Goal: Transaction & Acquisition: Purchase product/service

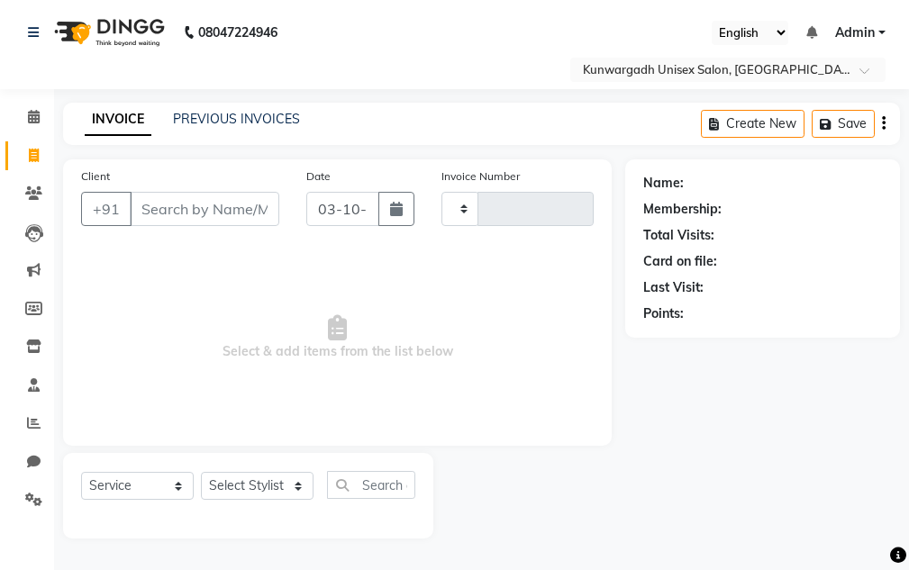
select select "service"
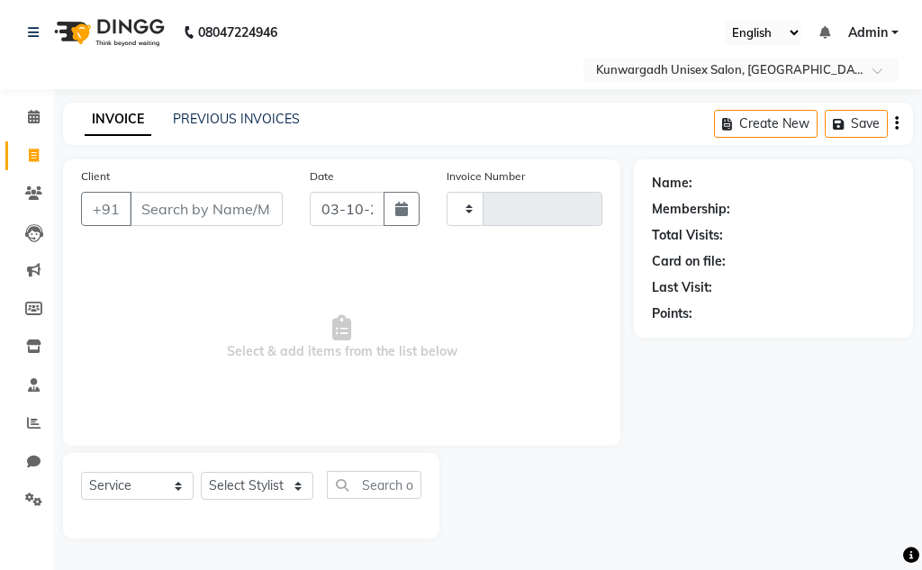
type input "5289"
select select "7931"
drag, startPoint x: 235, startPoint y: 491, endPoint x: 237, endPoint y: 480, distance: 11.0
click at [236, 490] on select "Select Stylist Aarti [PERSON_NAME] Sir Chiku [PERSON_NAME] Devdas [PERSON_NAME]…" at bounding box center [257, 486] width 113 height 28
click at [201, 472] on select "Select Stylist Aarti [PERSON_NAME] Sir Chiku [PERSON_NAME] Devdas [PERSON_NAME]…" at bounding box center [257, 486] width 113 height 28
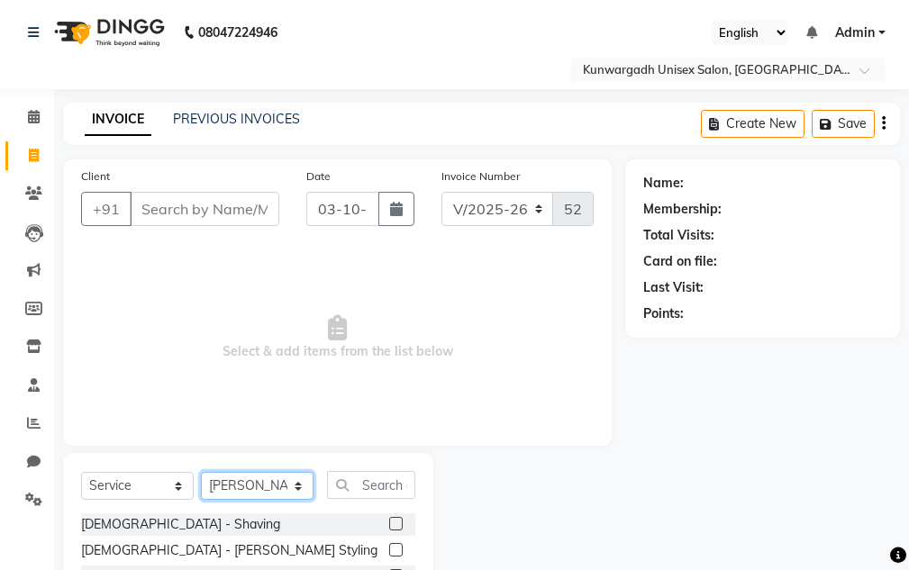
click at [240, 495] on select "Select Stylist Aarti [PERSON_NAME] Sir Chiku [PERSON_NAME] Devdas [PERSON_NAME]…" at bounding box center [257, 486] width 113 height 28
click at [201, 472] on select "Select Stylist Aarti [PERSON_NAME] Sir Chiku [PERSON_NAME] Devdas [PERSON_NAME]…" at bounding box center [257, 486] width 113 height 28
click at [253, 471] on div "Select Service Product Membership Package Voucher Prepaid Gift Card Select Styl…" at bounding box center [248, 492] width 334 height 42
click at [249, 474] on select "Select Stylist Aarti [PERSON_NAME] Sir Chiku [PERSON_NAME] Devdas [PERSON_NAME]…" at bounding box center [257, 486] width 113 height 28
select select "84120"
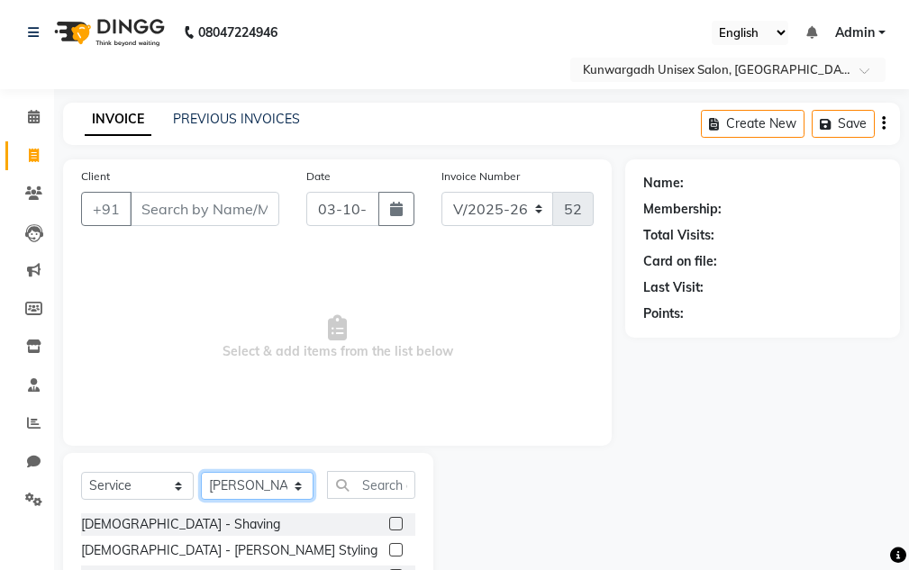
click at [201, 472] on select "Select Stylist Aarti [PERSON_NAME] Sir Chiku [PERSON_NAME] Devdas [PERSON_NAME]…" at bounding box center [257, 486] width 113 height 28
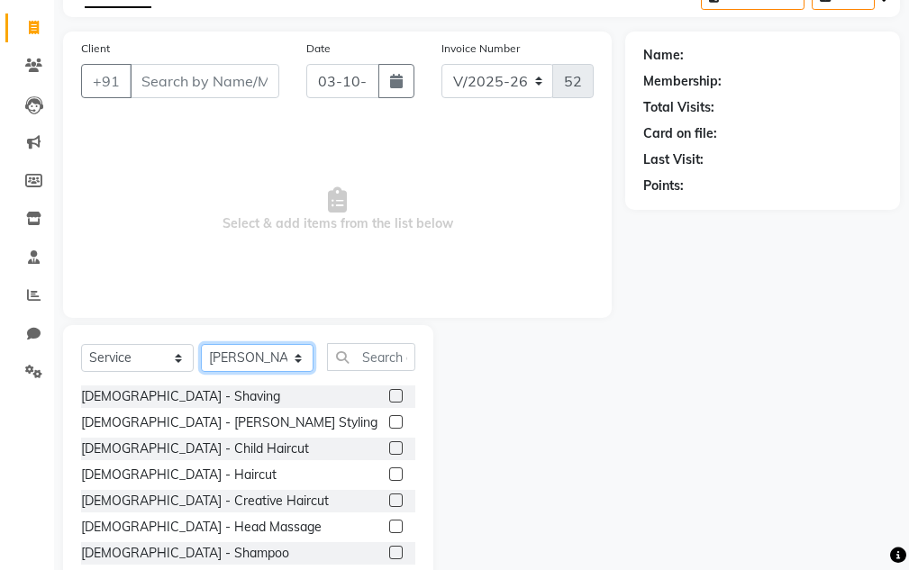
scroll to position [176, 0]
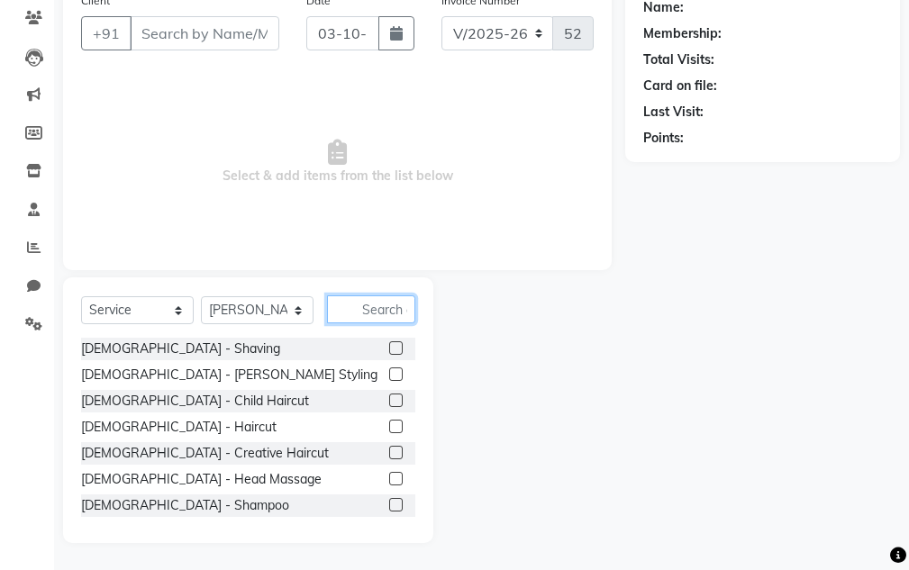
click at [388, 313] on input "text" at bounding box center [371, 309] width 88 height 28
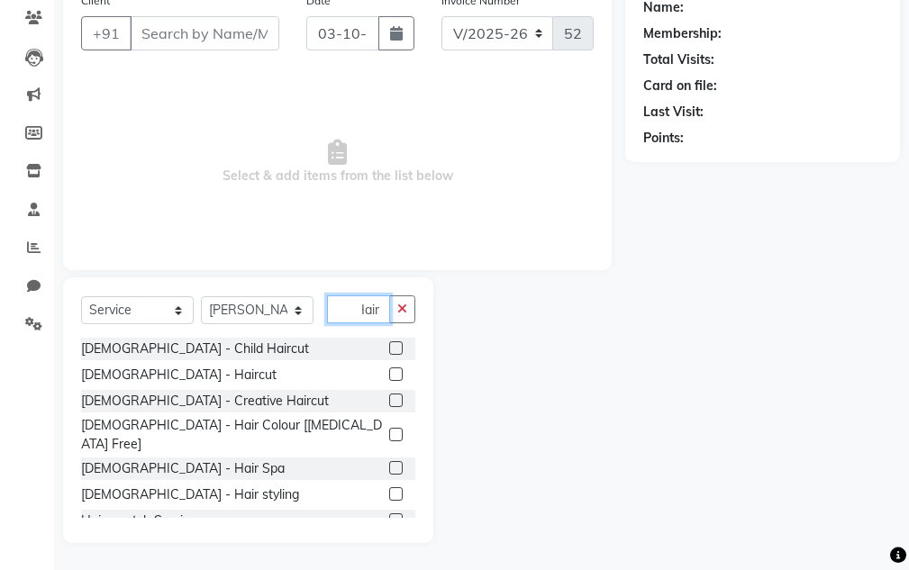
scroll to position [0, 14]
type input "Hair c"
click at [113, 512] on div "[DEMOGRAPHIC_DATA] - Haircut" at bounding box center [178, 521] width 195 height 19
checkbox input "false"
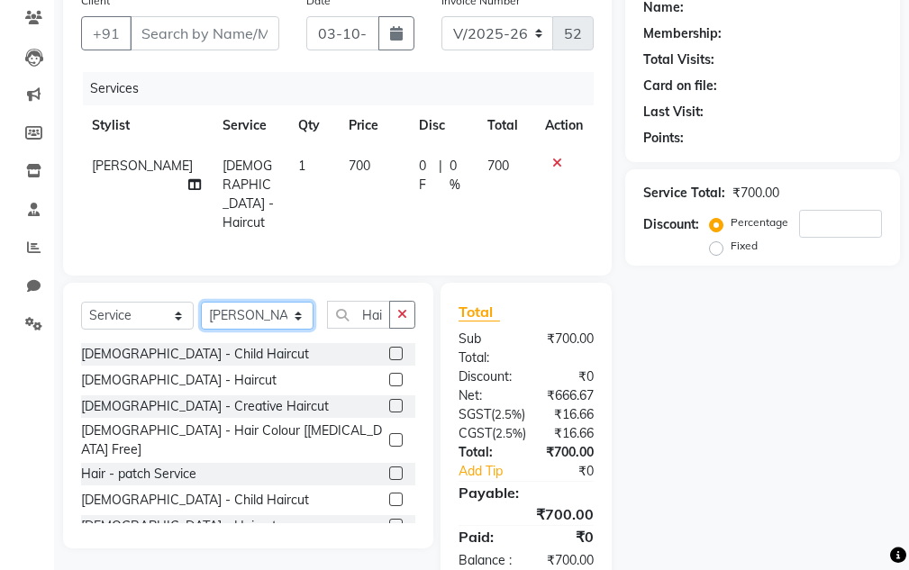
click at [293, 312] on select "Select Stylist Aarti [PERSON_NAME] Sir Chiku [PERSON_NAME] Devdas [PERSON_NAME]…" at bounding box center [257, 316] width 113 height 28
select select "92346"
click at [201, 302] on select "Select Stylist Aarti [PERSON_NAME] Sir Chiku [PERSON_NAME] Devdas [PERSON_NAME]…" at bounding box center [257, 316] width 113 height 28
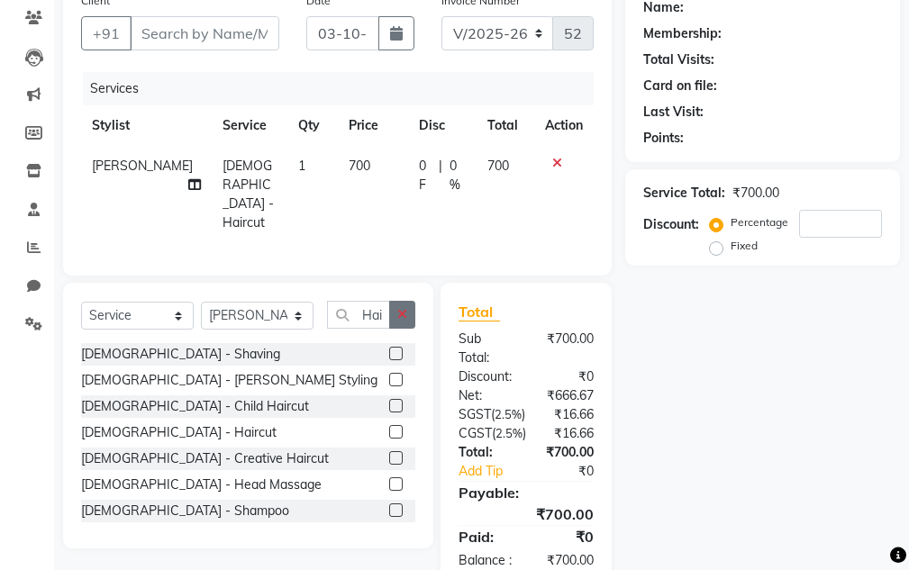
click at [407, 313] on icon "button" at bounding box center [402, 314] width 10 height 13
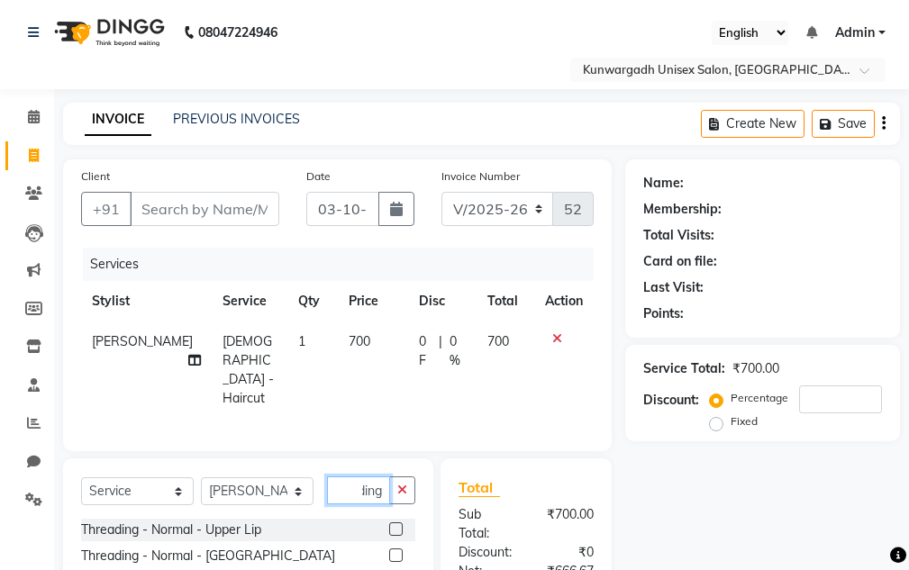
type input "THreading"
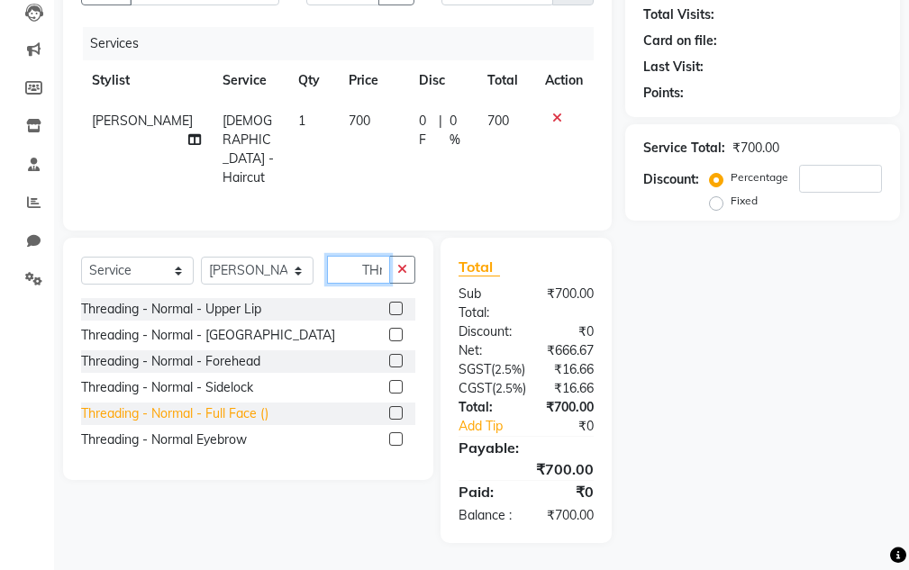
scroll to position [272, 0]
click at [211, 371] on div "Threading - Normal - Upper Lip Threading - Normal - Chin Threading - Normal - F…" at bounding box center [248, 376] width 334 height 157
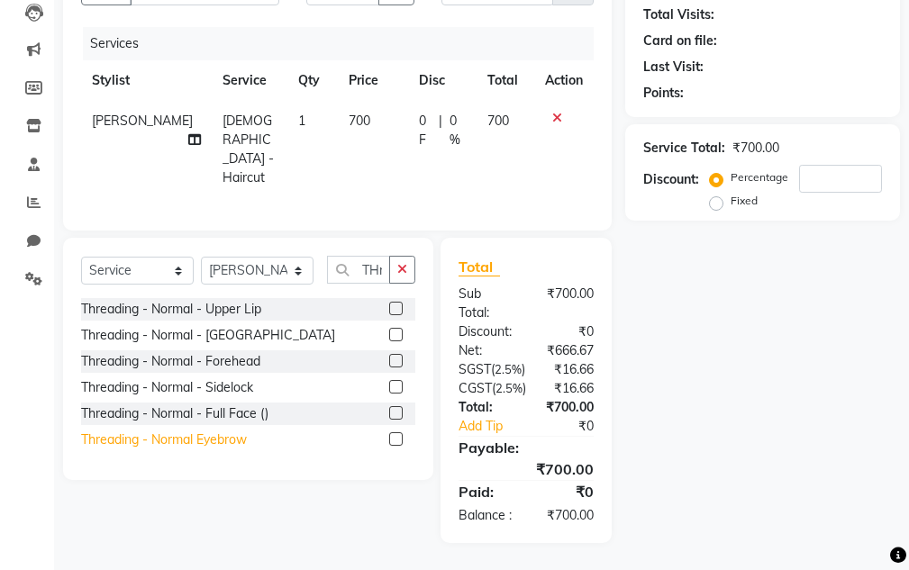
click at [213, 431] on div "Threading - Normal Eyebrow" at bounding box center [164, 440] width 166 height 19
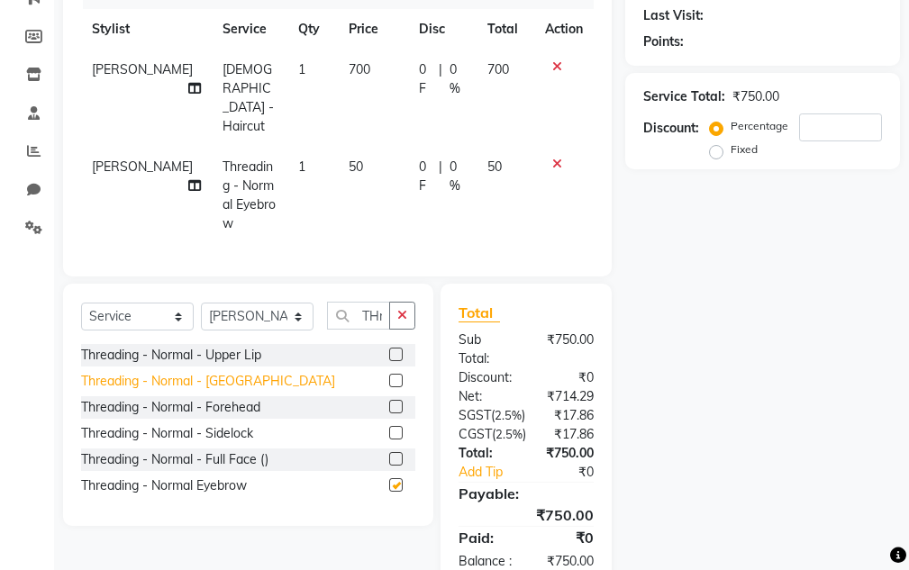
checkbox input "false"
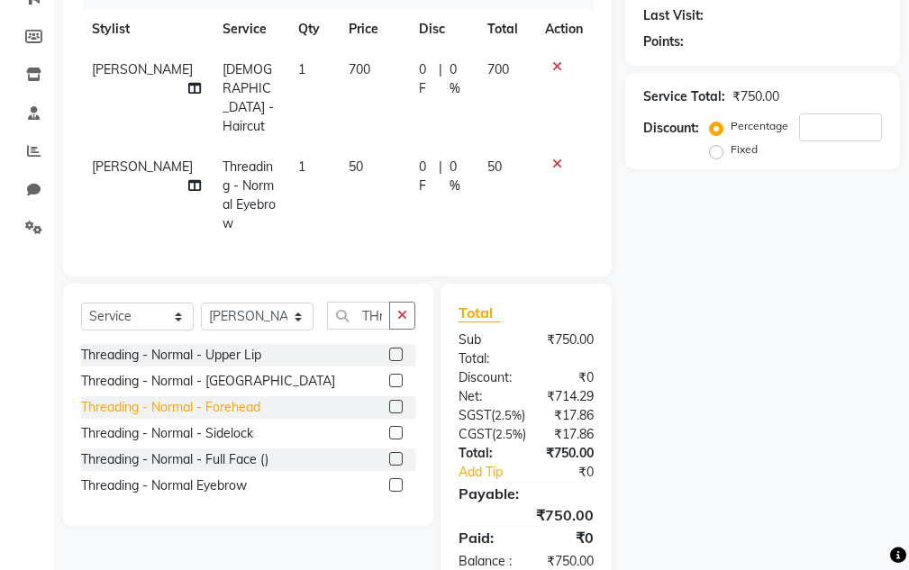
click at [215, 398] on div "Threading - Normal - Forehead" at bounding box center [170, 407] width 179 height 19
checkbox input "false"
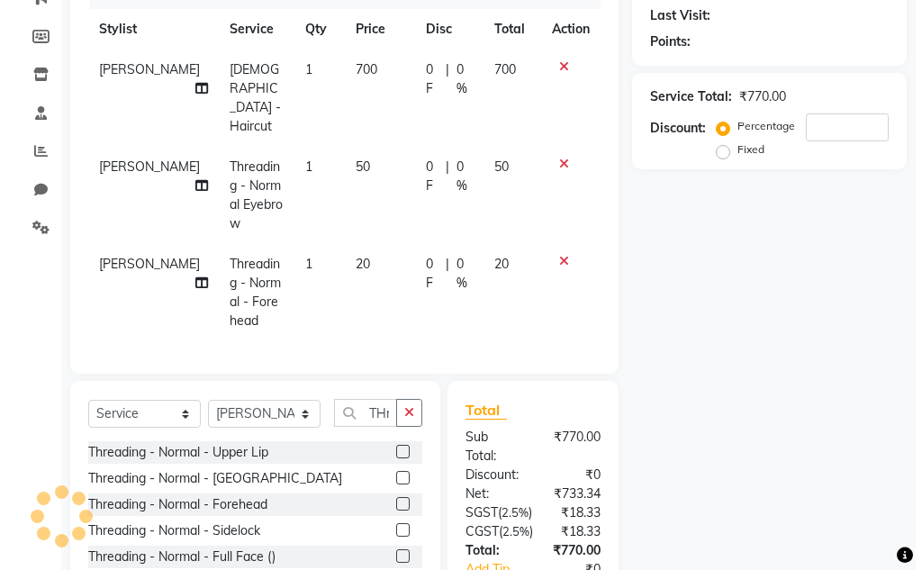
scroll to position [0, 0]
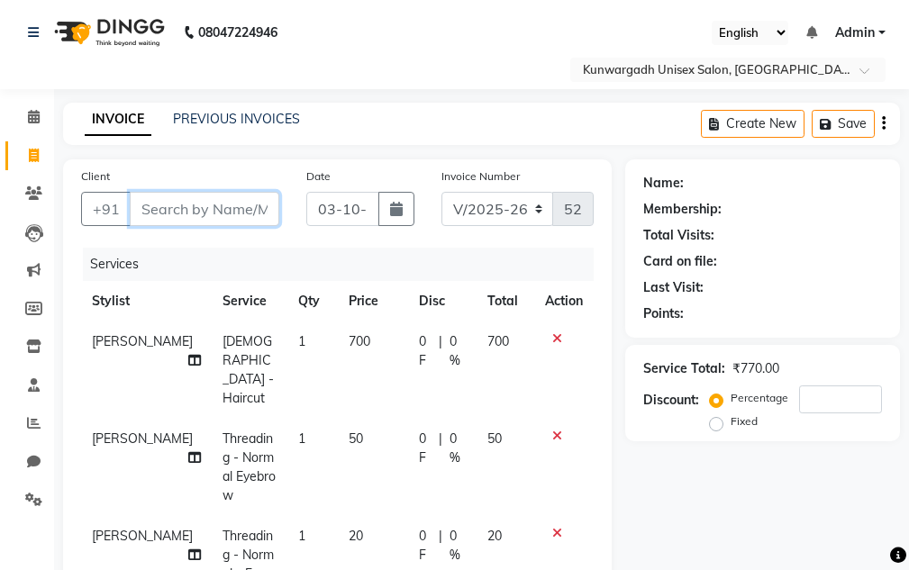
click at [261, 218] on input "Client" at bounding box center [205, 209] width 150 height 34
type input "9"
type input "0"
type input "9144889901"
click at [239, 210] on span "Add Client" at bounding box center [232, 209] width 71 height 18
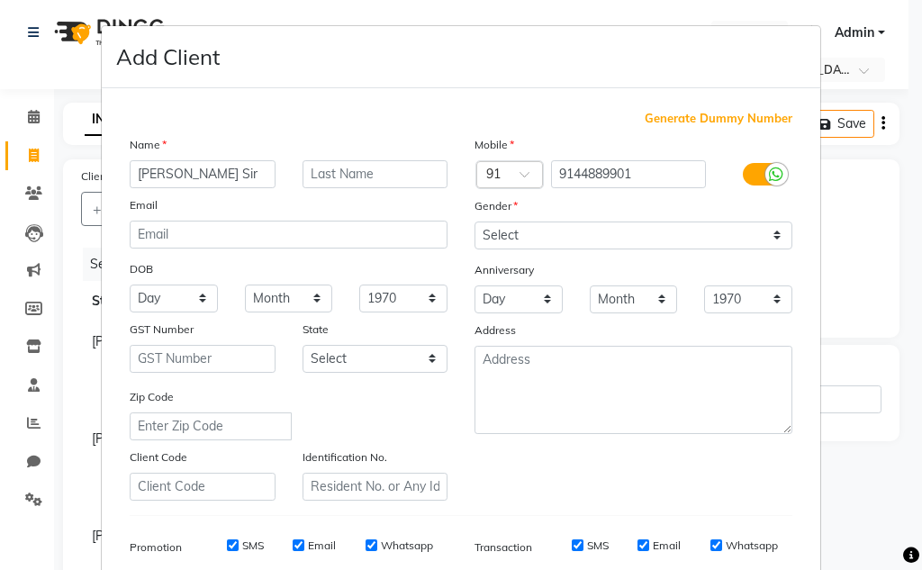
type input "[PERSON_NAME] Sir"
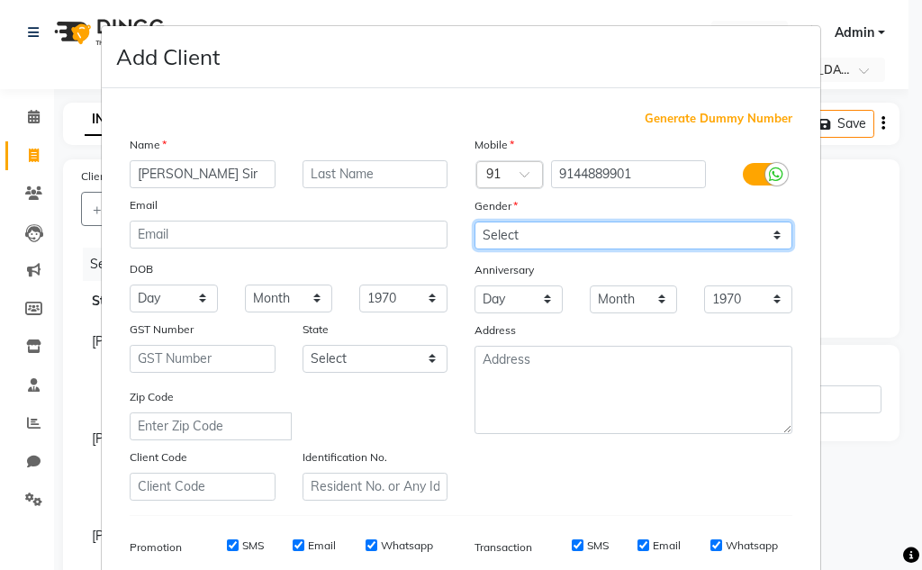
click at [483, 240] on select "Select [DEMOGRAPHIC_DATA] [DEMOGRAPHIC_DATA] Other Prefer Not To Say" at bounding box center [634, 236] width 318 height 28
select select "[DEMOGRAPHIC_DATA]"
click at [475, 222] on select "Select [DEMOGRAPHIC_DATA] [DEMOGRAPHIC_DATA] Other Prefer Not To Say" at bounding box center [634, 236] width 318 height 28
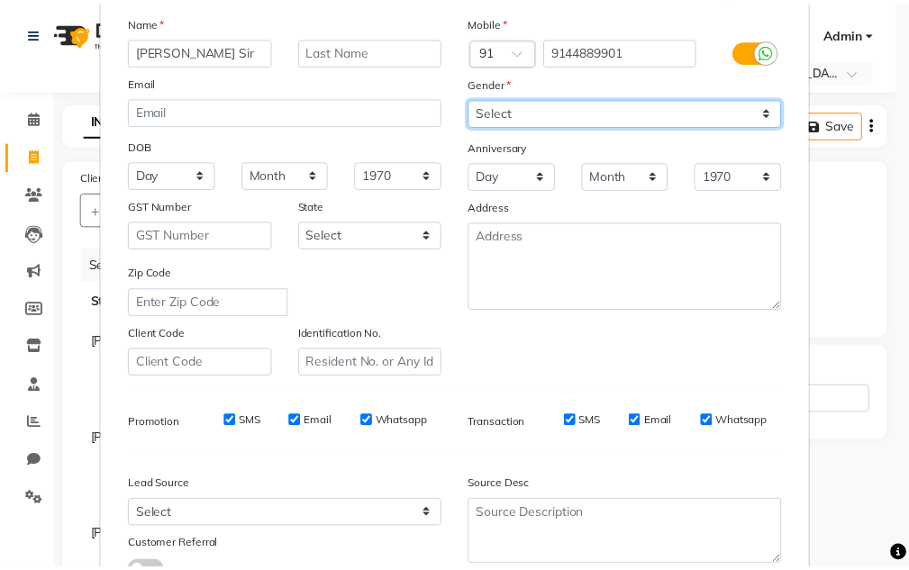
scroll to position [261, 0]
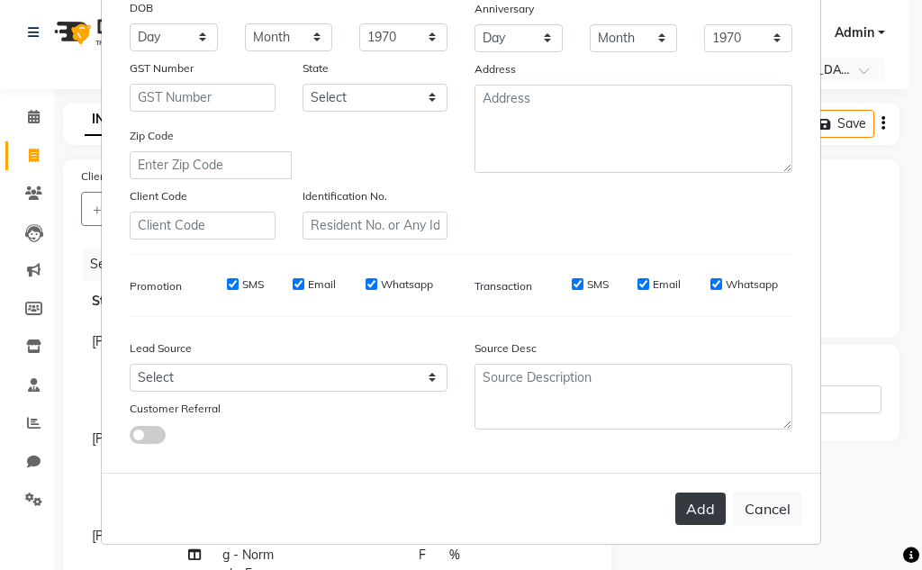
click at [687, 513] on button "Add" at bounding box center [701, 509] width 50 height 32
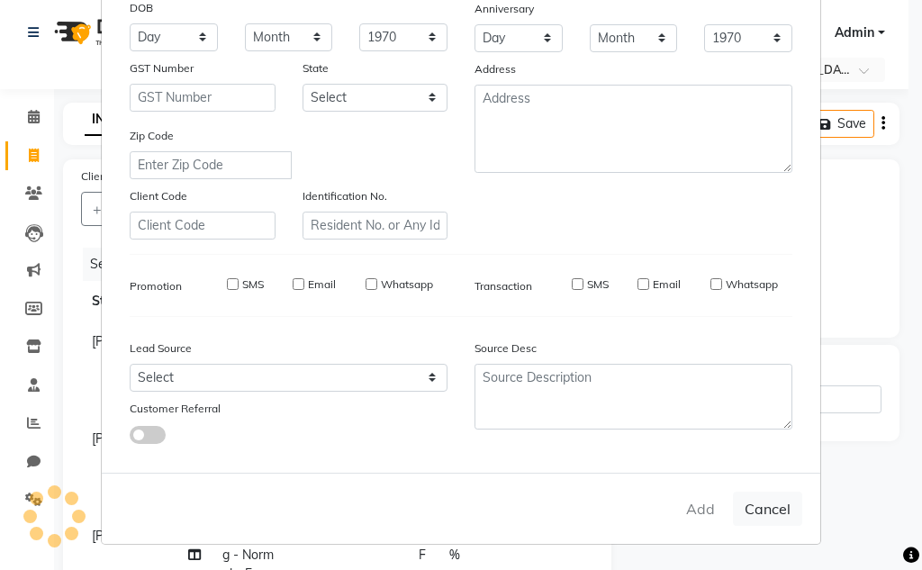
select select
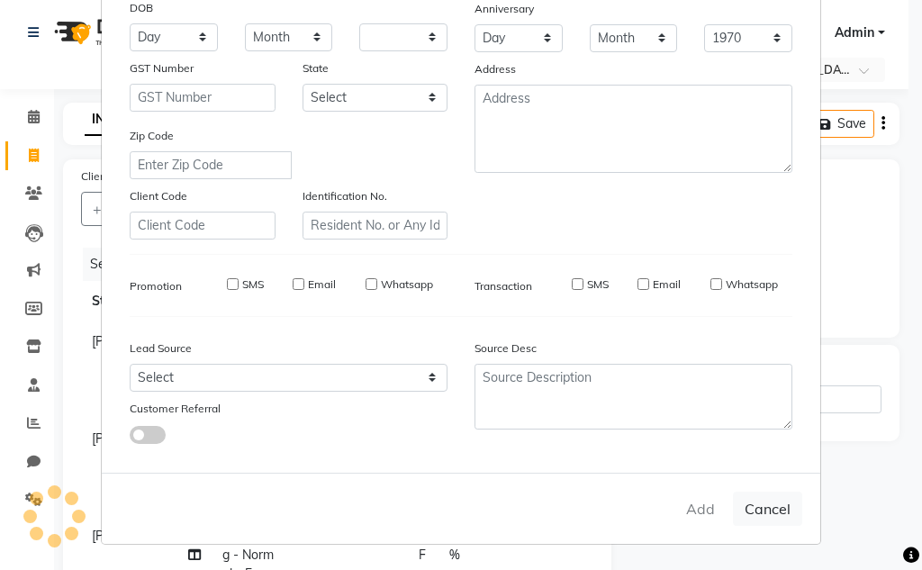
select select
checkbox input "false"
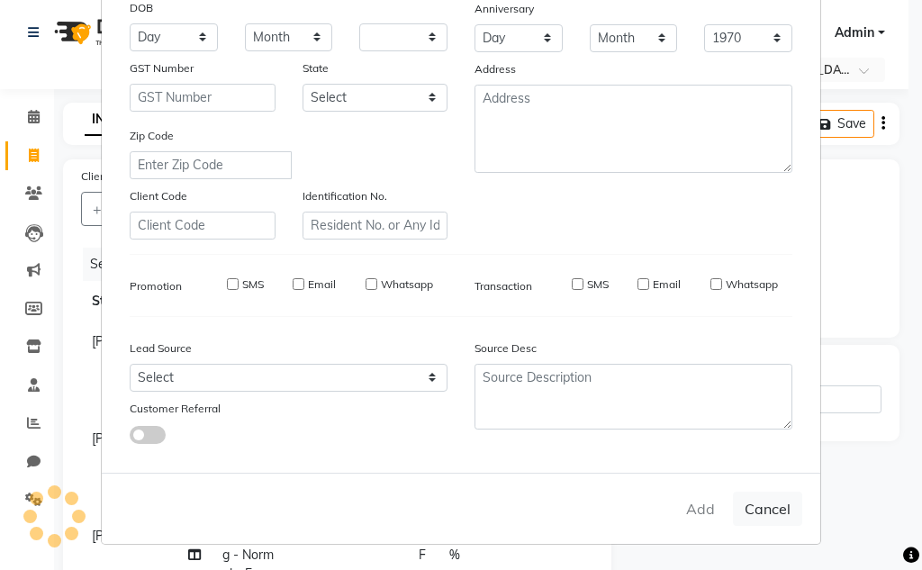
checkbox input "false"
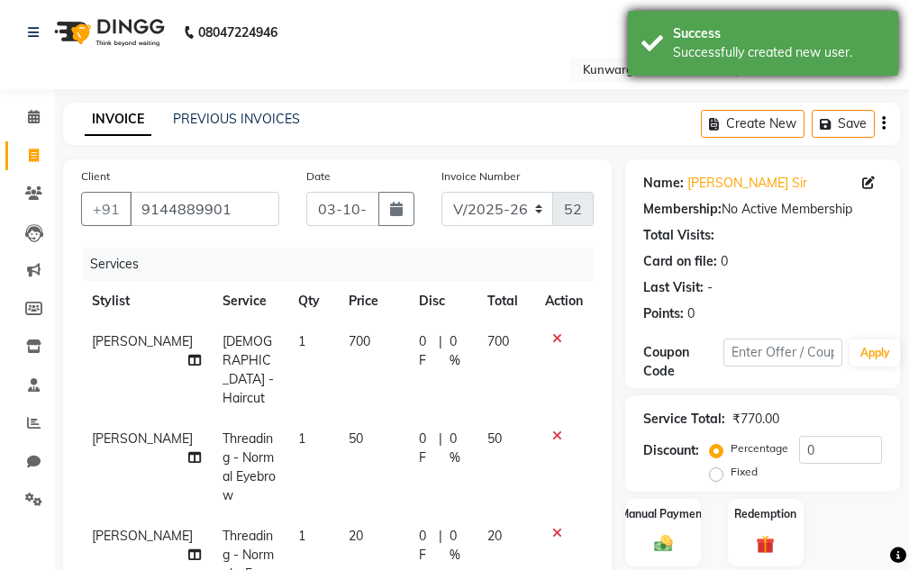
click at [730, 66] on div "Success Successfully created new user." at bounding box center [763, 43] width 270 height 65
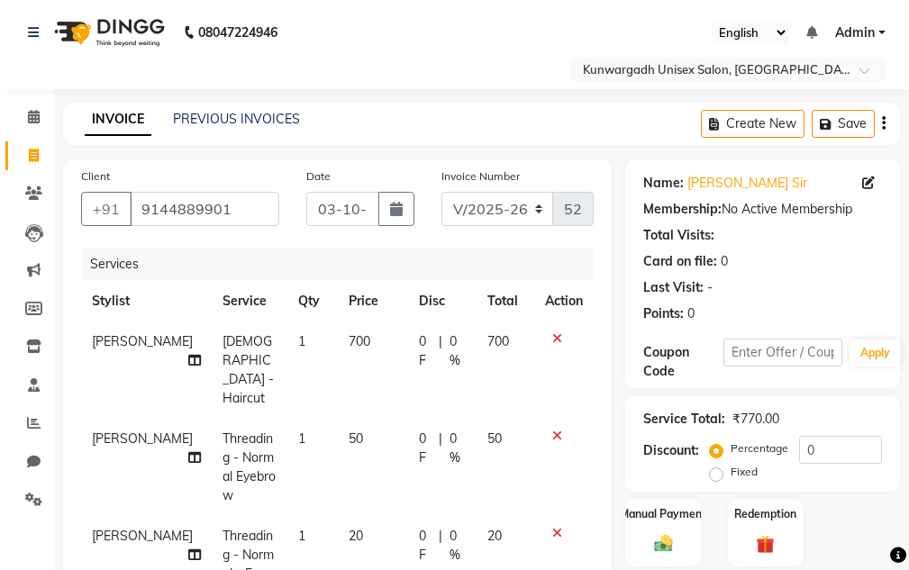
scroll to position [410, 0]
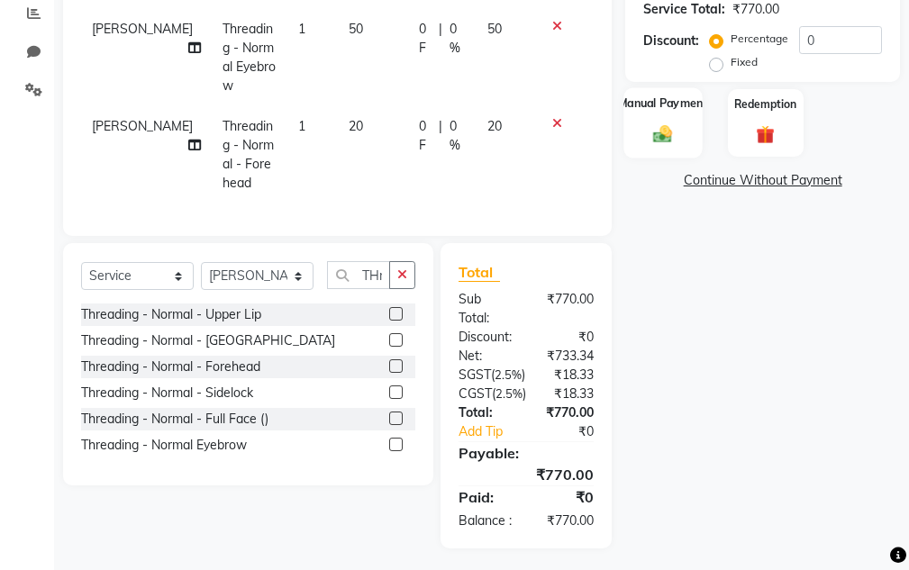
drag, startPoint x: 622, startPoint y: 117, endPoint x: 670, endPoint y: 139, distance: 52.4
click at [624, 117] on div "Manual Payment Redemption" at bounding box center [763, 123] width 302 height 68
drag, startPoint x: 640, startPoint y: 129, endPoint x: 683, endPoint y: 162, distance: 54.6
click at [642, 131] on div "Manual Payment" at bounding box center [663, 123] width 76 height 68
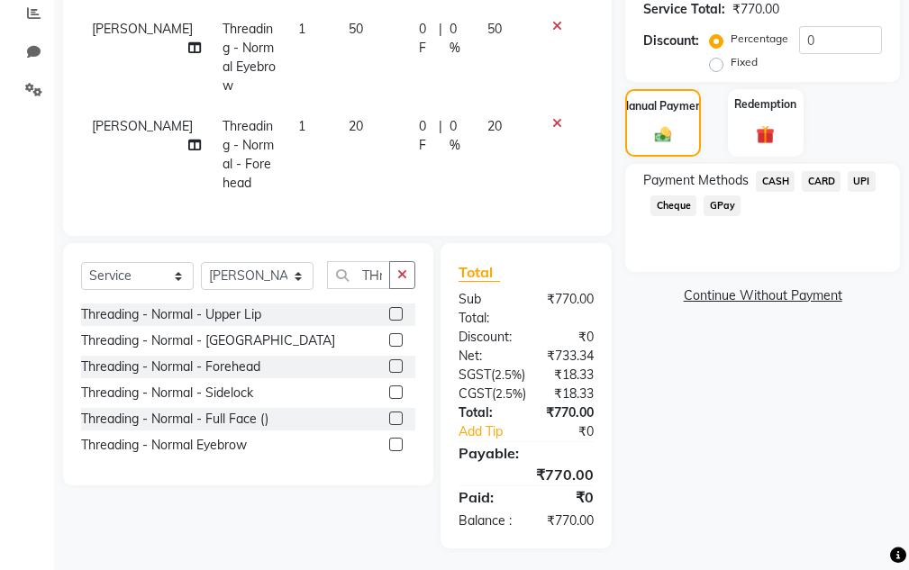
click at [788, 196] on div "Payment Methods CASH CARD UPI Cheque GPay" at bounding box center [762, 195] width 239 height 49
drag, startPoint x: 765, startPoint y: 176, endPoint x: 780, endPoint y: 210, distance: 37.5
click at [765, 177] on span "CASH" at bounding box center [775, 181] width 39 height 21
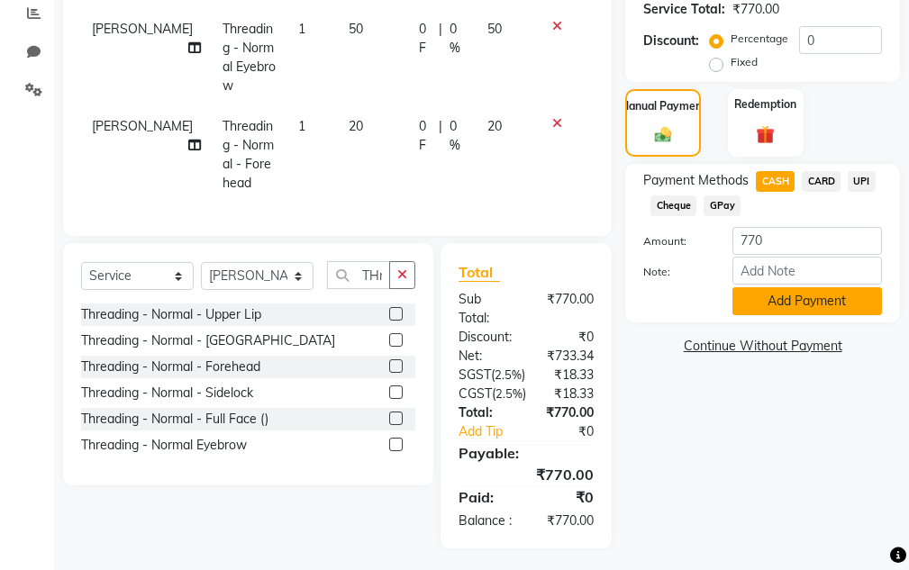
click at [788, 294] on button "Add Payment" at bounding box center [807, 301] width 150 height 28
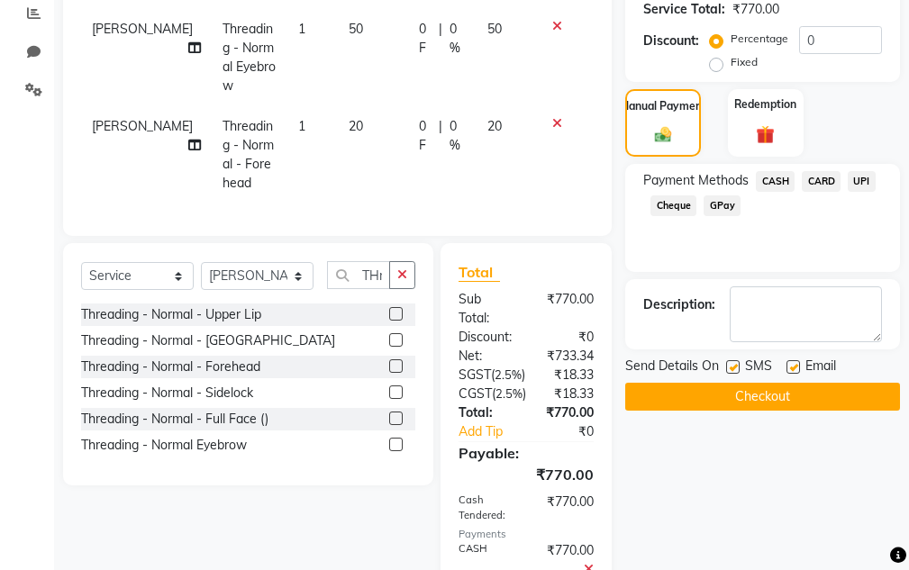
scroll to position [504, 0]
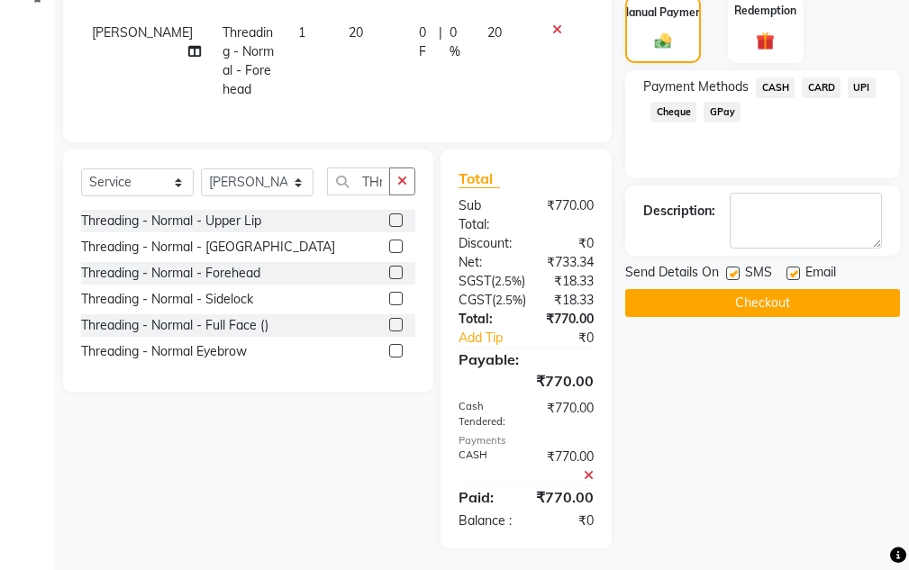
click at [786, 300] on button "Checkout" at bounding box center [762, 303] width 275 height 28
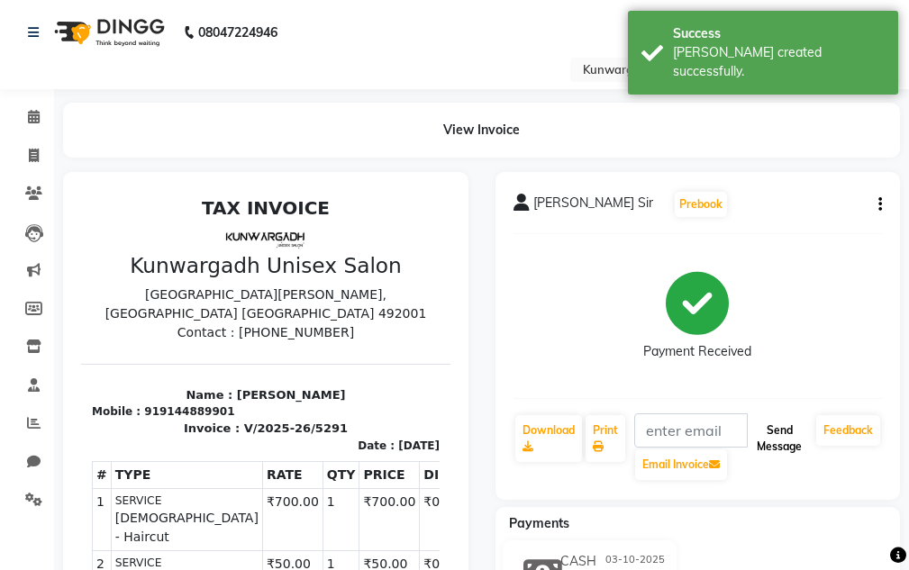
click at [774, 422] on button "Send Message" at bounding box center [778, 438] width 59 height 47
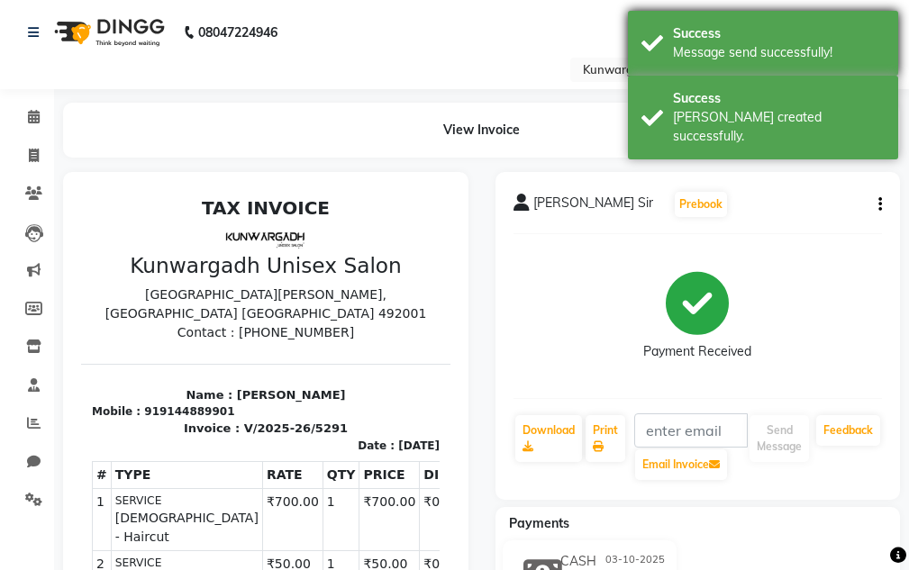
click at [872, 33] on div "Success" at bounding box center [779, 33] width 212 height 19
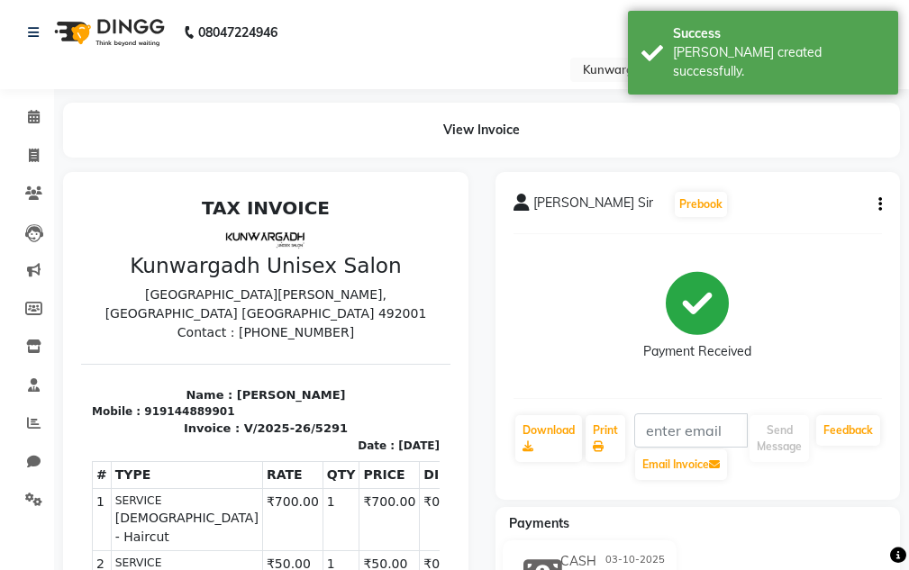
click at [869, 33] on span "Admin" at bounding box center [855, 32] width 40 height 19
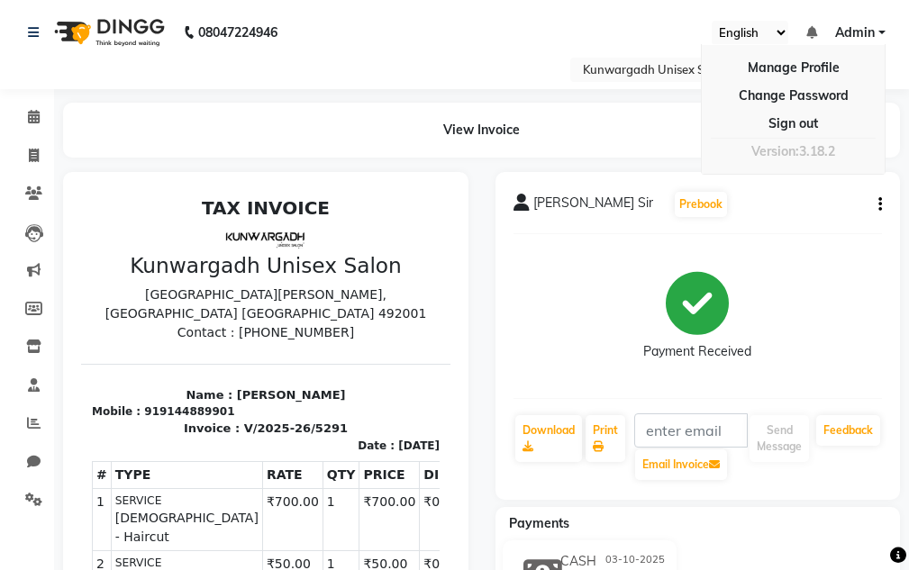
click at [843, 216] on div "[PERSON_NAME] Sir Prebook" at bounding box center [697, 204] width 369 height 29
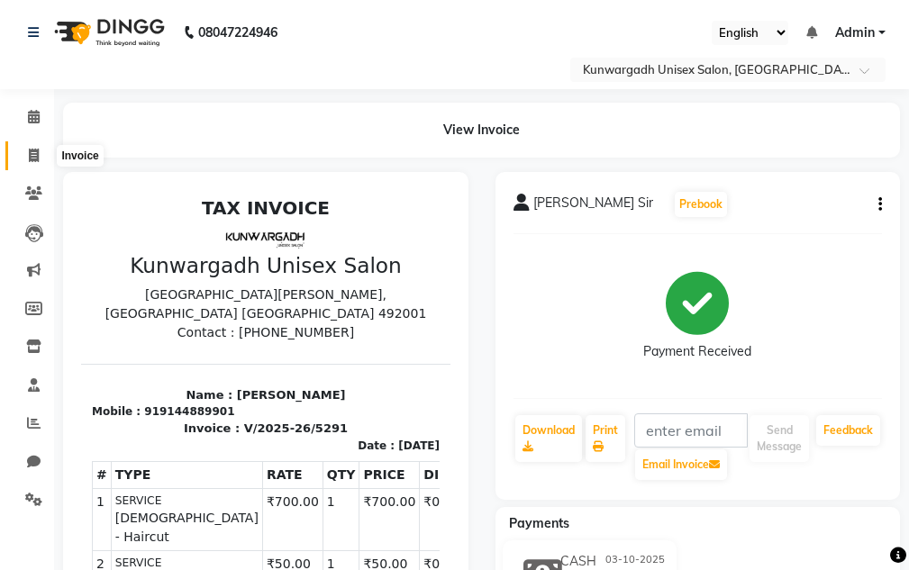
click at [45, 150] on span at bounding box center [34, 156] width 32 height 21
select select "service"
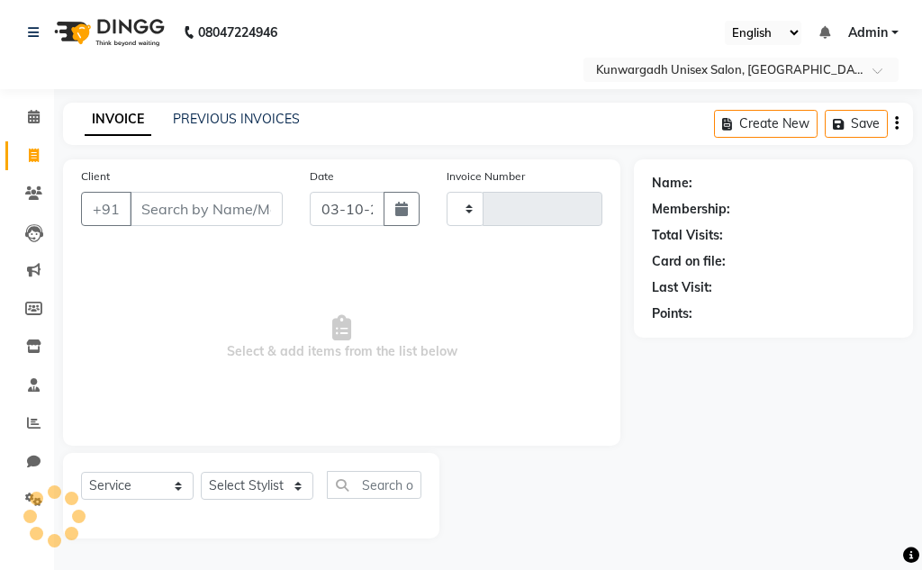
type input "5292"
select select "7931"
click at [18, 157] on span at bounding box center [34, 156] width 32 height 21
select select "service"
type input "5292"
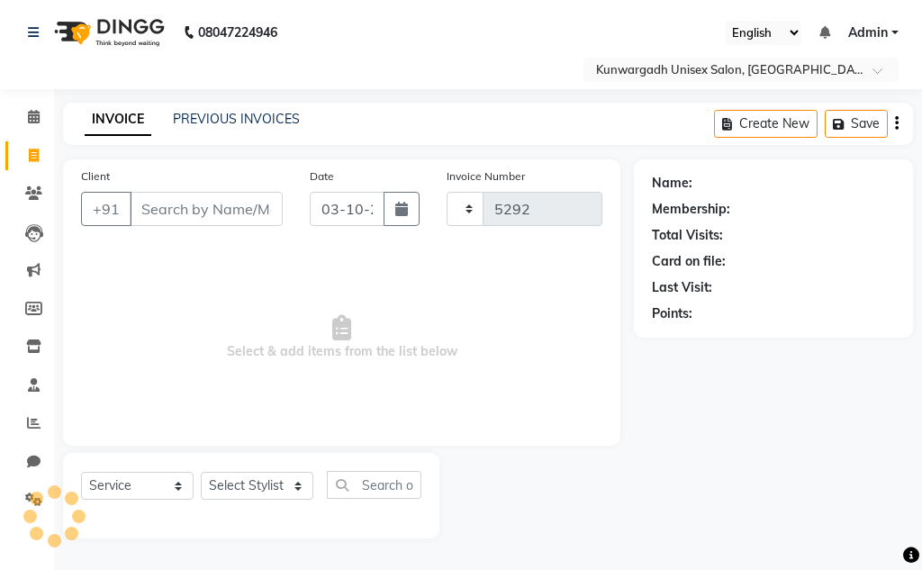
select select "7931"
type input "9329989936"
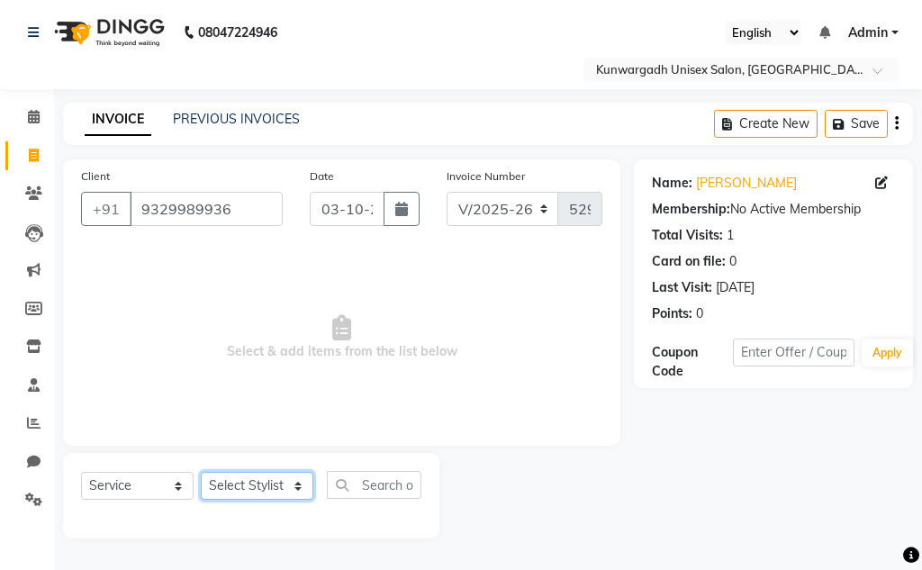
click at [245, 480] on select "Select Stylist Aarti [PERSON_NAME] Sir Chiku [PERSON_NAME] Devdas [PERSON_NAME]…" at bounding box center [257, 486] width 113 height 28
select select "82467"
click at [201, 472] on select "Select Stylist Aarti [PERSON_NAME] Sir Chiku [PERSON_NAME] Devdas [PERSON_NAME]…" at bounding box center [257, 486] width 113 height 28
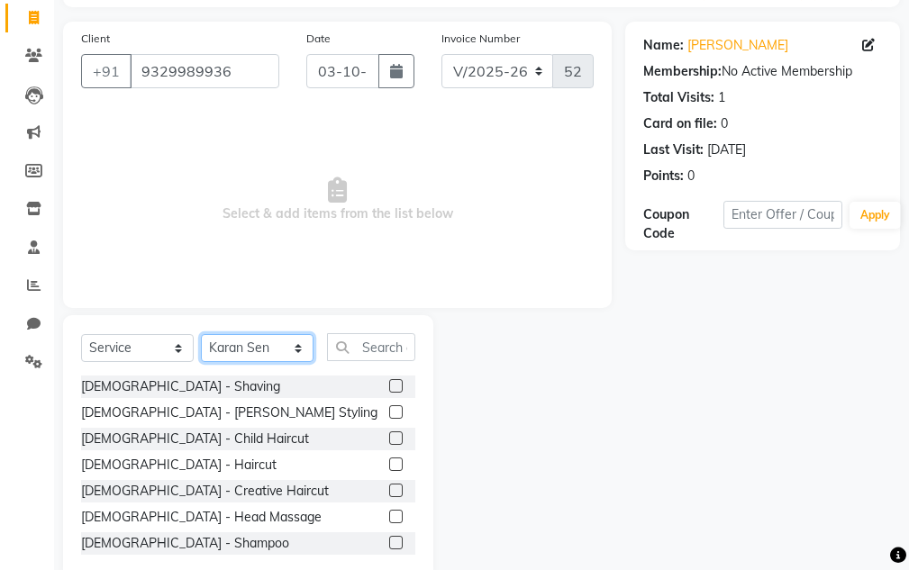
scroll to position [176, 0]
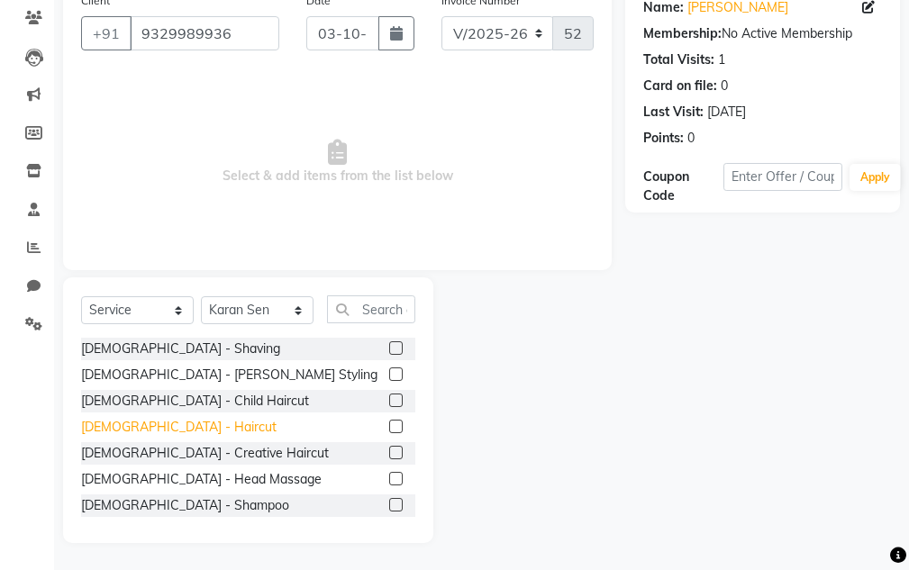
click at [155, 426] on div "[DEMOGRAPHIC_DATA] - Haircut" at bounding box center [178, 427] width 195 height 19
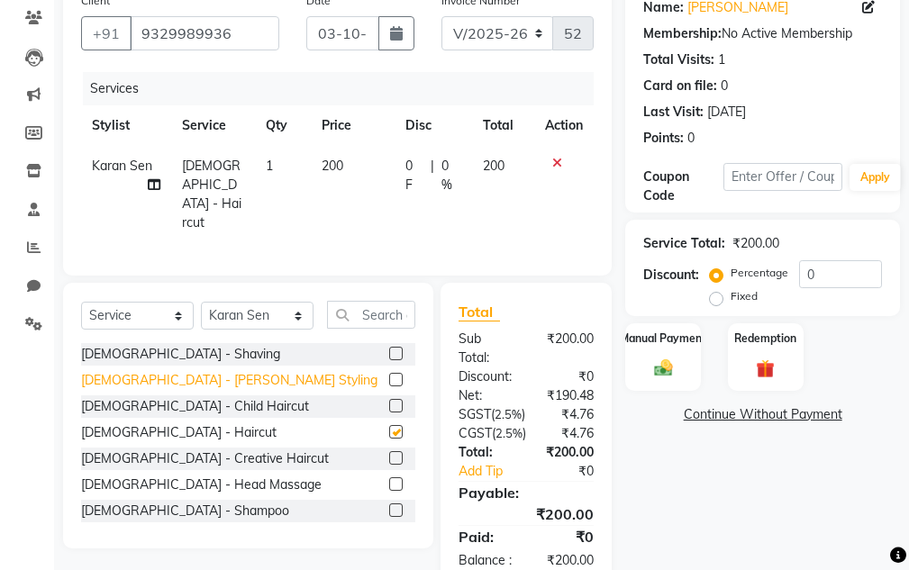
checkbox input "false"
click at [164, 373] on div "[DEMOGRAPHIC_DATA] - [PERSON_NAME] Styling" at bounding box center [229, 380] width 296 height 19
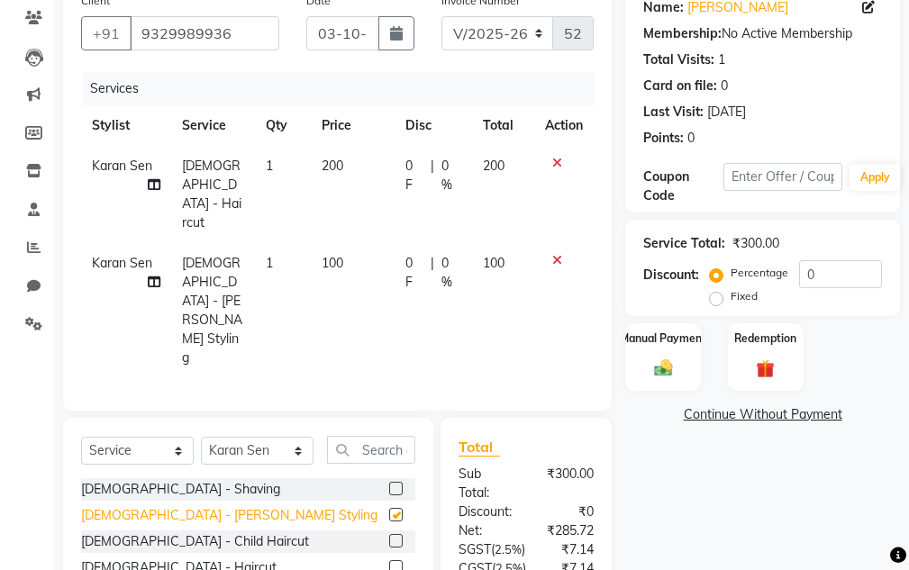
checkbox input "false"
click at [682, 343] on label "Manual Payment" at bounding box center [663, 337] width 90 height 17
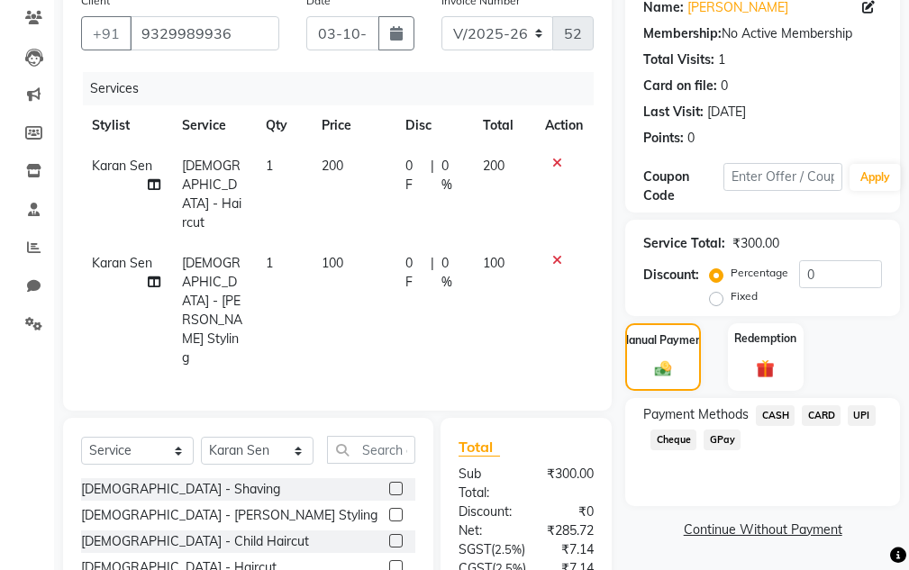
click at [849, 412] on span "UPI" at bounding box center [862, 415] width 28 height 21
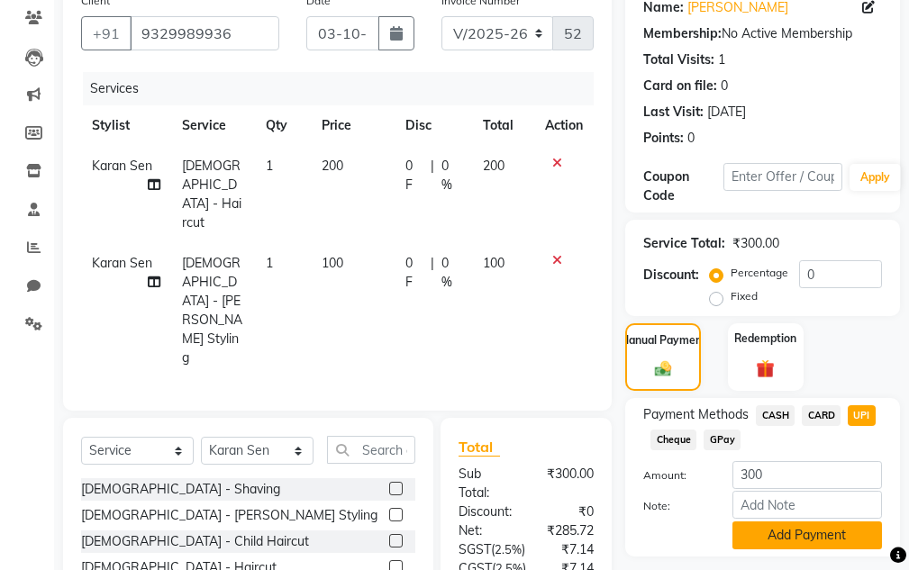
click at [823, 529] on button "Add Payment" at bounding box center [807, 536] width 150 height 28
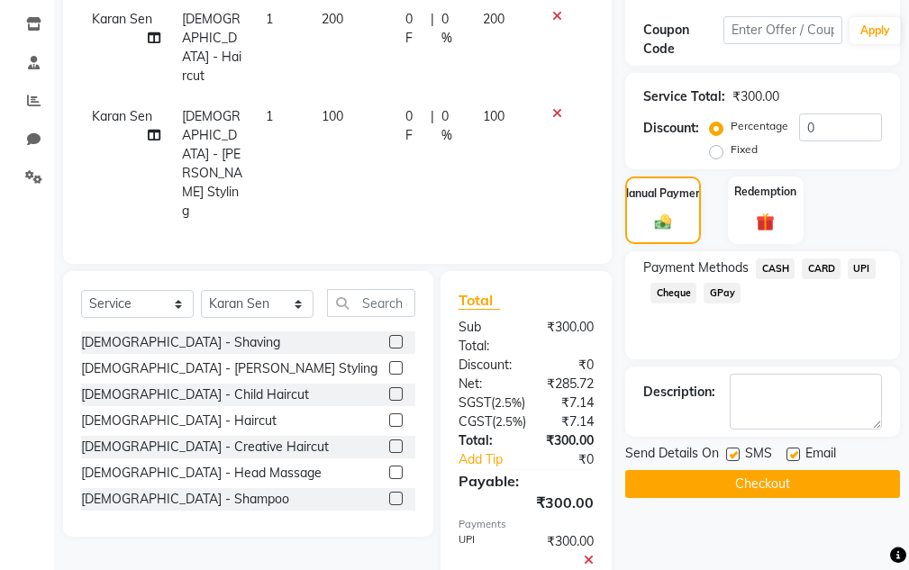
scroll to position [388, 0]
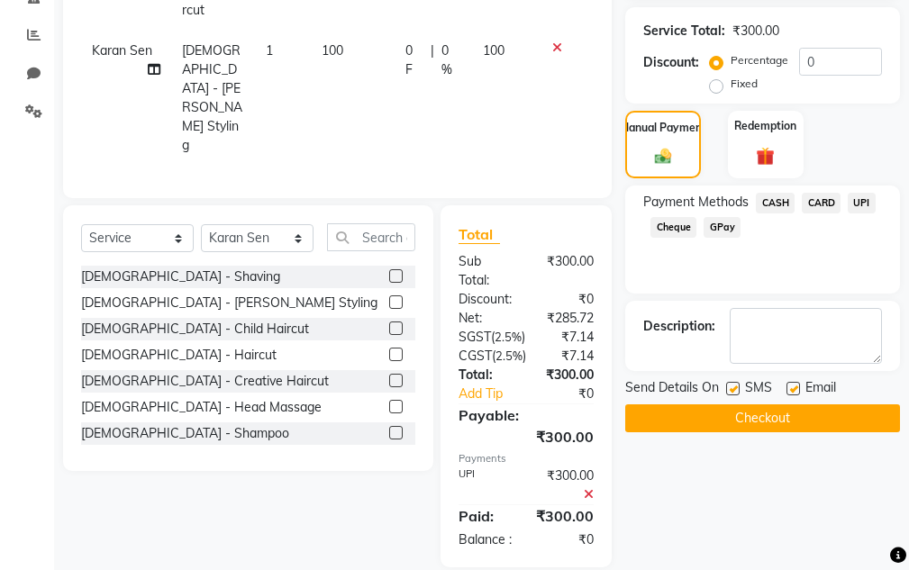
click at [799, 424] on button "Checkout" at bounding box center [762, 418] width 275 height 28
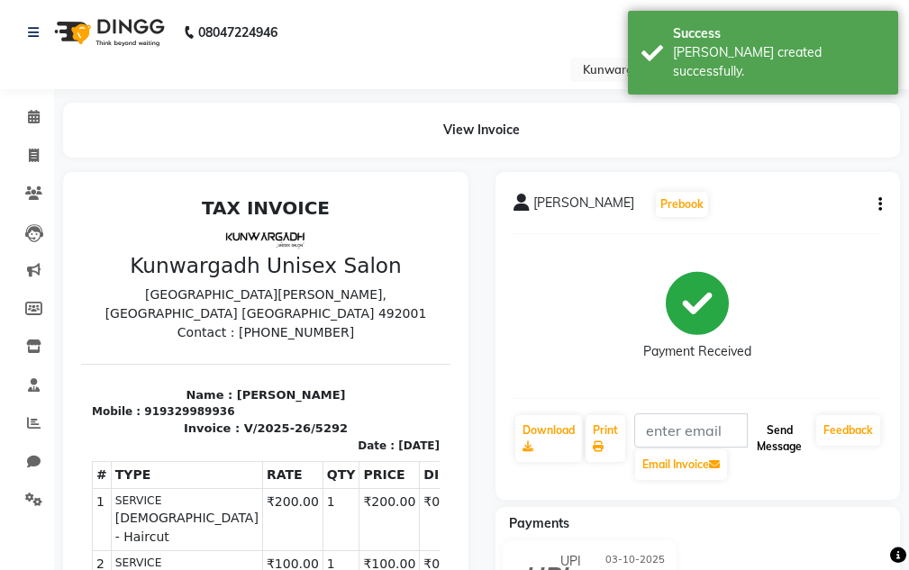
click at [753, 426] on button "Send Message" at bounding box center [778, 438] width 59 height 47
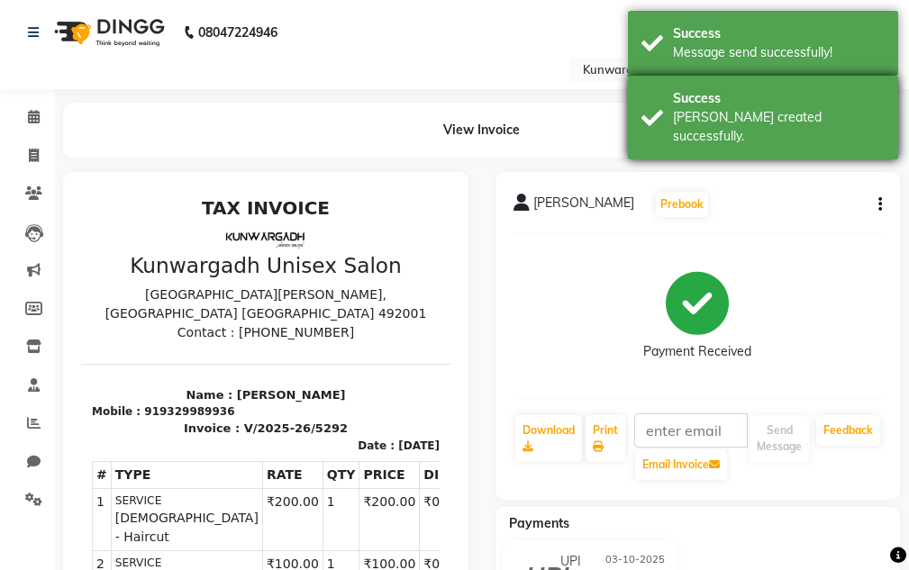
drag, startPoint x: 758, startPoint y: 93, endPoint x: 756, endPoint y: 45, distance: 47.8
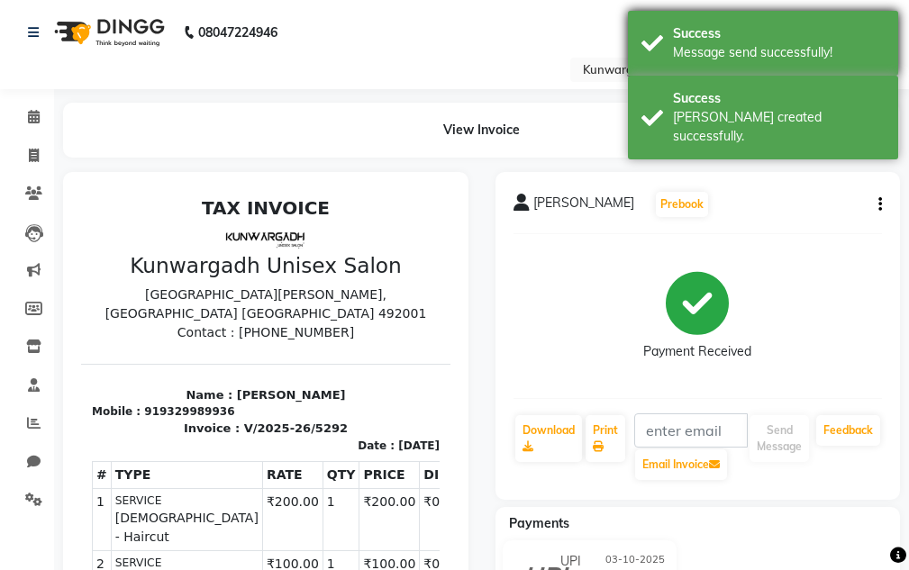
click at [758, 91] on div "Success" at bounding box center [779, 98] width 212 height 19
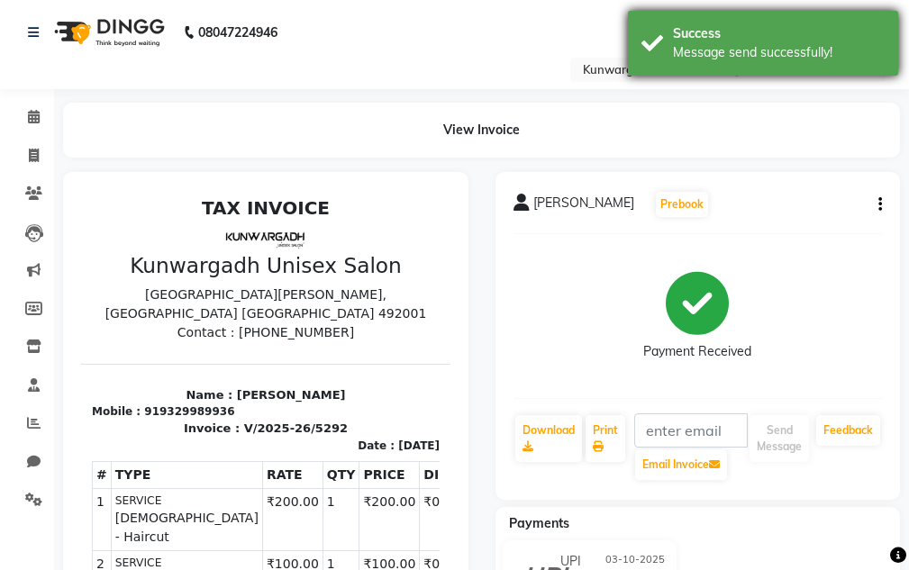
click at [749, 15] on div "Success Message send successfully!" at bounding box center [763, 43] width 270 height 65
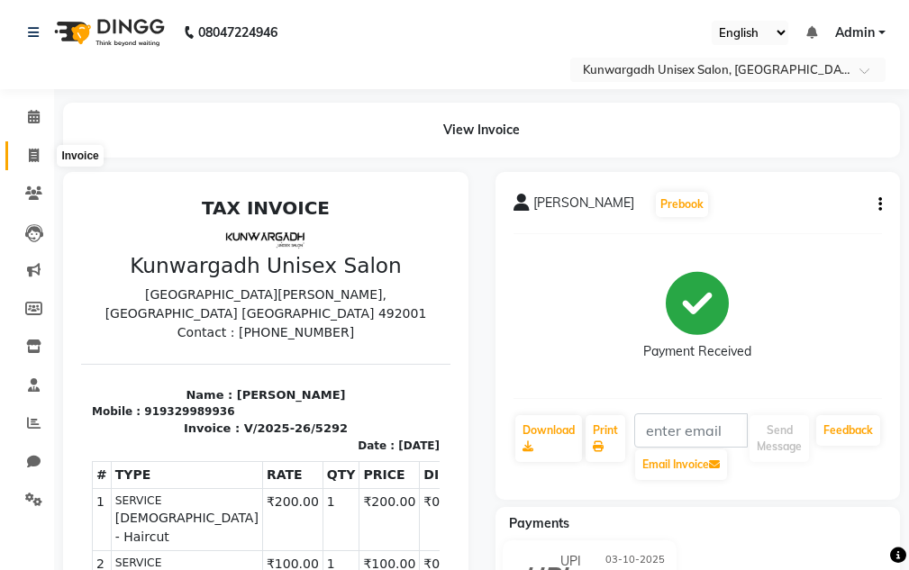
click at [33, 158] on icon at bounding box center [34, 156] width 10 height 14
select select "service"
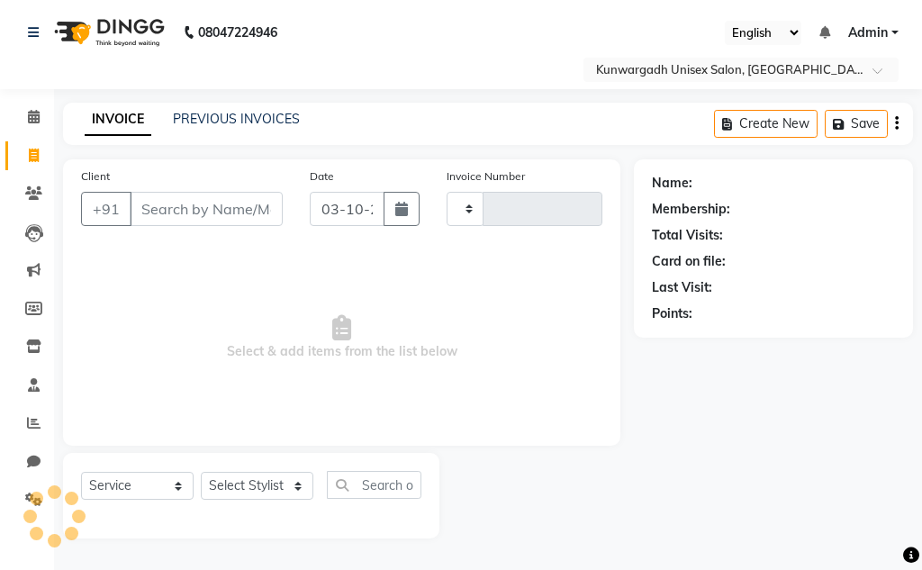
type input "5293"
select select "7931"
type input "9907822589"
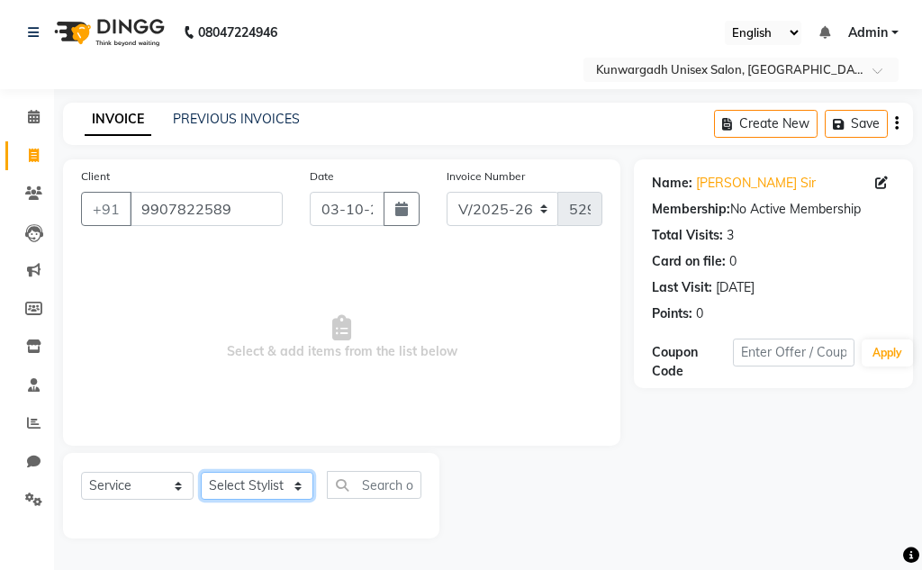
click at [232, 483] on select "Select Stylist Aarti [PERSON_NAME] Sir Chiku [PERSON_NAME] Devdas [PERSON_NAME]…" at bounding box center [257, 486] width 113 height 28
select select "82622"
click at [201, 472] on select "Select Stylist Aarti [PERSON_NAME] Sir Chiku [PERSON_NAME] Devdas [PERSON_NAME]…" at bounding box center [257, 486] width 113 height 28
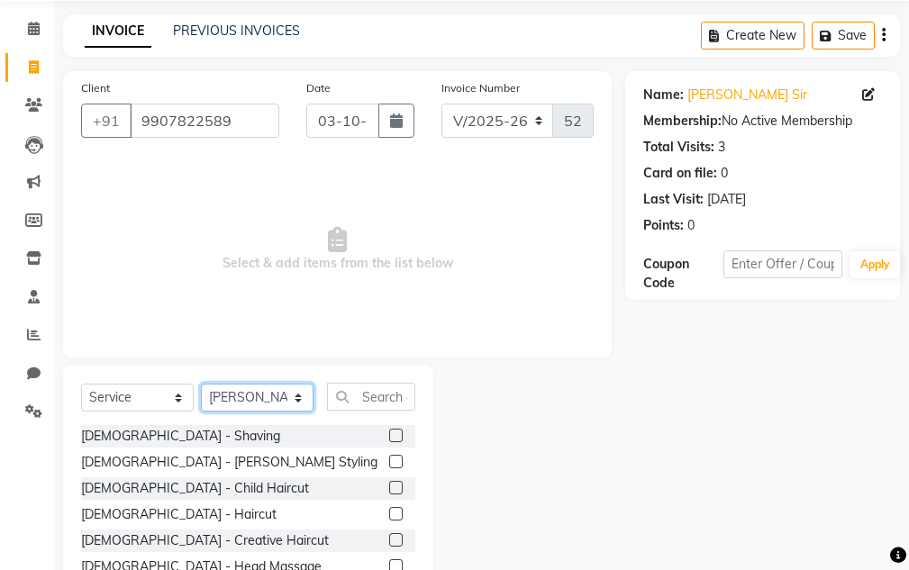
scroll to position [176, 0]
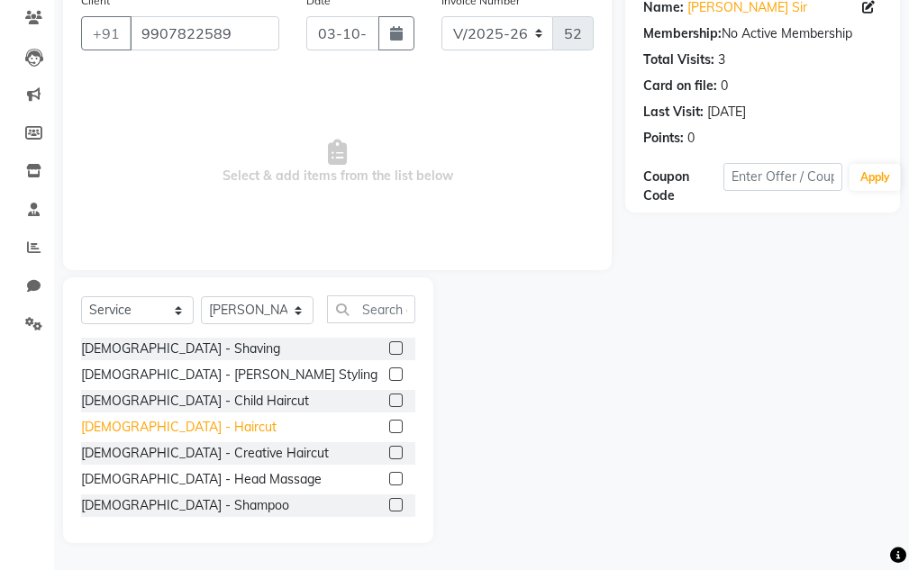
click at [159, 428] on div "[DEMOGRAPHIC_DATA] - Haircut" at bounding box center [178, 427] width 195 height 19
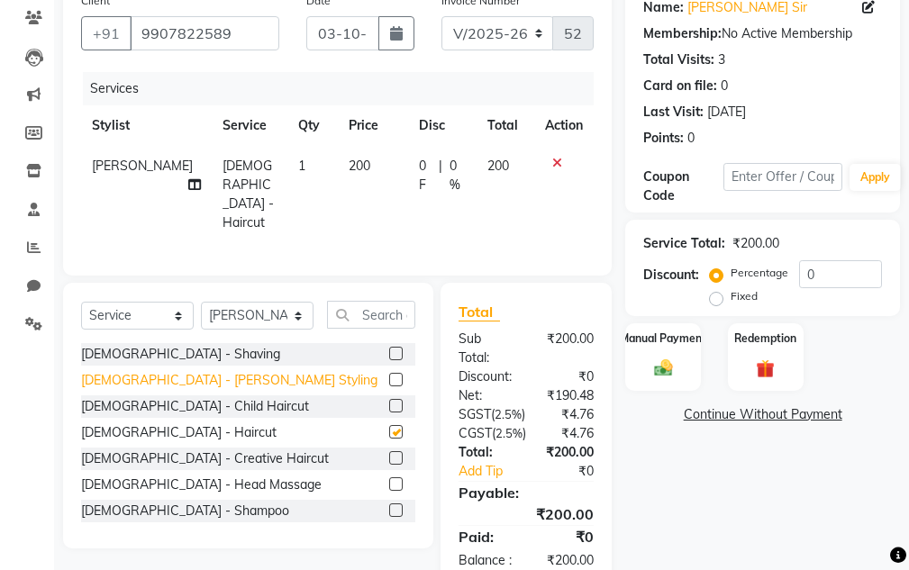
checkbox input "false"
click at [178, 378] on div "[DEMOGRAPHIC_DATA] - [PERSON_NAME] Styling" at bounding box center [229, 380] width 296 height 19
checkbox input "false"
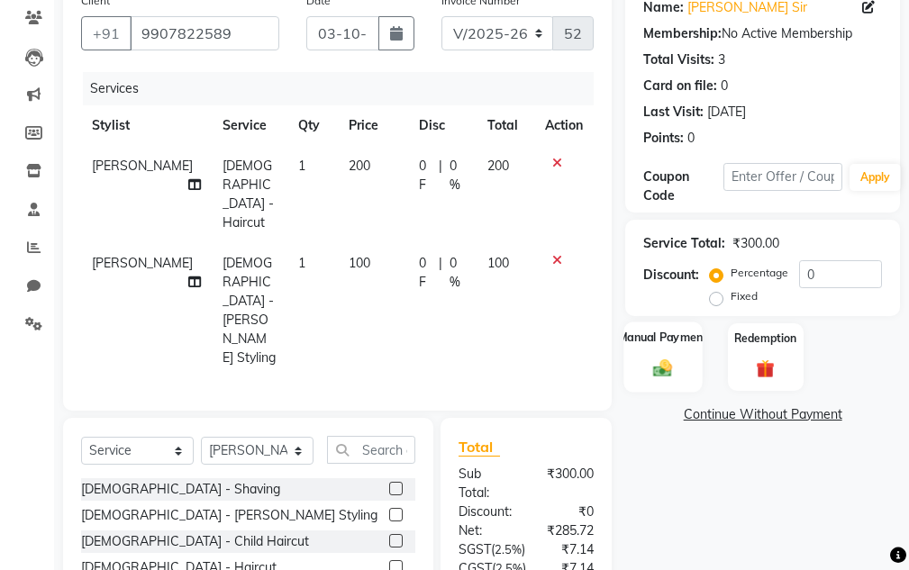
click at [651, 334] on label "Manual Payment" at bounding box center [663, 337] width 90 height 17
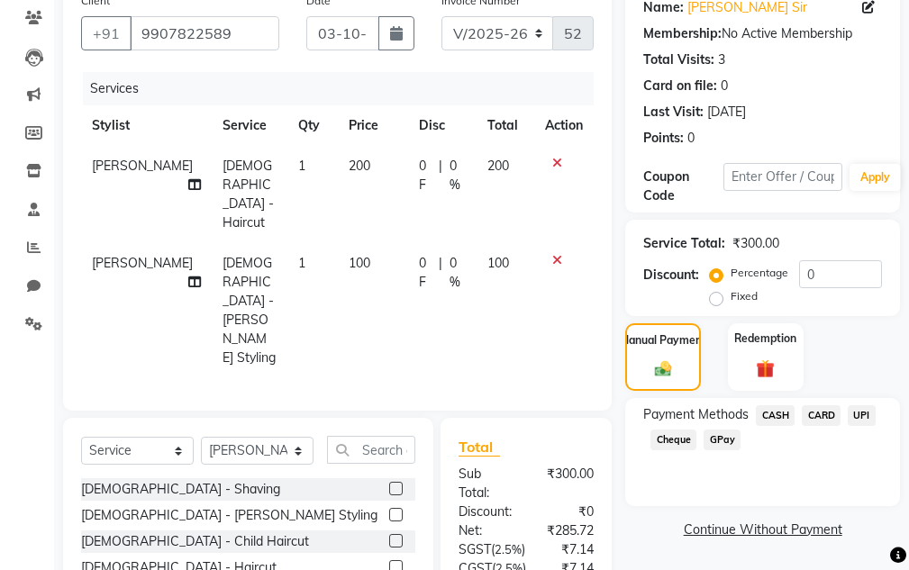
click at [876, 413] on div "Payment Methods CASH CARD UPI Cheque GPay" at bounding box center [762, 429] width 239 height 49
drag, startPoint x: 868, startPoint y: 414, endPoint x: 860, endPoint y: 426, distance: 14.2
click at [865, 416] on span "UPI" at bounding box center [862, 415] width 28 height 21
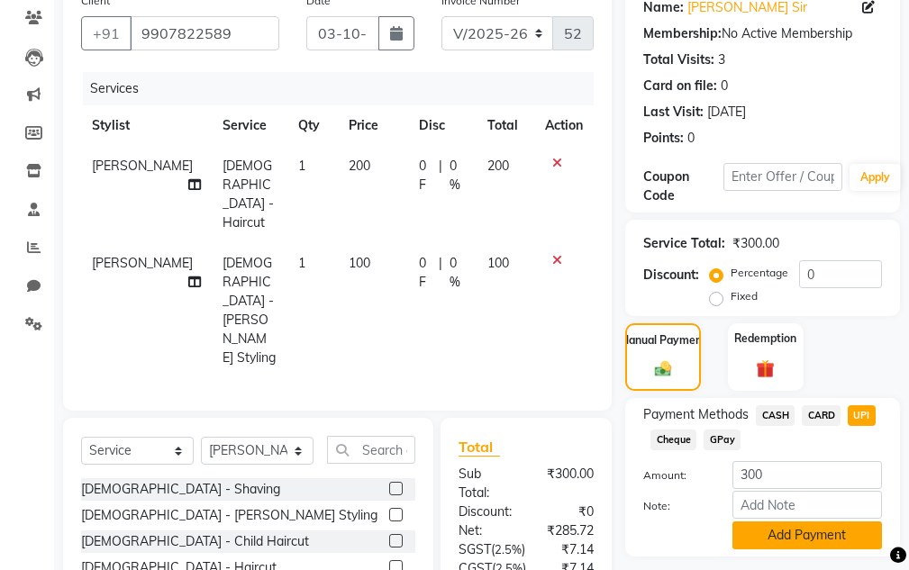
click at [822, 533] on button "Add Payment" at bounding box center [807, 536] width 150 height 28
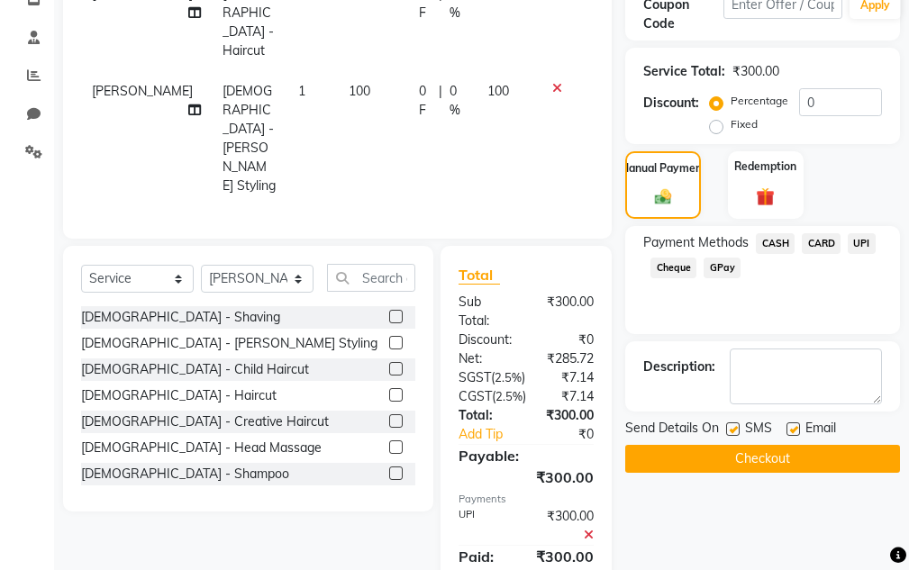
scroll to position [388, 0]
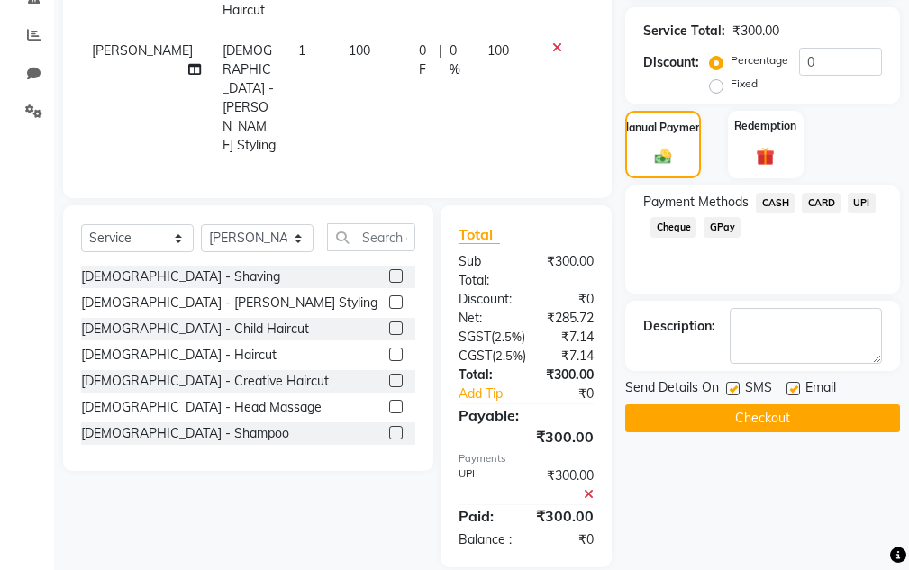
click at [773, 427] on button "Checkout" at bounding box center [762, 418] width 275 height 28
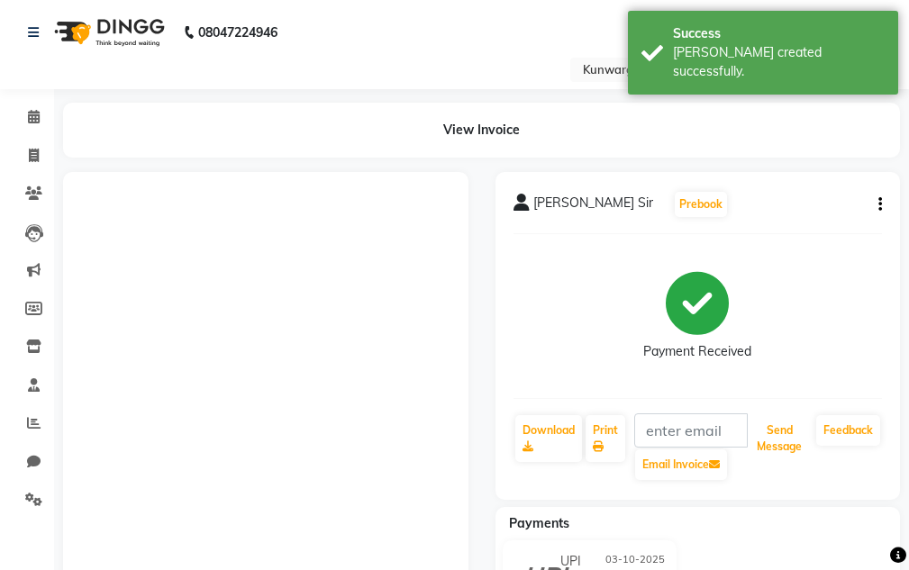
click at [773, 431] on button "Send Message" at bounding box center [778, 438] width 59 height 47
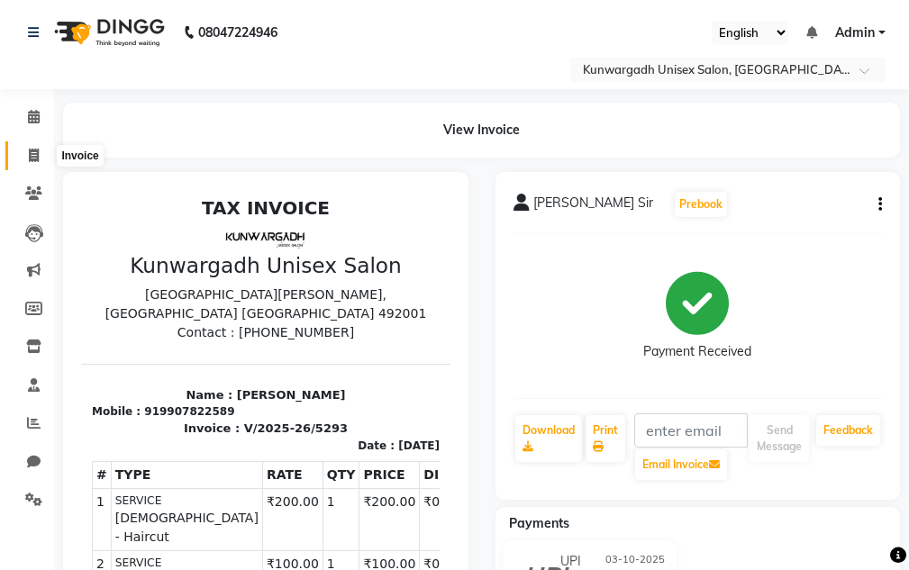
click at [42, 149] on span at bounding box center [34, 156] width 32 height 21
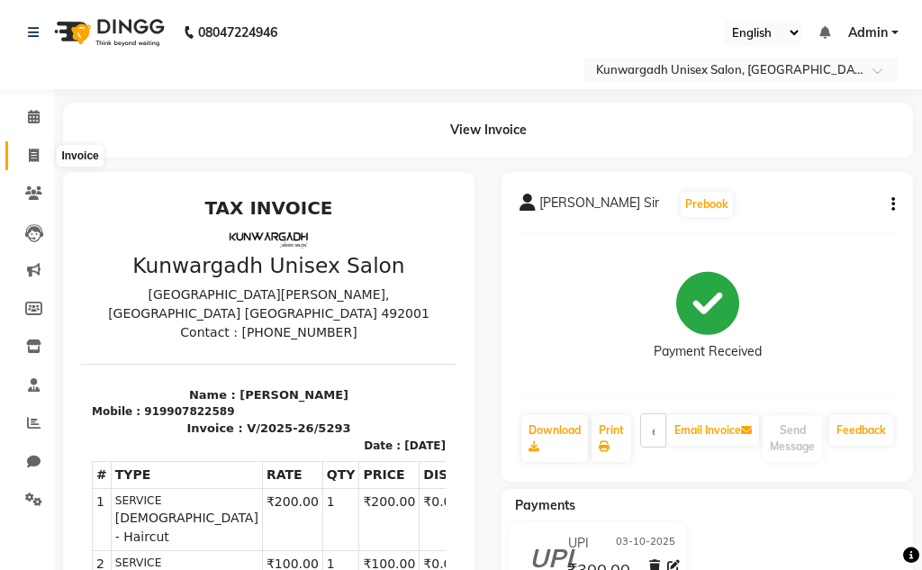
select select "service"
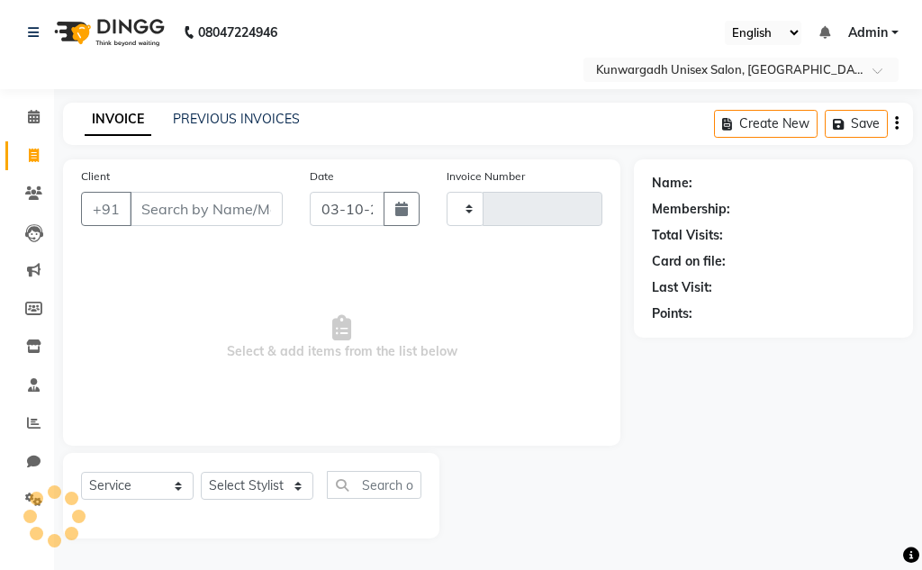
type input "5294"
select select "7931"
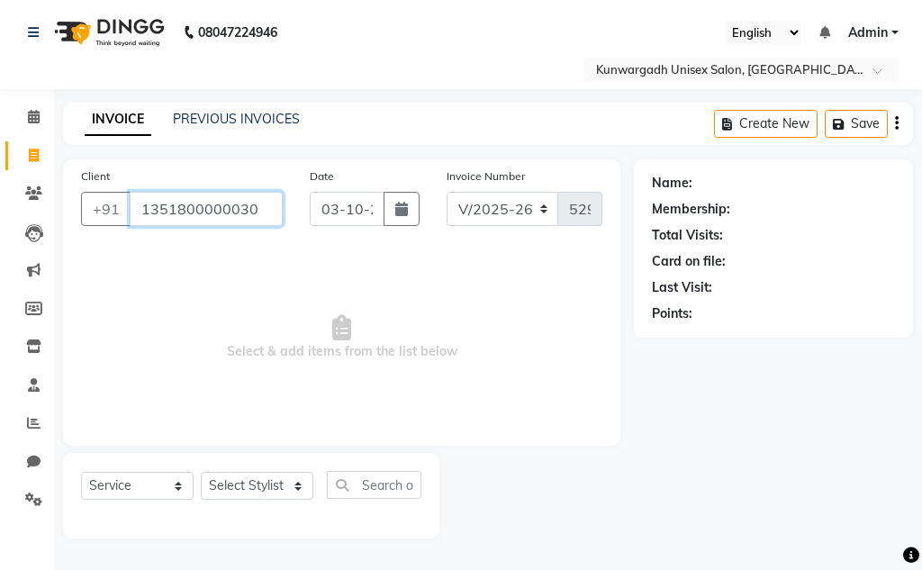
type input "1351800000030"
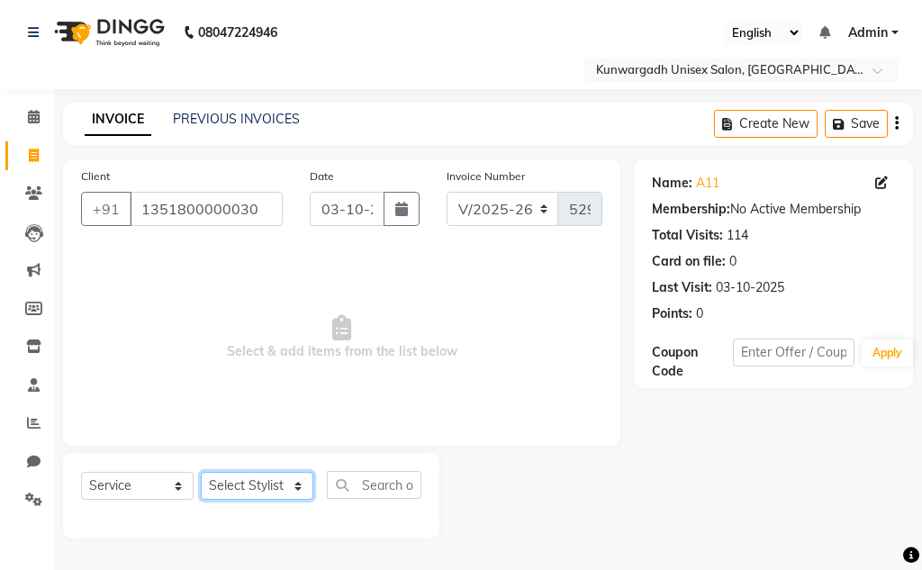
click at [250, 473] on select "Select Stylist Aarti [PERSON_NAME] Sir Chiku [PERSON_NAME] Devdas [PERSON_NAME]…" at bounding box center [257, 486] width 113 height 28
select select "85604"
click at [201, 472] on select "Select Stylist Aarti [PERSON_NAME] Sir Chiku [PERSON_NAME] Devdas [PERSON_NAME]…" at bounding box center [257, 486] width 113 height 28
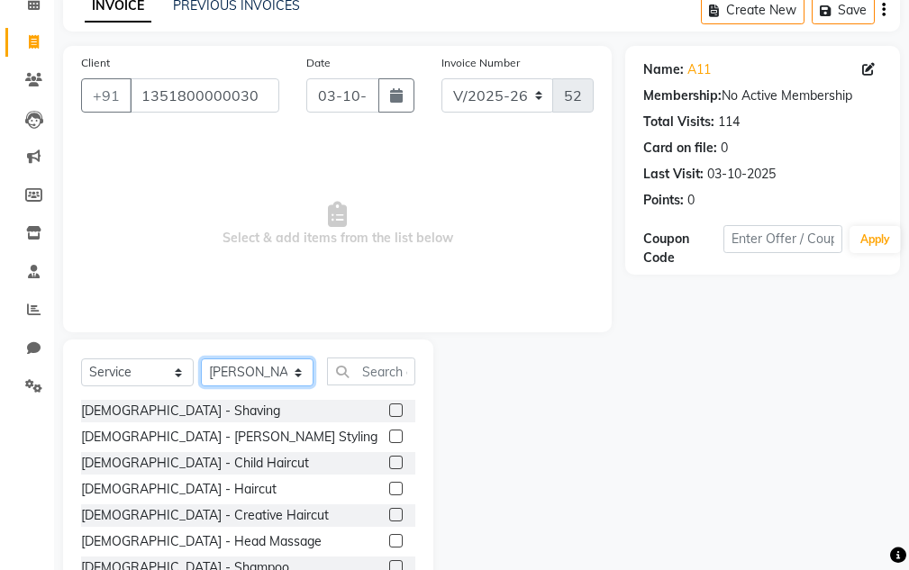
scroll to position [176, 0]
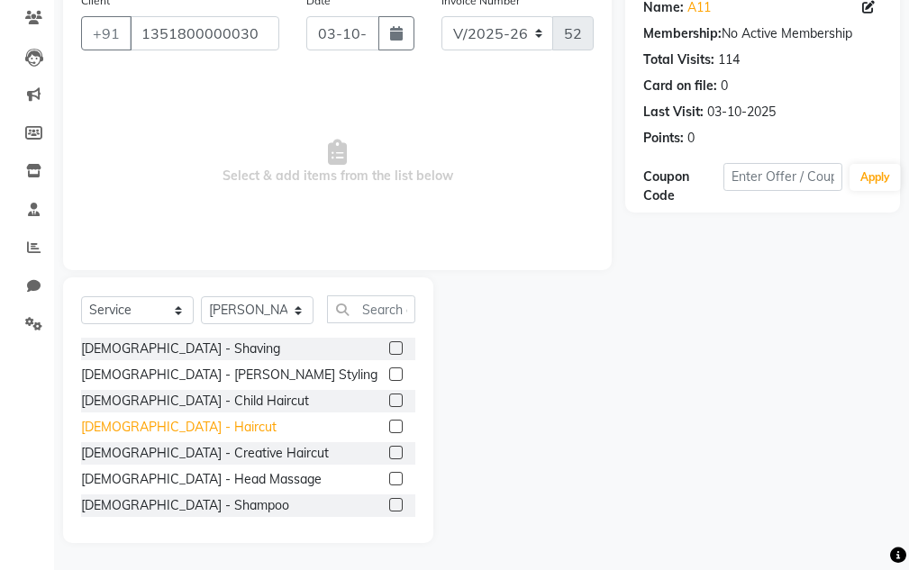
click at [144, 433] on div "[DEMOGRAPHIC_DATA] - Haircut" at bounding box center [178, 427] width 195 height 19
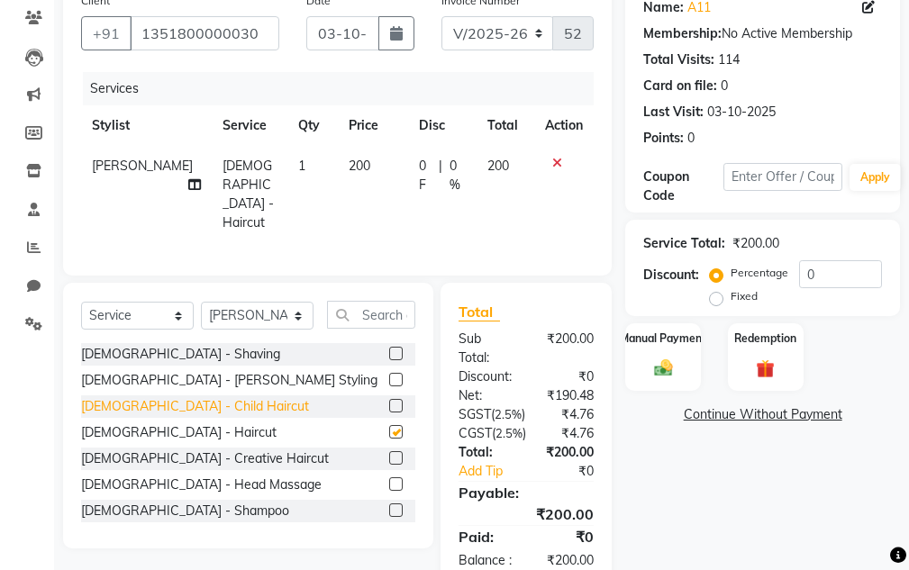
checkbox input "false"
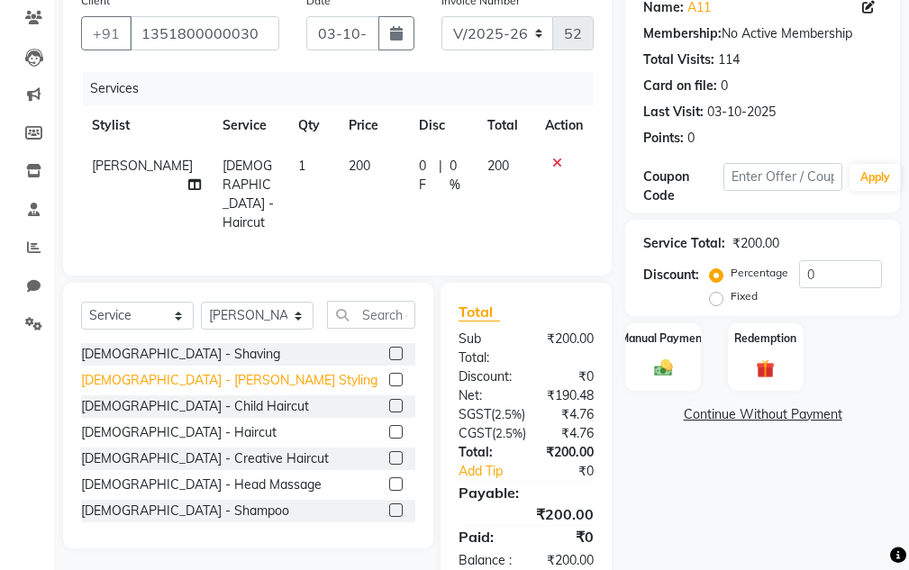
click at [160, 371] on div "[DEMOGRAPHIC_DATA] - [PERSON_NAME] Styling" at bounding box center [229, 380] width 296 height 19
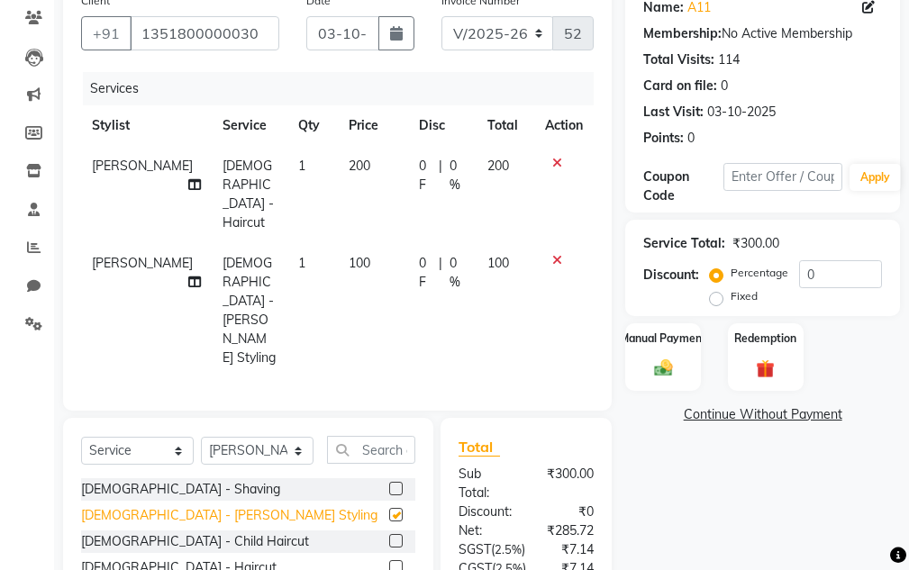
checkbox input "false"
click at [648, 349] on div "Manual Payment" at bounding box center [663, 357] width 78 height 70
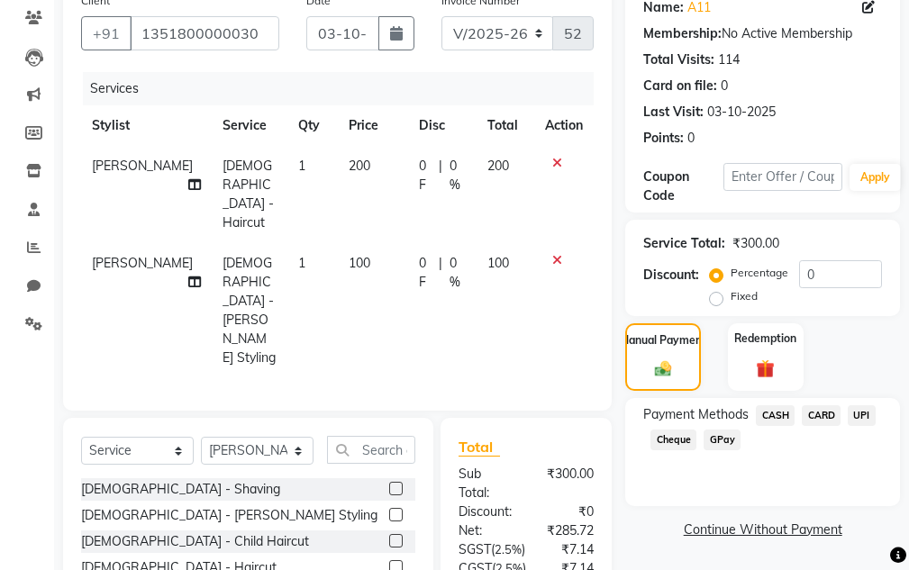
click at [780, 417] on span "CASH" at bounding box center [775, 415] width 39 height 21
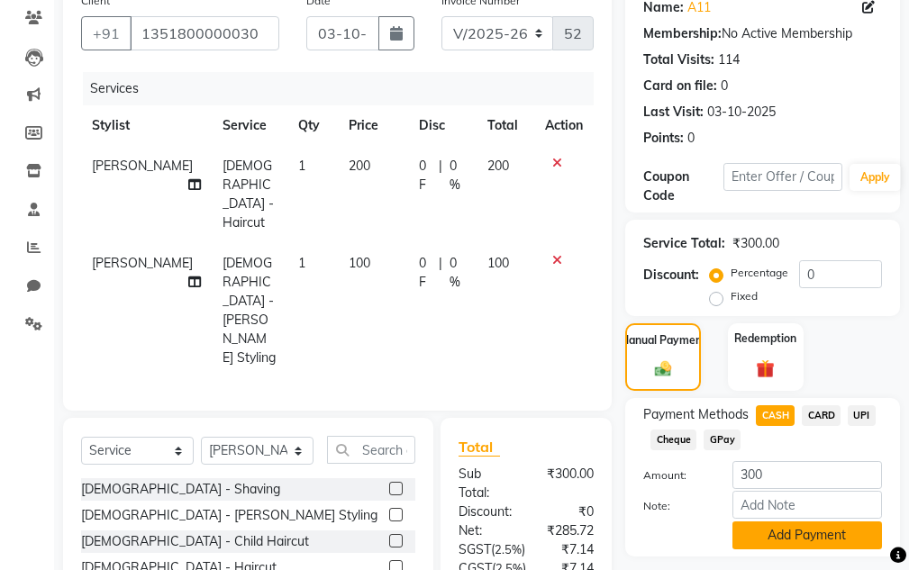
drag, startPoint x: 785, startPoint y: 549, endPoint x: 653, endPoint y: 470, distance: 153.1
click at [785, 548] on button "Add Payment" at bounding box center [807, 536] width 150 height 28
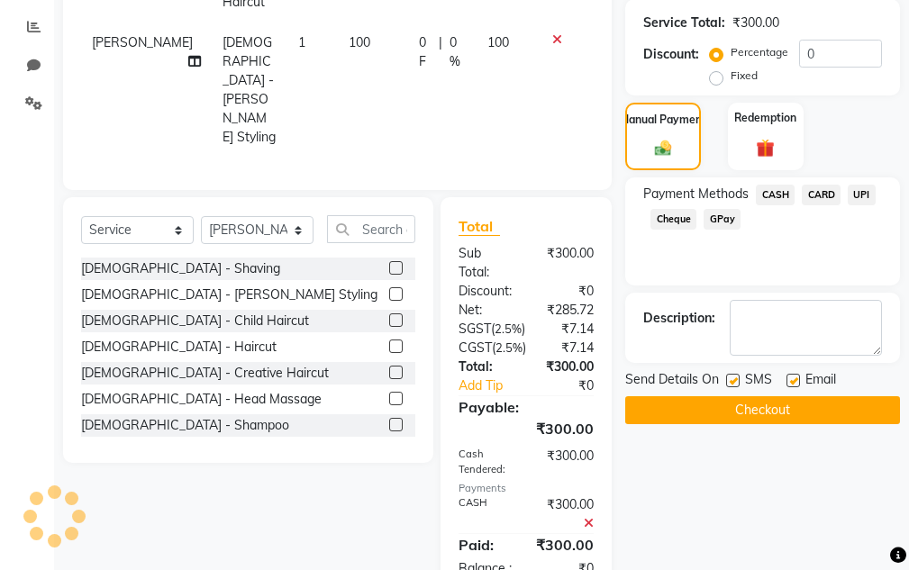
scroll to position [425, 0]
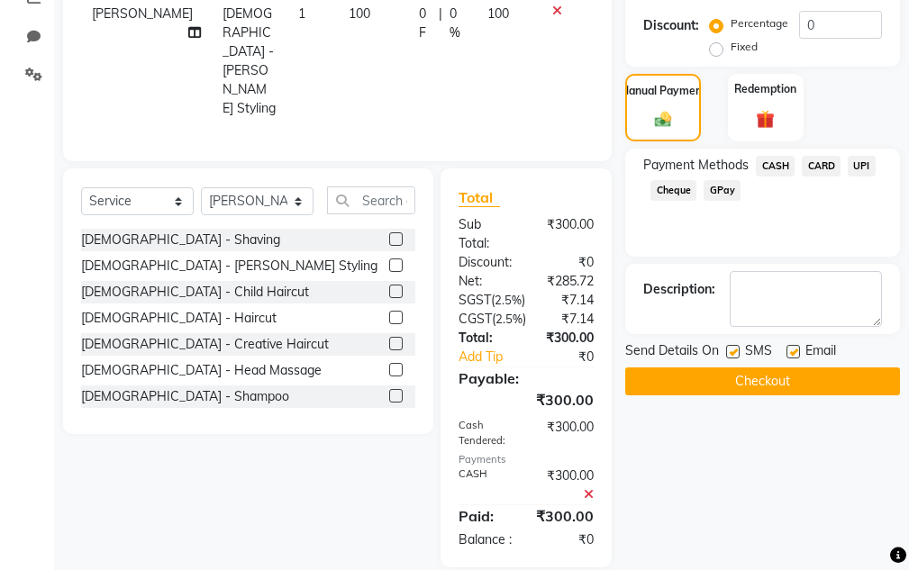
click at [686, 396] on div "Name: A11 Membership: No Active Membership Total Visits: 114 Card on file: 0 La…" at bounding box center [769, 150] width 288 height 833
click at [686, 392] on button "Checkout" at bounding box center [762, 382] width 275 height 28
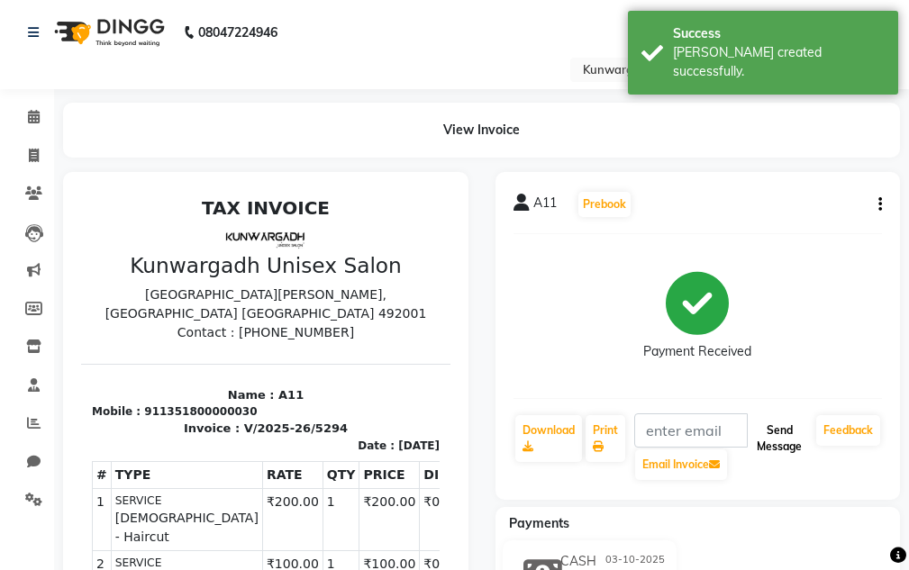
click at [767, 438] on button "Send Message" at bounding box center [778, 438] width 59 height 47
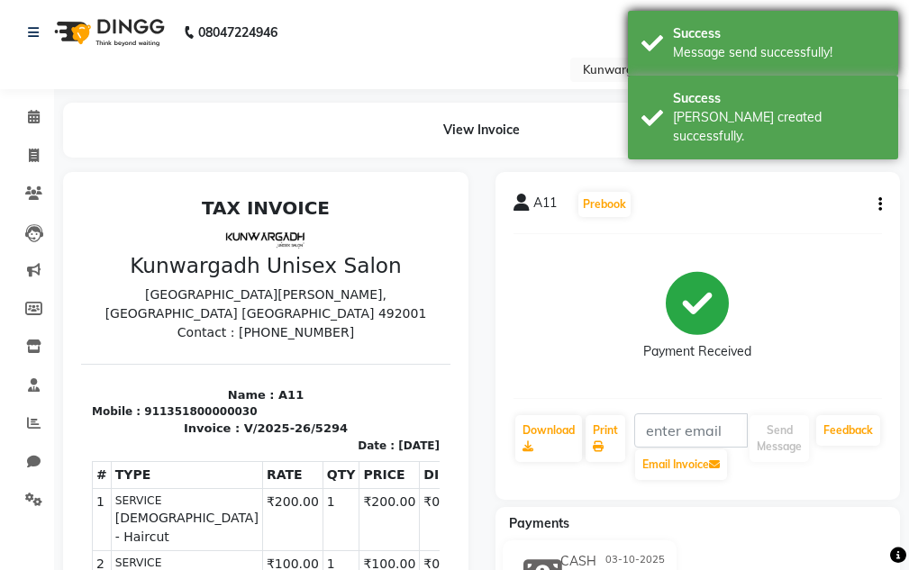
drag, startPoint x: 761, startPoint y: 106, endPoint x: 762, endPoint y: 57, distance: 49.6
click at [760, 104] on div "Success" at bounding box center [779, 98] width 212 height 19
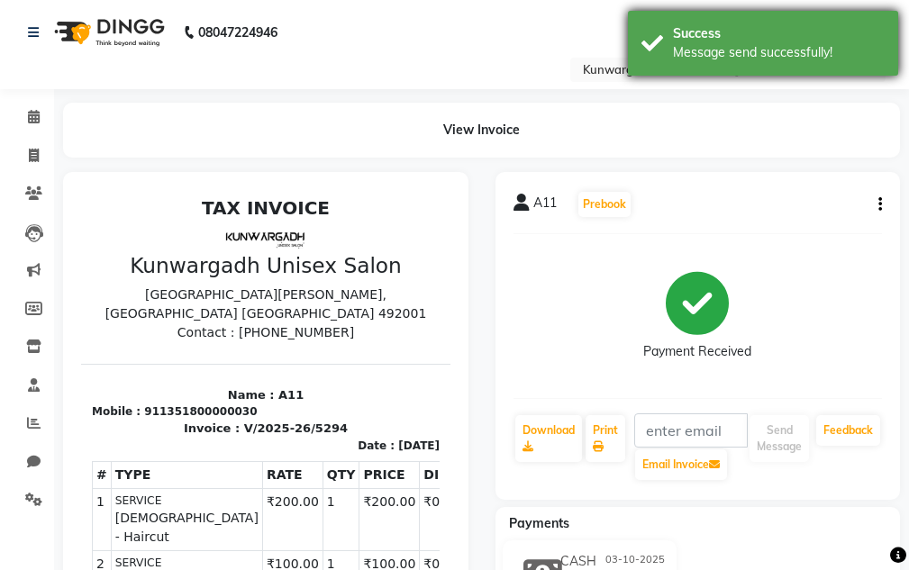
click at [764, 45] on div "Message send successfully!" at bounding box center [779, 52] width 212 height 19
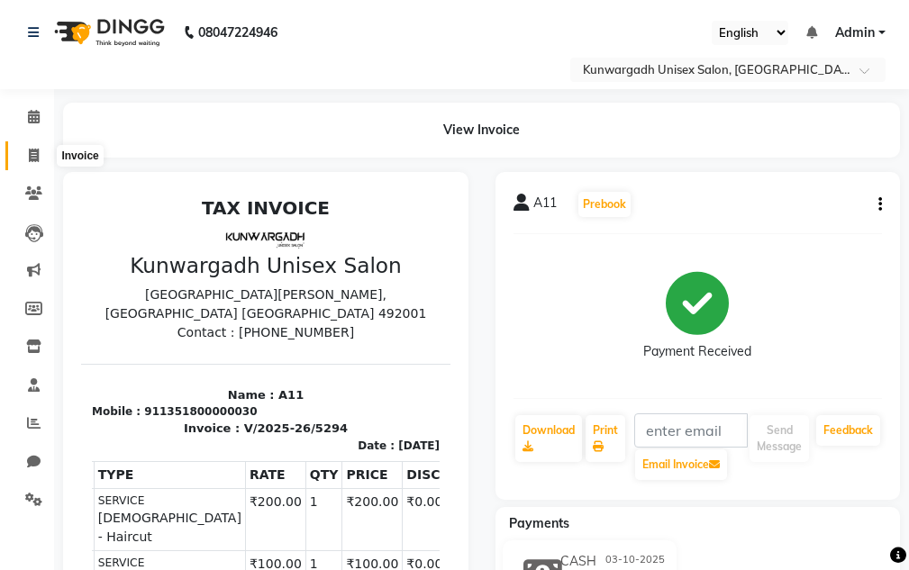
click at [23, 153] on span at bounding box center [34, 156] width 32 height 21
select select "service"
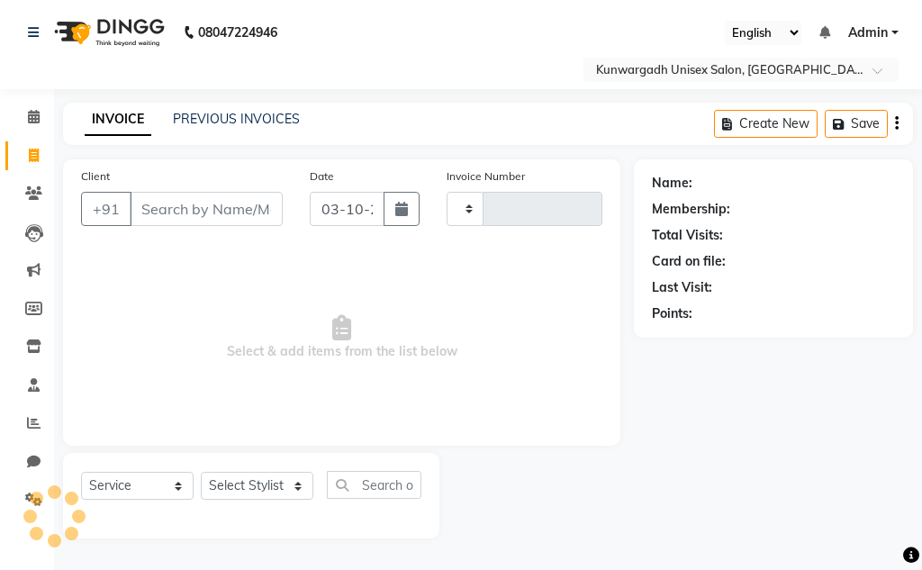
type input "5295"
select select "7931"
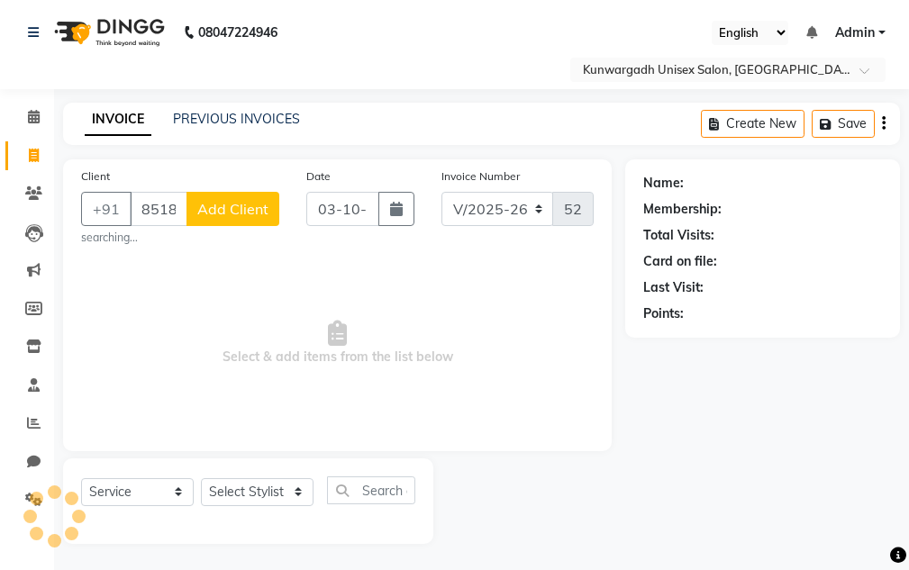
type input "8518807777"
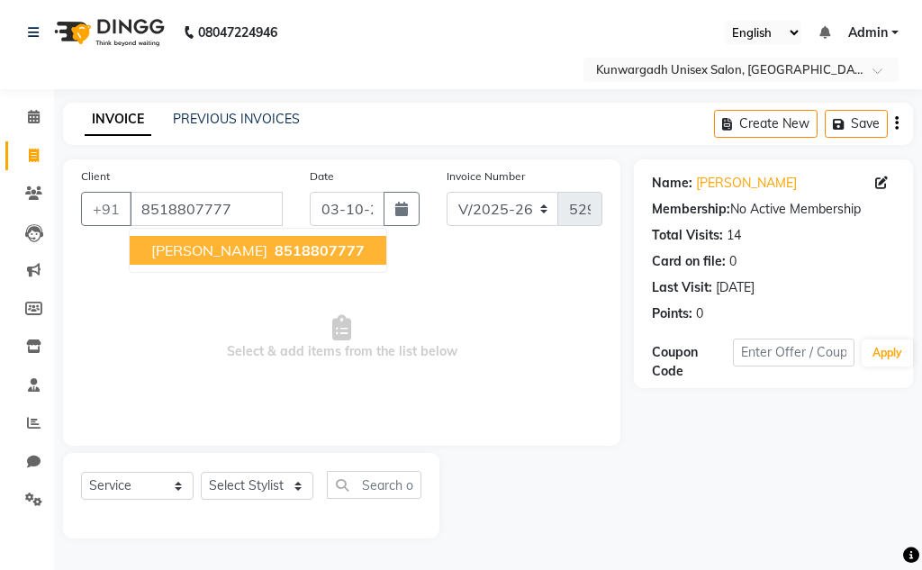
drag, startPoint x: 279, startPoint y: 249, endPoint x: 266, endPoint y: 263, distance: 19.8
click at [275, 250] on span "8518807777" at bounding box center [320, 250] width 90 height 18
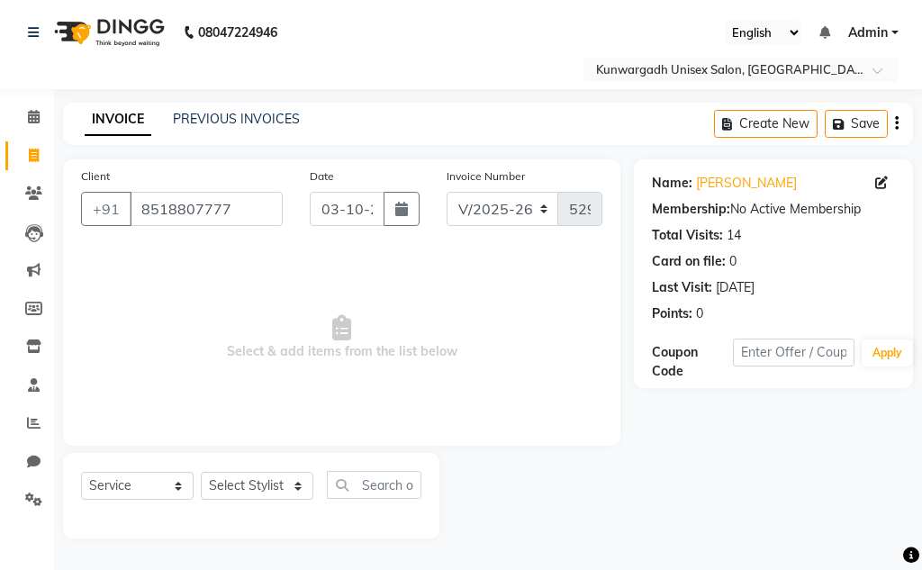
drag, startPoint x: 241, startPoint y: 501, endPoint x: 241, endPoint y: 489, distance: 11.7
click at [241, 499] on div "Select Service Product Membership Package Voucher Prepaid Gift Card Select Styl…" at bounding box center [251, 492] width 341 height 42
click at [241, 489] on select "Select Stylist Aarti [PERSON_NAME] Sir Chiku [PERSON_NAME] Devdas [PERSON_NAME]…" at bounding box center [257, 486] width 113 height 28
select select "84120"
click at [201, 472] on select "Select Stylist Aarti [PERSON_NAME] Sir Chiku [PERSON_NAME] Devdas [PERSON_NAME]…" at bounding box center [257, 486] width 113 height 28
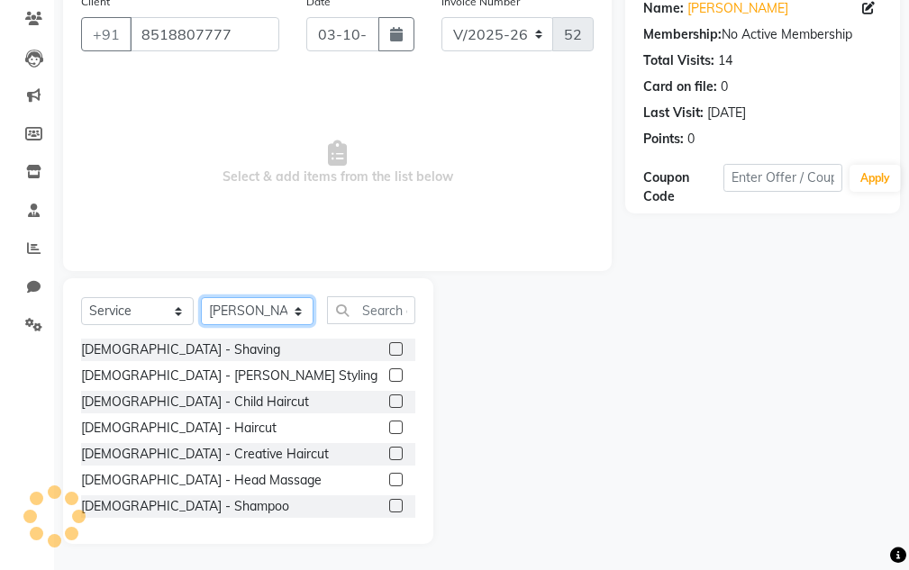
scroll to position [176, 0]
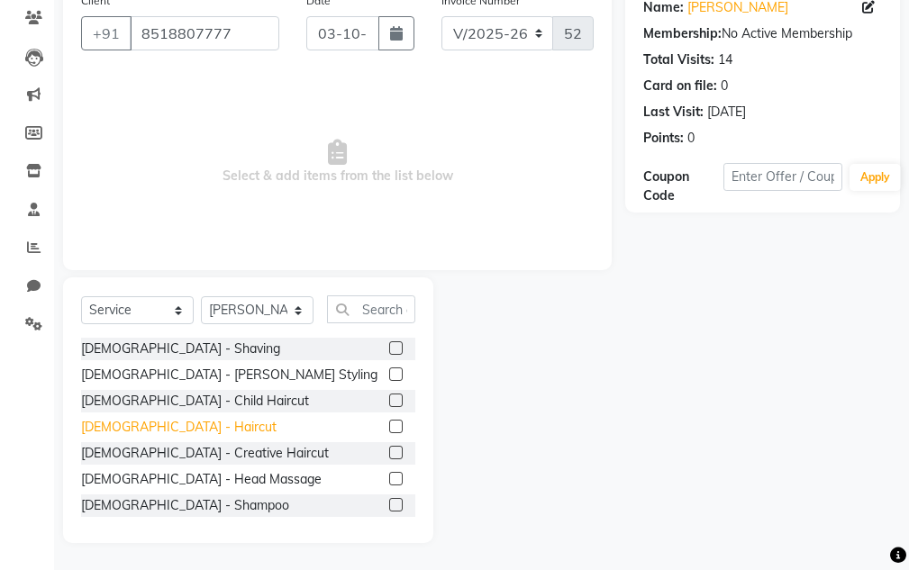
click at [139, 418] on div "[DEMOGRAPHIC_DATA] - Haircut" at bounding box center [178, 427] width 195 height 19
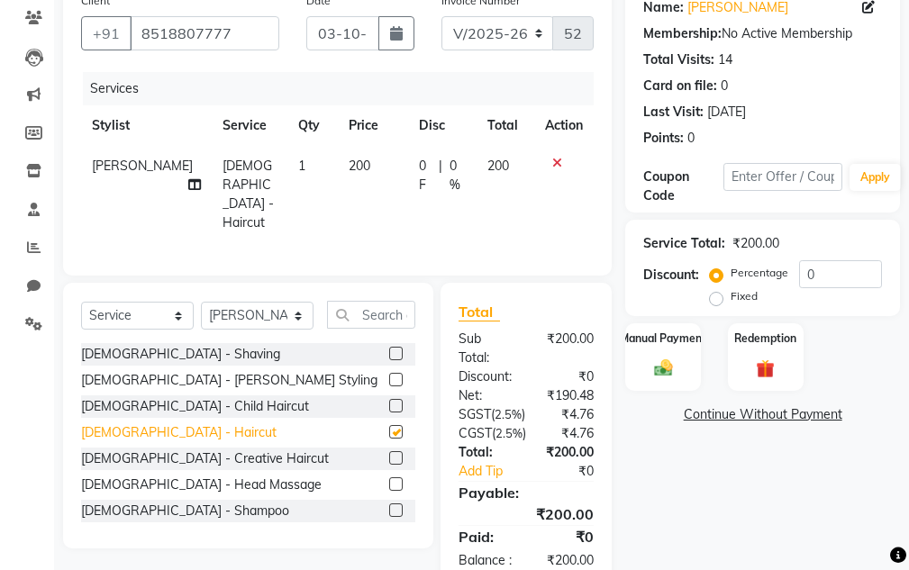
checkbox input "false"
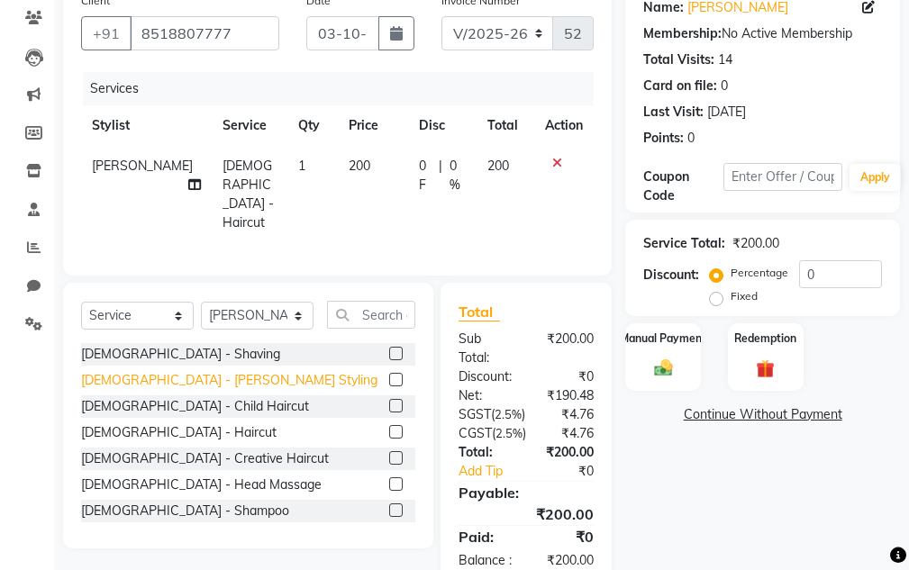
click at [133, 377] on div "[DEMOGRAPHIC_DATA] - [PERSON_NAME] Styling" at bounding box center [229, 380] width 296 height 19
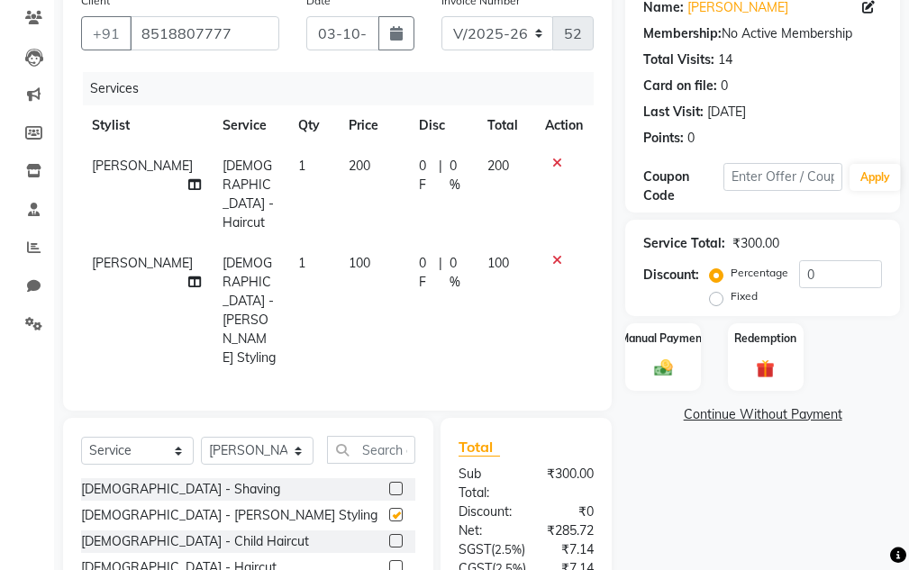
checkbox input "false"
click at [677, 353] on div "Manual Payment" at bounding box center [663, 357] width 78 height 70
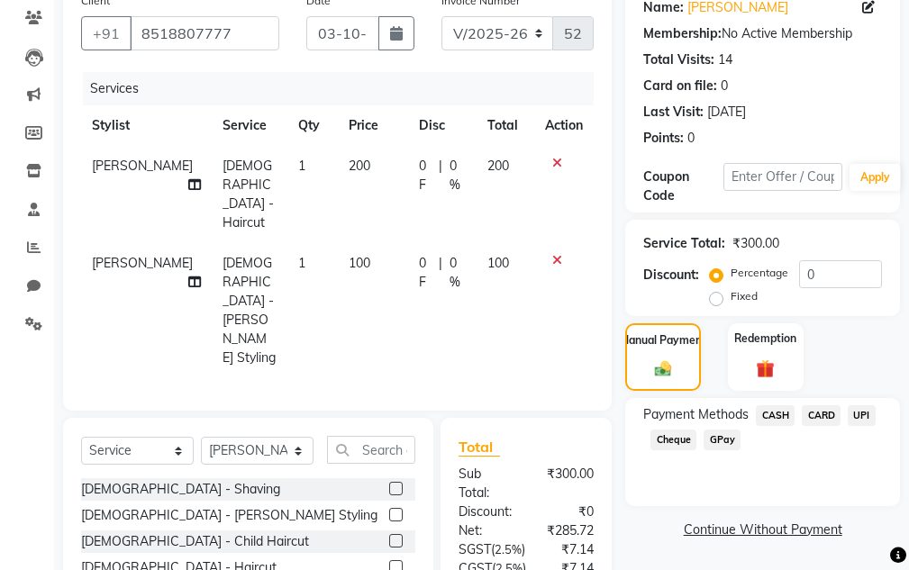
click at [860, 429] on div "UPI" at bounding box center [857, 417] width 35 height 24
click at [857, 417] on span "UPI" at bounding box center [862, 415] width 28 height 21
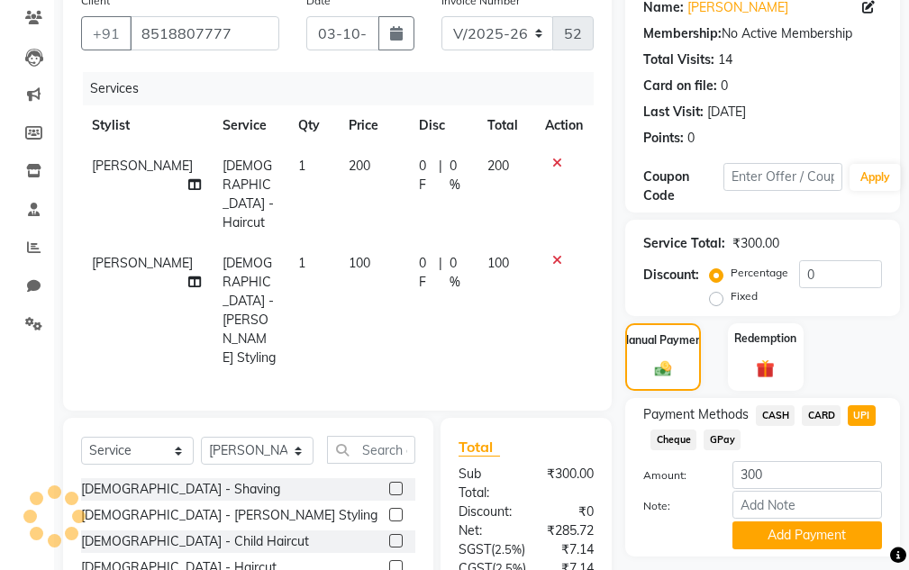
drag, startPoint x: 814, startPoint y: 549, endPoint x: 746, endPoint y: 511, distance: 78.7
click at [807, 549] on div "Payment Methods CASH CARD UPI Cheque GPay Amount: 300 Note: Add Payment" at bounding box center [762, 477] width 275 height 159
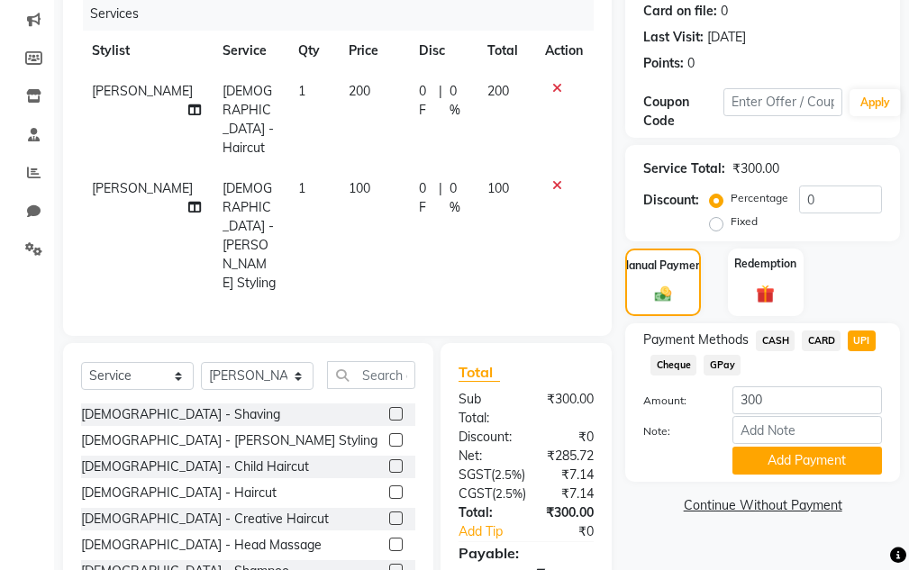
scroll to position [332, 0]
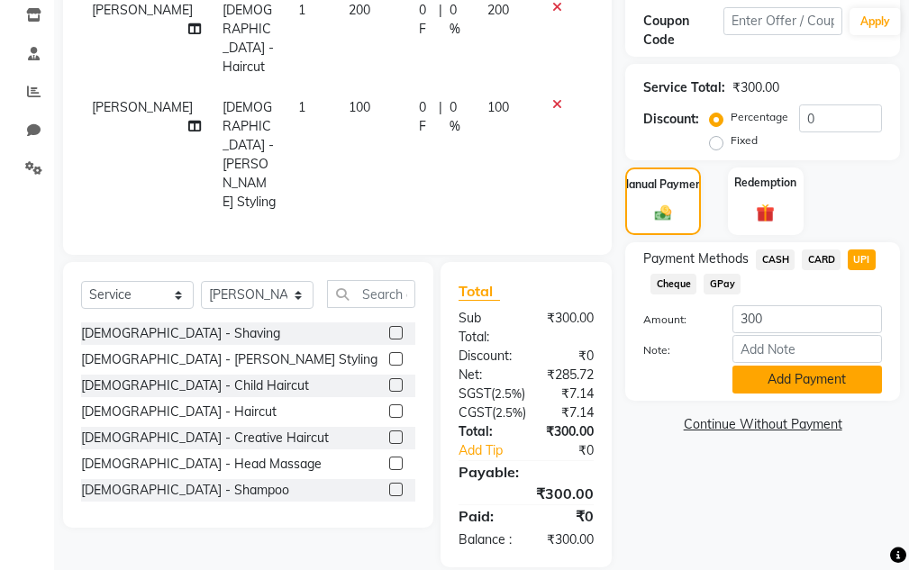
click at [786, 377] on button "Add Payment" at bounding box center [807, 380] width 150 height 28
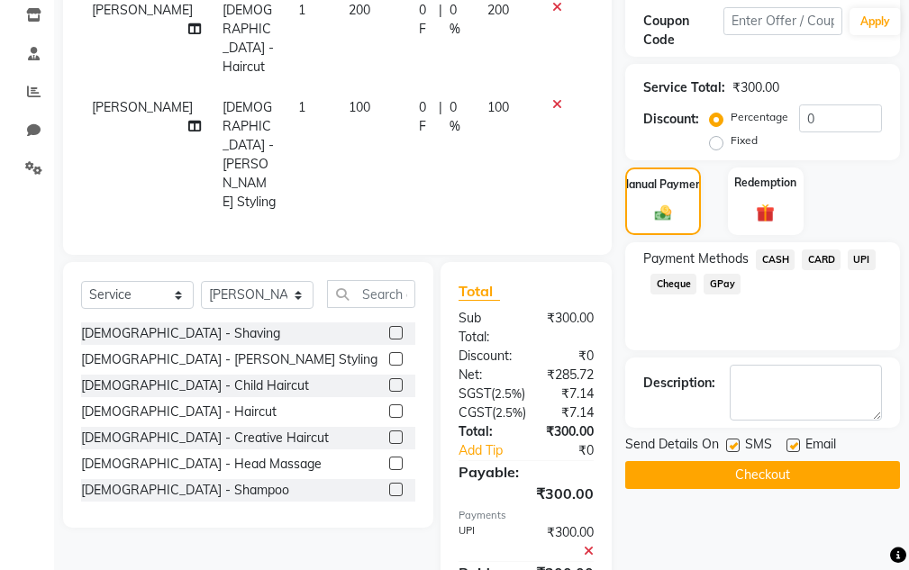
click at [786, 479] on button "Checkout" at bounding box center [762, 475] width 275 height 28
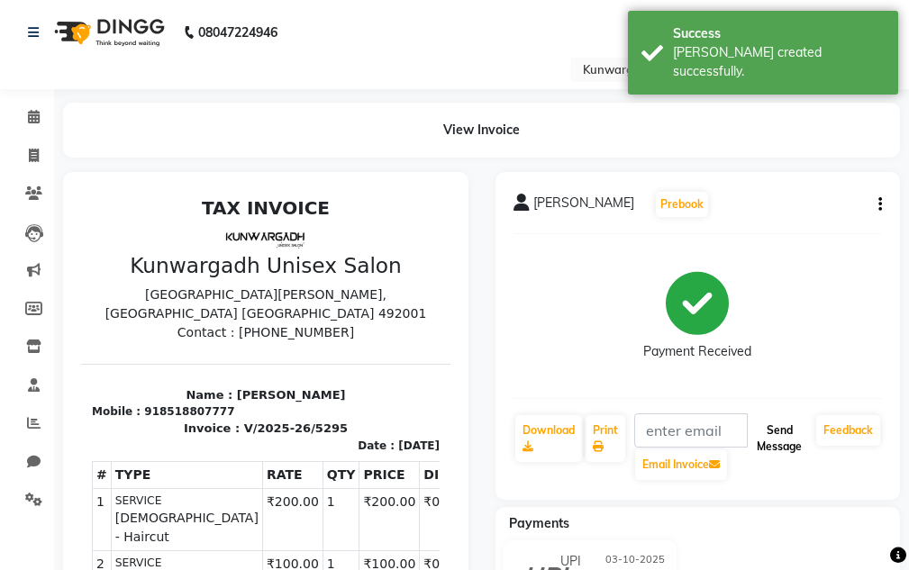
click at [777, 441] on button "Send Message" at bounding box center [778, 438] width 59 height 47
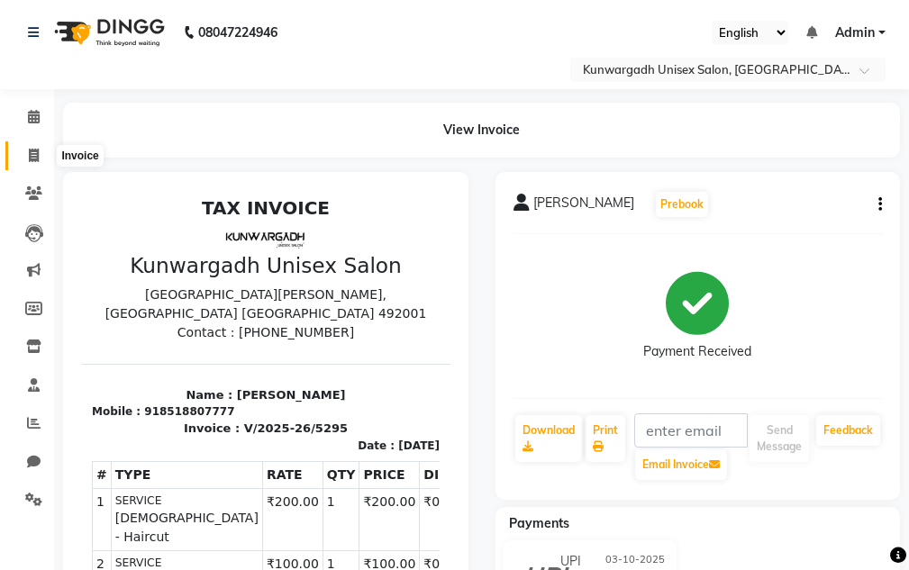
click at [32, 153] on icon at bounding box center [34, 156] width 10 height 14
select select "service"
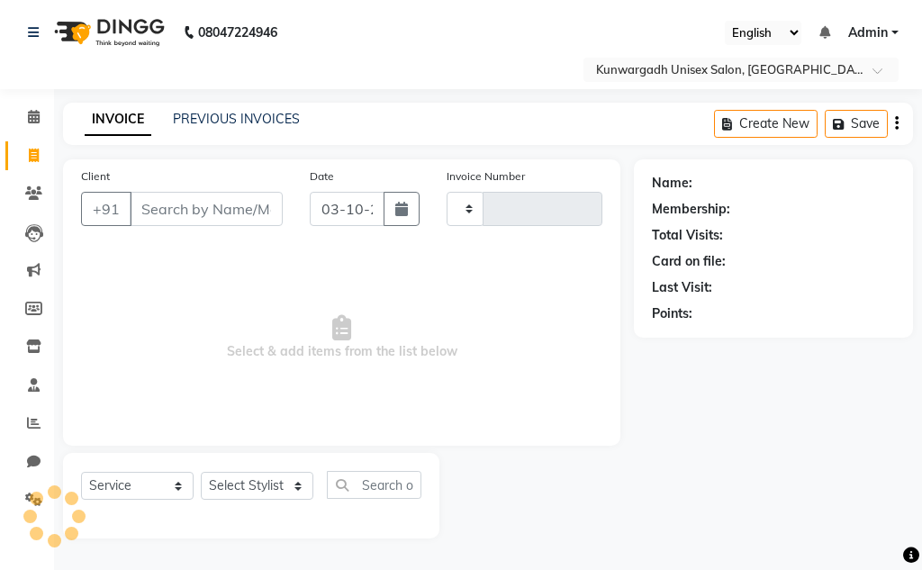
type input "5296"
select select "7931"
click at [50, 121] on li "Calendar" at bounding box center [27, 117] width 54 height 39
click at [35, 117] on icon at bounding box center [34, 117] width 12 height 14
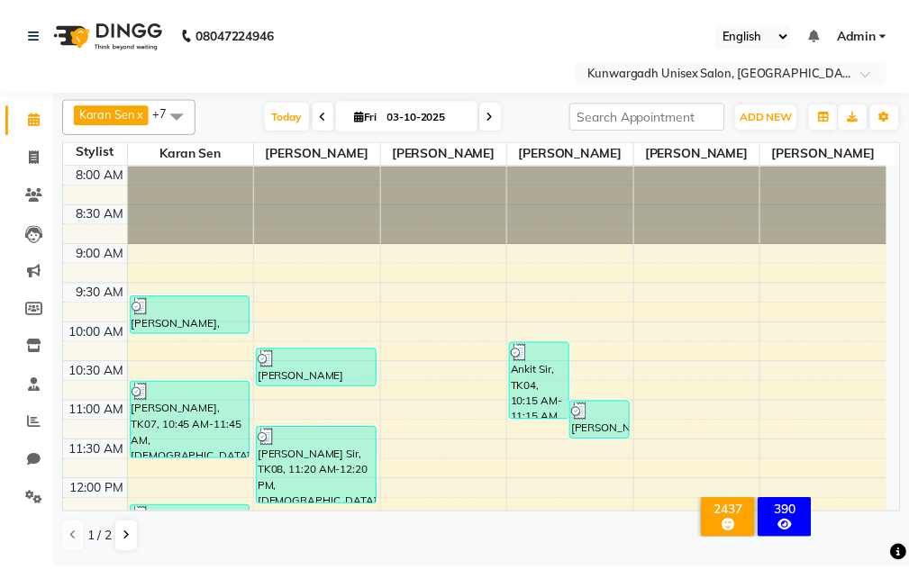
scroll to position [150, 0]
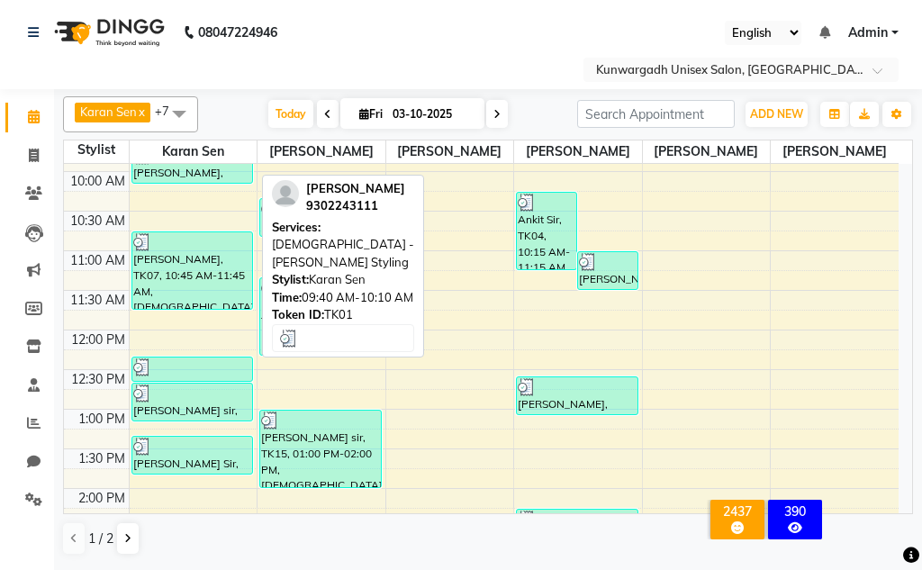
click at [230, 177] on div "[PERSON_NAME], TK01, 09:40 AM-10:10 AM, [DEMOGRAPHIC_DATA] - [PERSON_NAME] Styl…" at bounding box center [192, 164] width 121 height 37
select select "3"
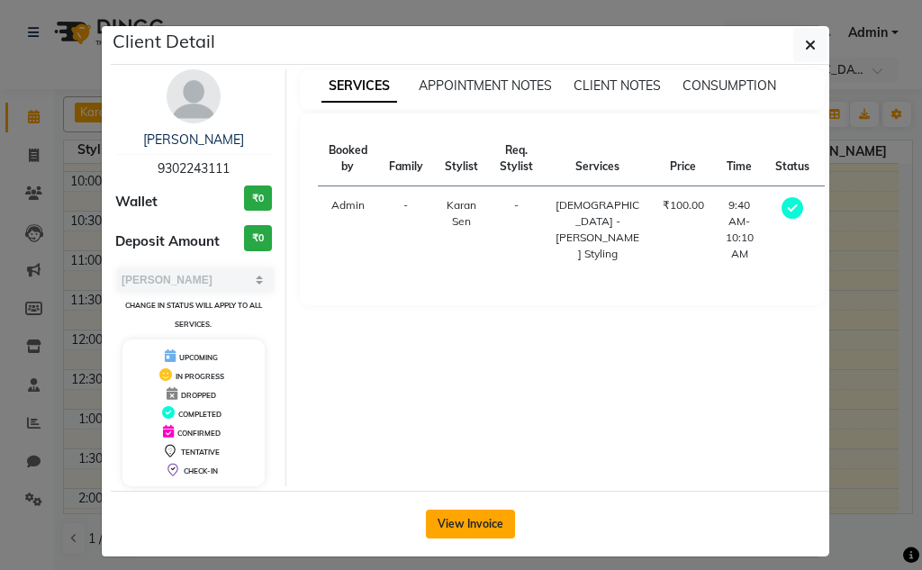
click at [464, 516] on button "View Invoice" at bounding box center [470, 524] width 89 height 29
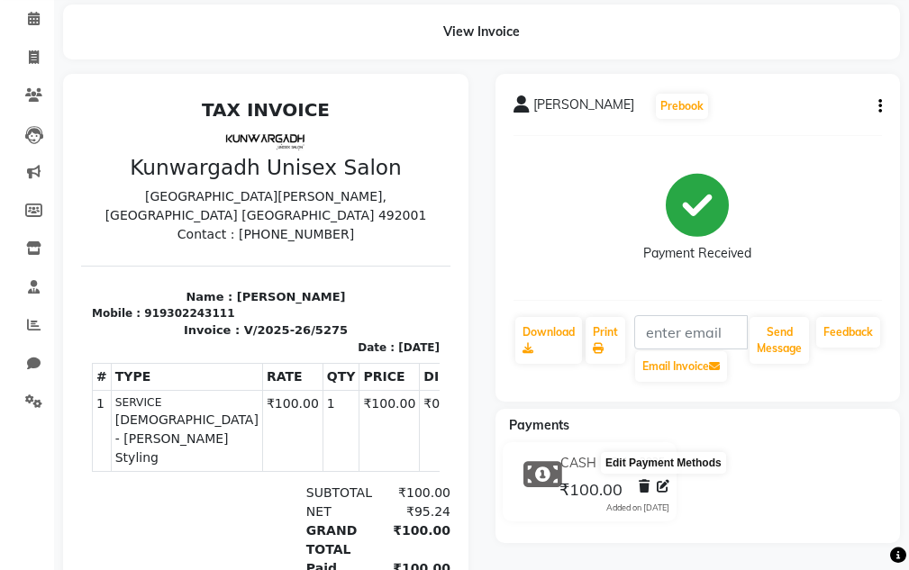
click at [668, 487] on icon at bounding box center [663, 486] width 13 height 13
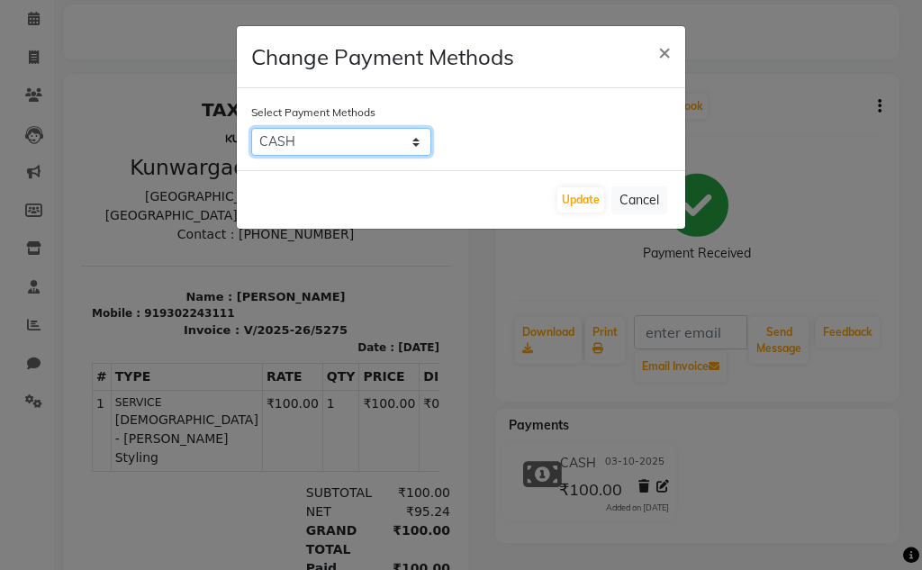
click at [383, 136] on select "CASH CARD UPI Cheque GPay" at bounding box center [341, 142] width 180 height 28
select select "8"
click at [251, 128] on select "CASH CARD UPI Cheque GPay" at bounding box center [341, 142] width 180 height 28
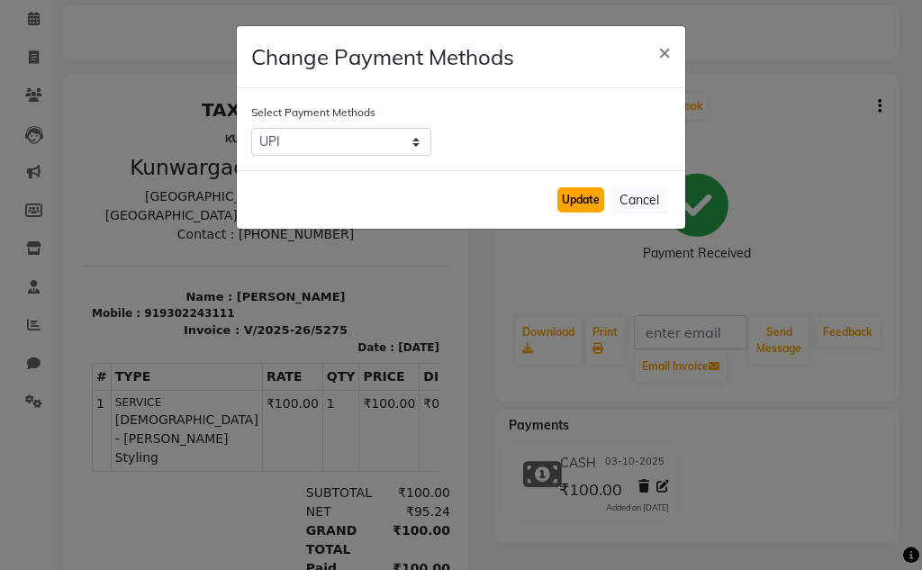
click at [587, 190] on button "Update" at bounding box center [581, 199] width 47 height 25
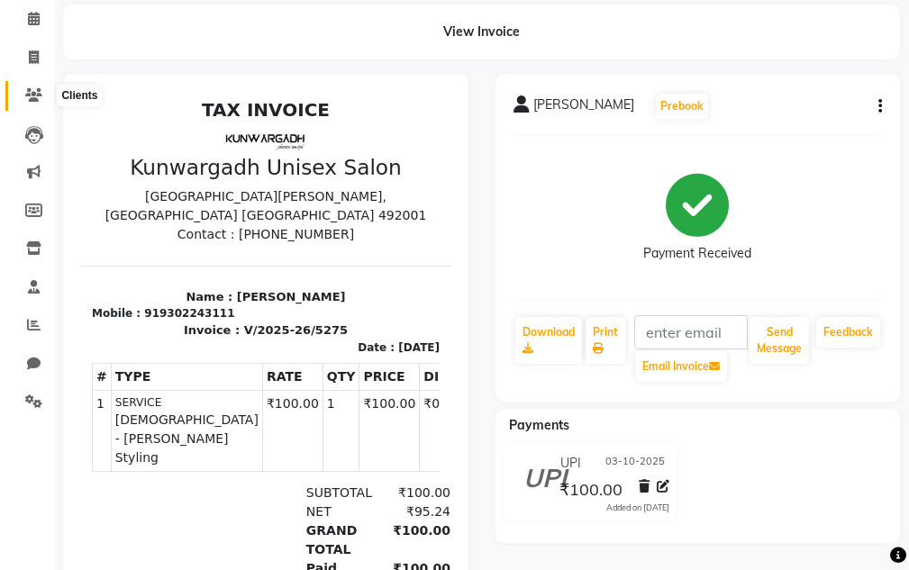
click at [29, 99] on icon at bounding box center [33, 95] width 17 height 14
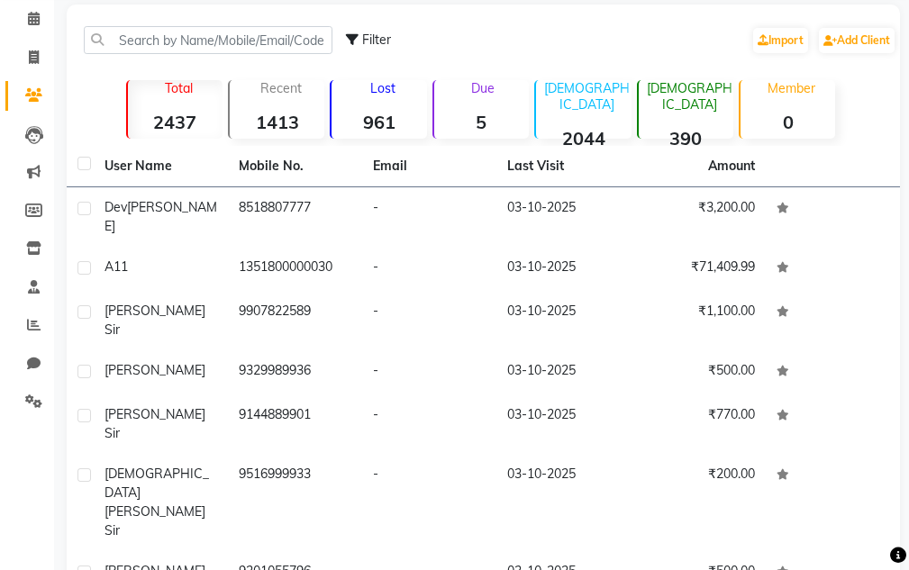
click at [29, 99] on icon at bounding box center [33, 95] width 17 height 14
click at [30, 50] on icon at bounding box center [34, 57] width 10 height 14
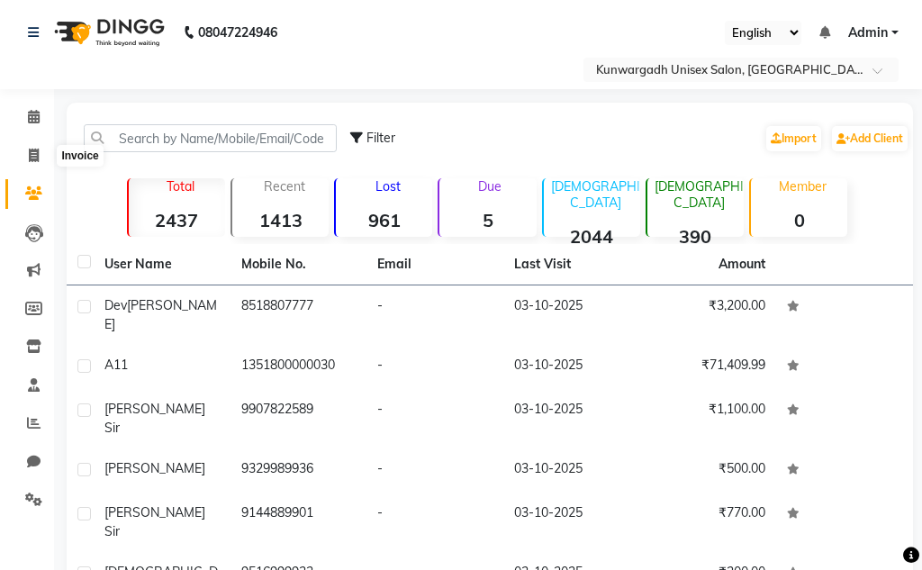
select select "service"
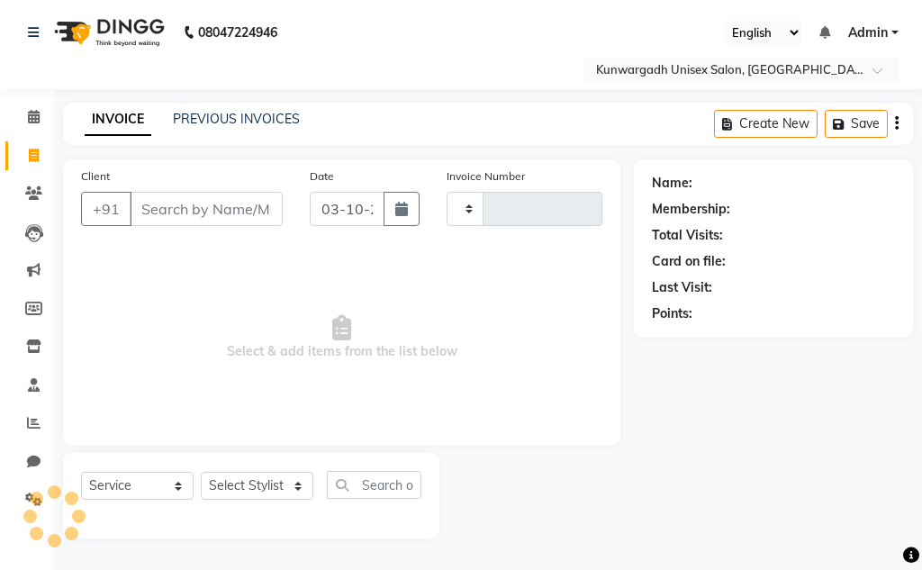
type input "5296"
click at [25, 29] on div "08047224946" at bounding box center [152, 32] width 277 height 50
select select "7931"
click at [32, 118] on icon at bounding box center [34, 117] width 12 height 14
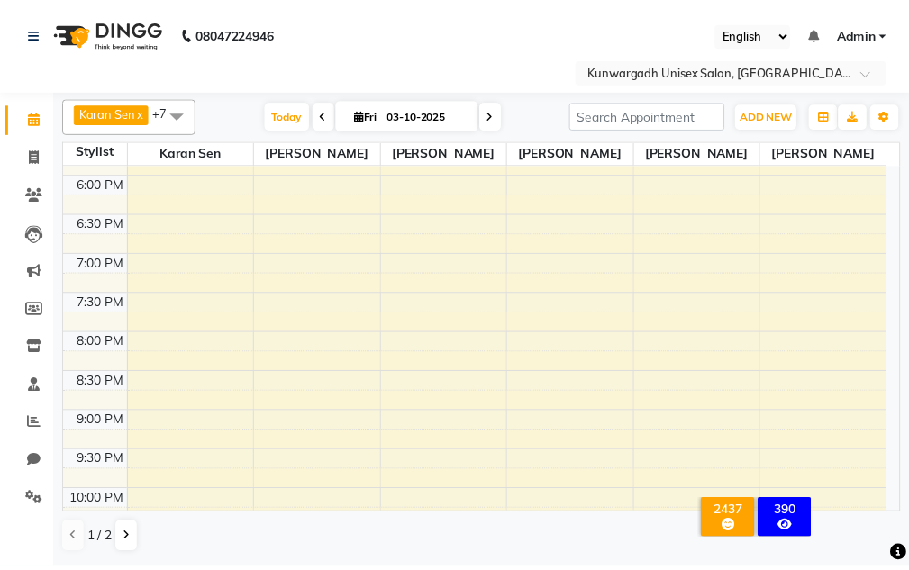
scroll to position [601, 0]
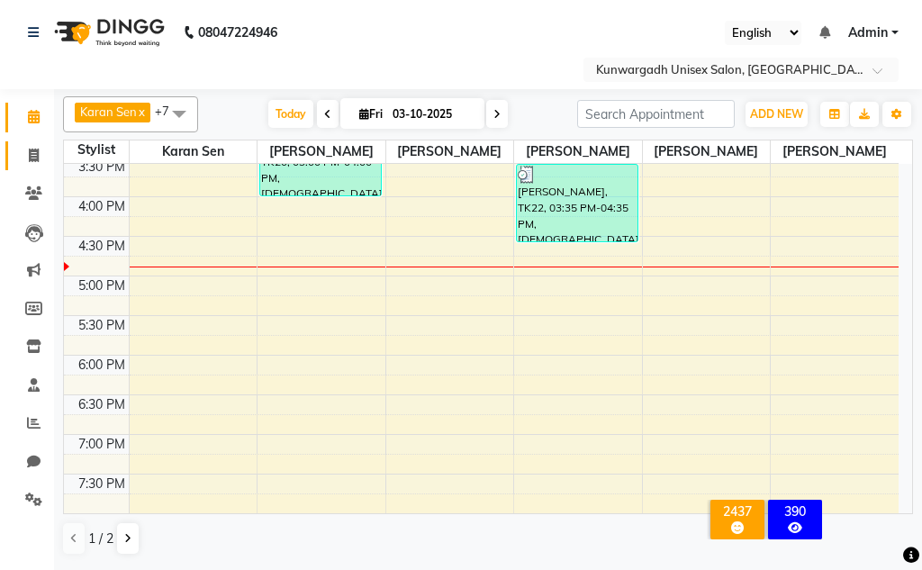
click at [13, 153] on link "Invoice" at bounding box center [26, 156] width 43 height 30
select select "service"
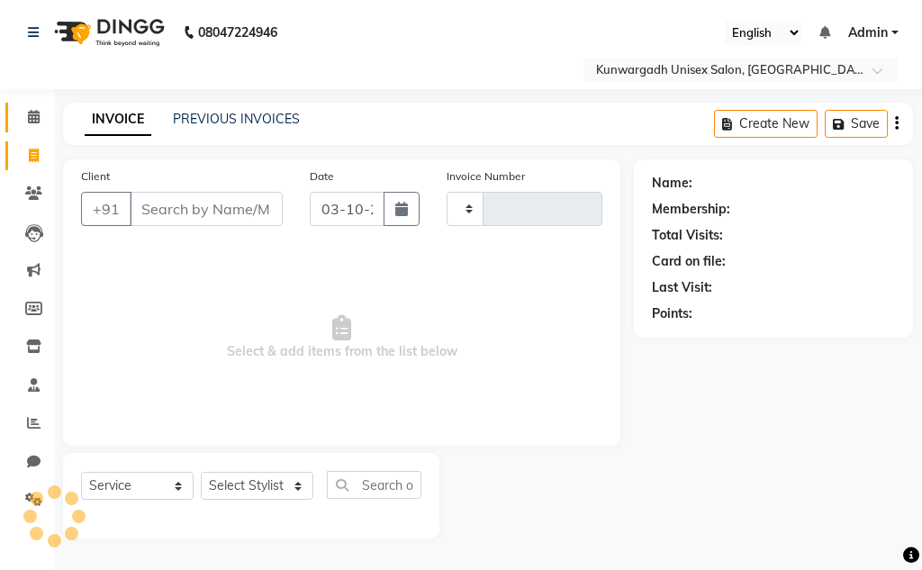
type input "5296"
select select "7931"
drag, startPoint x: 162, startPoint y: 230, endPoint x: 182, endPoint y: 204, distance: 32.1
click at [180, 205] on div "Client +91" at bounding box center [182, 204] width 229 height 74
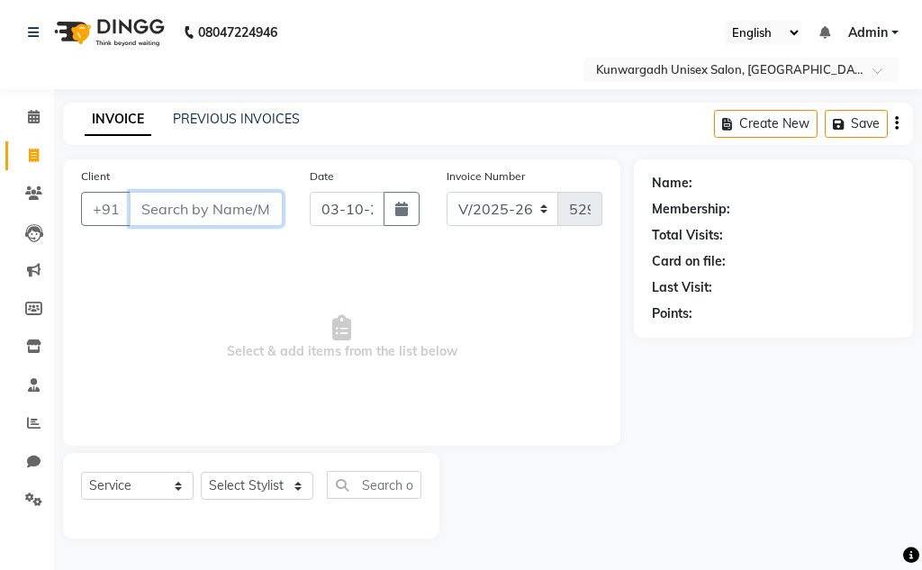
click at [182, 204] on input "Client" at bounding box center [206, 209] width 153 height 34
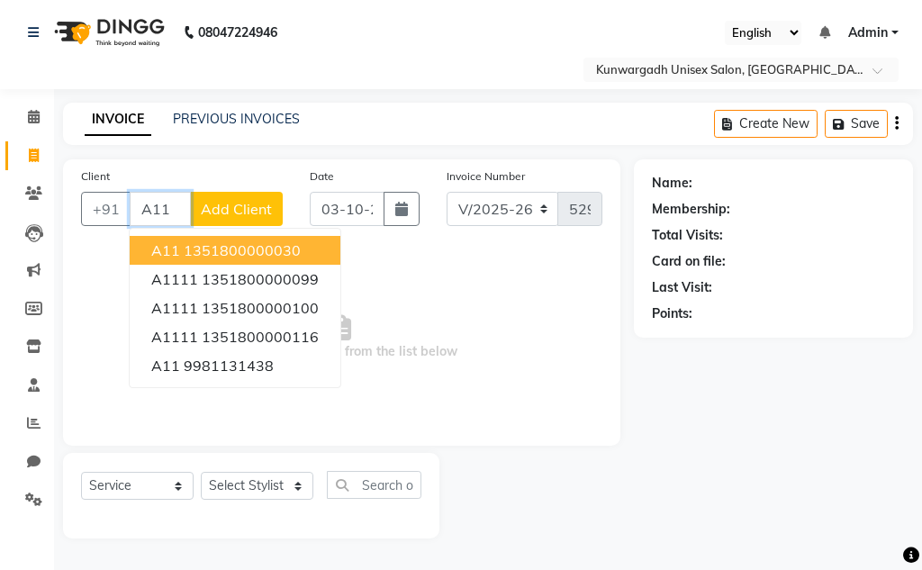
drag, startPoint x: 206, startPoint y: 252, endPoint x: 212, endPoint y: 369, distance: 117.2
click at [206, 253] on ngb-highlight "1351800000030" at bounding box center [242, 250] width 117 height 18
type input "1351800000030"
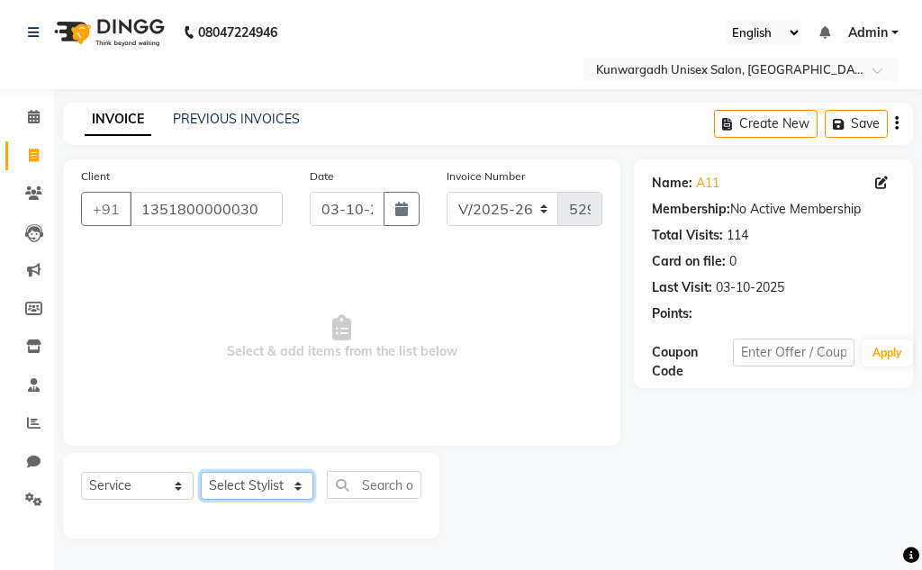
click at [223, 474] on select "Select Stylist Aarti [PERSON_NAME] Sir Chiku [PERSON_NAME] Devdas [PERSON_NAME]…" at bounding box center [257, 486] width 113 height 28
select select "83190"
click at [201, 472] on select "Select Stylist Aarti [PERSON_NAME] Sir Chiku [PERSON_NAME] Devdas [PERSON_NAME]…" at bounding box center [257, 486] width 113 height 28
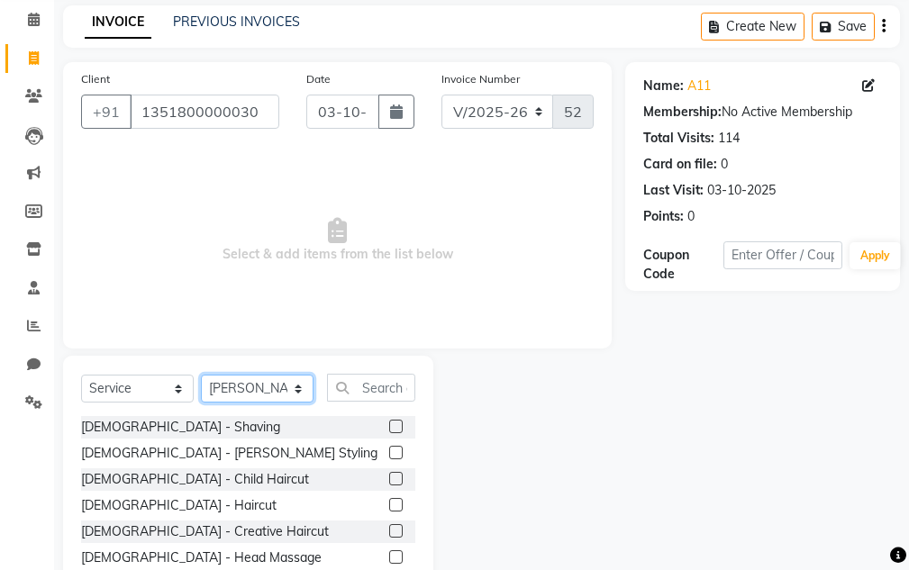
scroll to position [176, 0]
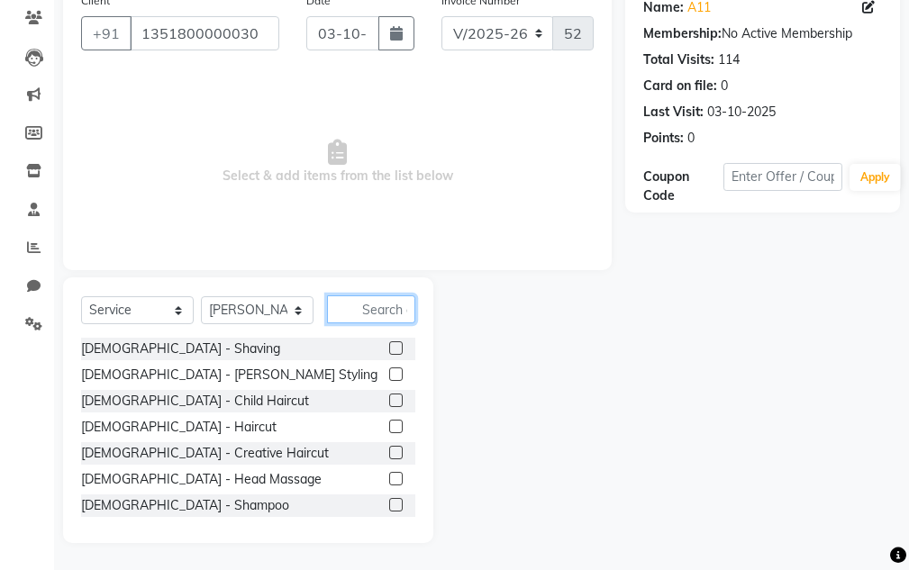
click at [392, 320] on input "text" at bounding box center [371, 309] width 88 height 28
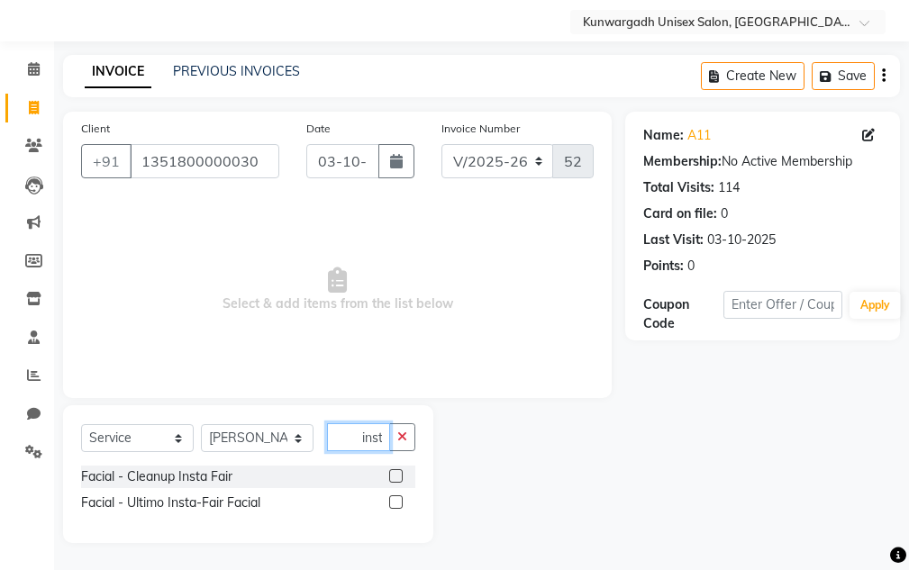
scroll to position [0, 7]
type input "insta"
click at [213, 475] on div "Facial - Cleanup Insta Fair" at bounding box center [156, 477] width 151 height 19
checkbox input "false"
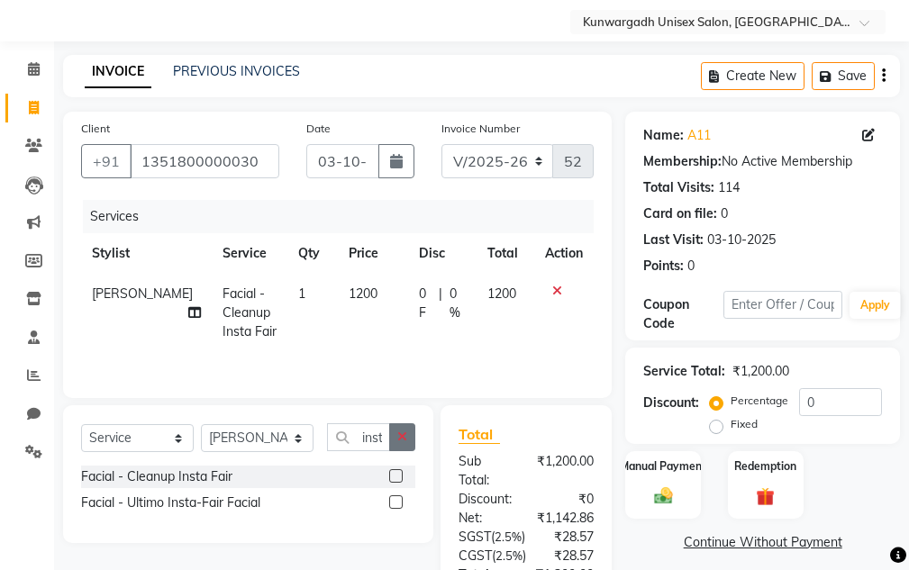
click at [392, 439] on button "button" at bounding box center [402, 437] width 26 height 28
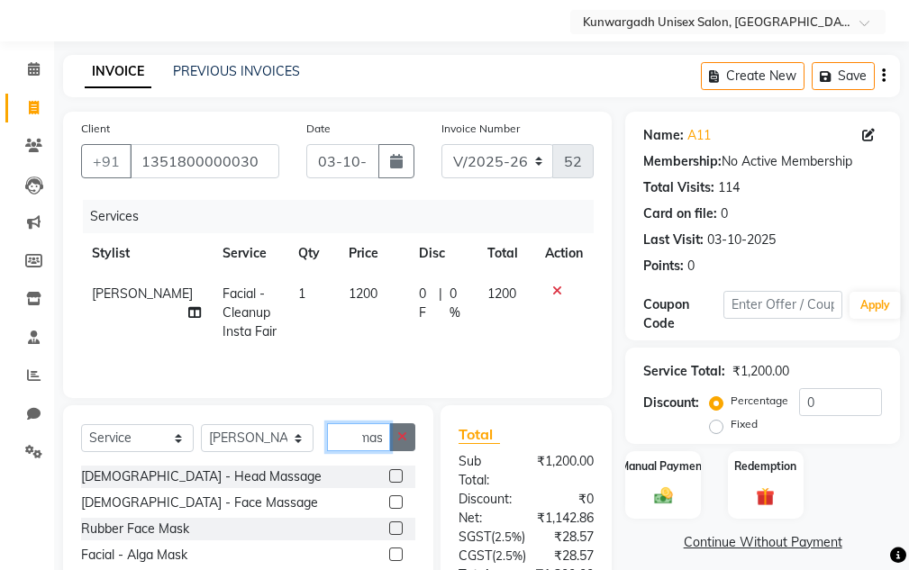
scroll to position [0, 10]
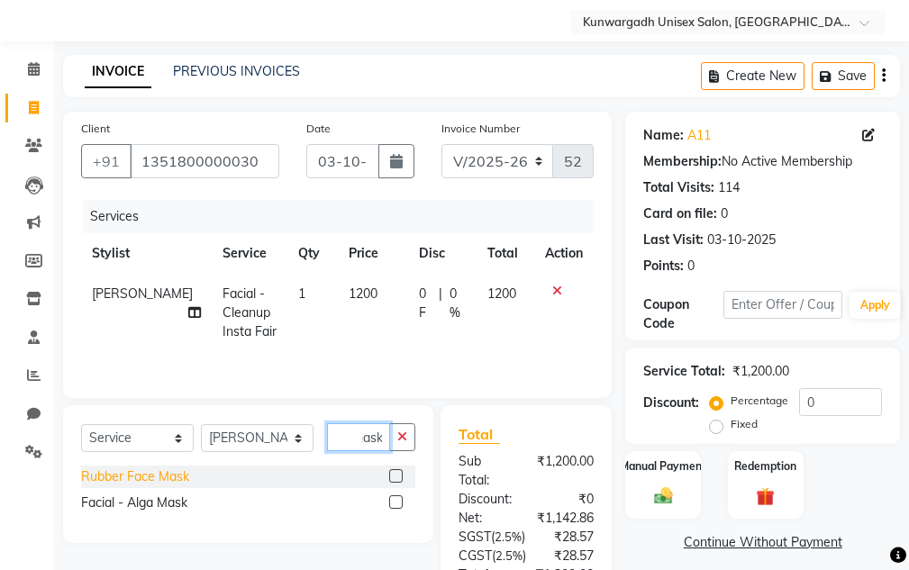
type input "mask"
click at [167, 478] on div "Rubber Face Mask" at bounding box center [135, 477] width 108 height 19
checkbox input "false"
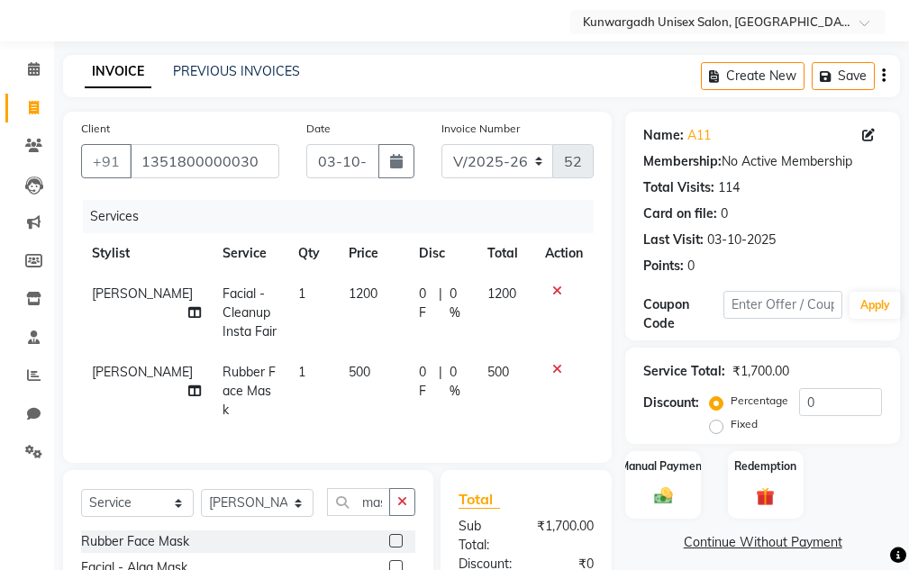
click at [705, 427] on div "Discount: Percentage Fixed 0" at bounding box center [762, 412] width 239 height 49
click at [731, 426] on label "Fixed" at bounding box center [744, 424] width 27 height 16
click at [719, 426] on input "Fixed" at bounding box center [719, 424] width 13 height 13
radio input "true"
click at [804, 405] on input "0" at bounding box center [840, 402] width 83 height 28
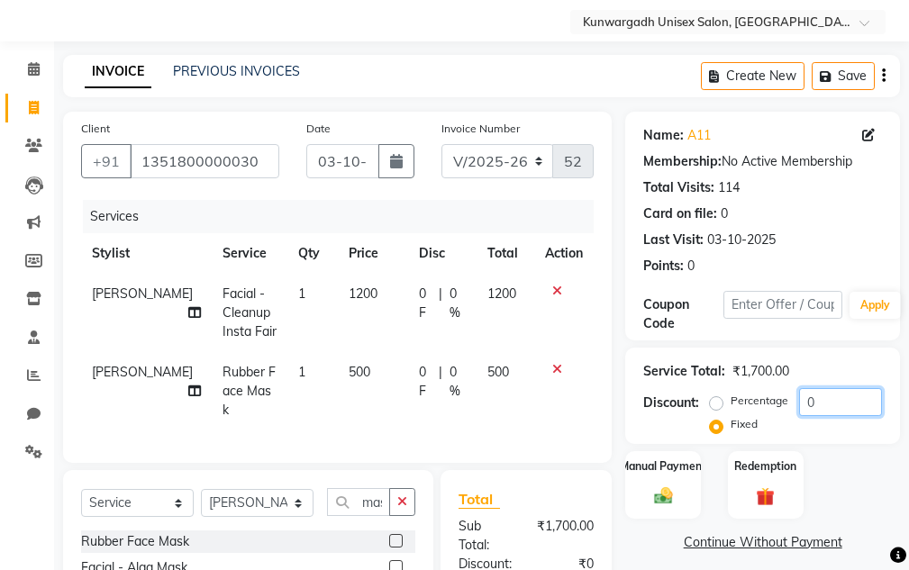
click at [810, 403] on input "0" at bounding box center [840, 402] width 83 height 28
click at [814, 404] on input "0" at bounding box center [840, 402] width 83 height 28
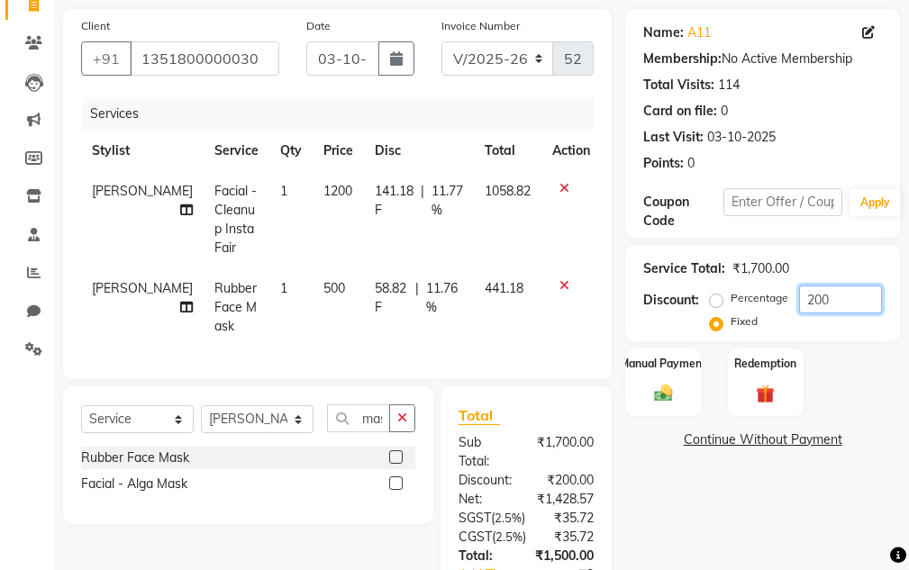
scroll to position [369, 0]
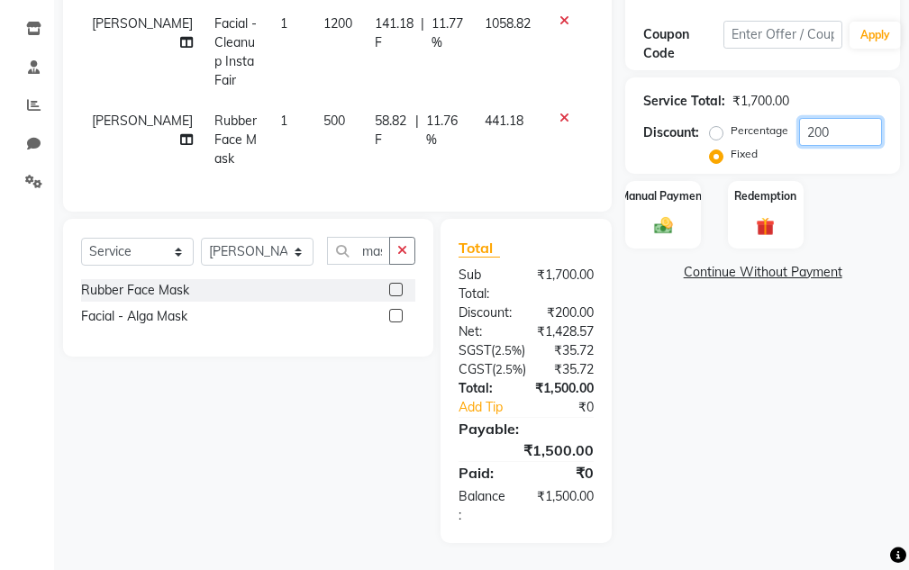
type input "200"
drag, startPoint x: 670, startPoint y: 119, endPoint x: 673, endPoint y: 129, distance: 10.3
click at [672, 125] on div "Name: A11 Membership: No Active Membership Total Visits: 114 Card on file: 0 La…" at bounding box center [769, 192] width 288 height 702
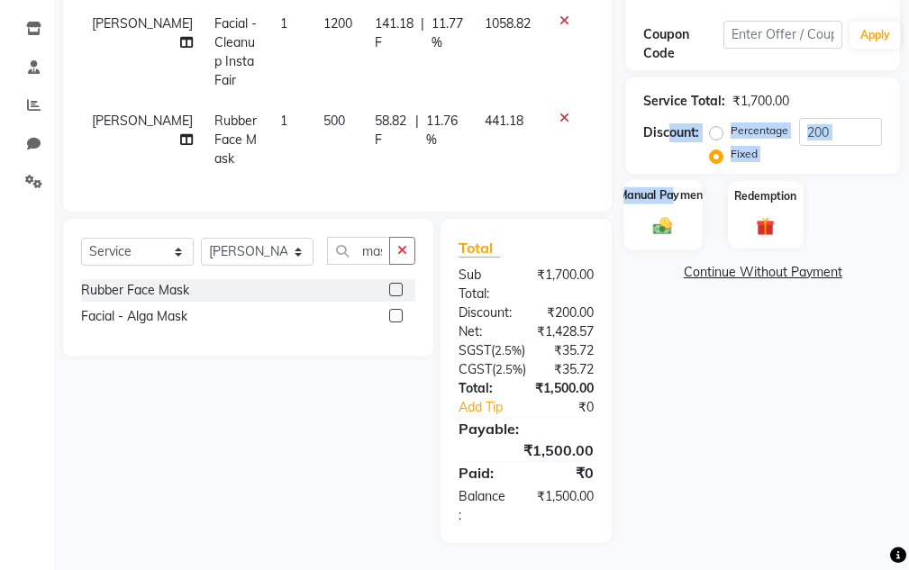
click at [674, 179] on div "Manual Payment" at bounding box center [663, 214] width 78 height 70
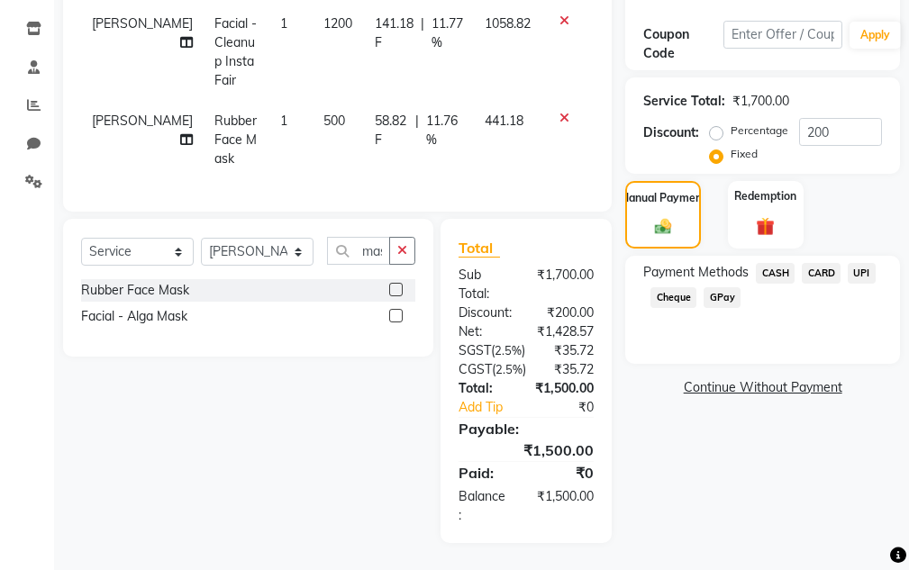
click at [786, 263] on span "CASH" at bounding box center [775, 273] width 39 height 21
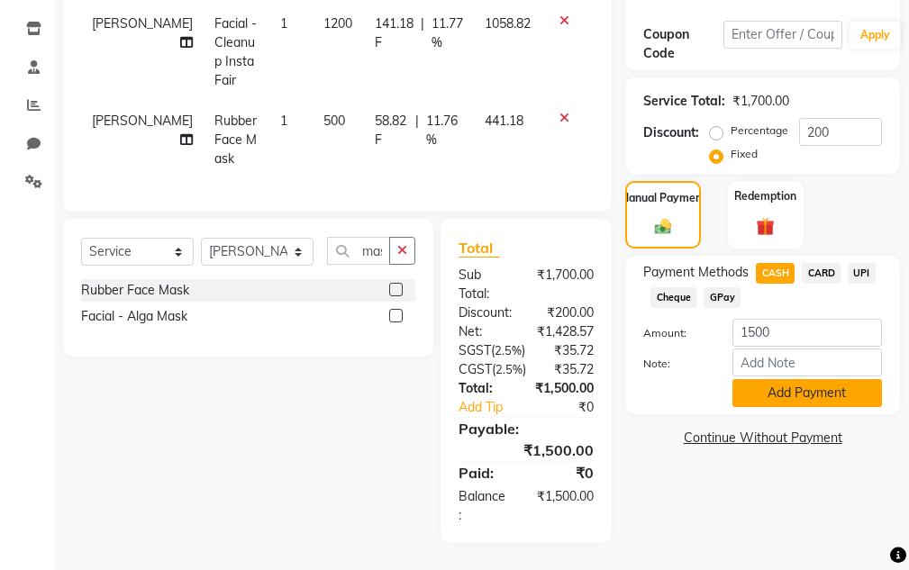
click at [805, 379] on button "Add Payment" at bounding box center [807, 393] width 150 height 28
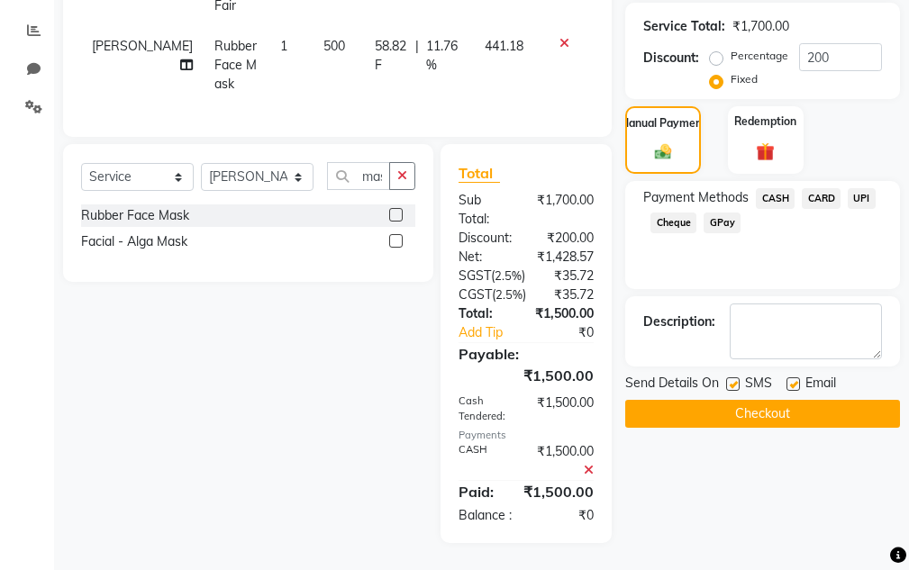
scroll to position [463, 0]
click at [804, 400] on button "Checkout" at bounding box center [762, 414] width 275 height 28
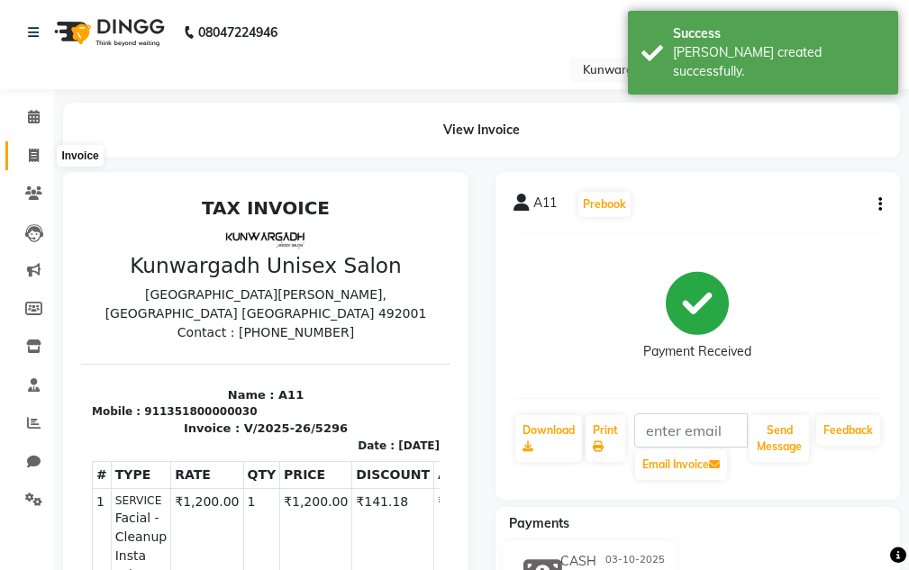
click at [32, 160] on icon at bounding box center [34, 156] width 10 height 14
select select "service"
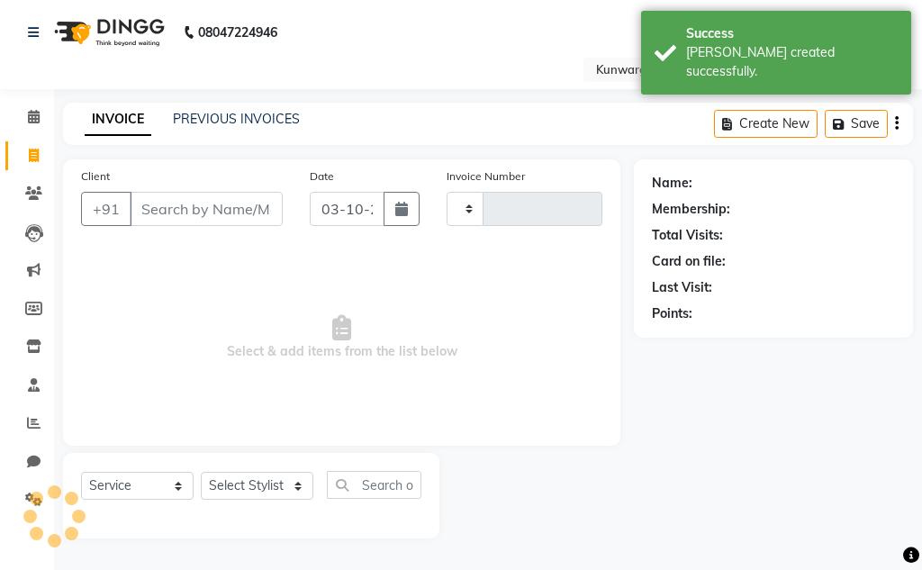
type input "5297"
select select "7931"
click at [223, 479] on select "Select Stylist" at bounding box center [257, 486] width 113 height 28
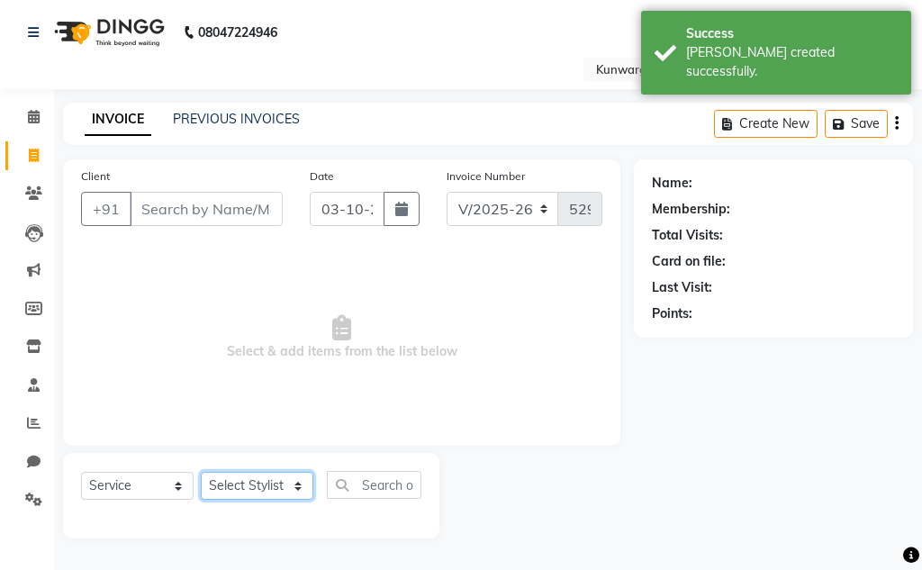
select select "83190"
click at [201, 472] on select "Select Stylist Aarti [PERSON_NAME] Sir Chiku [PERSON_NAME] Devdas [PERSON_NAME]…" at bounding box center [257, 486] width 113 height 28
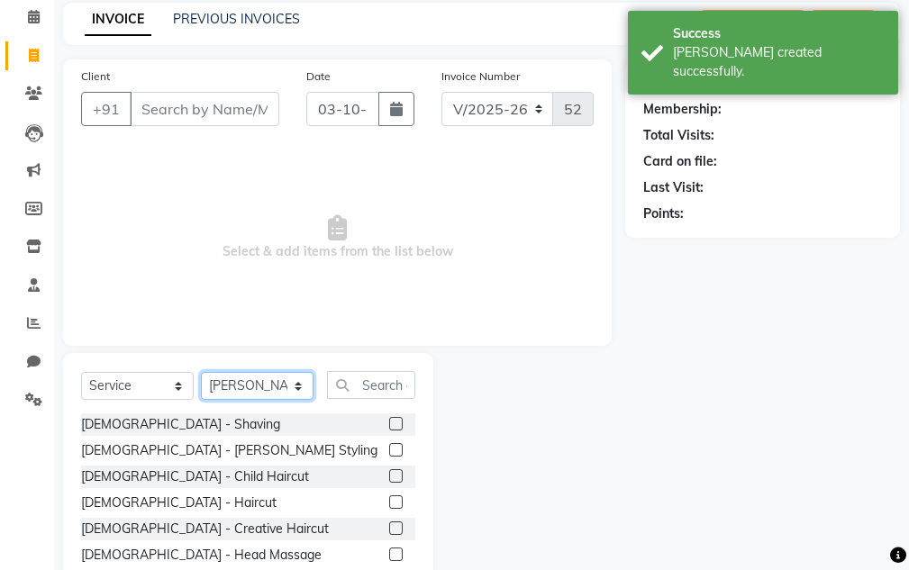
scroll to position [176, 0]
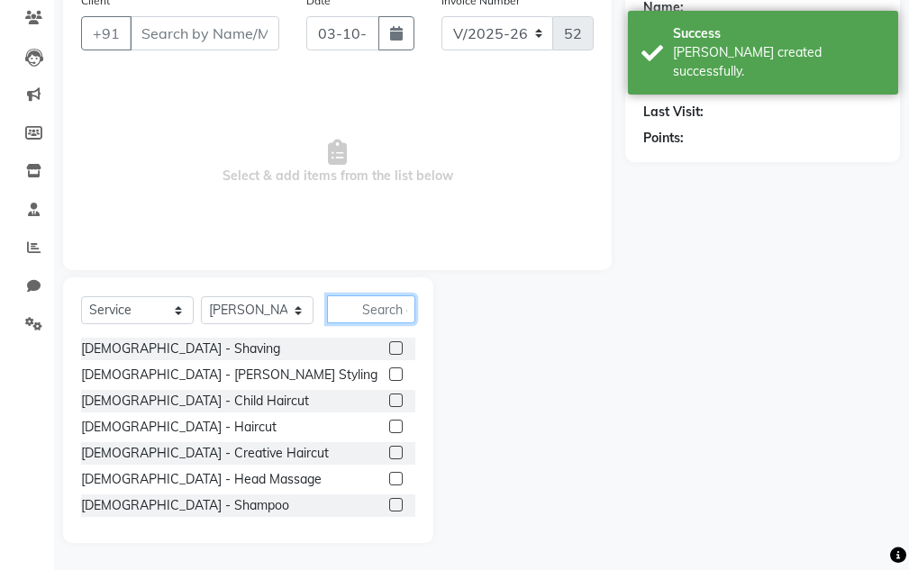
click at [388, 296] on input "text" at bounding box center [371, 309] width 88 height 28
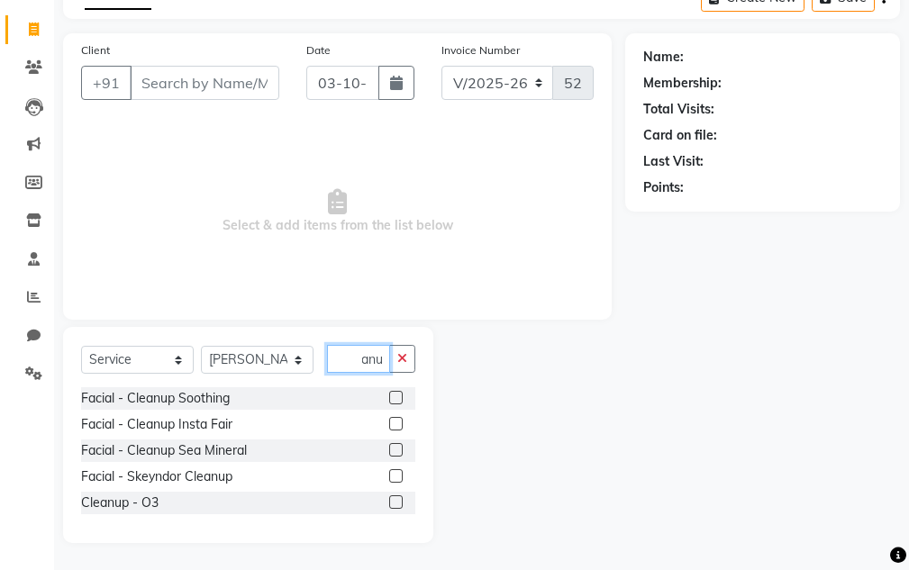
scroll to position [0, 27]
type input "Cleanup"
drag, startPoint x: 180, startPoint y: 469, endPoint x: 447, endPoint y: 313, distance: 308.8
click at [492, 271] on span "Select & add items from the list below" at bounding box center [337, 212] width 513 height 180
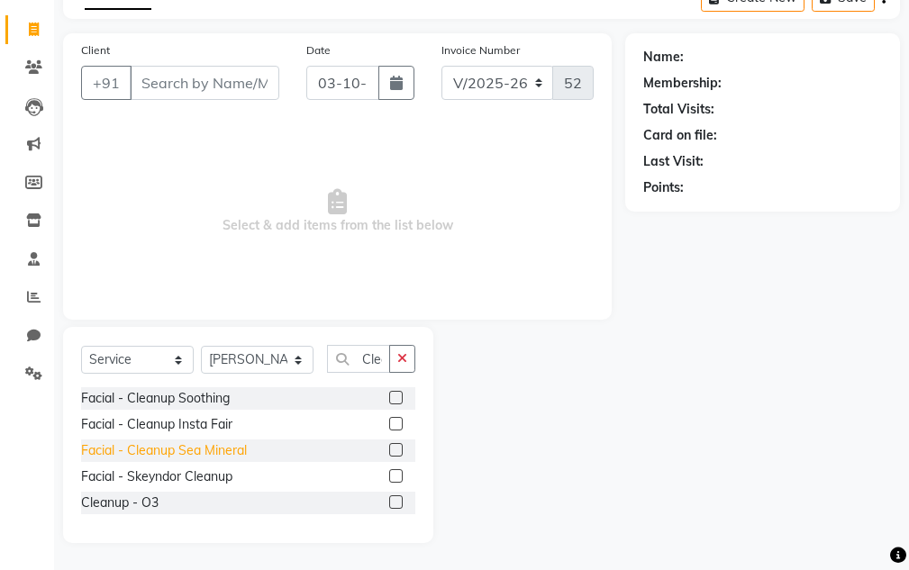
click at [166, 462] on div "Facial - Cleanup Soothing Facial - Cleanup Insta Fair Facial - Cleanup Sea Mine…" at bounding box center [248, 452] width 334 height 131
click at [166, 454] on div "Facial - Cleanup Sea Mineral" at bounding box center [164, 450] width 166 height 19
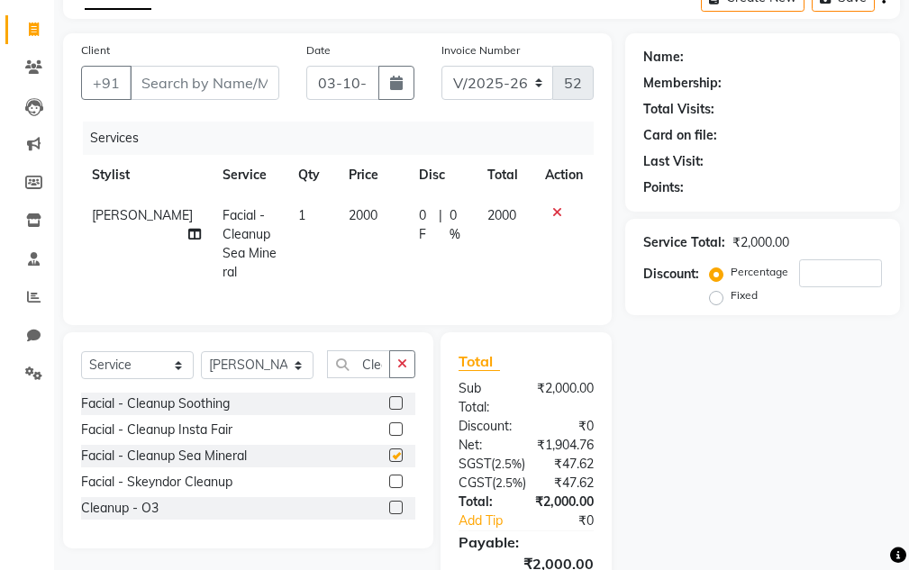
checkbox input "false"
click at [413, 359] on button "button" at bounding box center [402, 364] width 26 height 28
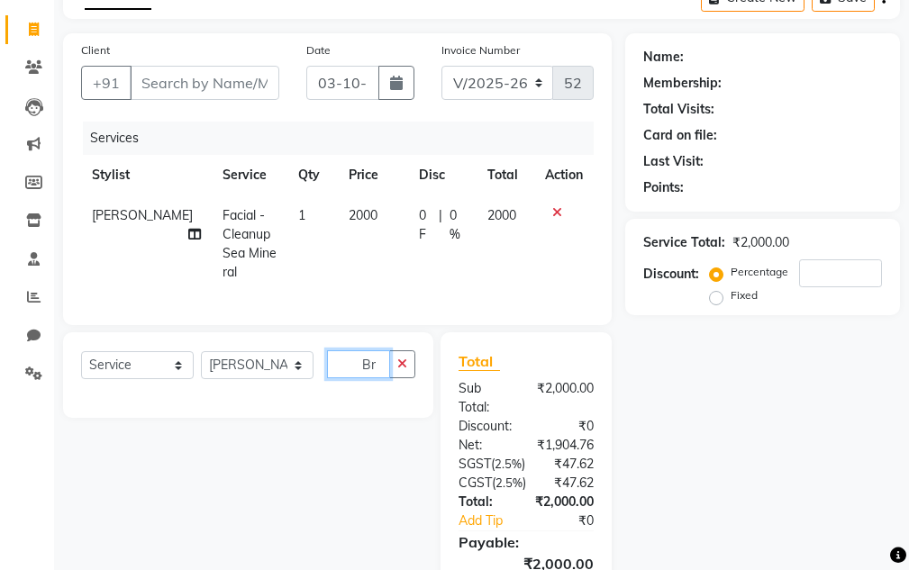
type input "B"
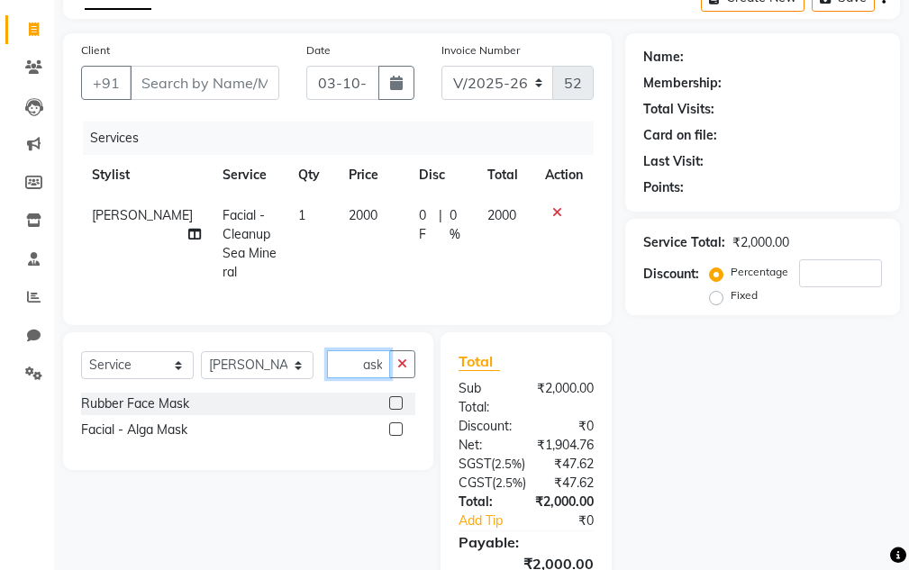
scroll to position [0, 14]
type input "Mask"
click at [163, 399] on div "Rubber Face Mask" at bounding box center [135, 404] width 108 height 19
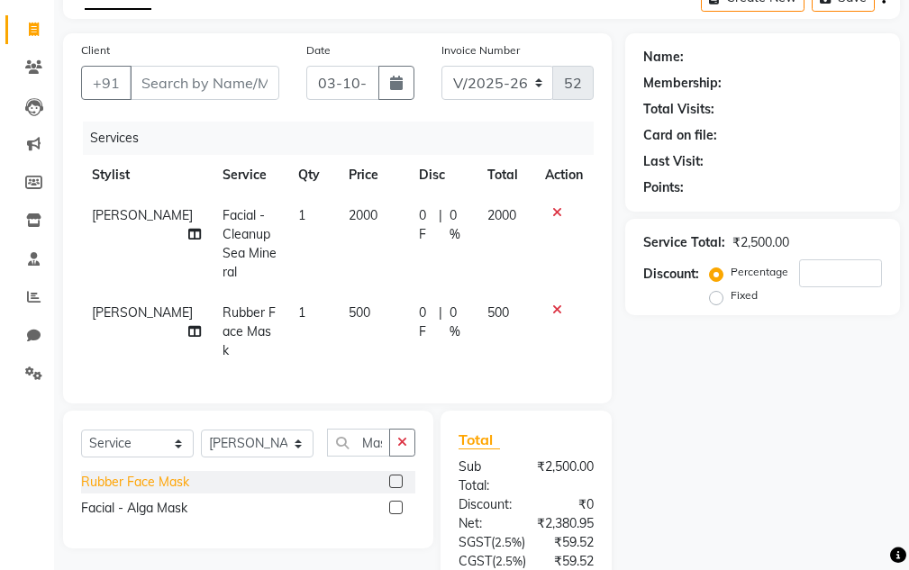
checkbox input "false"
click at [525, 304] on td "500" at bounding box center [506, 332] width 58 height 78
select select "83190"
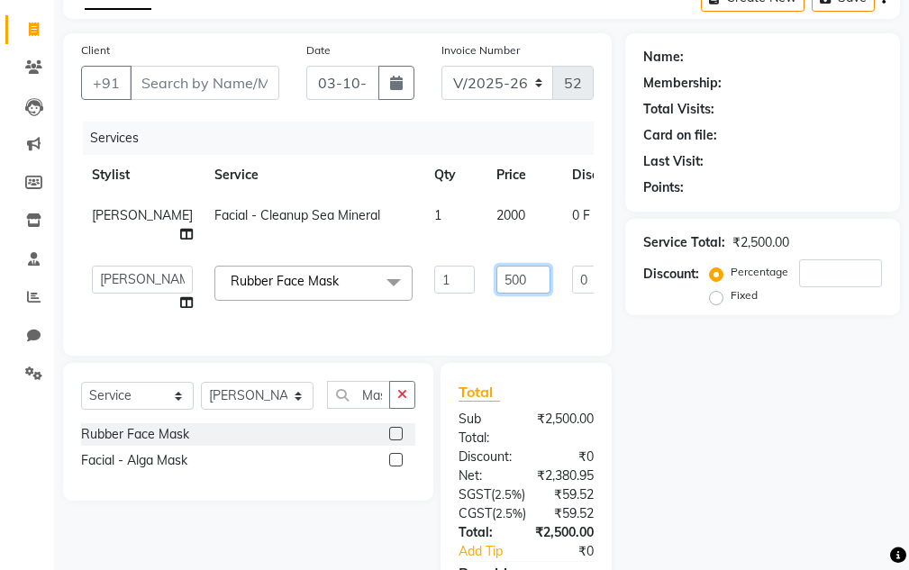
click at [496, 277] on input "500" at bounding box center [523, 280] width 54 height 28
click at [496, 283] on input "500" at bounding box center [523, 280] width 54 height 28
click at [762, 443] on div "Name: Membership: Total Visits: Card on file: Last Visit: Points: Service Total…" at bounding box center [769, 360] width 288 height 654
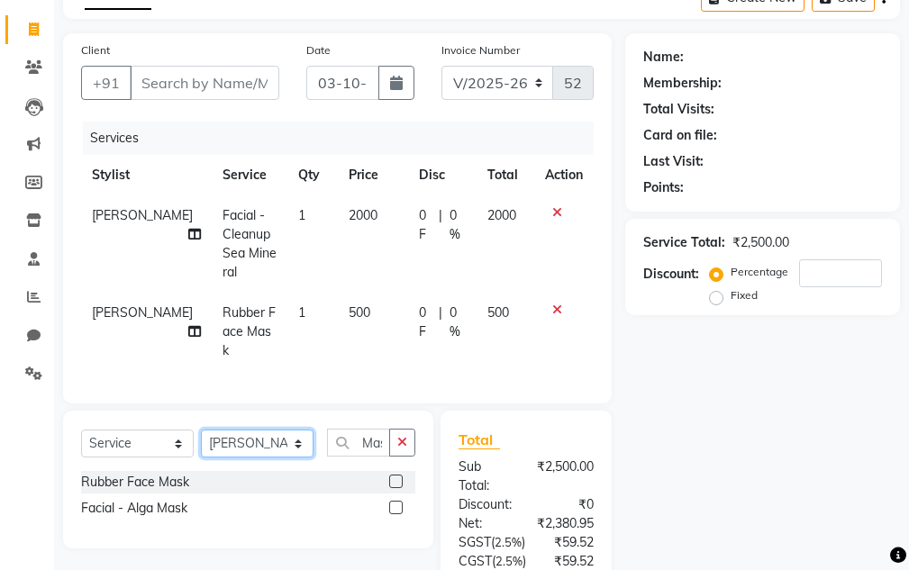
drag, startPoint x: 260, startPoint y: 424, endPoint x: 259, endPoint y: 411, distance: 13.5
click at [260, 430] on select "Select Stylist Aarti [PERSON_NAME] Sir Chiku [PERSON_NAME] Devdas [PERSON_NAME]…" at bounding box center [257, 444] width 113 height 28
select select "92803"
click at [201, 430] on select "Select Stylist Aarti [PERSON_NAME] Sir Chiku [PERSON_NAME] Devdas [PERSON_NAME]…" at bounding box center [257, 444] width 113 height 28
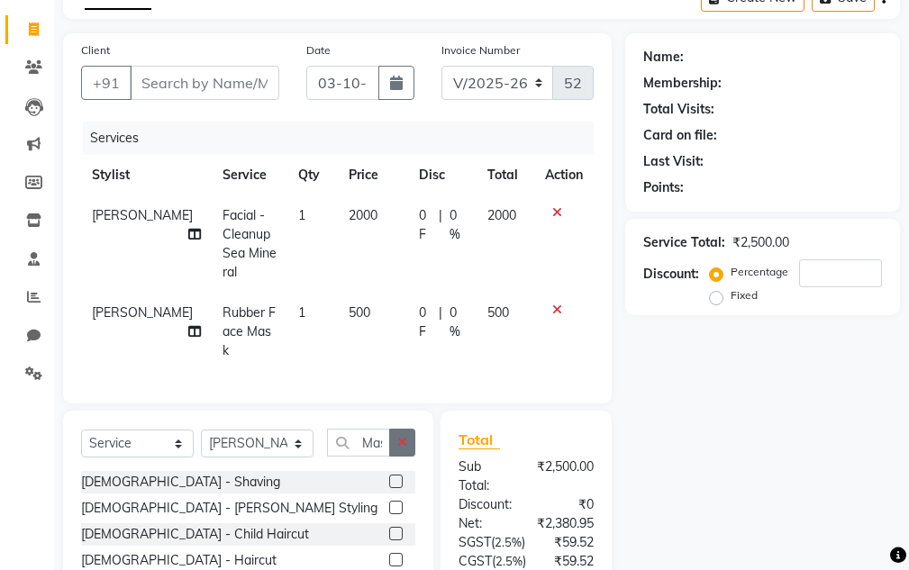
click at [392, 429] on button "button" at bounding box center [402, 443] width 26 height 28
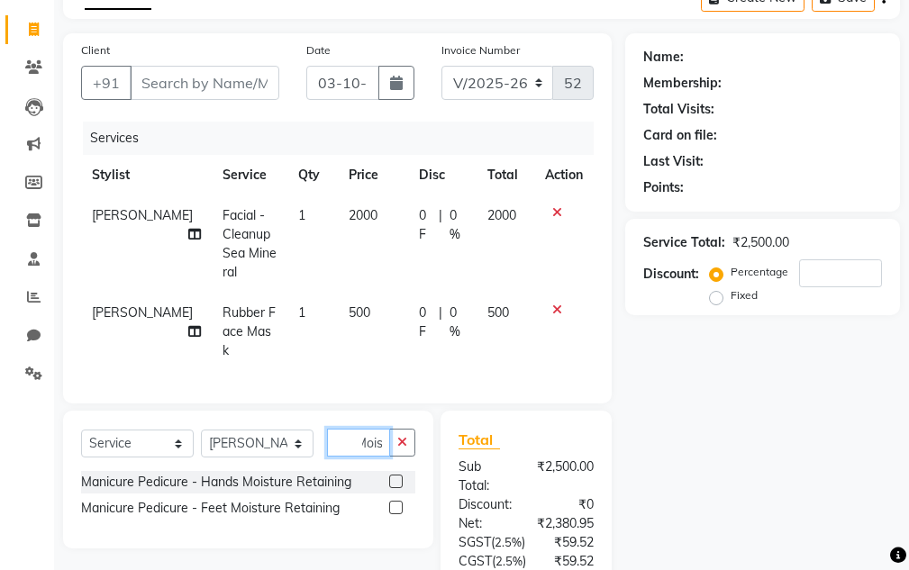
scroll to position [0, 11]
type input "Moist"
click at [208, 499] on div "Manicure Pedicure - Feet Moisture Retaining" at bounding box center [210, 508] width 259 height 19
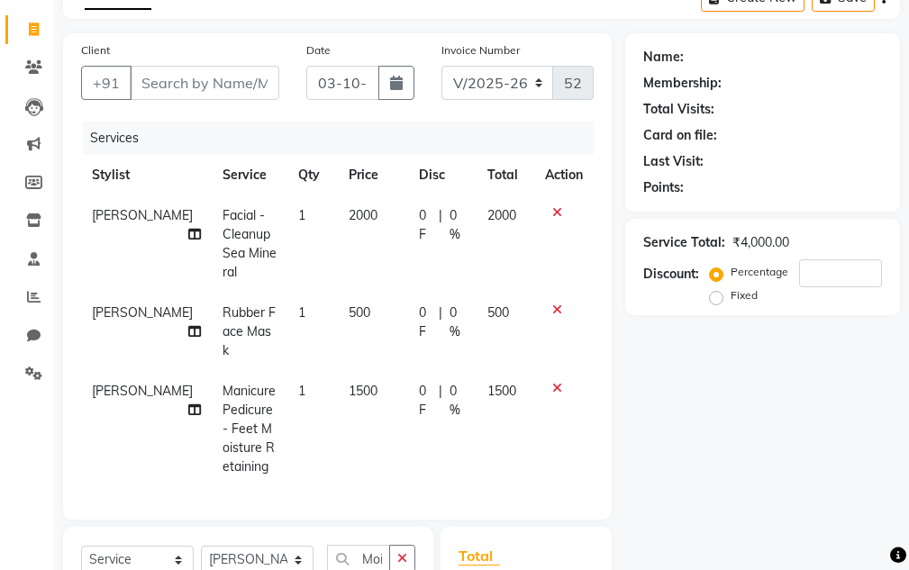
checkbox input "false"
click at [199, 91] on input "Client" at bounding box center [205, 83] width 150 height 34
click at [209, 89] on input "Client" at bounding box center [205, 83] width 150 height 34
click at [493, 293] on td "500" at bounding box center [506, 332] width 58 height 78
select select "83190"
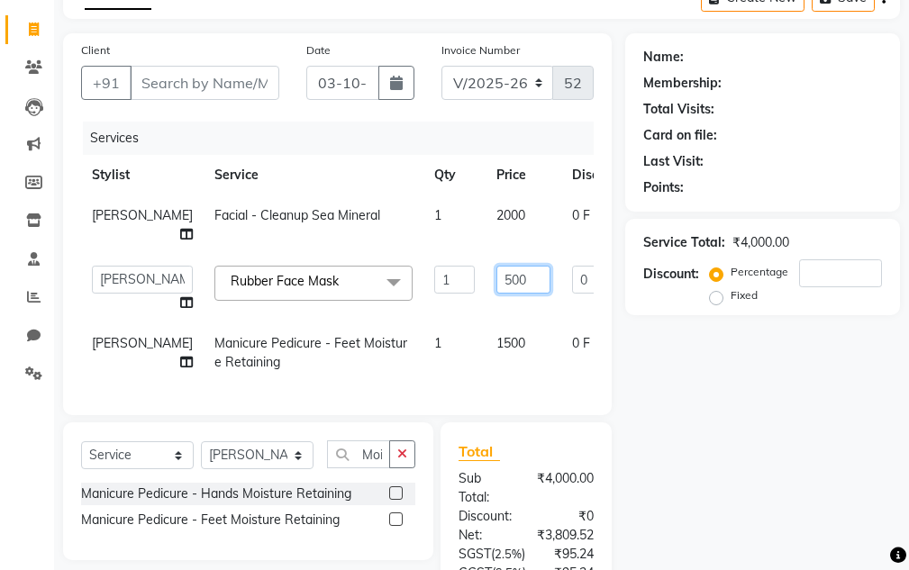
click at [496, 275] on input "500" at bounding box center [523, 280] width 54 height 28
type input "1000"
click at [727, 414] on div "Name: Membership: Total Visits: Card on file: Last Visit: Points: Service Total…" at bounding box center [769, 389] width 288 height 713
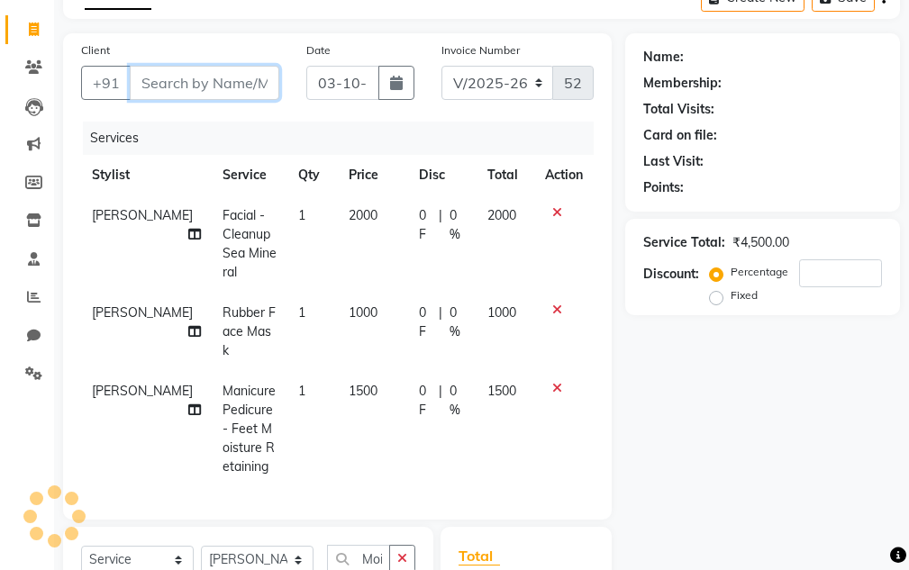
click at [244, 91] on input "Client" at bounding box center [205, 83] width 150 height 34
paste input "9907343043"
type input "9907343043"
type input "0"
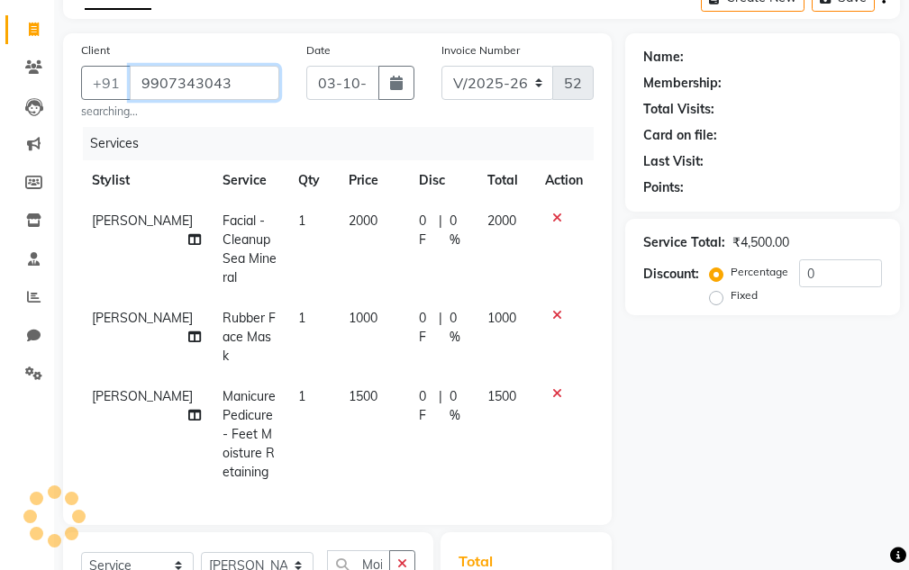
type input "9907343043"
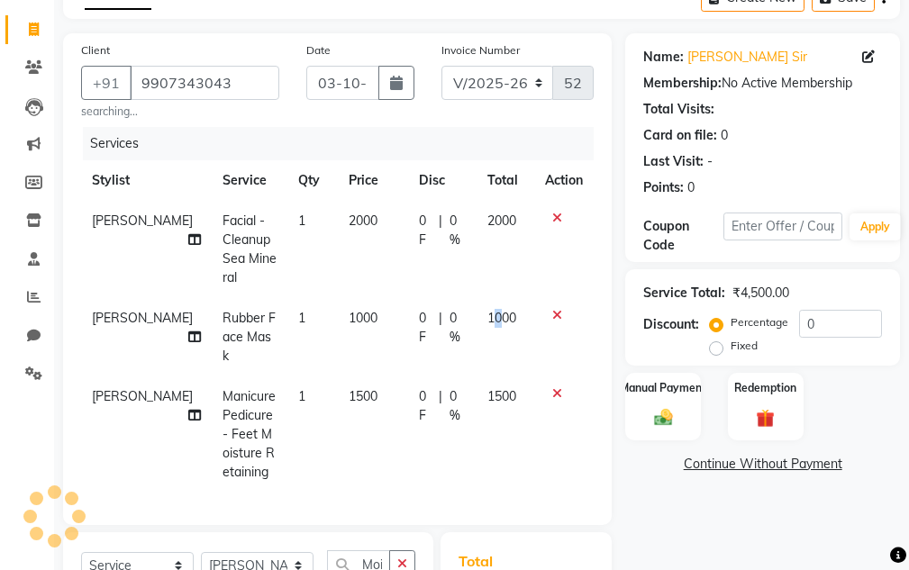
click at [494, 310] on span "1000" at bounding box center [501, 318] width 29 height 16
select select "83190"
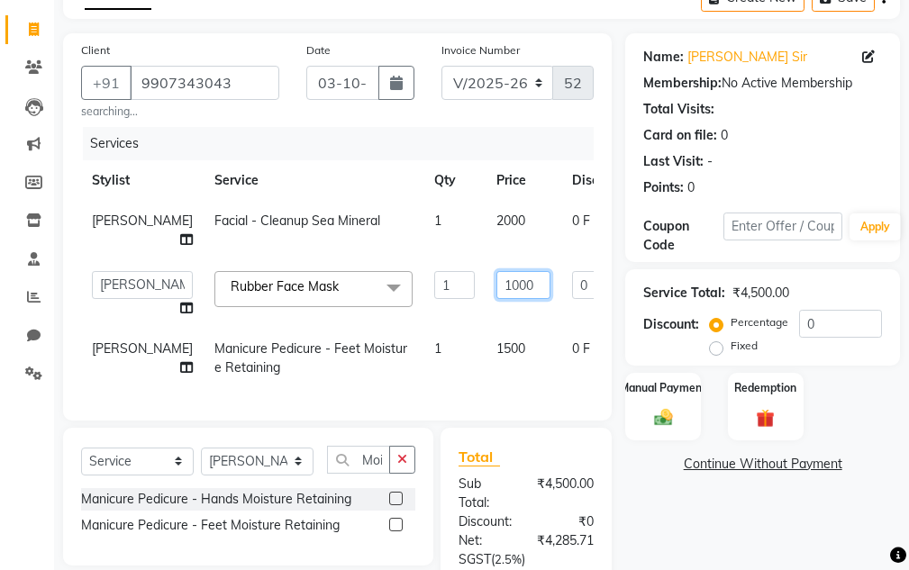
click at [496, 283] on input "1000" at bounding box center [523, 285] width 54 height 28
type input "500"
click at [795, 522] on div "Name: [PERSON_NAME] Sir Membership: No Active Membership Total Visits: Card on …" at bounding box center [769, 411] width 288 height 757
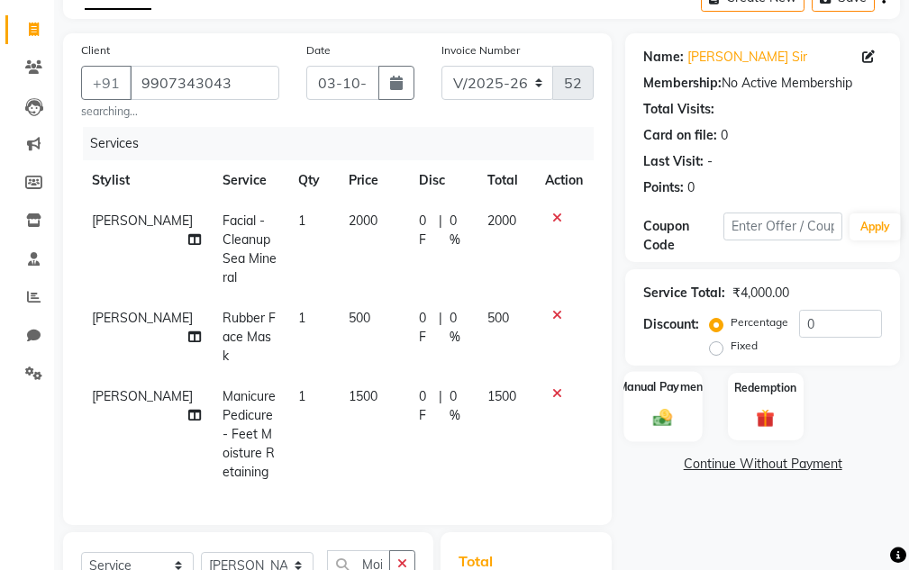
click at [638, 418] on div "Manual Payment" at bounding box center [663, 406] width 78 height 70
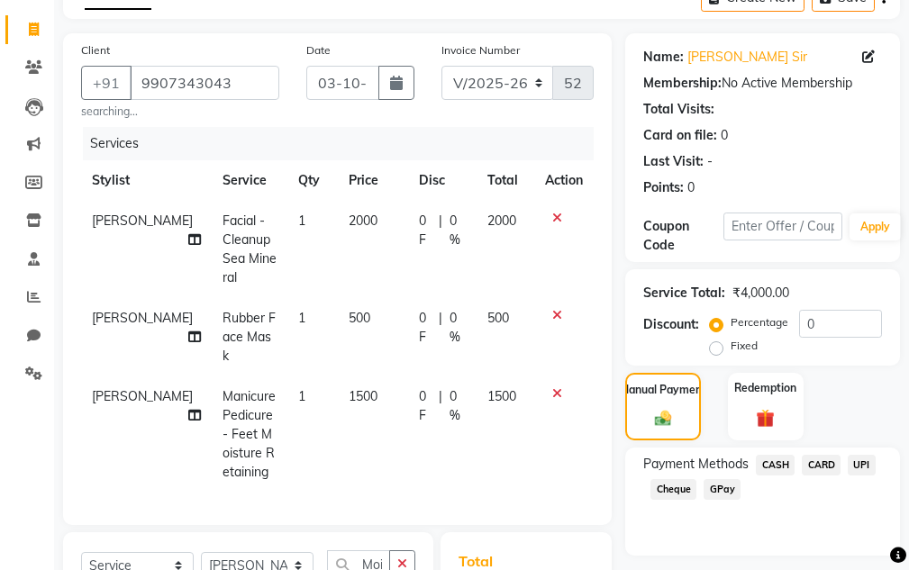
click at [768, 460] on span "CASH" at bounding box center [775, 465] width 39 height 21
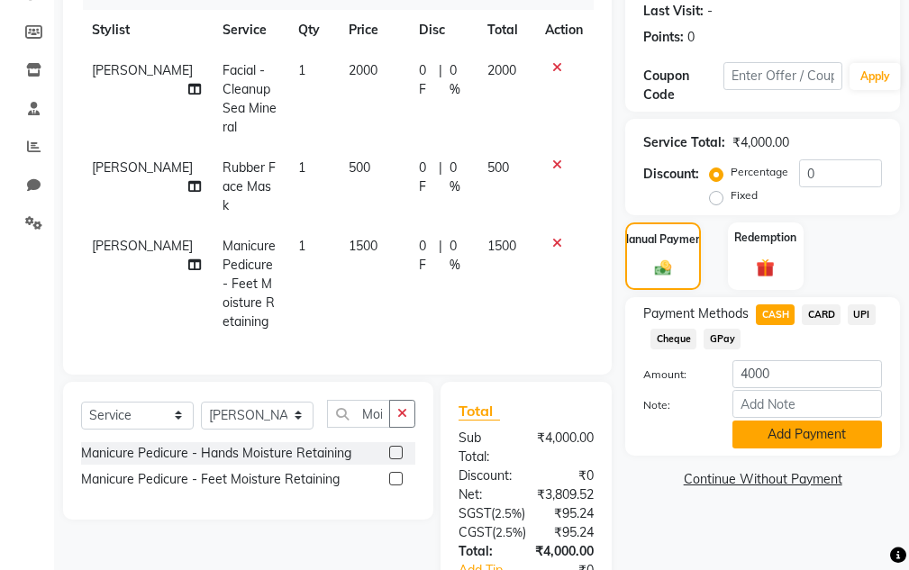
click at [811, 442] on button "Add Payment" at bounding box center [807, 435] width 150 height 28
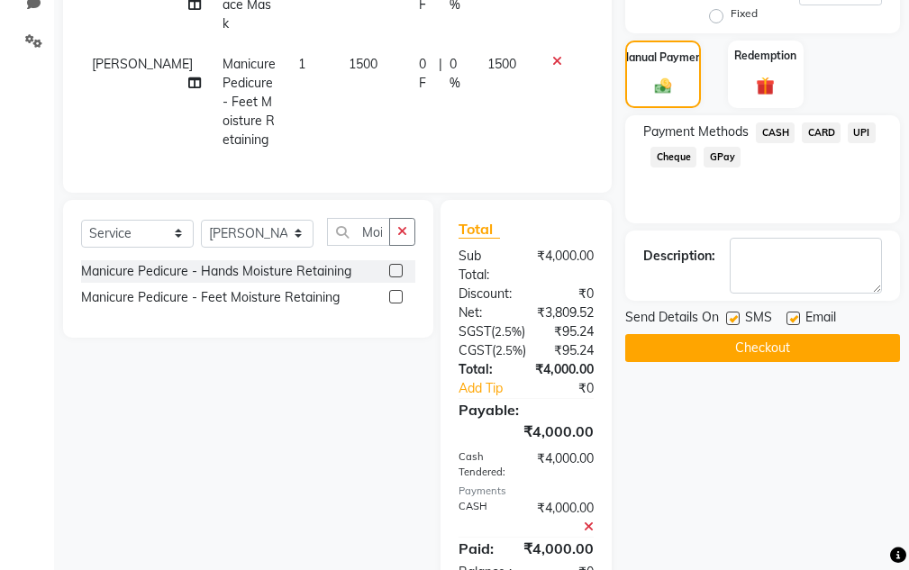
scroll to position [548, 0]
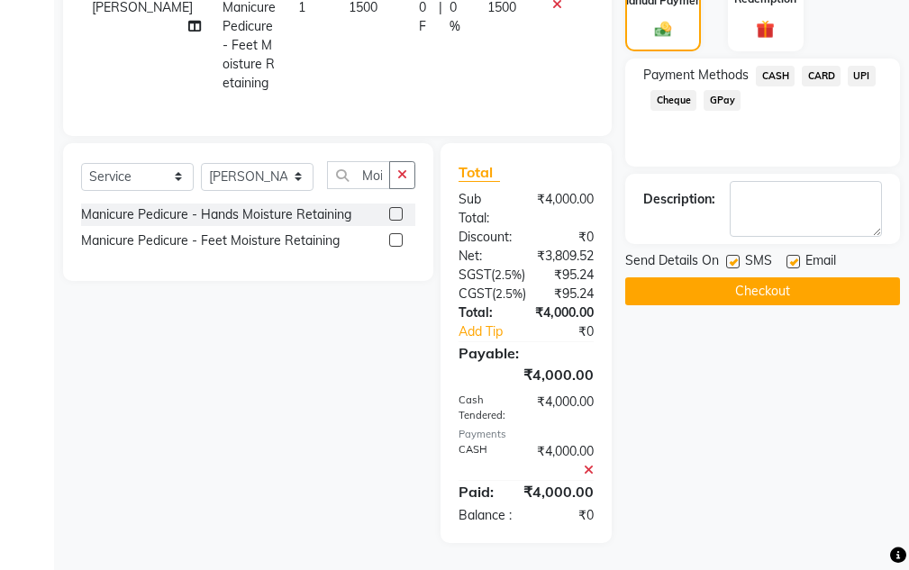
click at [716, 277] on button "Checkout" at bounding box center [762, 291] width 275 height 28
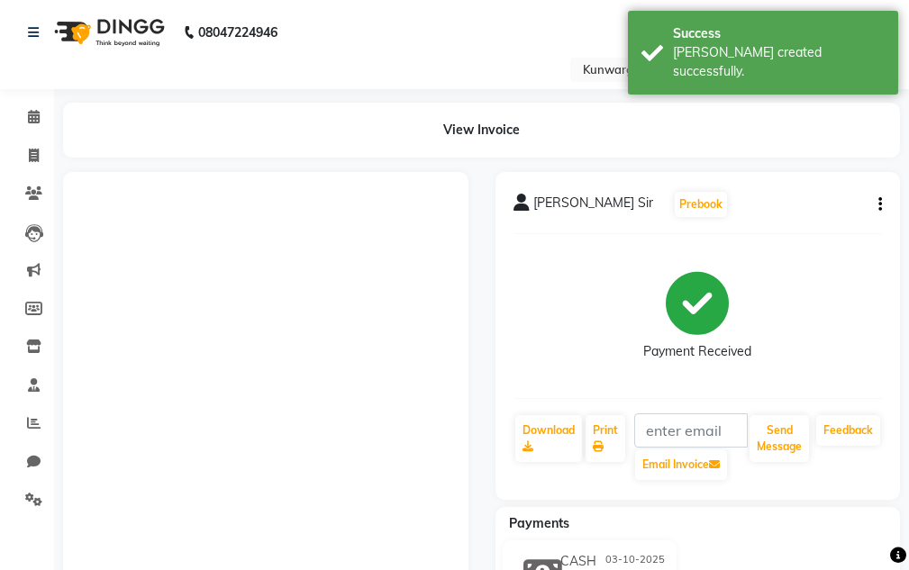
click at [770, 426] on button "Send Message" at bounding box center [778, 438] width 59 height 47
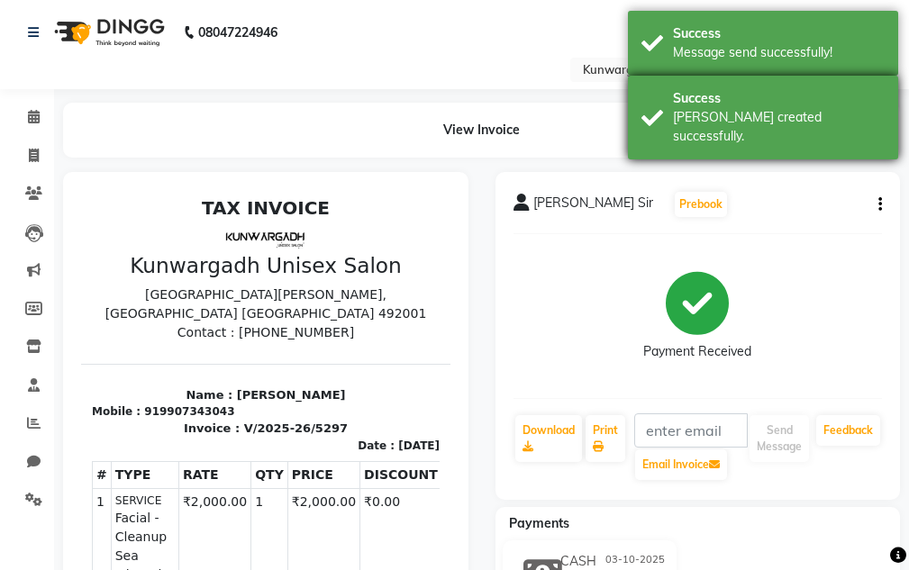
click at [808, 94] on div "Success" at bounding box center [779, 98] width 212 height 19
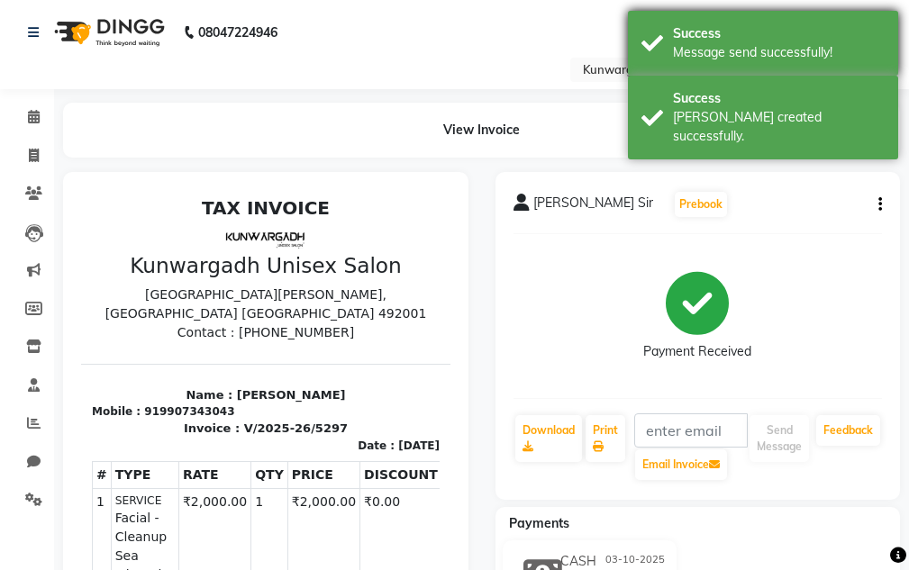
click at [795, 56] on div "Message send successfully!" at bounding box center [779, 52] width 212 height 19
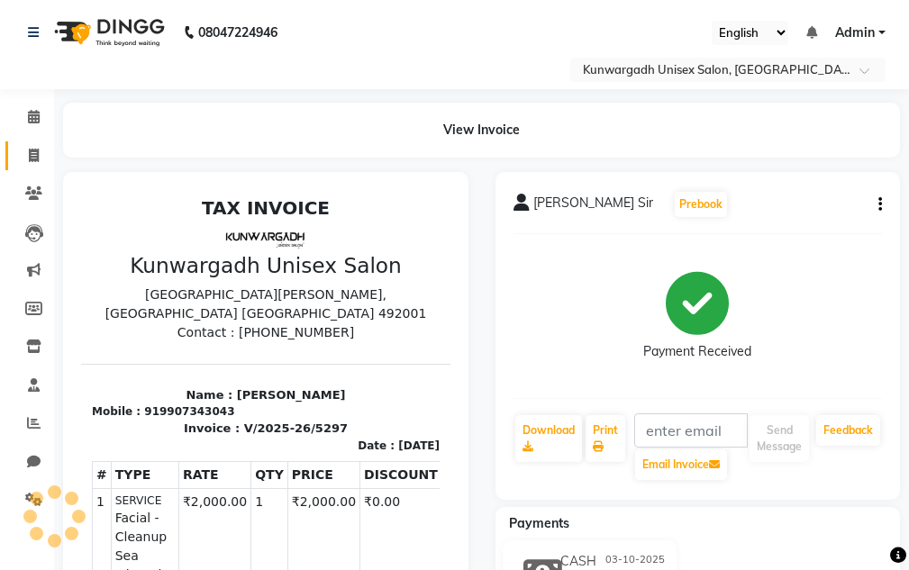
click at [25, 169] on link "Invoice" at bounding box center [26, 156] width 43 height 30
select select "7931"
select select "service"
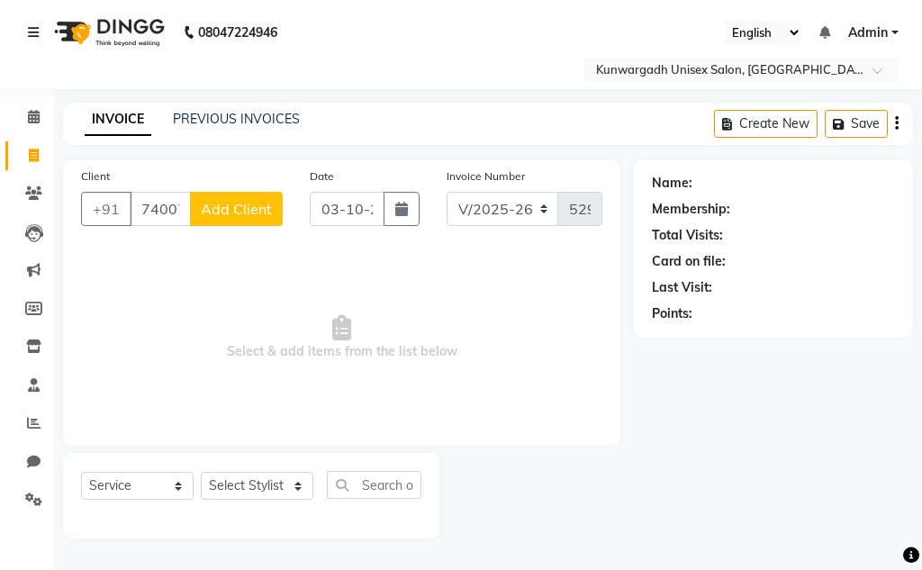
type input "7400780501"
click at [238, 216] on span "Add Client" at bounding box center [236, 209] width 71 height 18
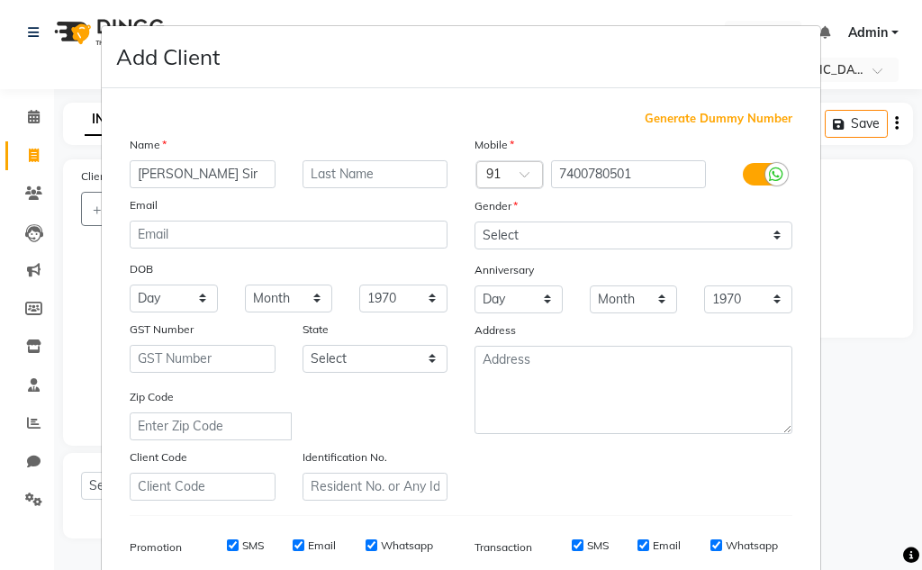
type input "[PERSON_NAME] Sir"
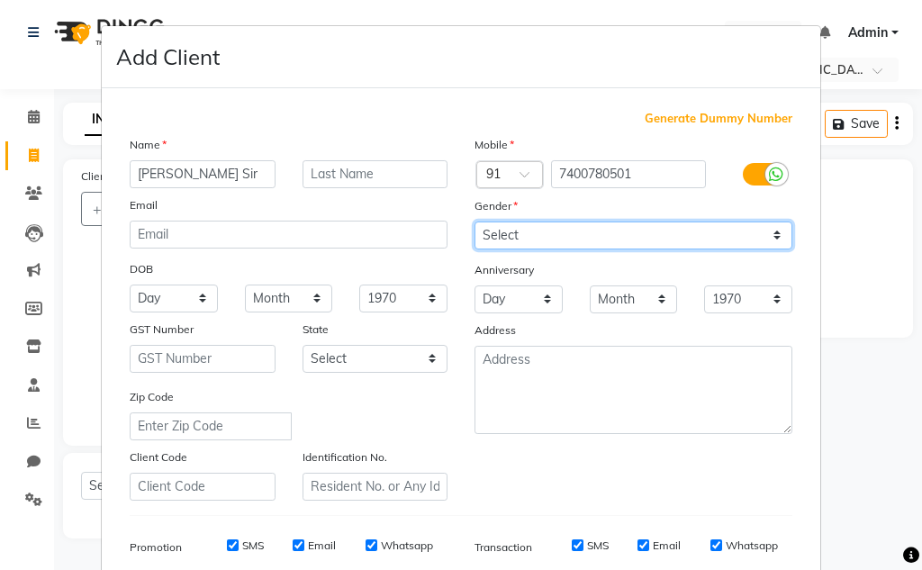
click at [479, 232] on select "Select [DEMOGRAPHIC_DATA] [DEMOGRAPHIC_DATA] Other Prefer Not To Say" at bounding box center [634, 236] width 318 height 28
select select "[DEMOGRAPHIC_DATA]"
click at [475, 222] on select "Select [DEMOGRAPHIC_DATA] [DEMOGRAPHIC_DATA] Other Prefer Not To Say" at bounding box center [634, 236] width 318 height 28
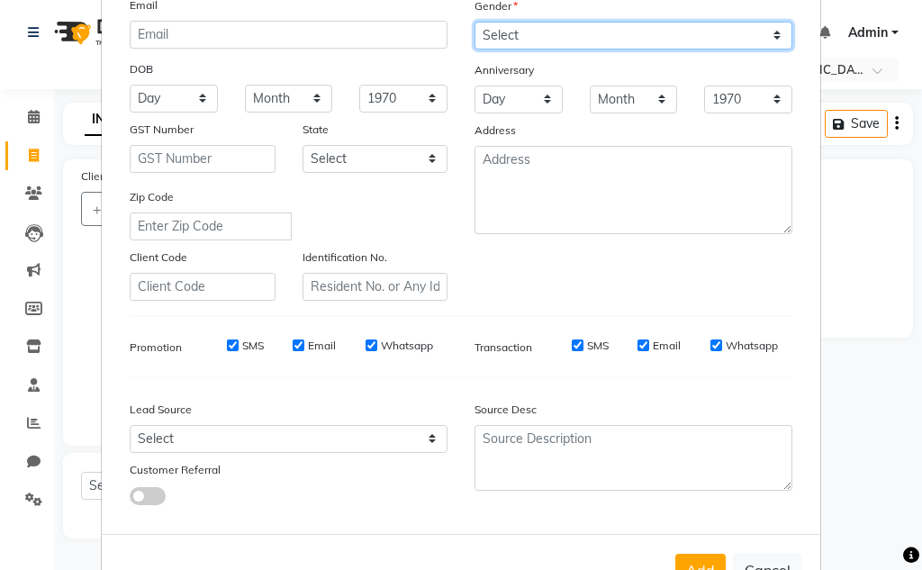
scroll to position [261, 0]
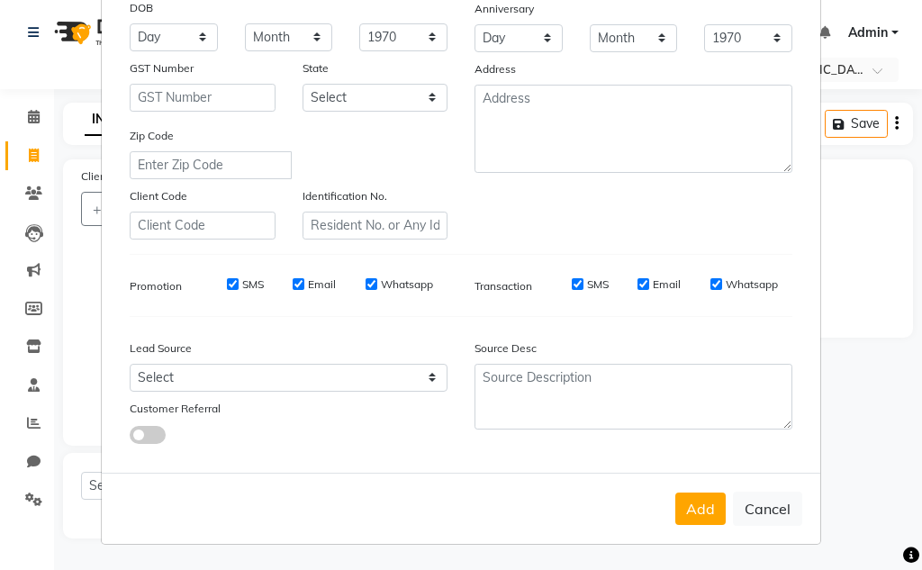
click at [699, 525] on div "Add Cancel" at bounding box center [461, 508] width 719 height 71
click at [715, 530] on div "Add Cancel" at bounding box center [461, 508] width 719 height 71
click at [684, 503] on button "Add" at bounding box center [701, 509] width 50 height 32
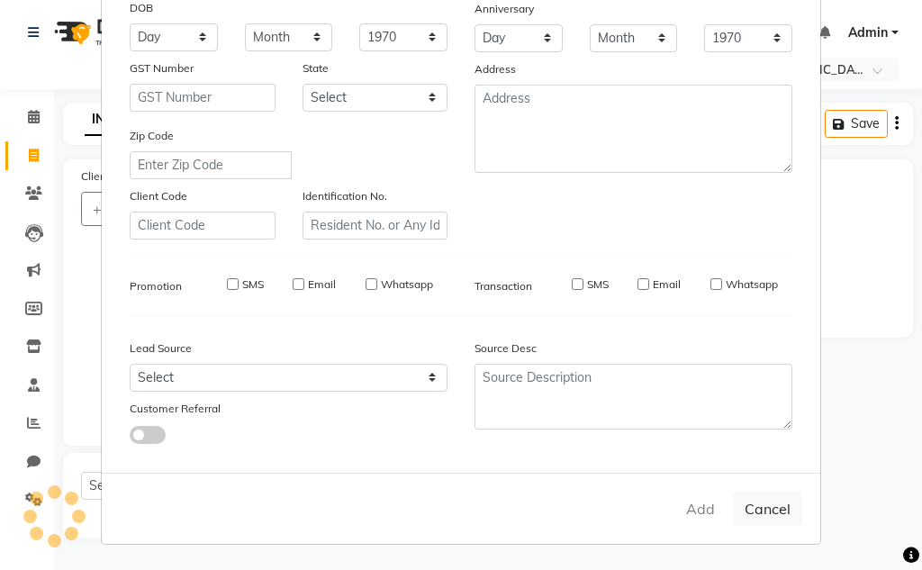
select select
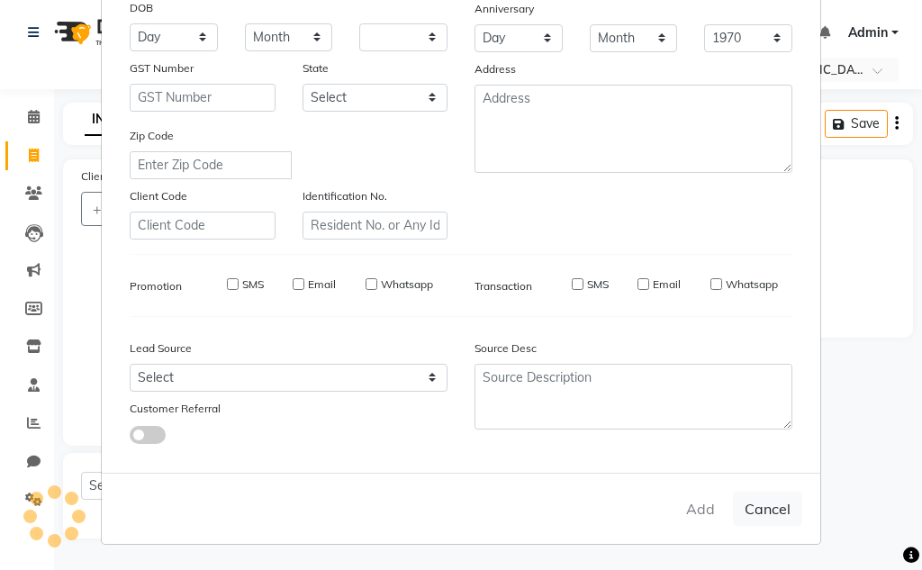
select select
checkbox input "false"
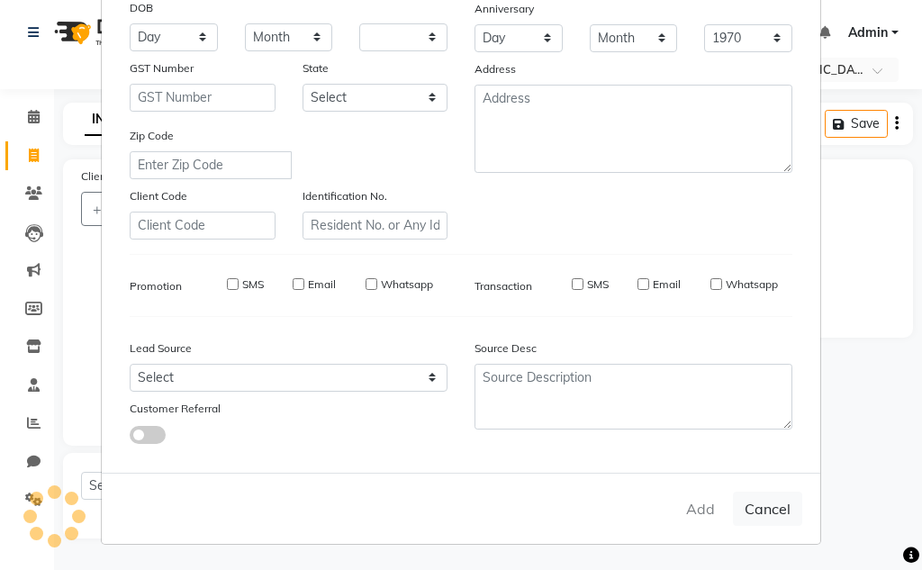
checkbox input "false"
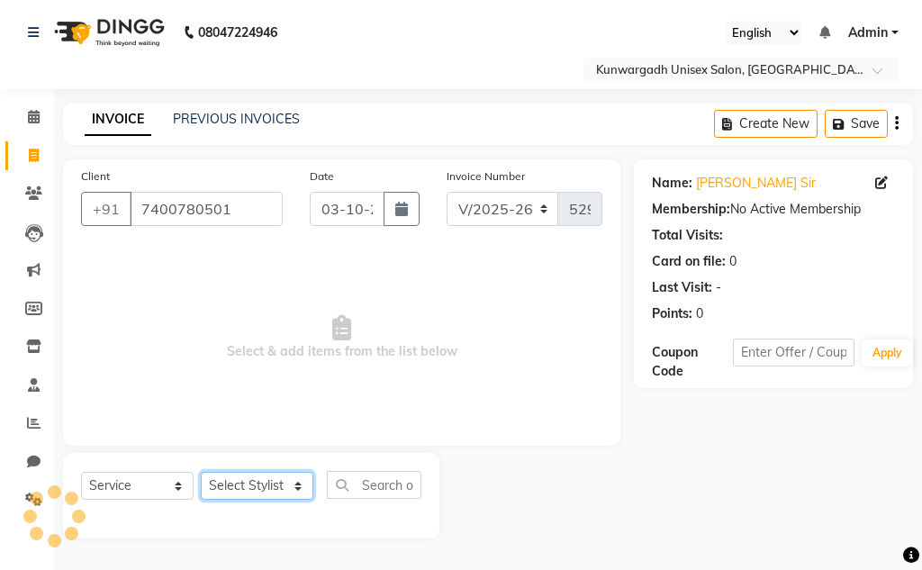
click at [206, 475] on select "Select Stylist Aarti [PERSON_NAME] Sir Chiku [PERSON_NAME] Devdas [PERSON_NAME]…" at bounding box center [257, 486] width 113 height 28
select select "85604"
click at [201, 472] on select "Select Stylist Aarti [PERSON_NAME] Sir Chiku [PERSON_NAME] Devdas [PERSON_NAME]…" at bounding box center [257, 486] width 113 height 28
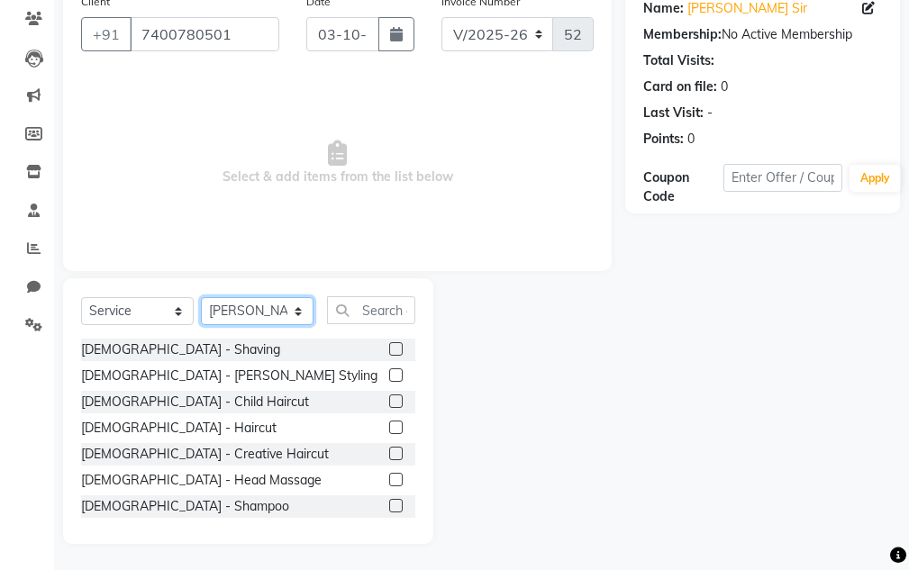
scroll to position [176, 0]
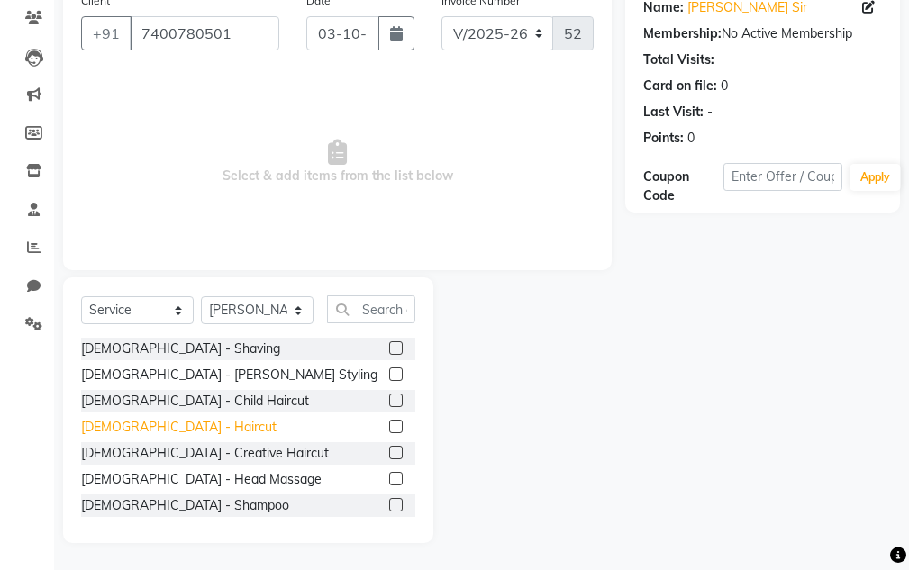
click at [149, 418] on div "[DEMOGRAPHIC_DATA] - Haircut" at bounding box center [178, 427] width 195 height 19
checkbox input "false"
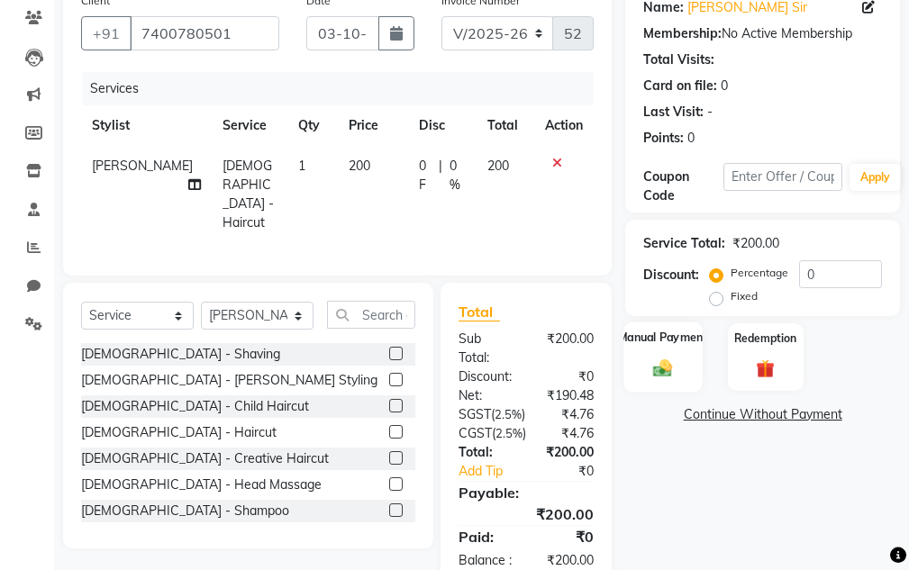
click at [658, 350] on div "Manual Payment" at bounding box center [663, 357] width 78 height 70
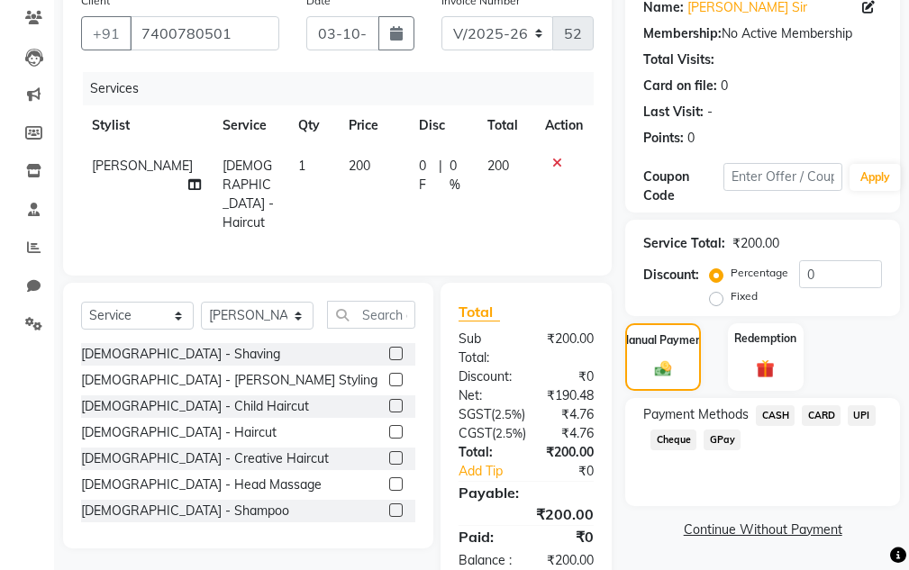
click at [775, 414] on span "CASH" at bounding box center [775, 415] width 39 height 21
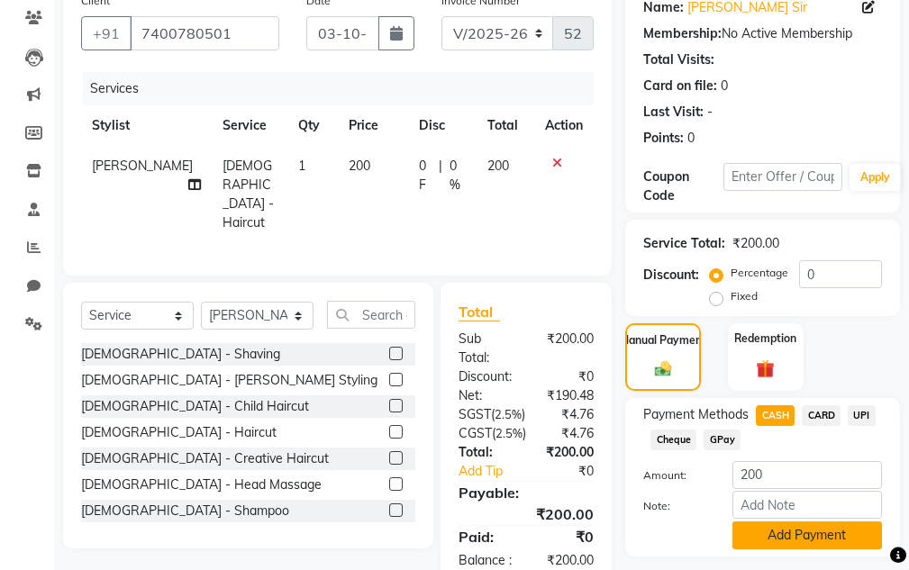
click at [772, 545] on button "Add Payment" at bounding box center [807, 536] width 150 height 28
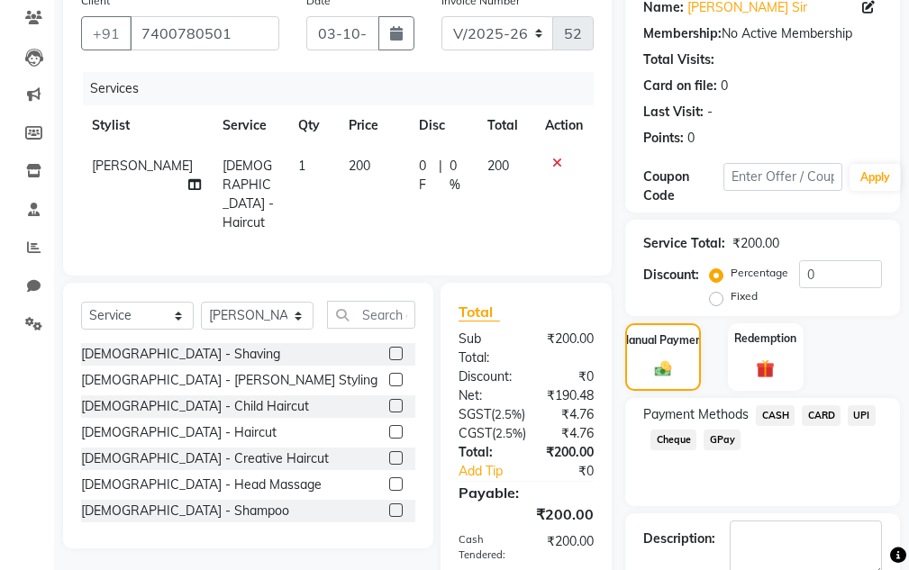
scroll to position [366, 0]
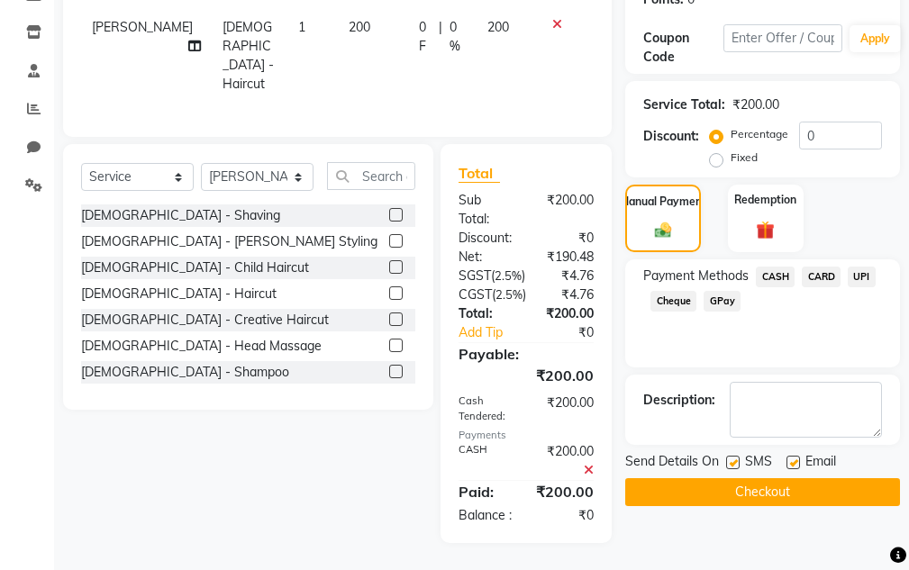
click at [779, 455] on div "Name: [PERSON_NAME] Sir Membership: No Active Membership Total Visits: Card on …" at bounding box center [769, 194] width 288 height 698
click at [779, 454] on div "Name: [PERSON_NAME] Sir Membership: No Active Membership Total Visits: Card on …" at bounding box center [769, 194] width 288 height 698
click at [779, 478] on button "Checkout" at bounding box center [762, 492] width 275 height 28
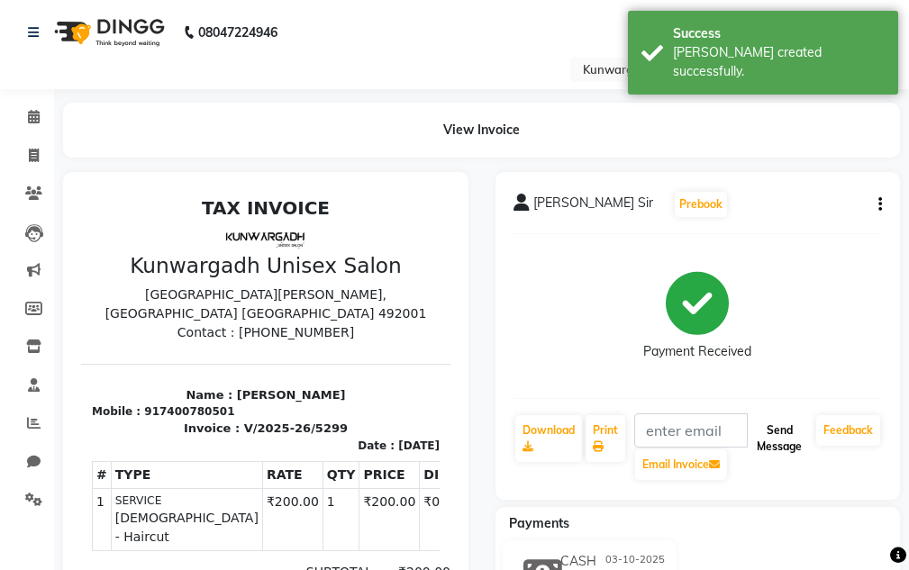
drag, startPoint x: 759, startPoint y: 416, endPoint x: 759, endPoint y: 433, distance: 17.1
click at [759, 421] on button "Send Message" at bounding box center [778, 438] width 59 height 47
click at [759, 433] on button "Send Message" at bounding box center [778, 438] width 59 height 47
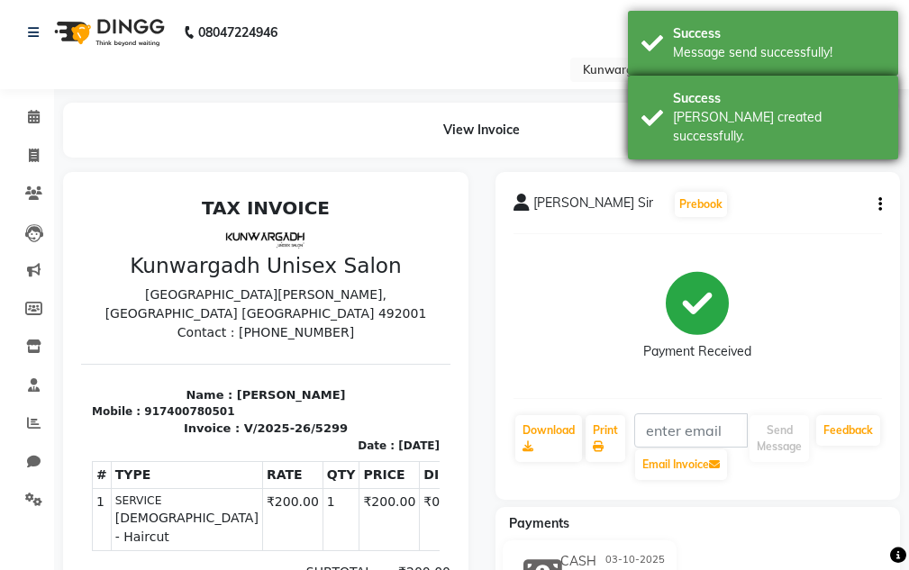
click at [844, 83] on div "Success [PERSON_NAME] created successfully." at bounding box center [763, 118] width 270 height 84
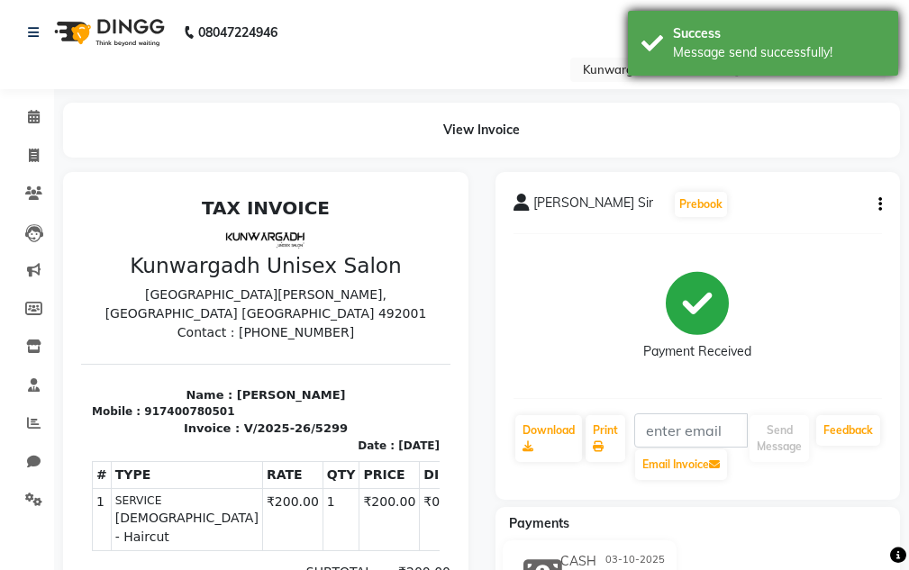
click at [850, 41] on div "Success" at bounding box center [779, 33] width 212 height 19
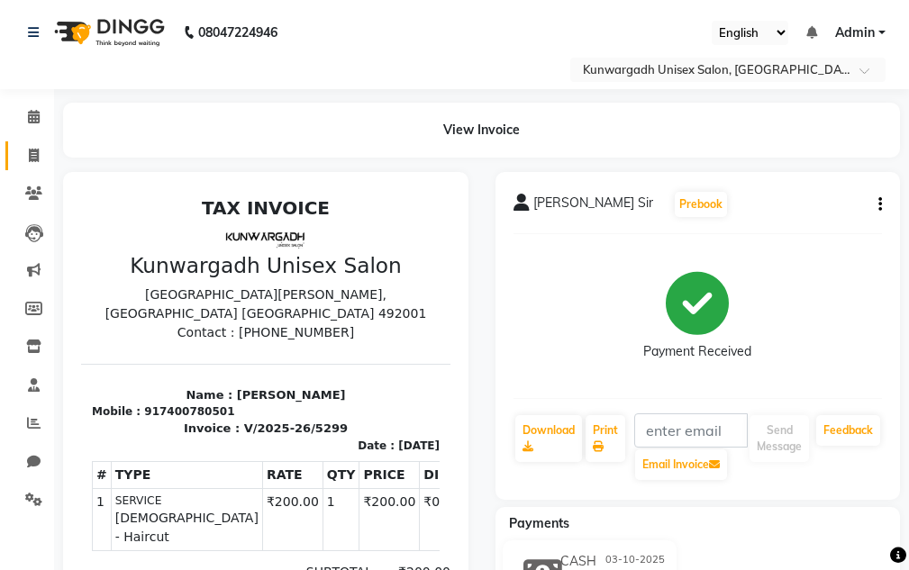
click at [16, 144] on link "Invoice" at bounding box center [26, 156] width 43 height 30
select select "service"
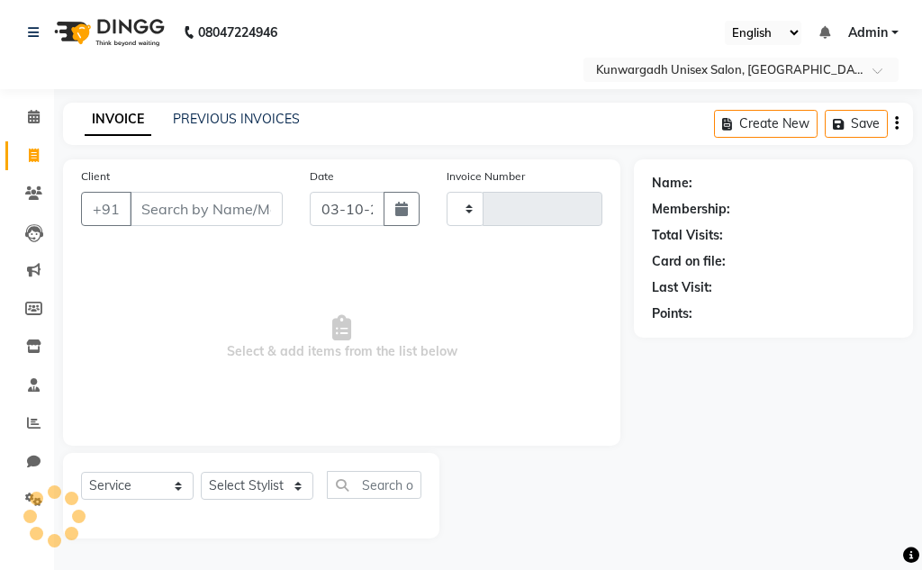
type input "5300"
select select "7931"
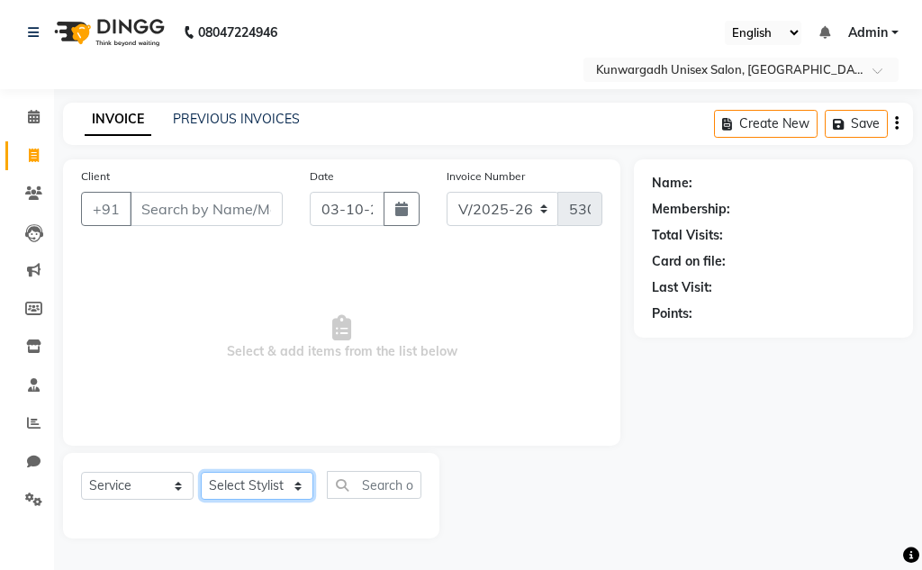
drag, startPoint x: 249, startPoint y: 487, endPoint x: 251, endPoint y: 472, distance: 15.6
click at [250, 484] on select "Select Stylist Aarti [PERSON_NAME] Sir Chiku [PERSON_NAME] Devdas [PERSON_NAME]…" at bounding box center [257, 486] width 113 height 28
select select "84120"
click at [201, 472] on select "Select Stylist Aarti [PERSON_NAME] Sir Chiku [PERSON_NAME] Devdas [PERSON_NAME]…" at bounding box center [257, 486] width 113 height 28
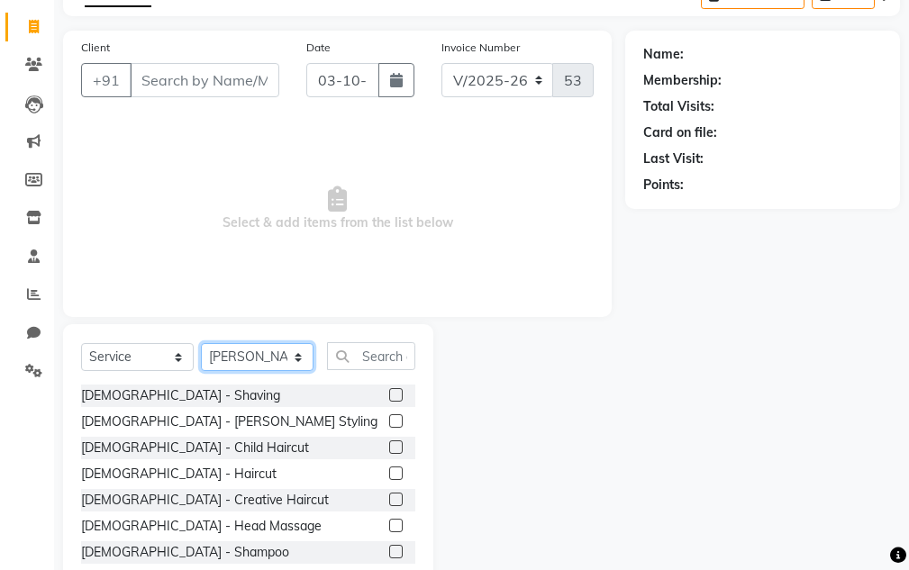
scroll to position [176, 0]
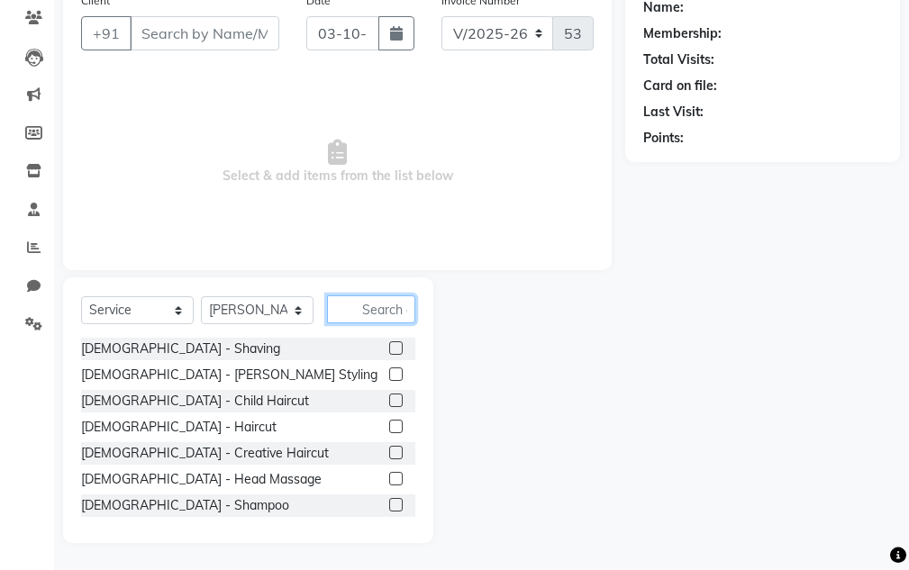
drag, startPoint x: 389, startPoint y: 322, endPoint x: 394, endPoint y: 309, distance: 14.2
click at [392, 313] on input "text" at bounding box center [371, 309] width 88 height 28
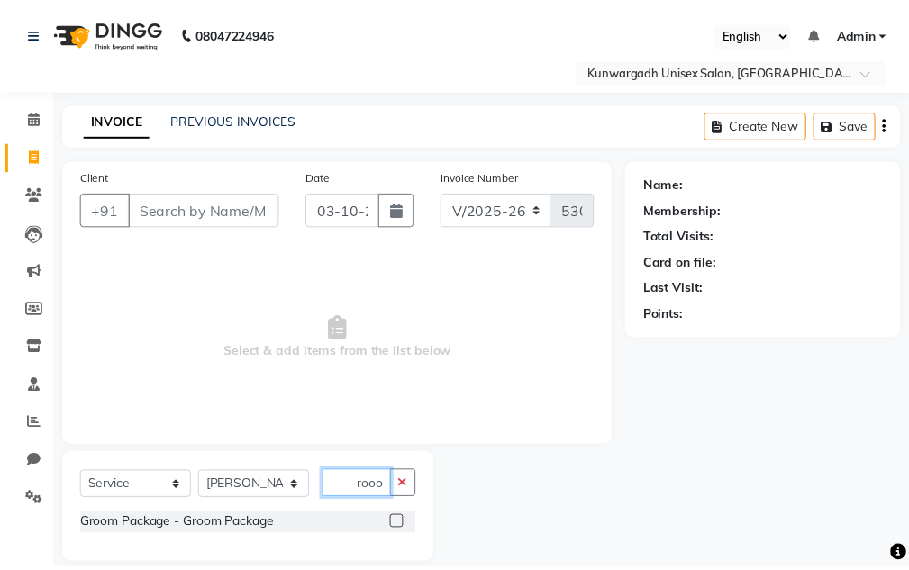
scroll to position [0, 0]
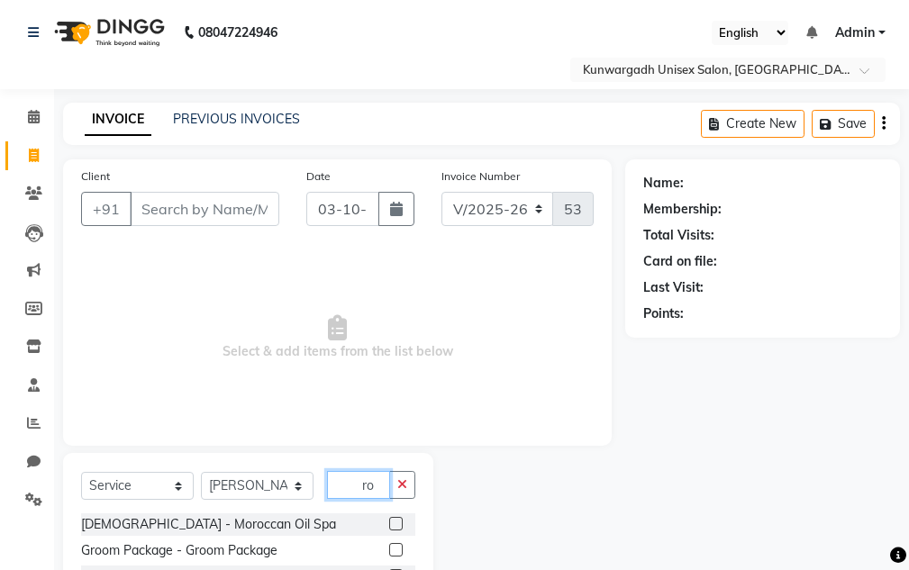
type input "r"
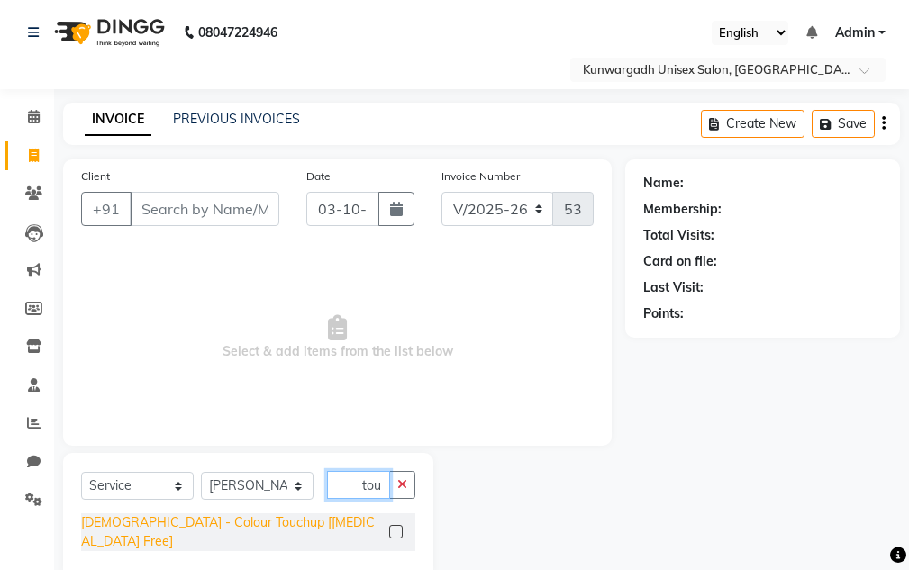
type input "tou"
click at [182, 528] on div "[DEMOGRAPHIC_DATA] - Colour Touchup [[MEDICAL_DATA] Free]" at bounding box center [231, 532] width 301 height 38
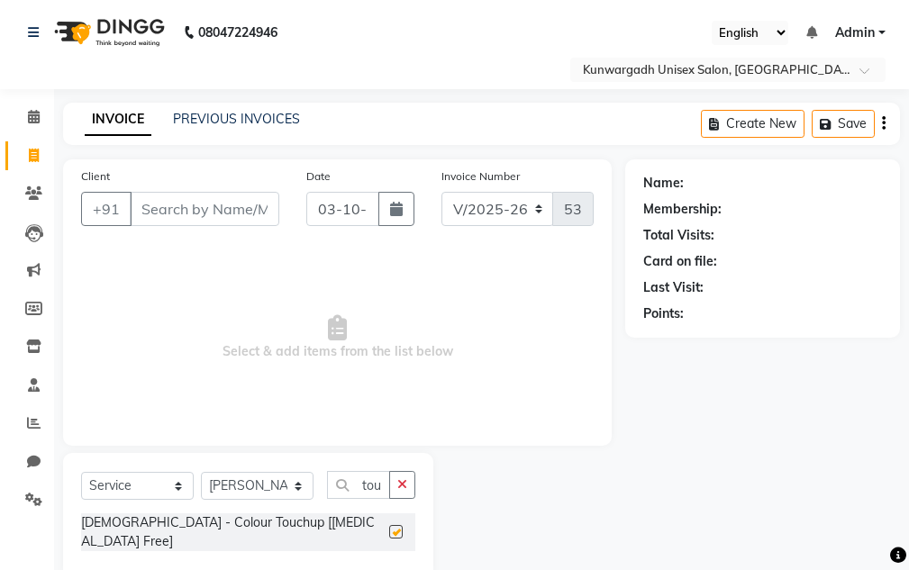
checkbox input "false"
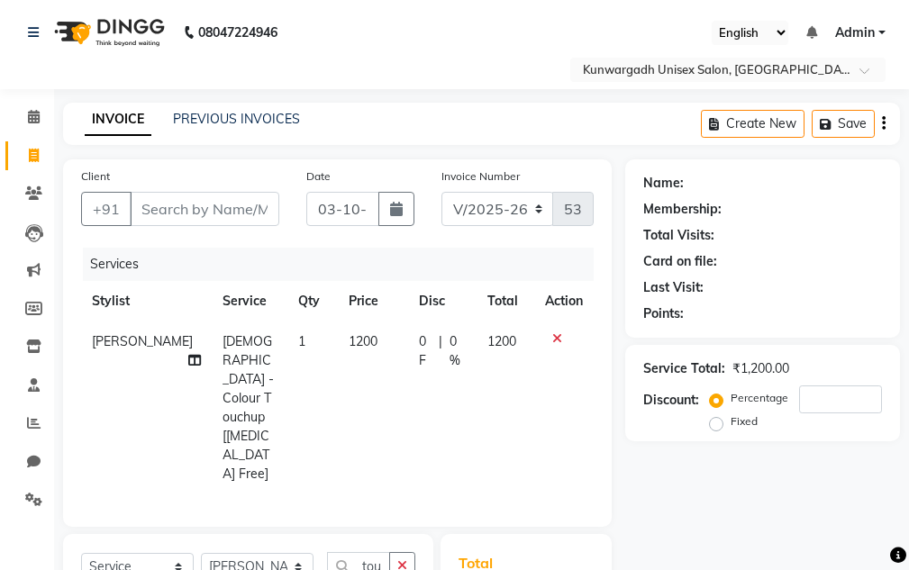
click at [147, 227] on div "Client +91" at bounding box center [180, 204] width 225 height 74
click at [147, 225] on div "Client +91" at bounding box center [180, 204] width 225 height 74
click at [149, 220] on input "Client" at bounding box center [205, 209] width 150 height 34
type input "9"
type input "0"
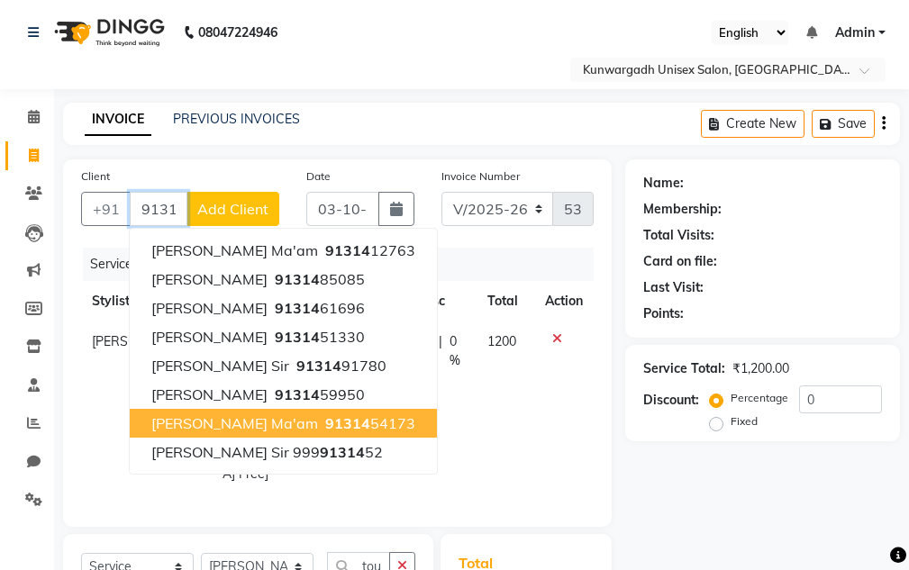
click at [325, 430] on span "91314" at bounding box center [347, 423] width 45 height 18
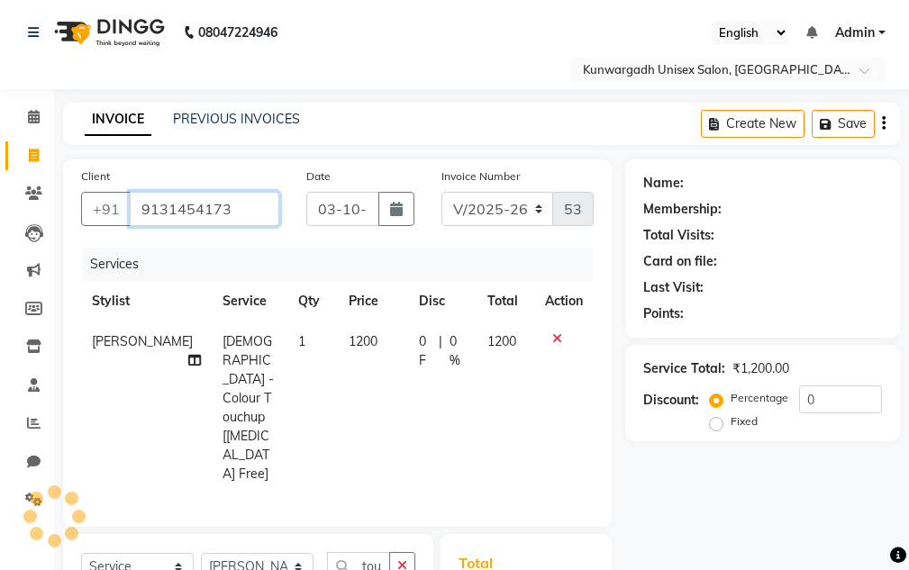
type input "9131454173"
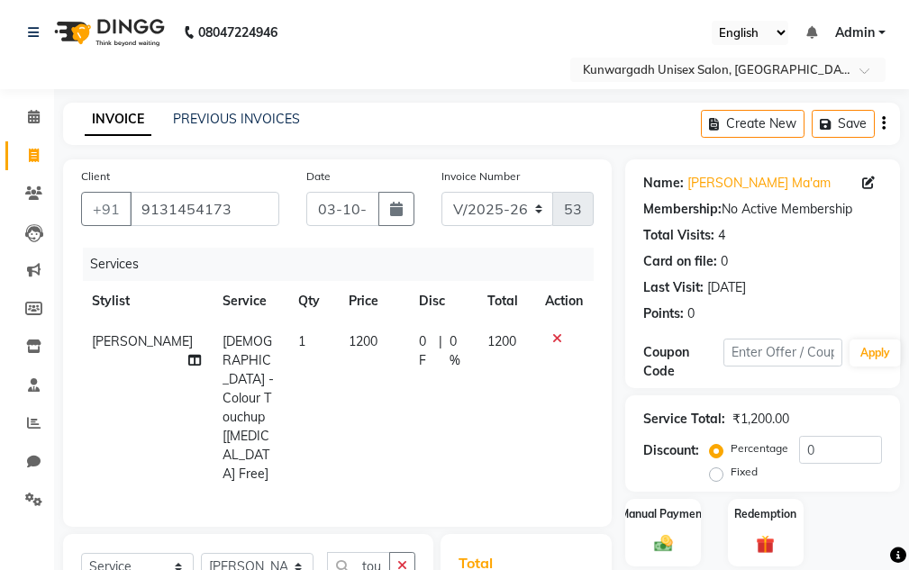
scroll to position [300, 0]
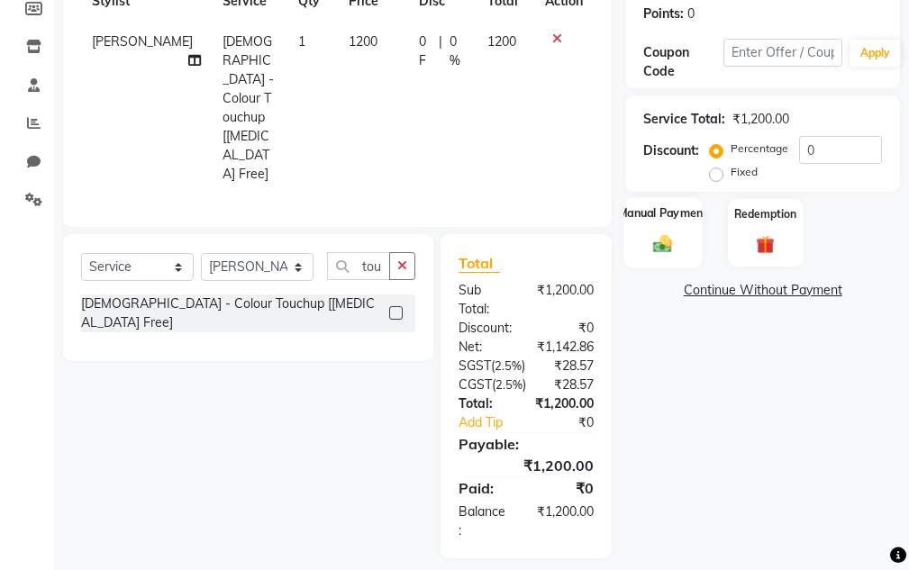
click at [664, 241] on img at bounding box center [663, 244] width 31 height 22
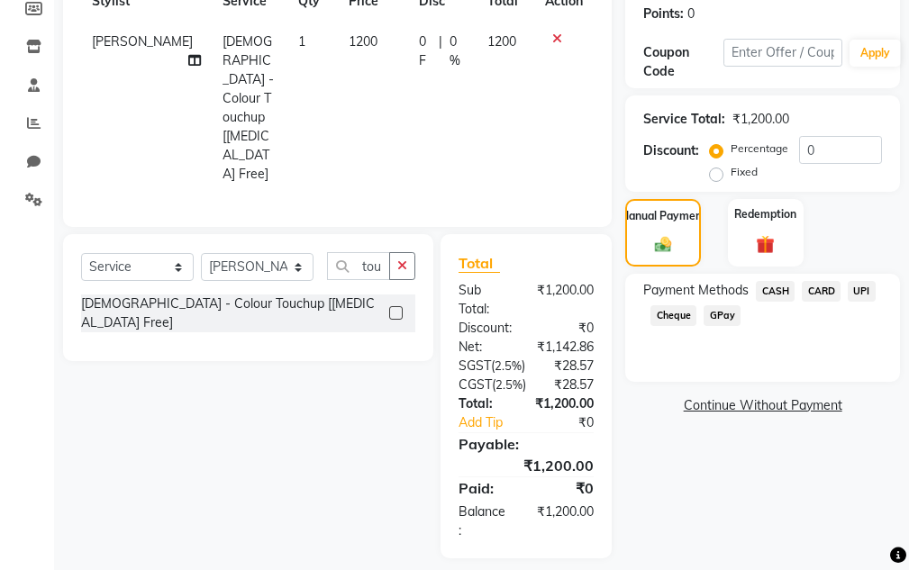
click at [860, 294] on span "UPI" at bounding box center [862, 291] width 28 height 21
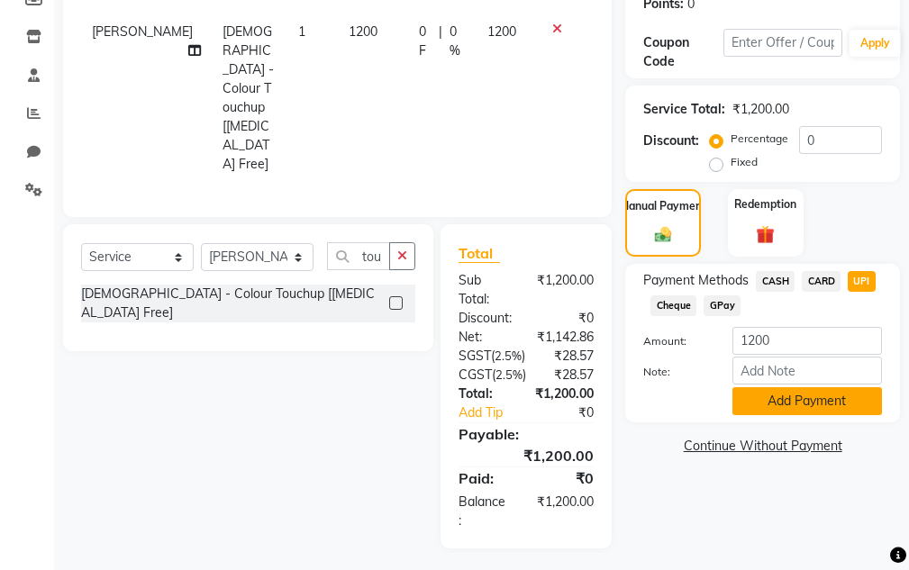
click at [806, 395] on button "Add Payment" at bounding box center [807, 401] width 150 height 28
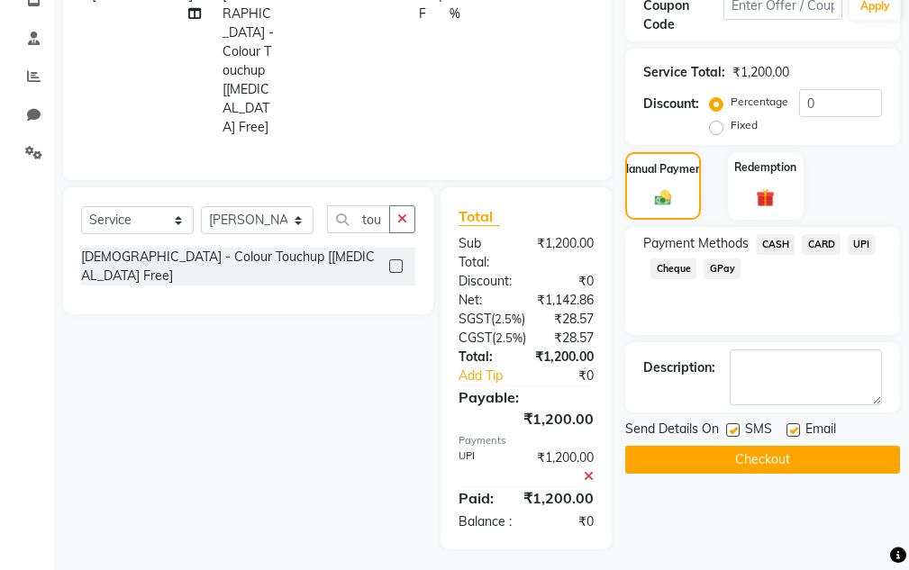
scroll to position [367, 0]
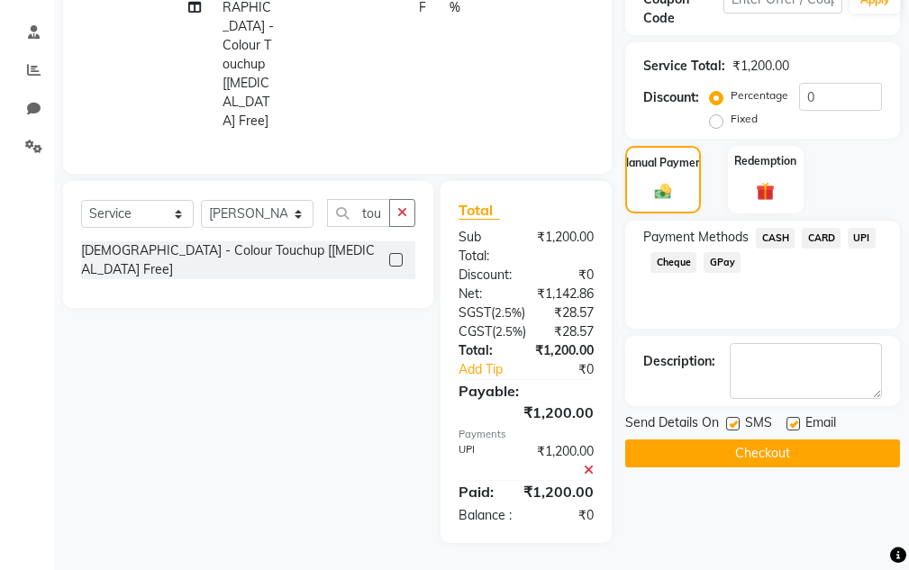
click at [795, 442] on button "Checkout" at bounding box center [762, 454] width 275 height 28
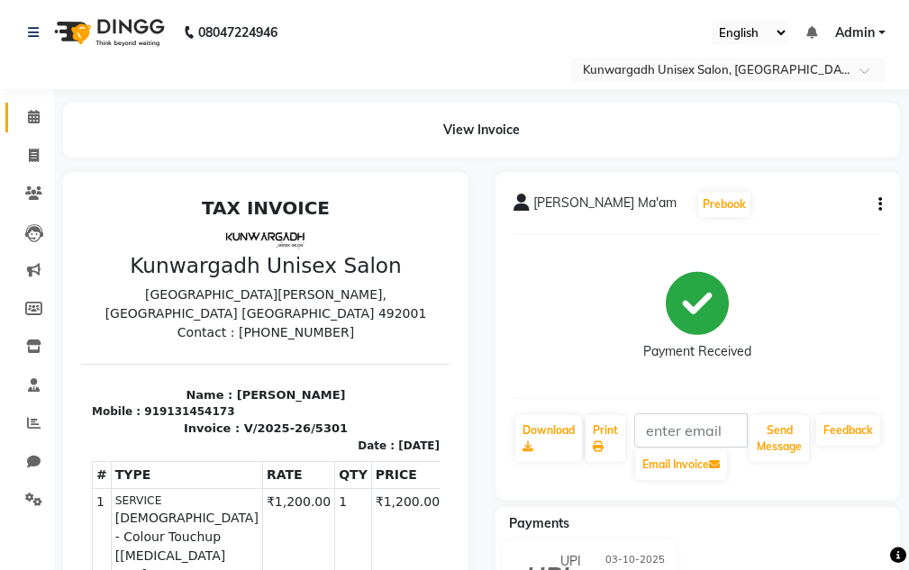
click at [20, 126] on link "Calendar" at bounding box center [26, 118] width 43 height 30
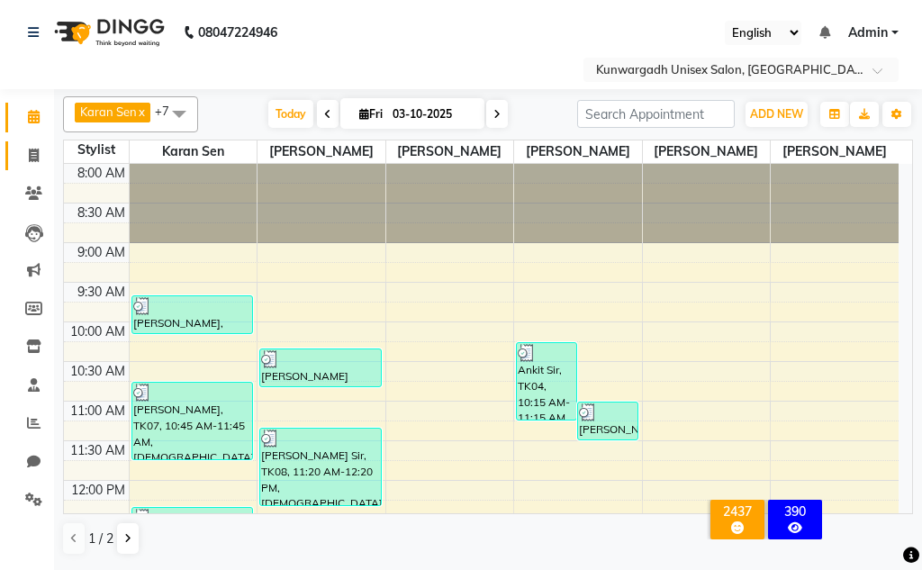
click at [33, 166] on link "Invoice" at bounding box center [26, 156] width 43 height 30
select select "service"
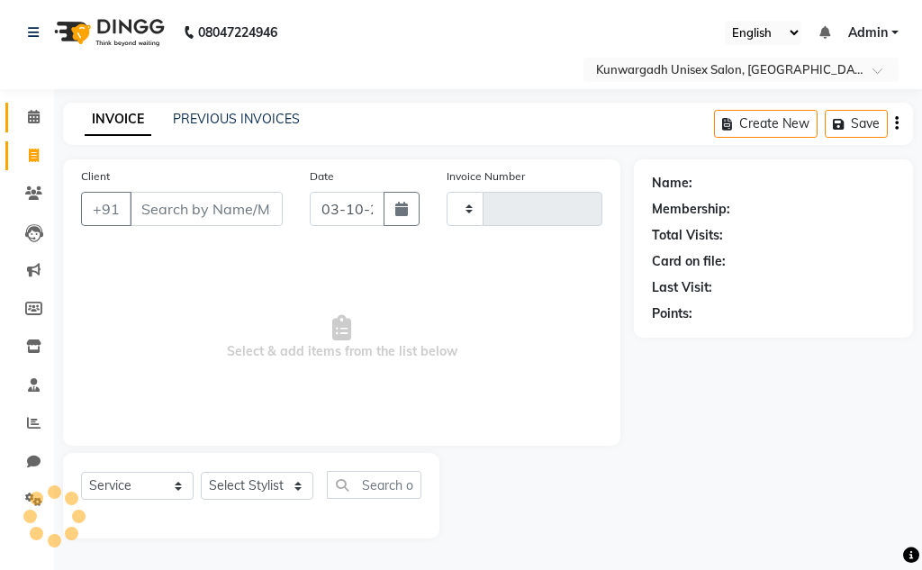
type input "5302"
select select "7931"
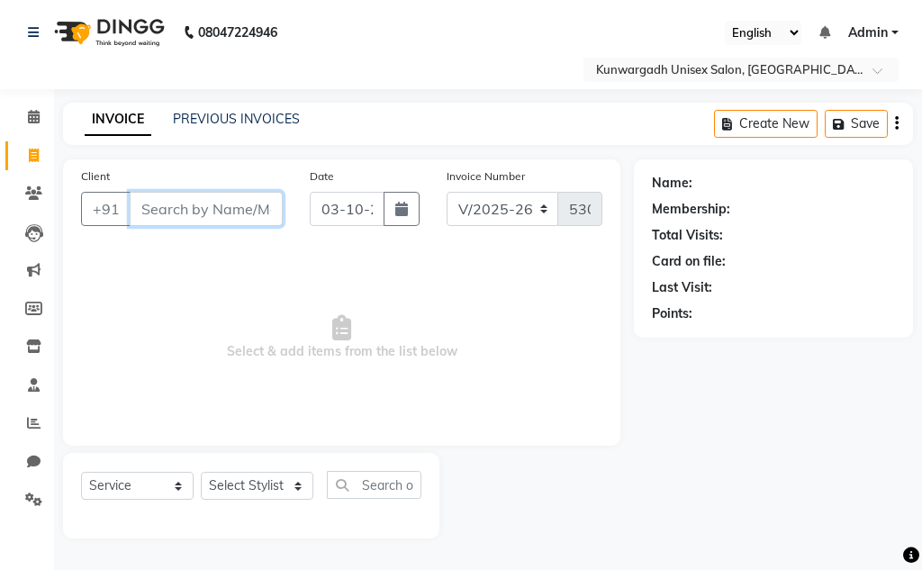
click at [201, 200] on input "Client" at bounding box center [206, 209] width 153 height 34
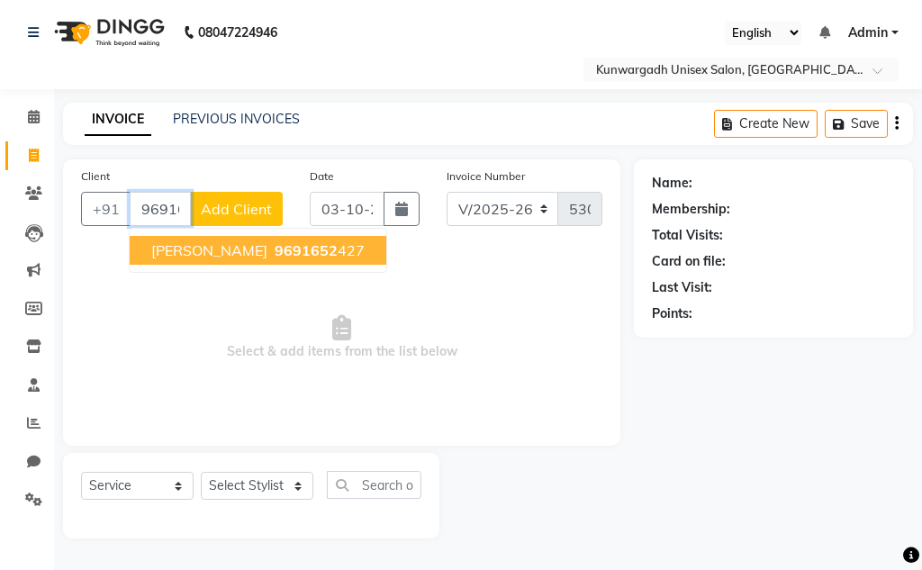
click at [195, 250] on span "[PERSON_NAME]" at bounding box center [209, 250] width 116 height 18
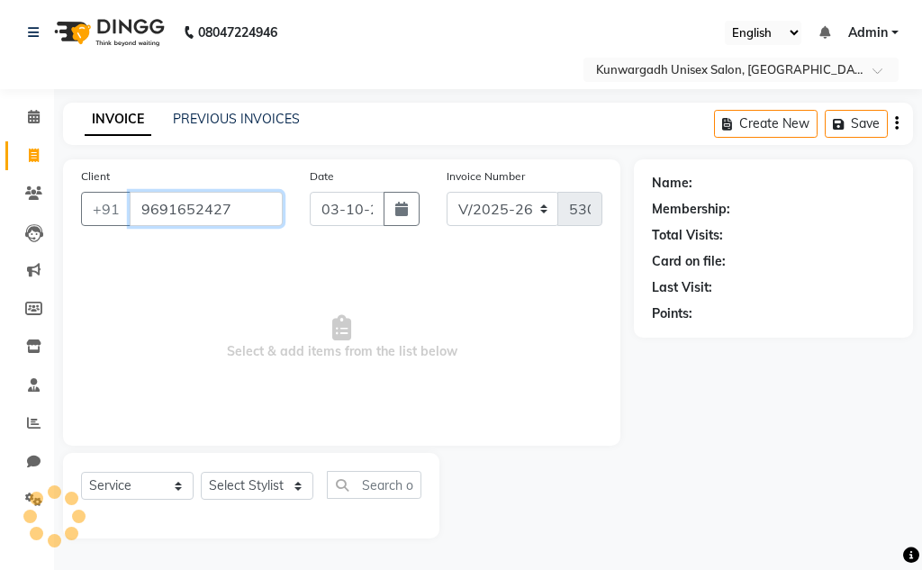
type input "9691652427"
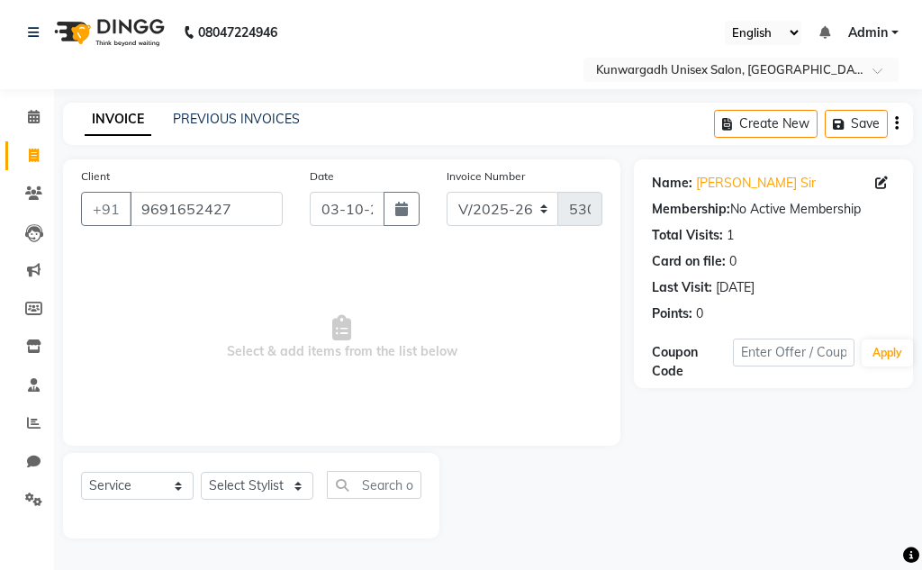
click at [259, 468] on div "Select Service Product Membership Package Voucher Prepaid Gift Card Select Styl…" at bounding box center [251, 496] width 377 height 86
click at [253, 485] on select "Select Stylist Aarti [PERSON_NAME] Sir Chiku [PERSON_NAME] Devdas [PERSON_NAME]…" at bounding box center [257, 486] width 113 height 28
select select "82467"
click at [201, 472] on select "Select Stylist Aarti [PERSON_NAME] Sir Chiku [PERSON_NAME] Devdas [PERSON_NAME]…" at bounding box center [257, 486] width 113 height 28
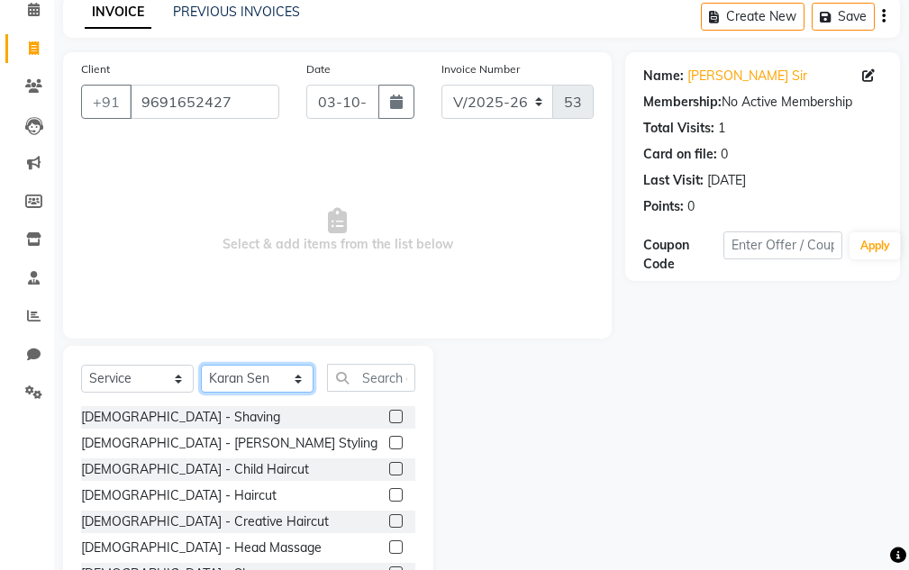
scroll to position [176, 0]
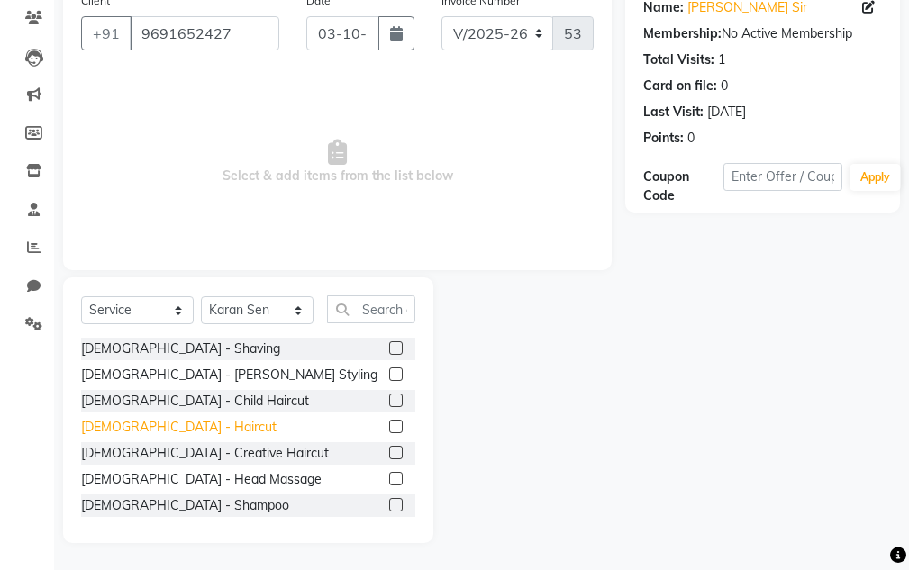
click at [153, 426] on div "[DEMOGRAPHIC_DATA] - Haircut" at bounding box center [178, 427] width 195 height 19
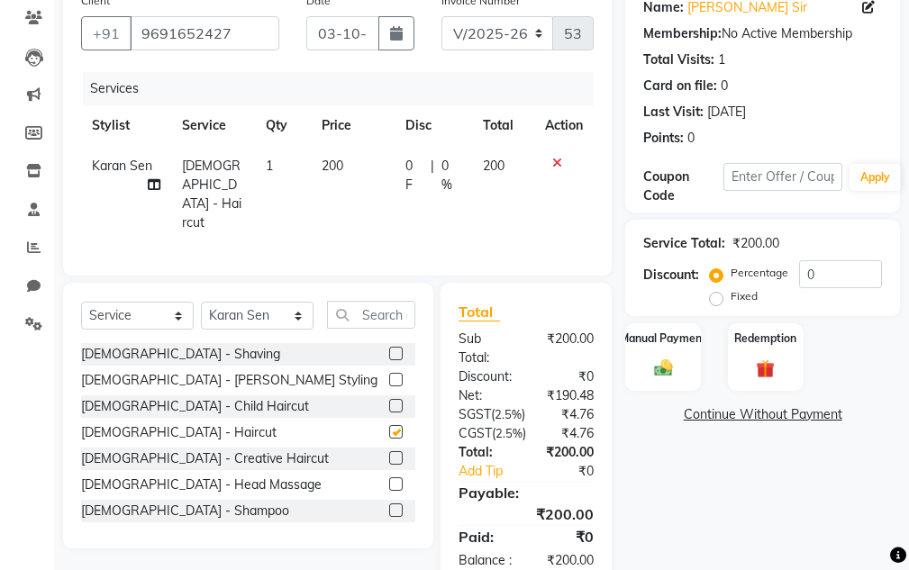
checkbox input "false"
drag, startPoint x: 658, startPoint y: 350, endPoint x: 694, endPoint y: 374, distance: 42.2
click at [659, 350] on div "Manual Payment" at bounding box center [663, 357] width 78 height 70
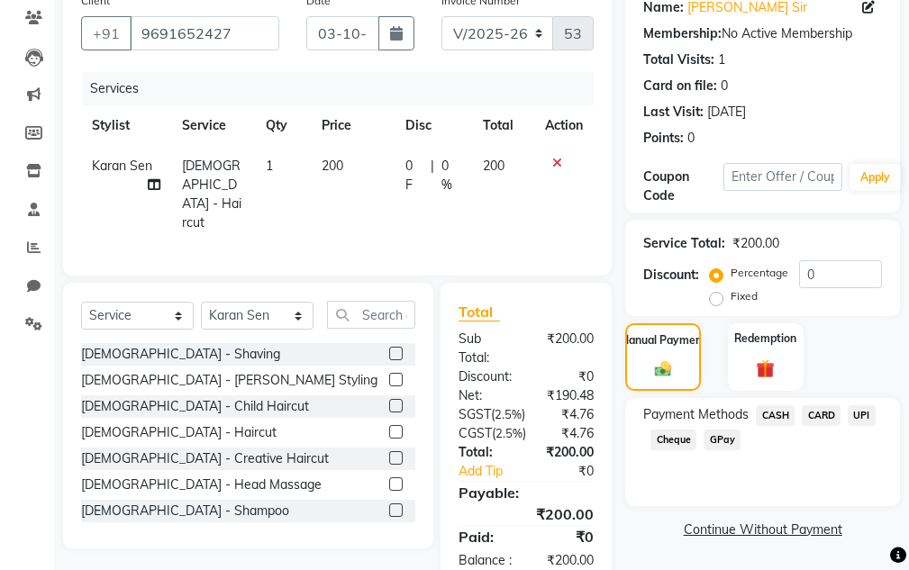
click at [856, 413] on span "UPI" at bounding box center [862, 415] width 28 height 21
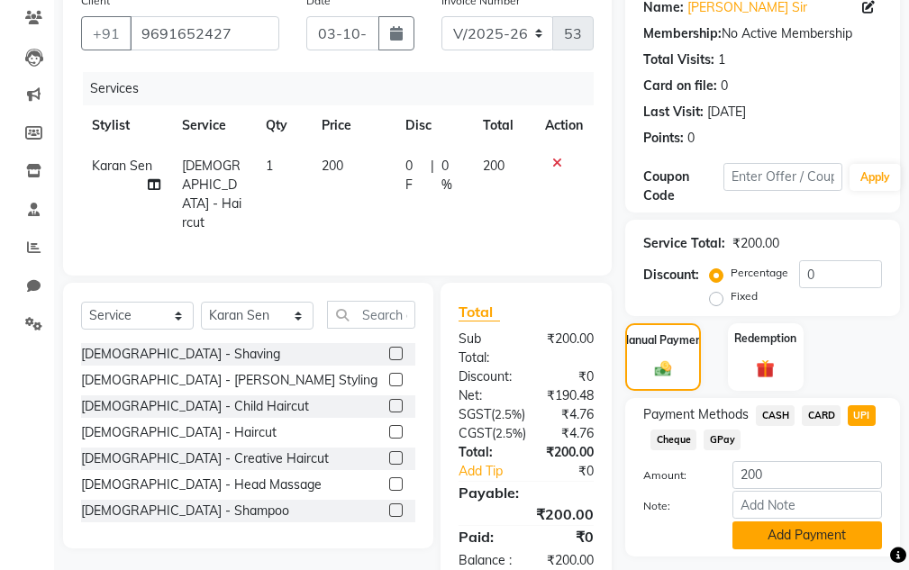
click at [793, 523] on button "Add Payment" at bounding box center [807, 536] width 150 height 28
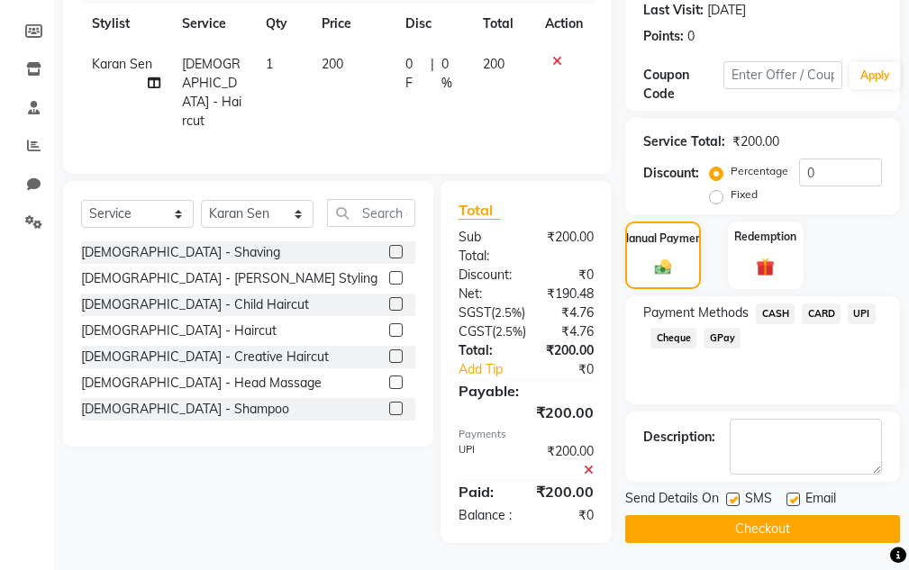
scroll to position [329, 0]
click at [767, 515] on button "Checkout" at bounding box center [762, 529] width 275 height 28
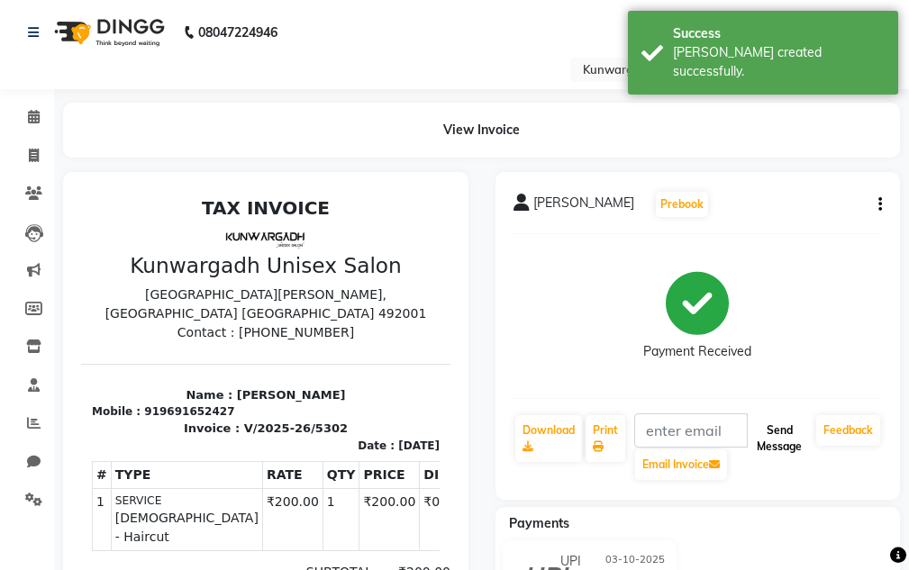
click at [776, 448] on button "Send Message" at bounding box center [778, 438] width 59 height 47
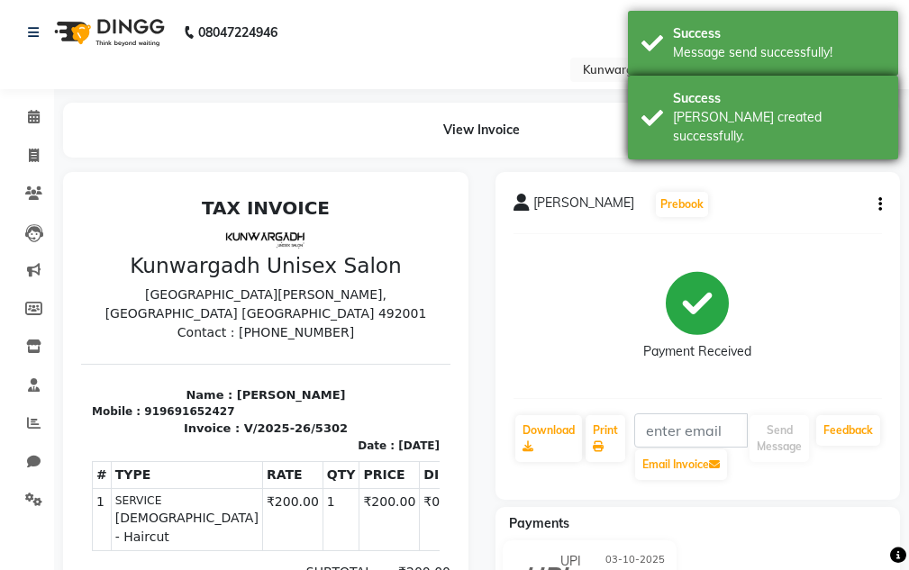
click at [749, 128] on div "Success [PERSON_NAME] created successfully." at bounding box center [763, 118] width 270 height 84
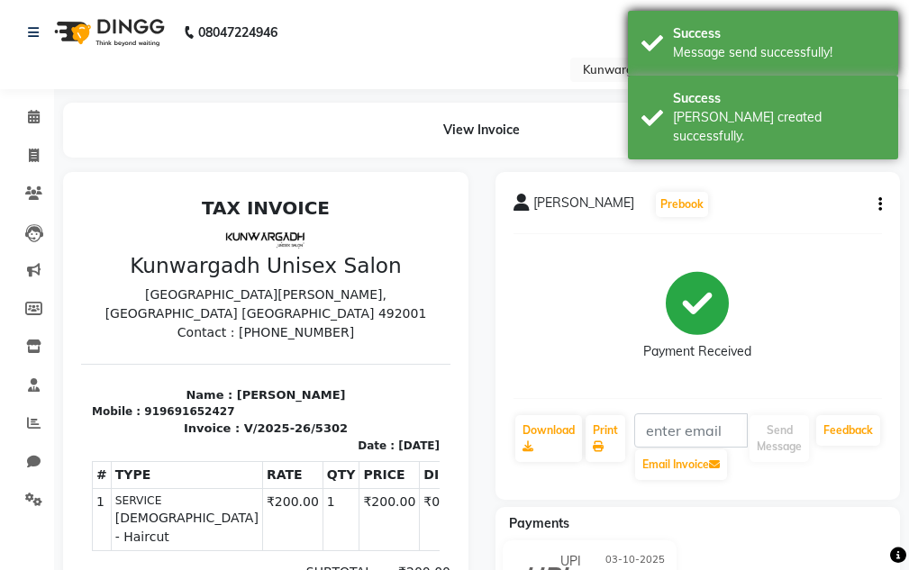
click at [755, 65] on div "Success Message send successfully!" at bounding box center [763, 43] width 270 height 65
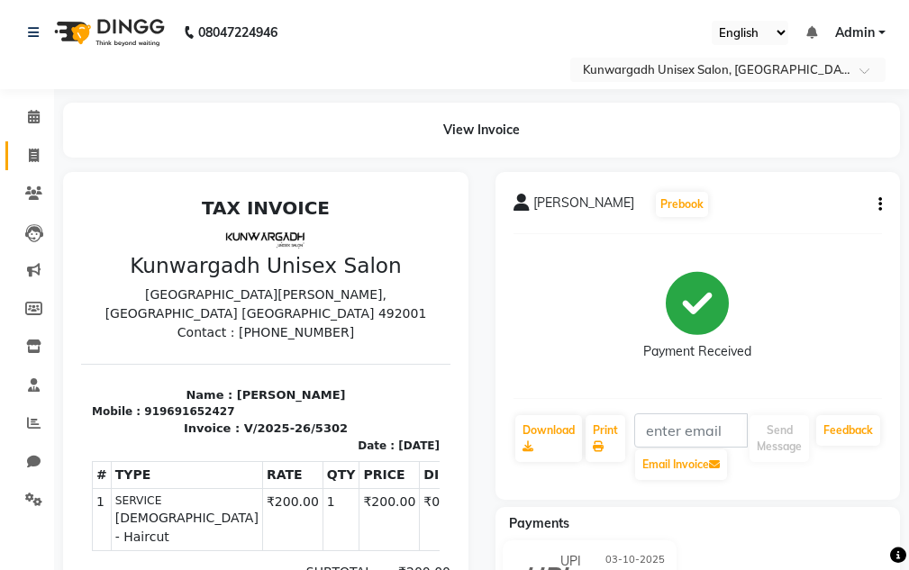
click at [35, 144] on link "Invoice" at bounding box center [26, 156] width 43 height 30
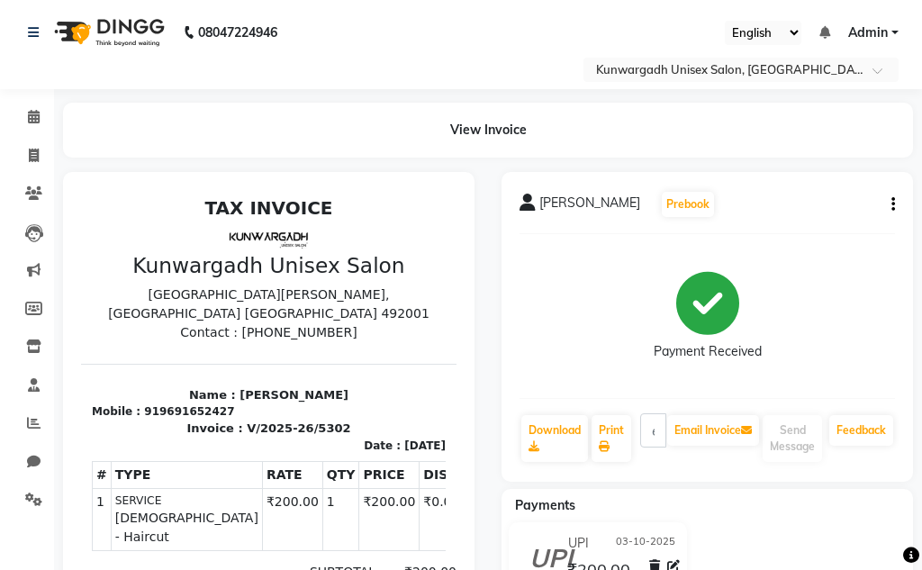
select select "service"
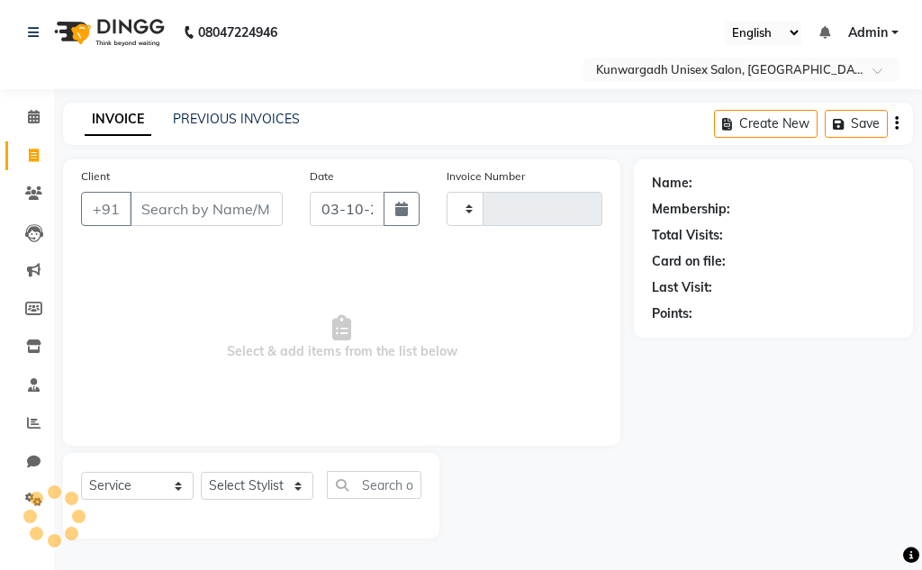
type input "5303"
select select "7931"
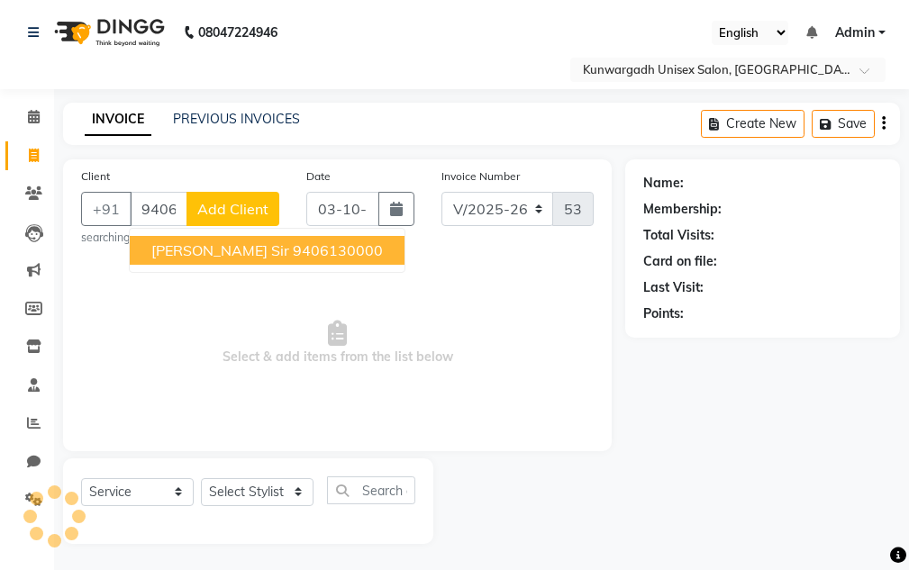
type input "9406130000"
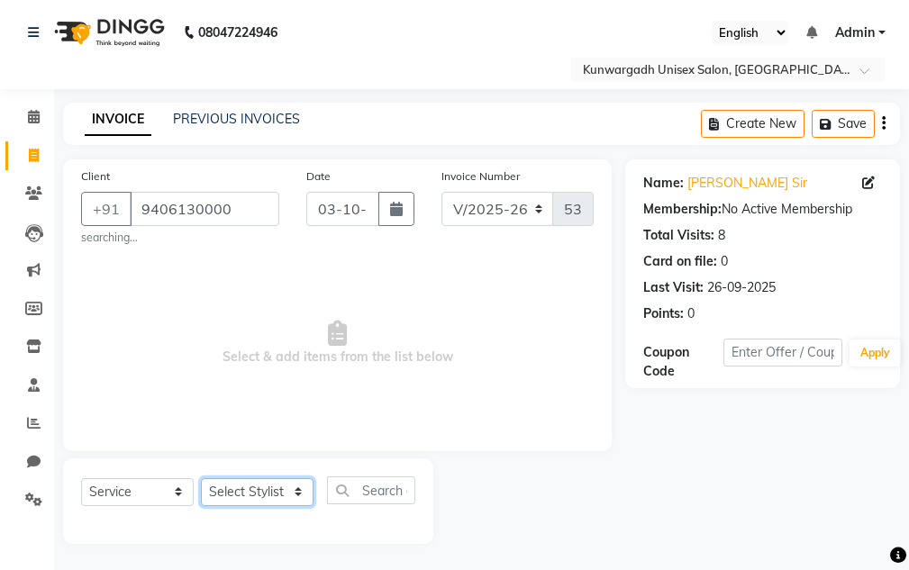
click at [250, 494] on select "Select Stylist Aarti [PERSON_NAME] Sir Chiku [PERSON_NAME] Devdas [PERSON_NAME]…" at bounding box center [257, 492] width 113 height 28
select select "84120"
click at [201, 478] on select "Select Stylist Aarti [PERSON_NAME] Sir Chiku [PERSON_NAME] Devdas [PERSON_NAME]…" at bounding box center [257, 492] width 113 height 28
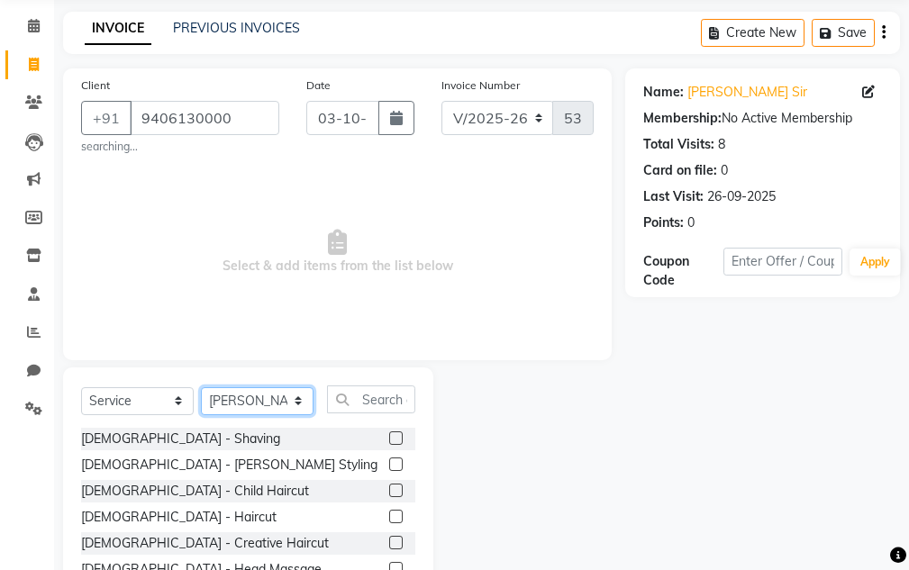
scroll to position [181, 0]
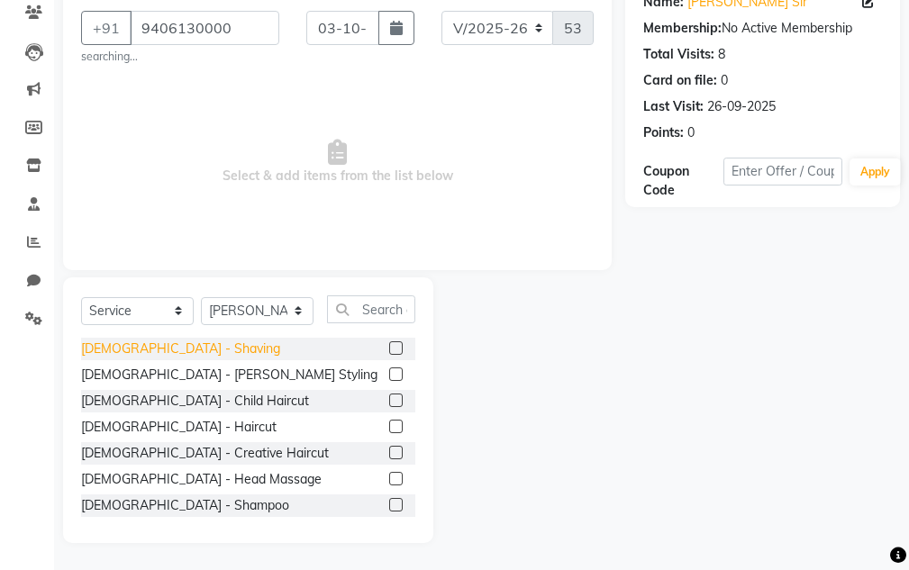
click at [141, 358] on div "[DEMOGRAPHIC_DATA] - Shaving" at bounding box center [180, 349] width 199 height 19
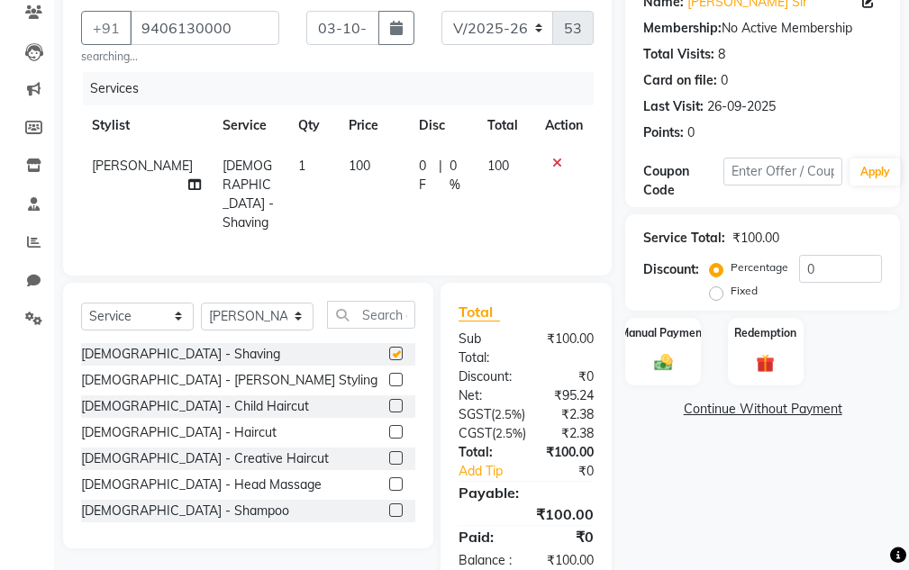
checkbox input "false"
click at [673, 359] on img at bounding box center [663, 363] width 31 height 22
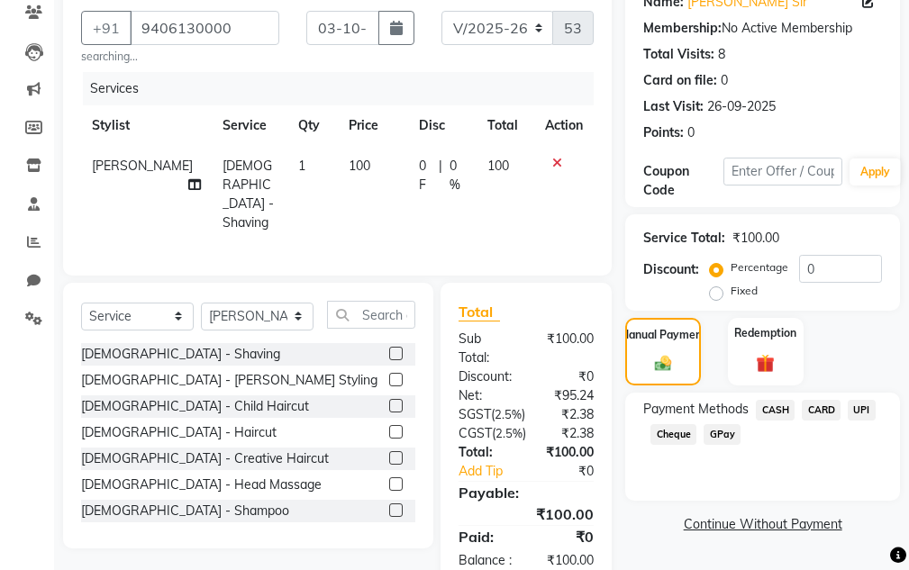
click at [758, 402] on div "Payment Methods CASH CARD UPI Cheque GPay" at bounding box center [762, 447] width 275 height 108
click at [763, 413] on span "CASH" at bounding box center [775, 410] width 39 height 21
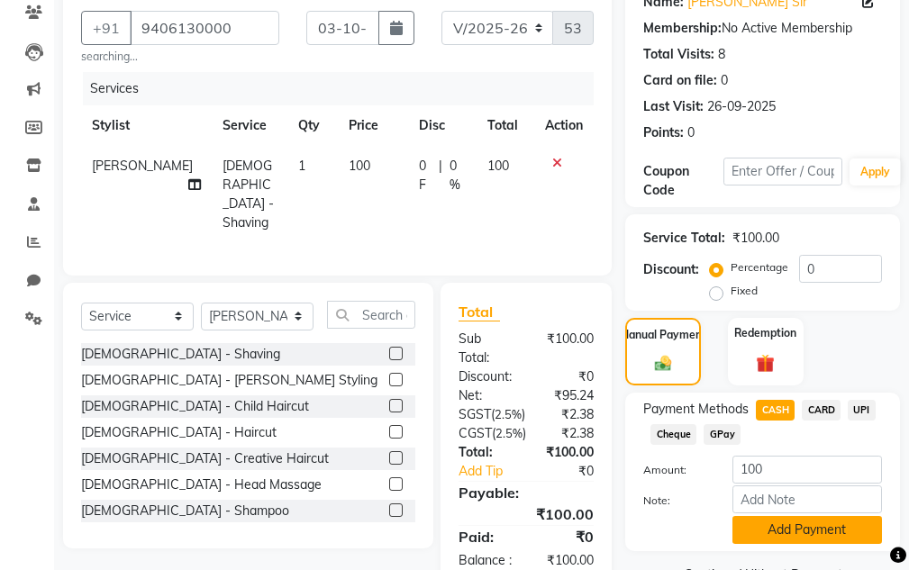
click at [756, 531] on button "Add Payment" at bounding box center [807, 530] width 150 height 28
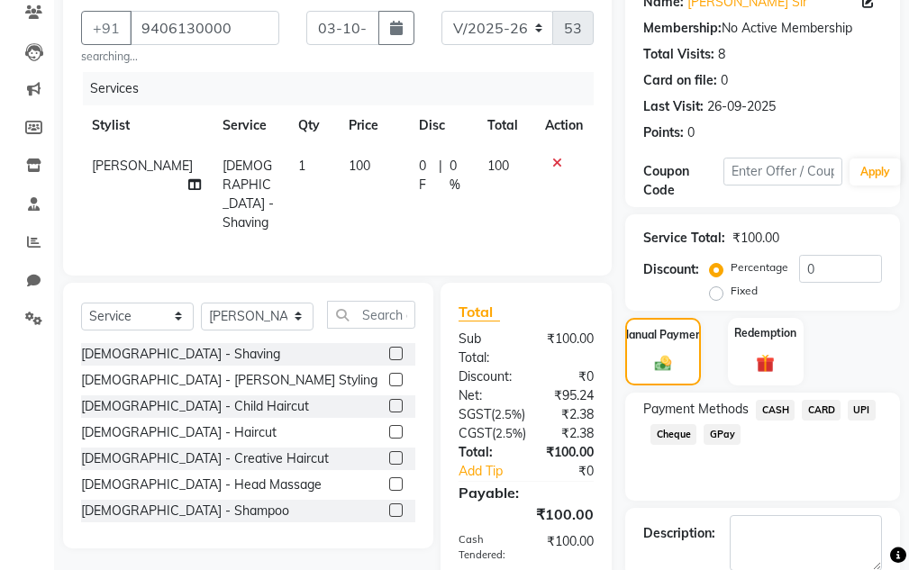
scroll to position [372, 0]
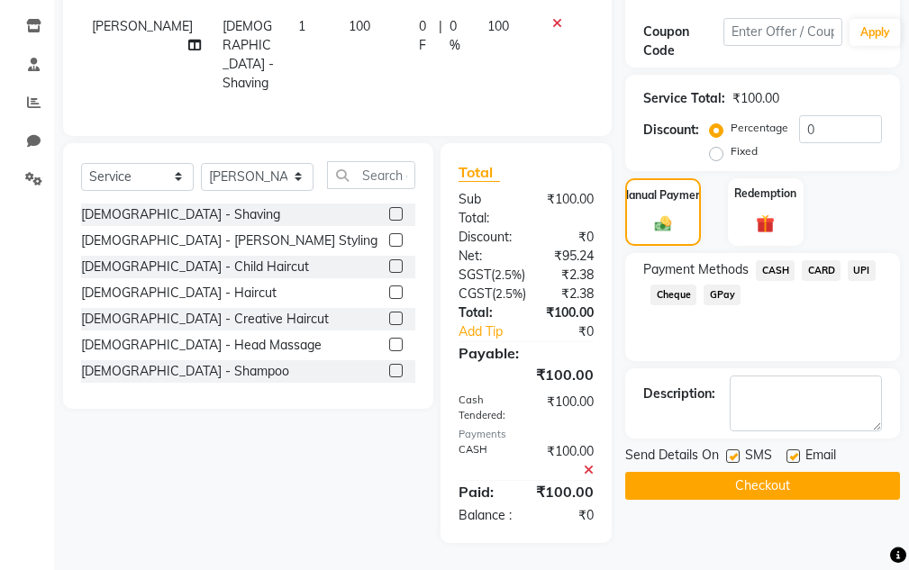
click at [757, 472] on button "Checkout" at bounding box center [762, 486] width 275 height 28
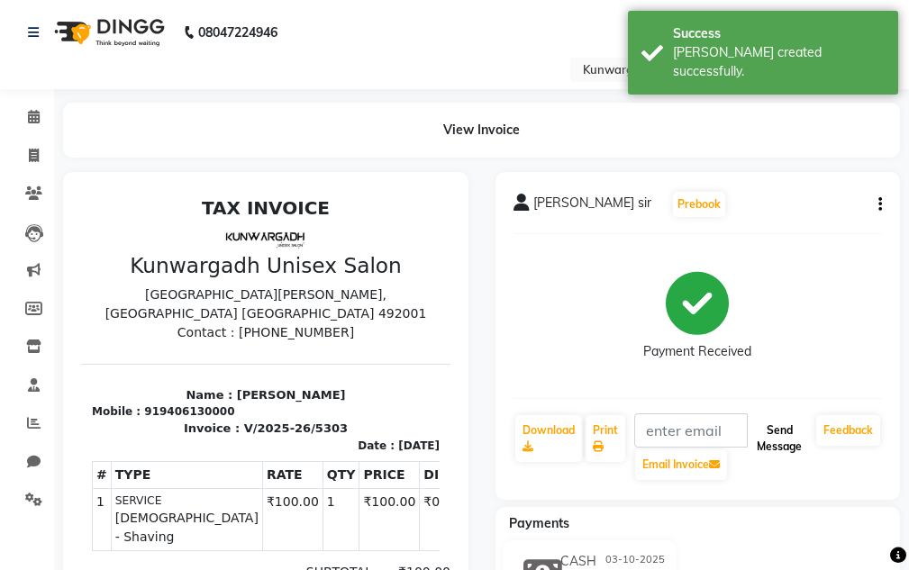
click at [752, 426] on button "Send Message" at bounding box center [778, 438] width 59 height 47
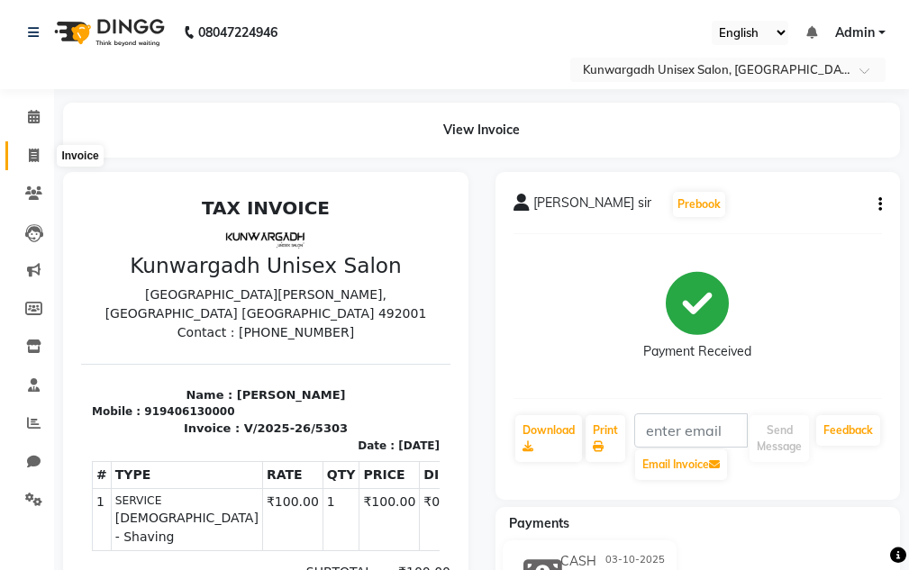
click at [26, 152] on span at bounding box center [34, 156] width 32 height 21
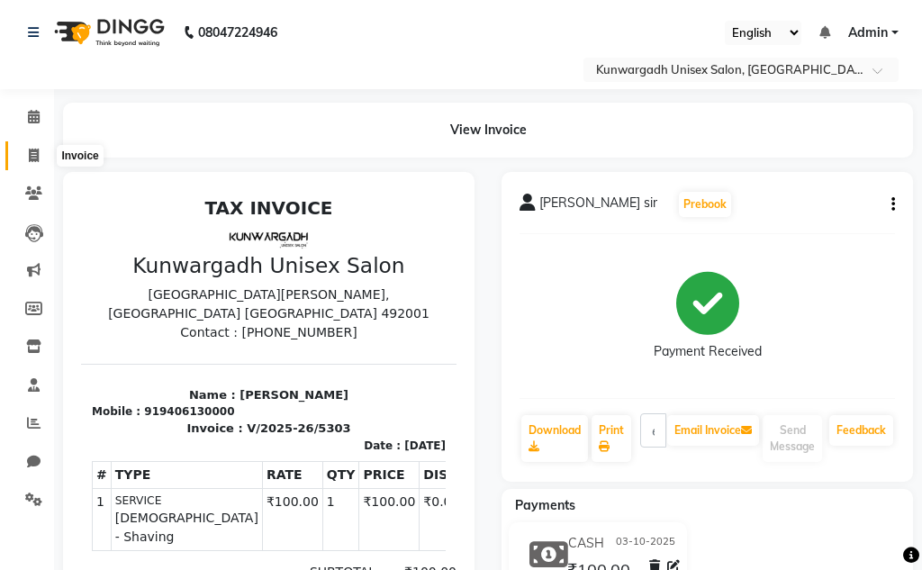
select select "service"
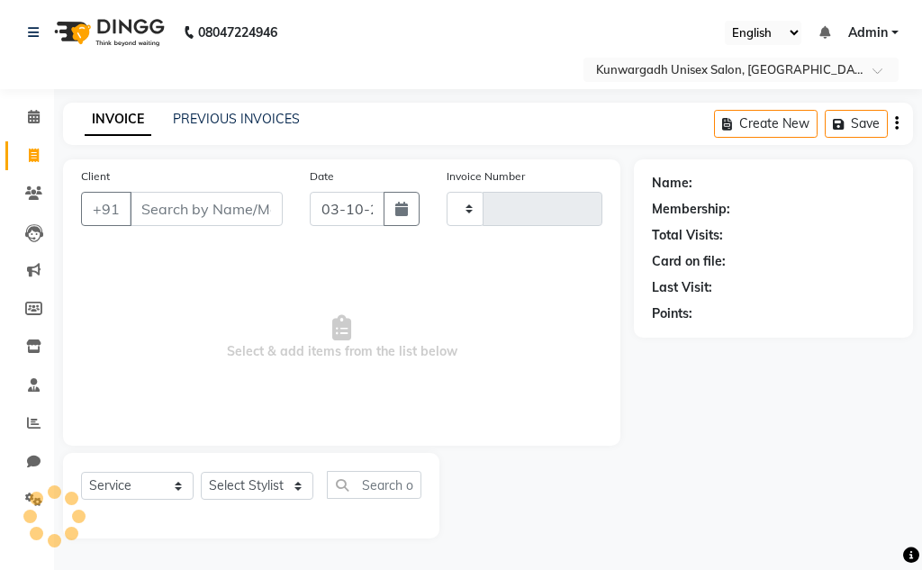
type input "5304"
select select "7931"
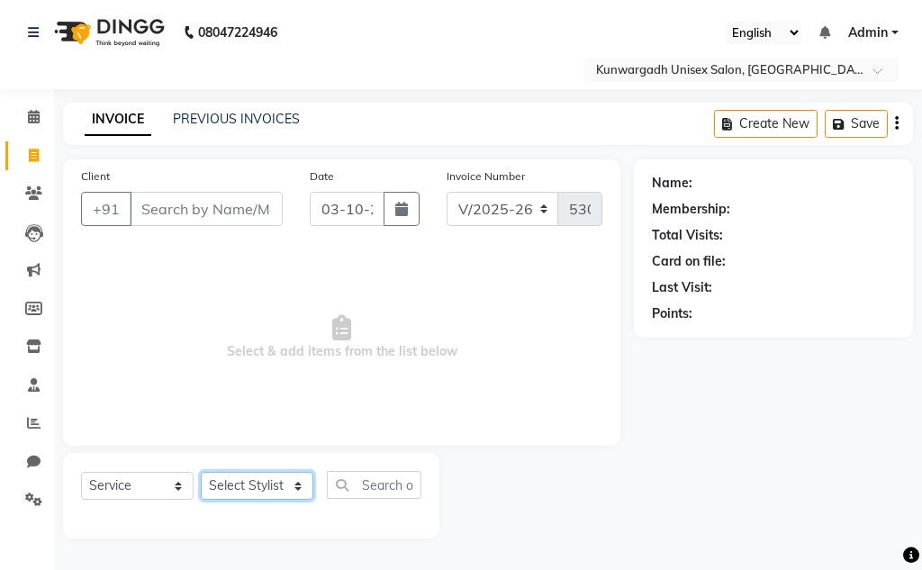
click at [266, 492] on select "Select Stylist" at bounding box center [257, 486] width 113 height 28
select select "85604"
click at [201, 472] on select "Select Stylist Aarti [PERSON_NAME] Sir Chiku [PERSON_NAME] Devdas [PERSON_NAME]…" at bounding box center [257, 486] width 113 height 28
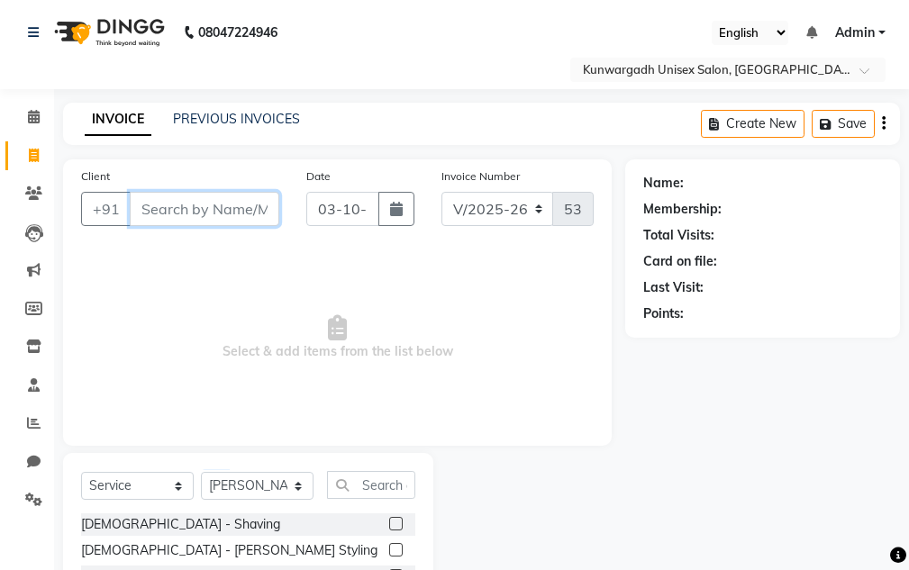
click at [256, 214] on input "Client" at bounding box center [205, 209] width 150 height 34
type input "8871318093"
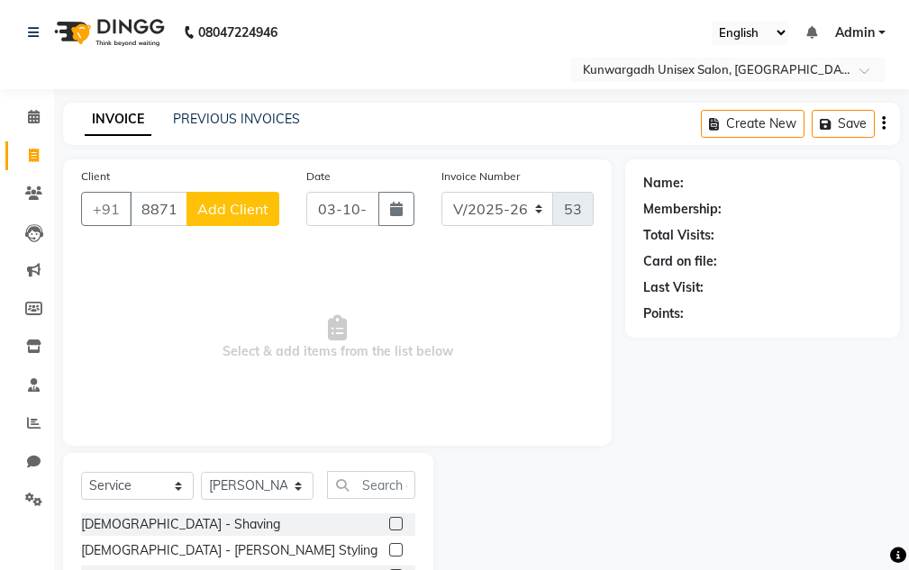
click at [256, 213] on span "Add Client" at bounding box center [232, 209] width 71 height 18
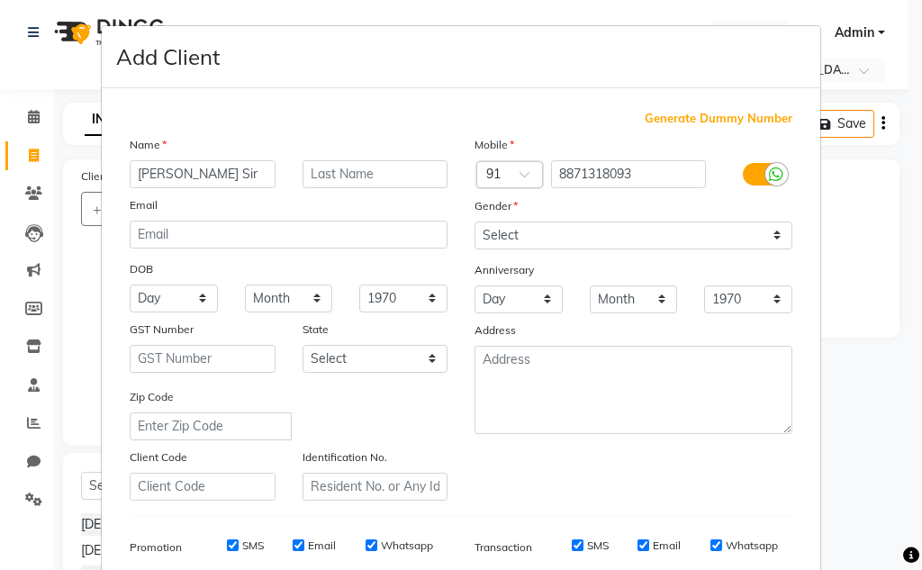
type input "[PERSON_NAME] Sir"
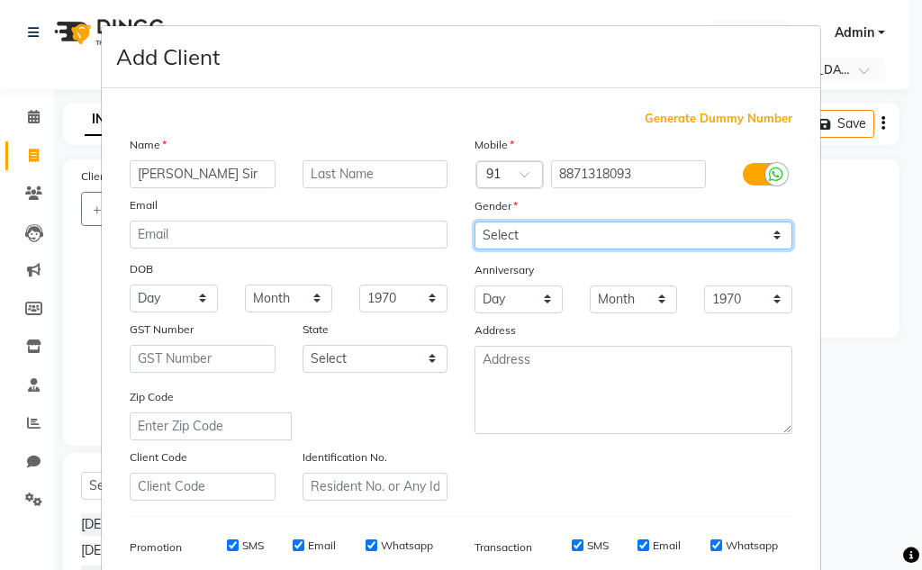
drag, startPoint x: 498, startPoint y: 225, endPoint x: 498, endPoint y: 242, distance: 17.1
click at [498, 225] on select "Select [DEMOGRAPHIC_DATA] [DEMOGRAPHIC_DATA] Other Prefer Not To Say" at bounding box center [634, 236] width 318 height 28
select select "[DEMOGRAPHIC_DATA]"
click at [475, 222] on select "Select [DEMOGRAPHIC_DATA] [DEMOGRAPHIC_DATA] Other Prefer Not To Say" at bounding box center [634, 236] width 318 height 28
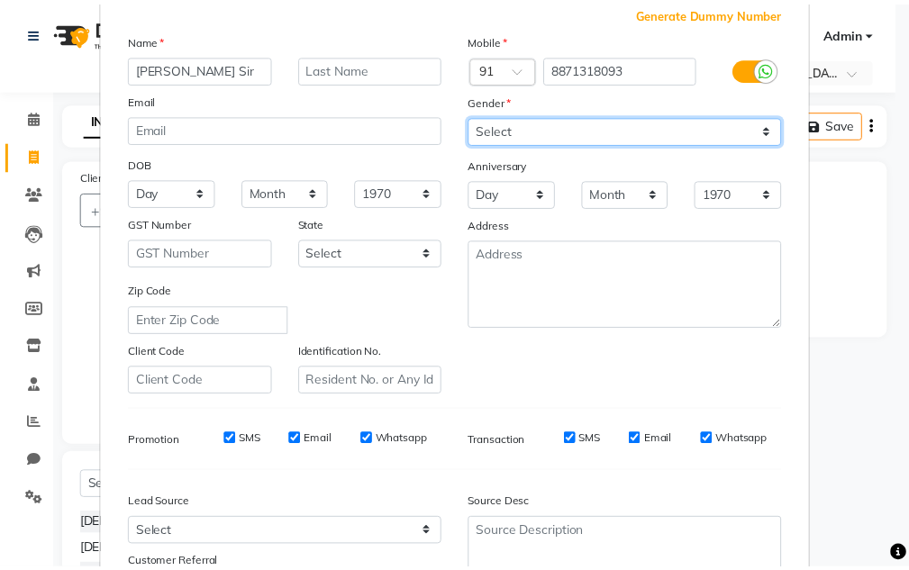
scroll to position [261, 0]
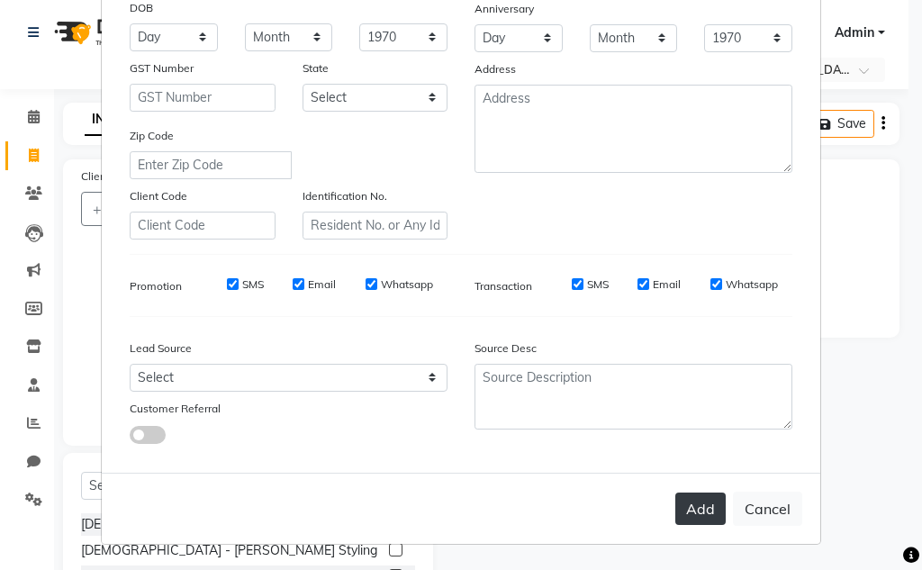
click at [688, 519] on button "Add" at bounding box center [701, 509] width 50 height 32
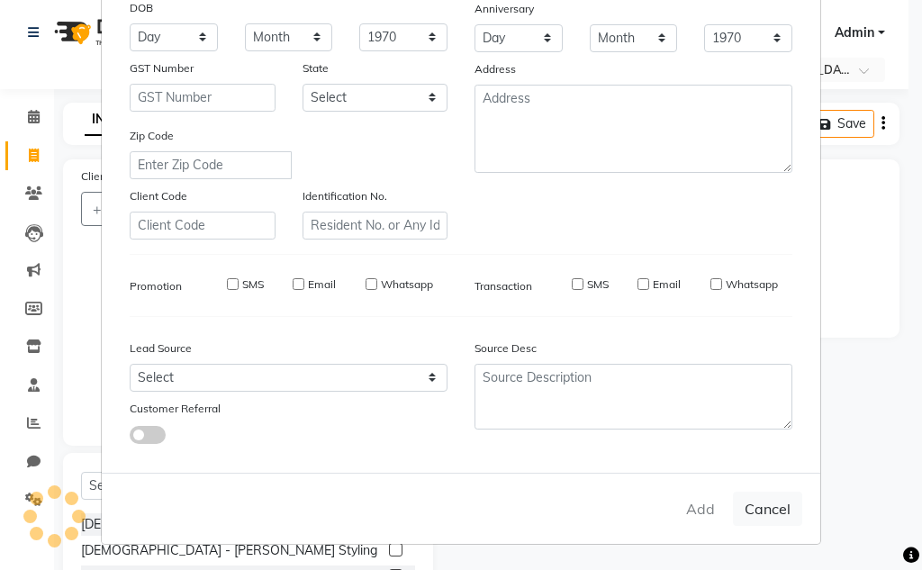
select select
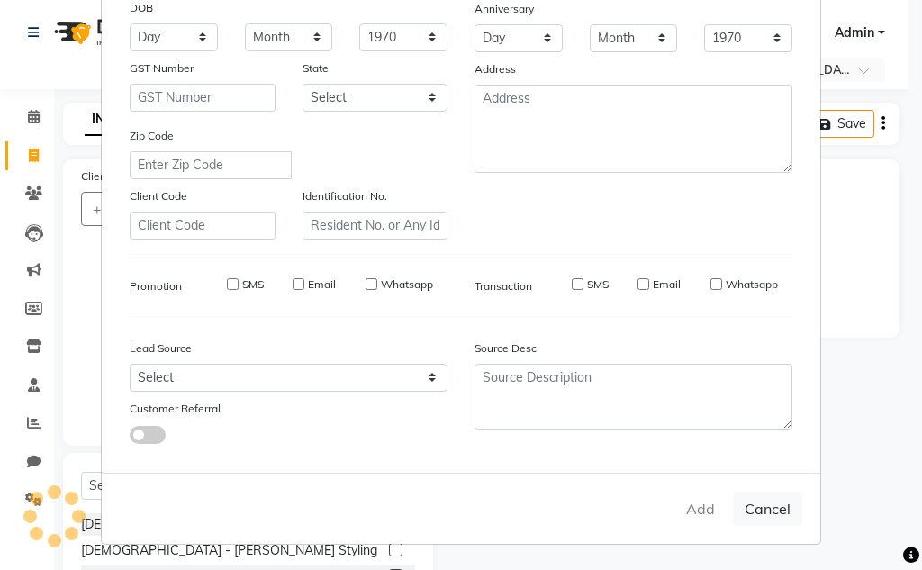
select select
checkbox input "false"
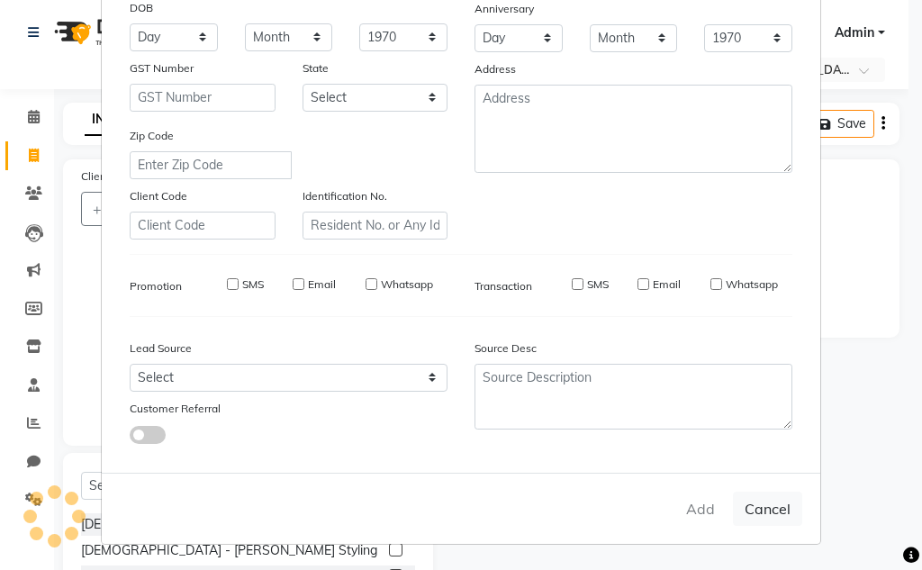
checkbox input "false"
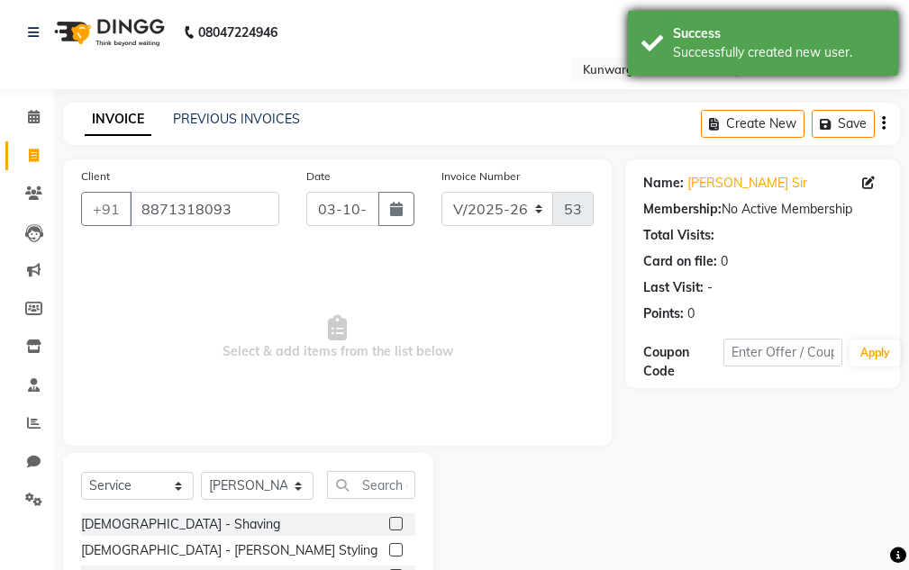
click at [756, 45] on div "Successfully created new user." at bounding box center [779, 52] width 212 height 19
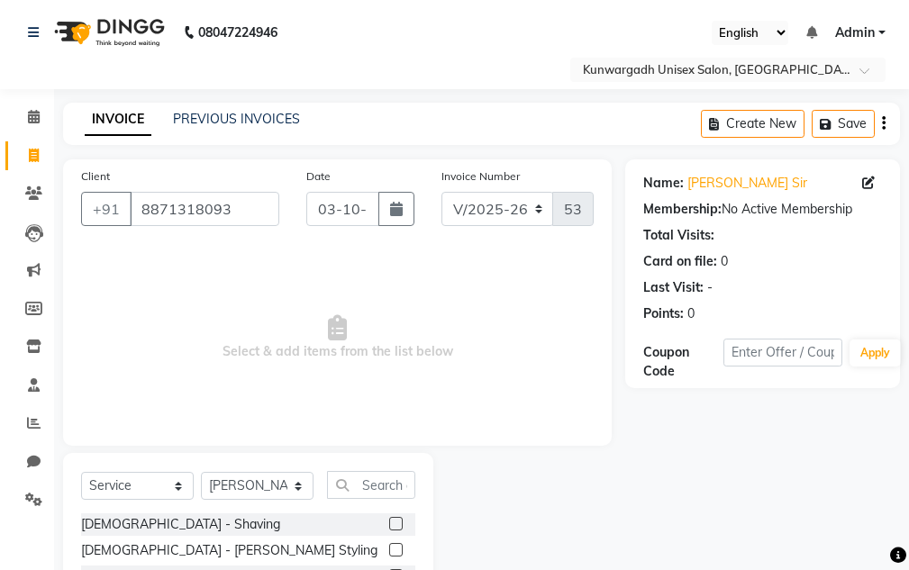
scroll to position [176, 0]
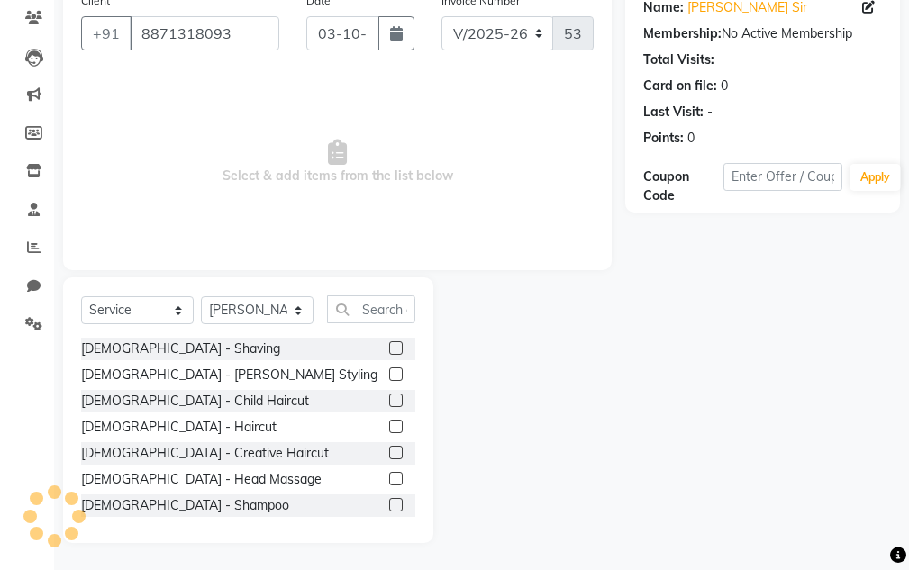
click at [126, 439] on div "[DEMOGRAPHIC_DATA] - Shaving [DEMOGRAPHIC_DATA] - [PERSON_NAME] Styling [DEMOGR…" at bounding box center [248, 428] width 334 height 180
click at [127, 432] on div "[DEMOGRAPHIC_DATA] - Haircut" at bounding box center [178, 427] width 195 height 19
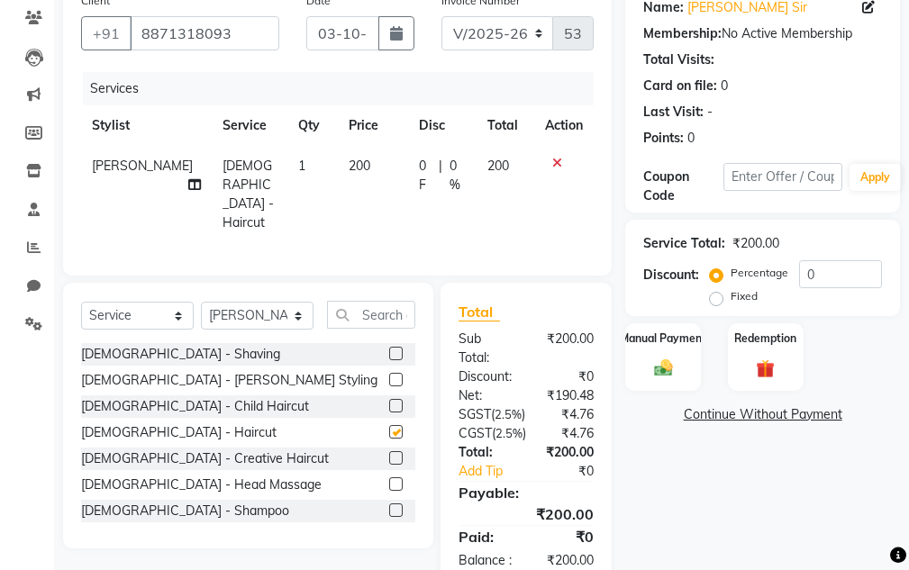
checkbox input "false"
click at [640, 341] on label "Manual Payment" at bounding box center [663, 337] width 90 height 17
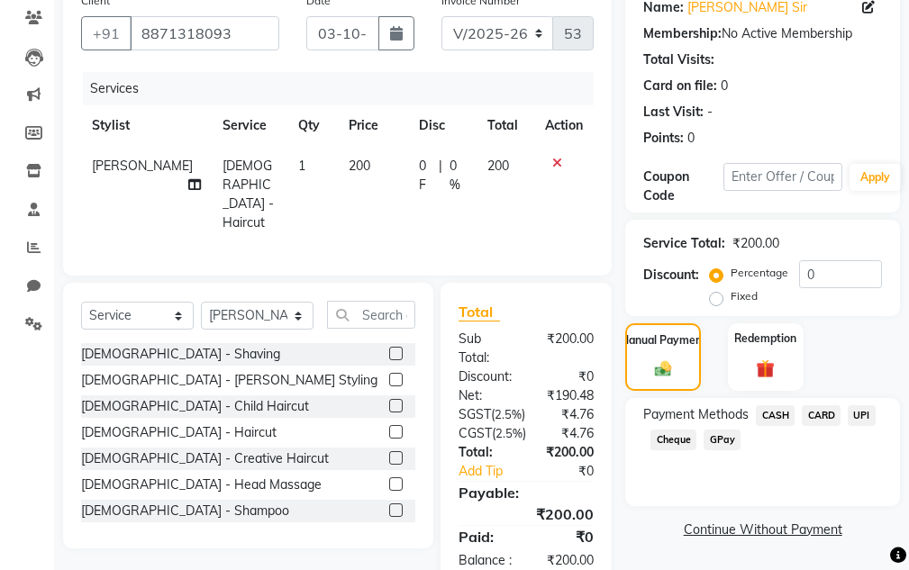
click at [845, 413] on div "UPI" at bounding box center [857, 417] width 35 height 24
click at [867, 412] on span "UPI" at bounding box center [862, 415] width 28 height 21
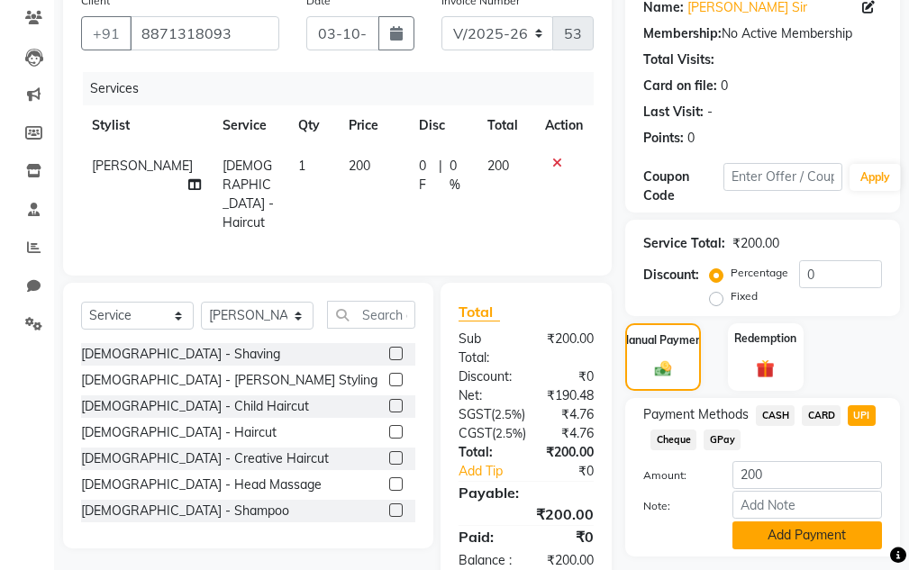
drag, startPoint x: 791, startPoint y: 526, endPoint x: 746, endPoint y: 436, distance: 100.7
click at [789, 520] on div "Amount: 200 Note: Add Payment" at bounding box center [762, 505] width 239 height 88
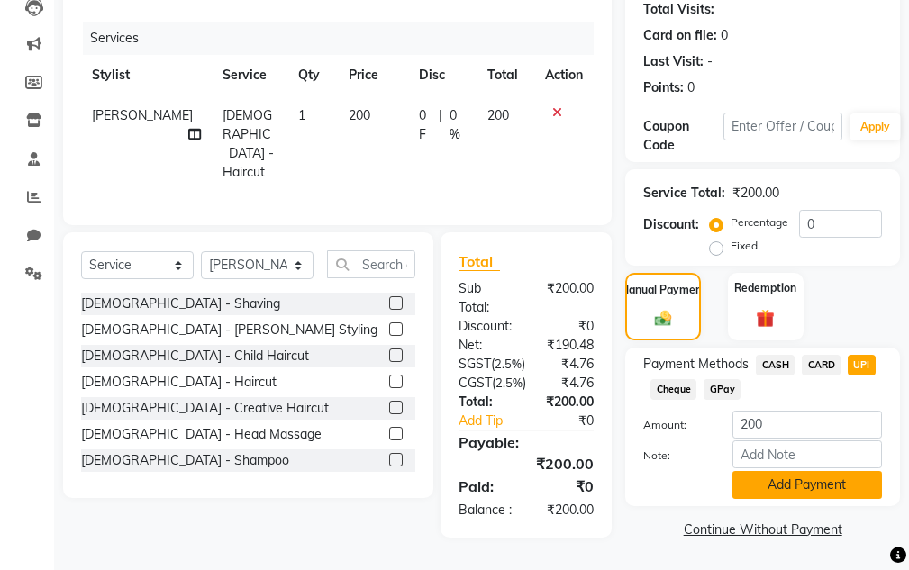
click at [793, 471] on button "Add Payment" at bounding box center [807, 485] width 150 height 28
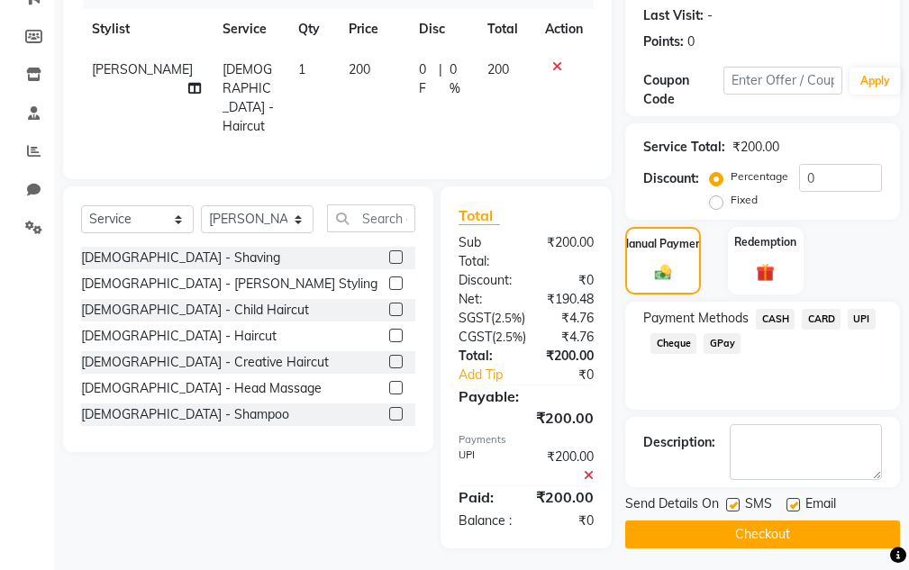
click at [772, 516] on div "SMS" at bounding box center [756, 506] width 60 height 23
click at [768, 528] on button "Checkout" at bounding box center [762, 535] width 275 height 28
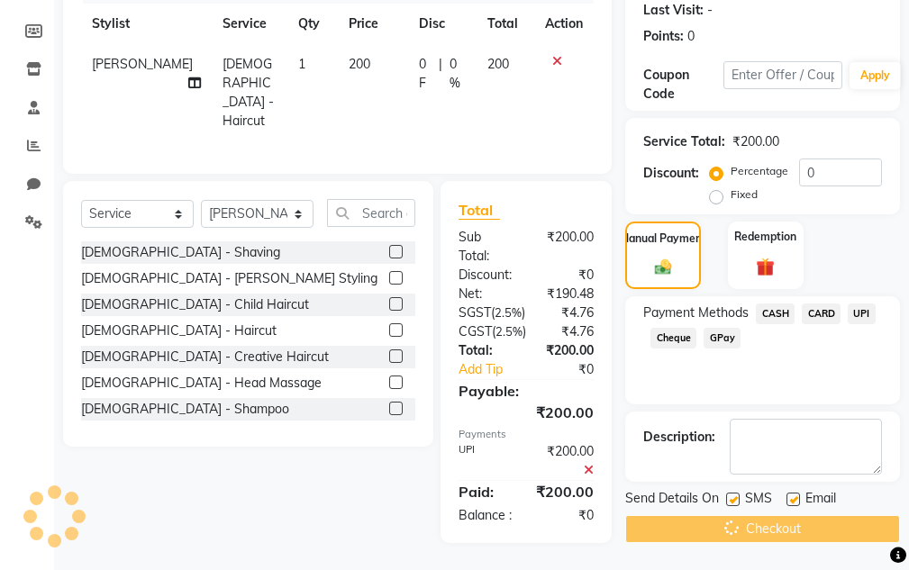
scroll to position [329, 0]
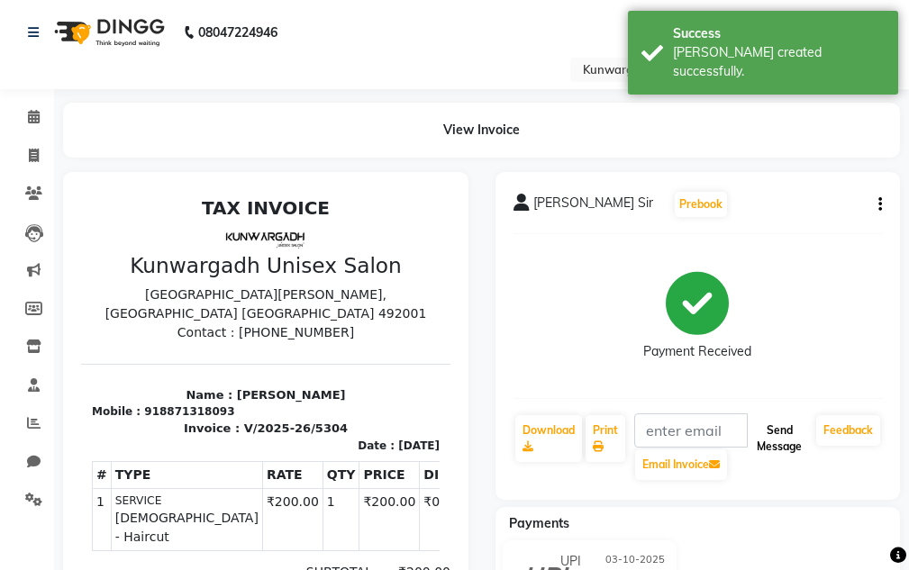
click at [778, 424] on button "Send Message" at bounding box center [778, 438] width 59 height 47
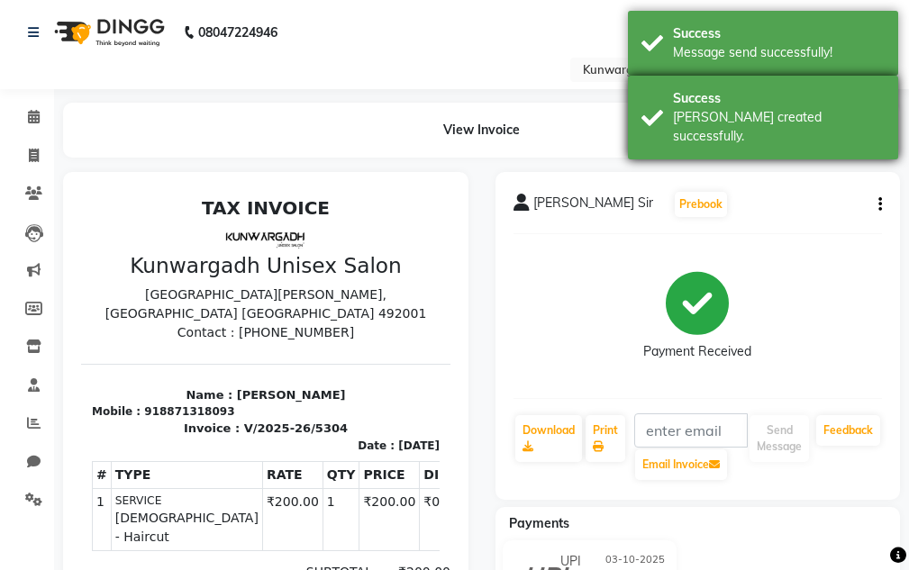
click at [780, 117] on div "[PERSON_NAME] created successfully." at bounding box center [779, 127] width 212 height 38
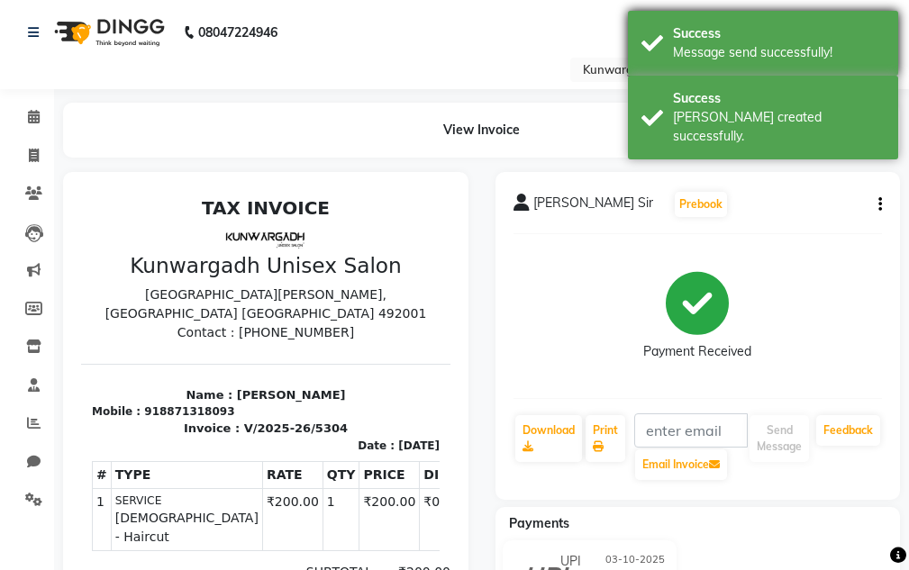
click at [739, 27] on div "Success" at bounding box center [779, 33] width 212 height 19
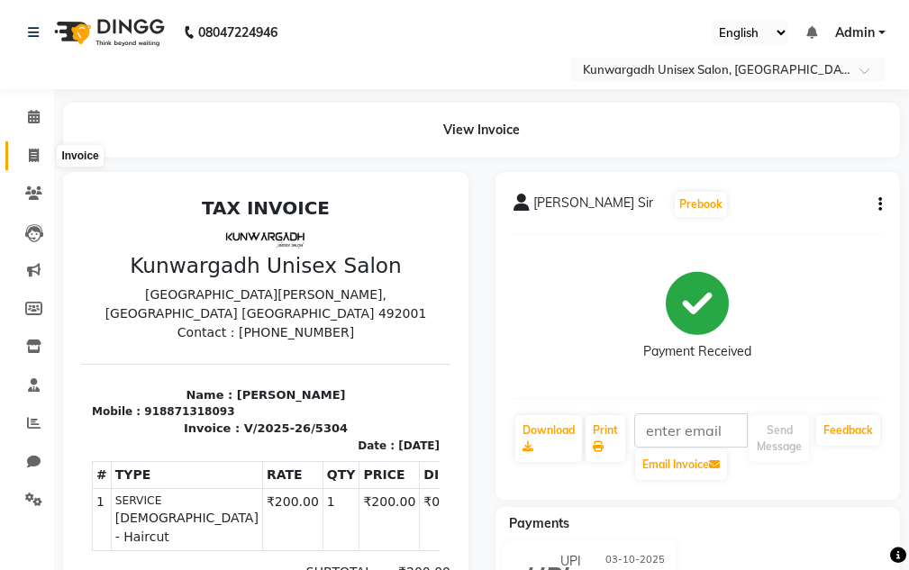
click at [32, 153] on icon at bounding box center [34, 156] width 10 height 14
select select "service"
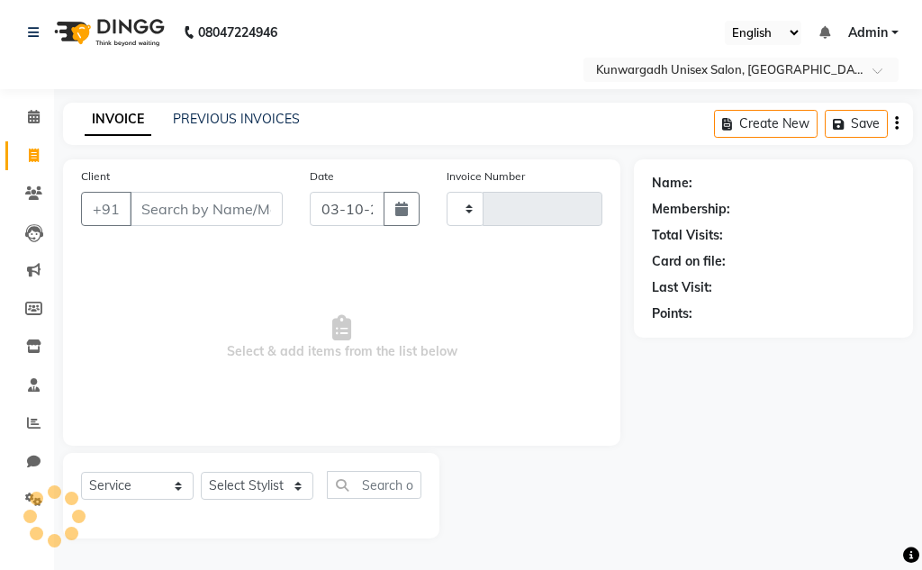
type input "5305"
select select "7931"
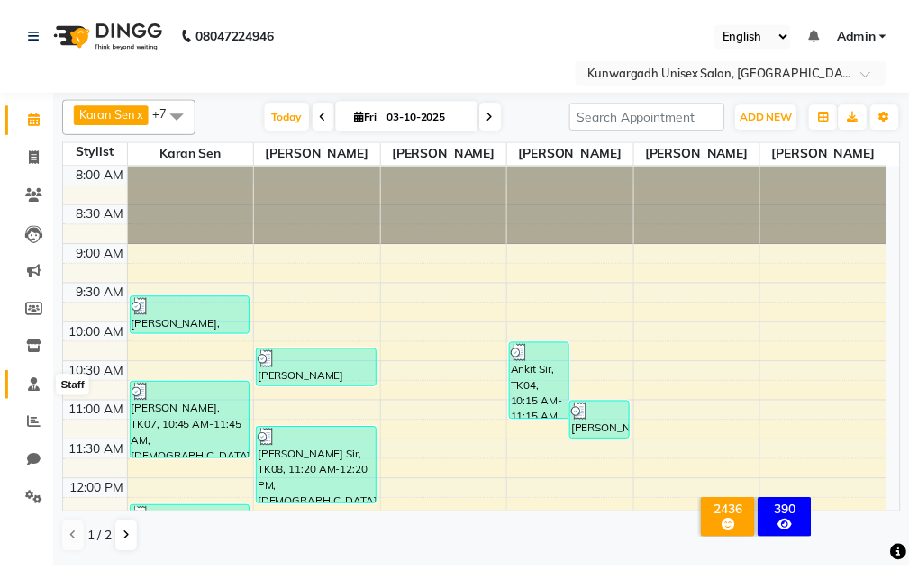
scroll to position [477, 0]
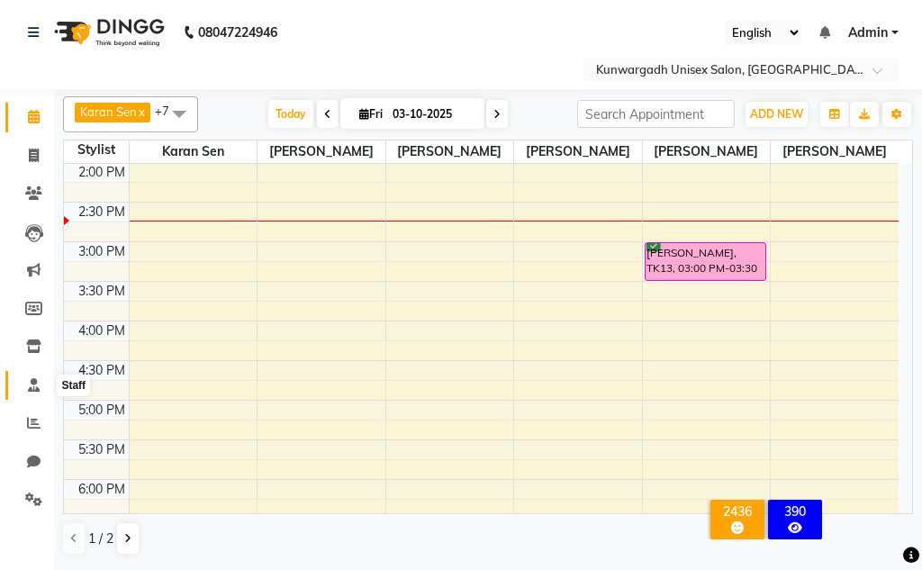
click at [37, 387] on icon at bounding box center [34, 385] width 12 height 14
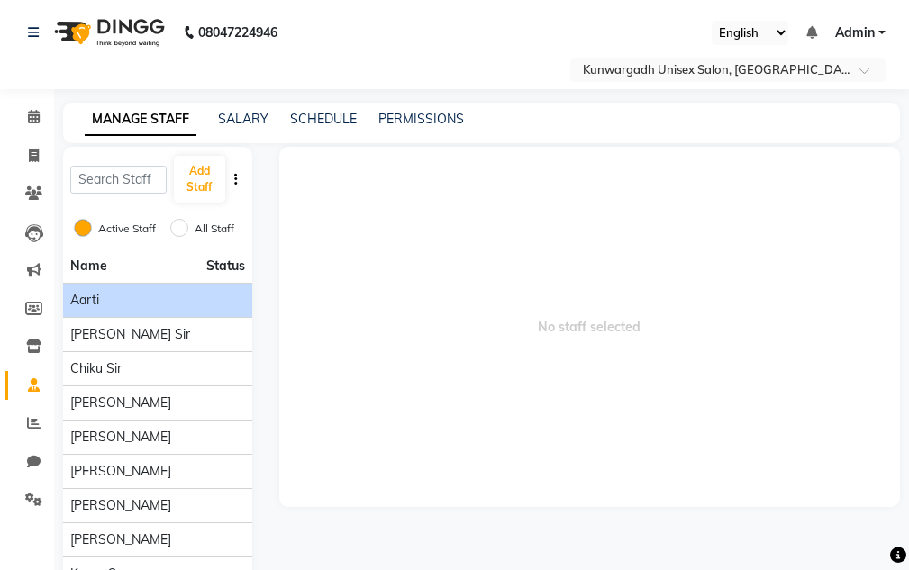
click at [123, 303] on div "Aarti" at bounding box center [157, 300] width 175 height 19
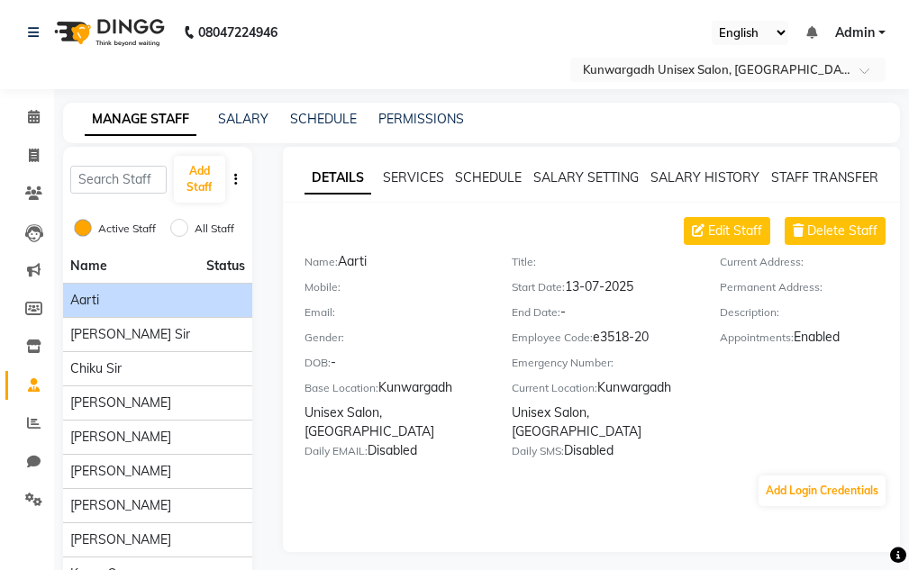
drag, startPoint x: 571, startPoint y: 286, endPoint x: 640, endPoint y: 282, distance: 69.5
click at [640, 282] on div "Start Date: 13-07-2025" at bounding box center [602, 289] width 180 height 25
click at [645, 308] on div "End Date: -" at bounding box center [602, 315] width 180 height 25
click at [32, 155] on icon at bounding box center [34, 156] width 10 height 14
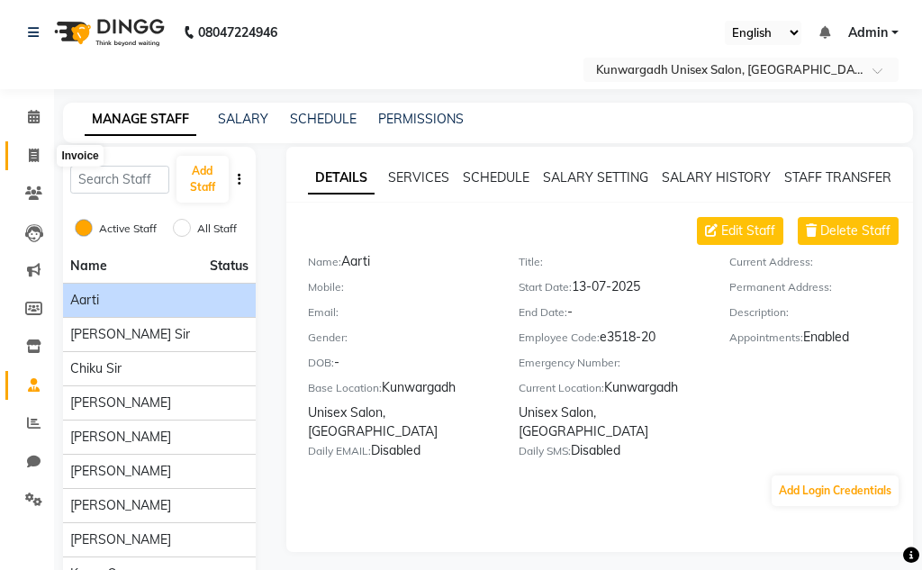
select select "service"
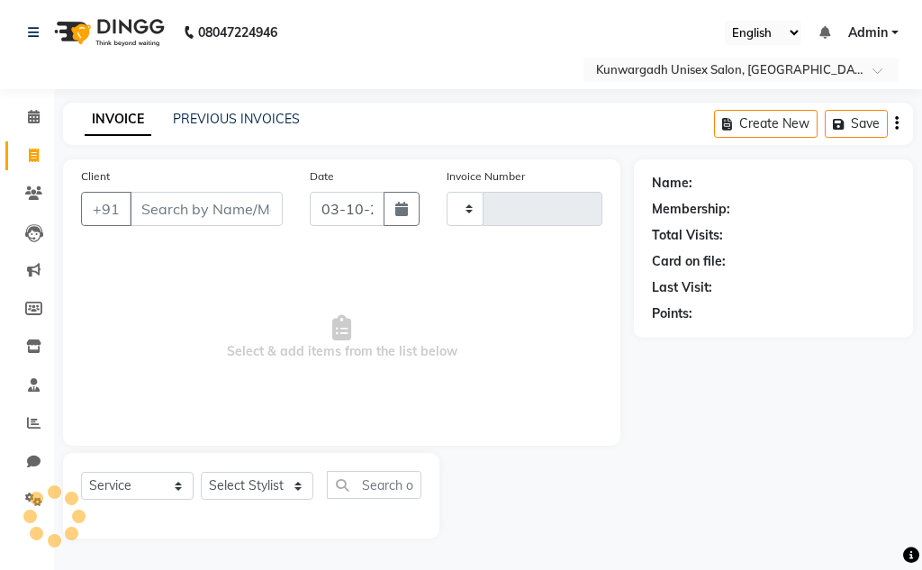
type input "5289"
select select "7931"
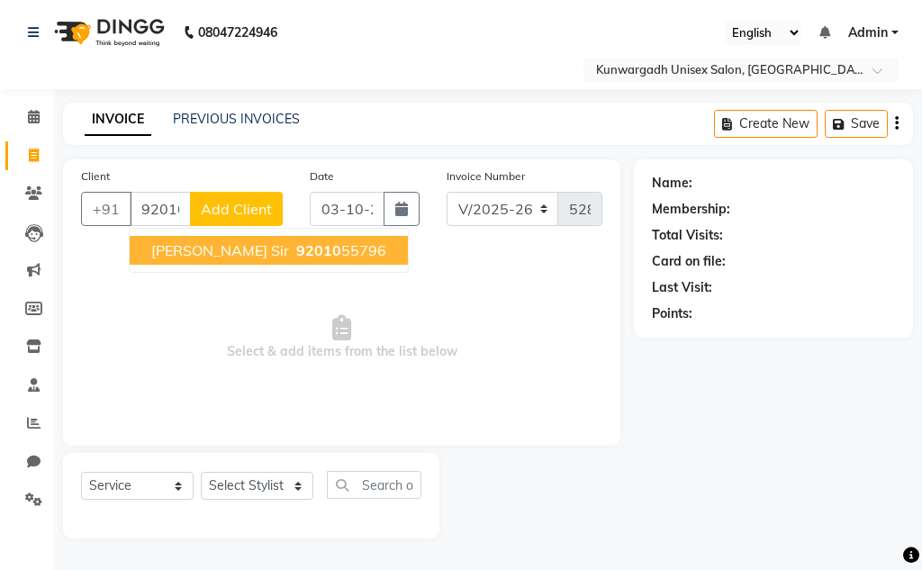
click at [231, 249] on span "[PERSON_NAME] Sir" at bounding box center [220, 250] width 138 height 18
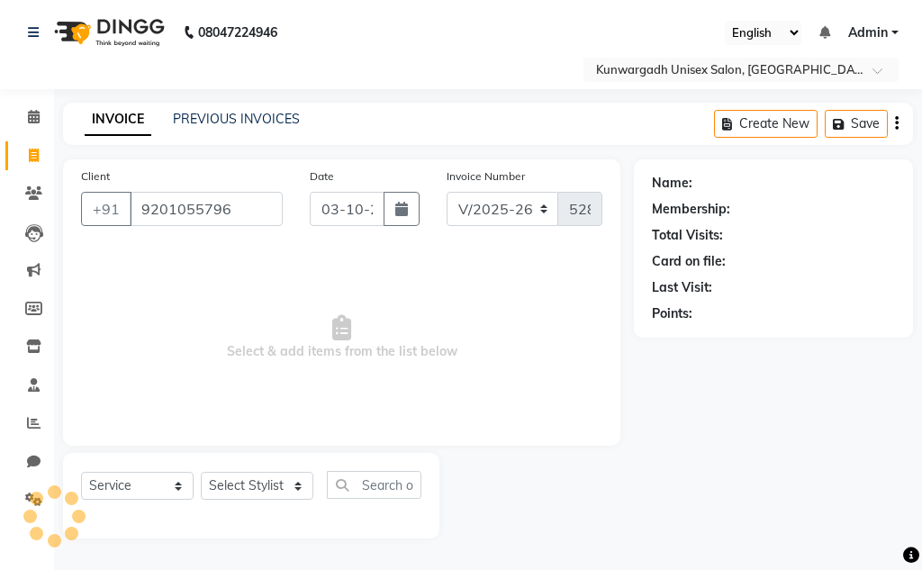
type input "9201055796"
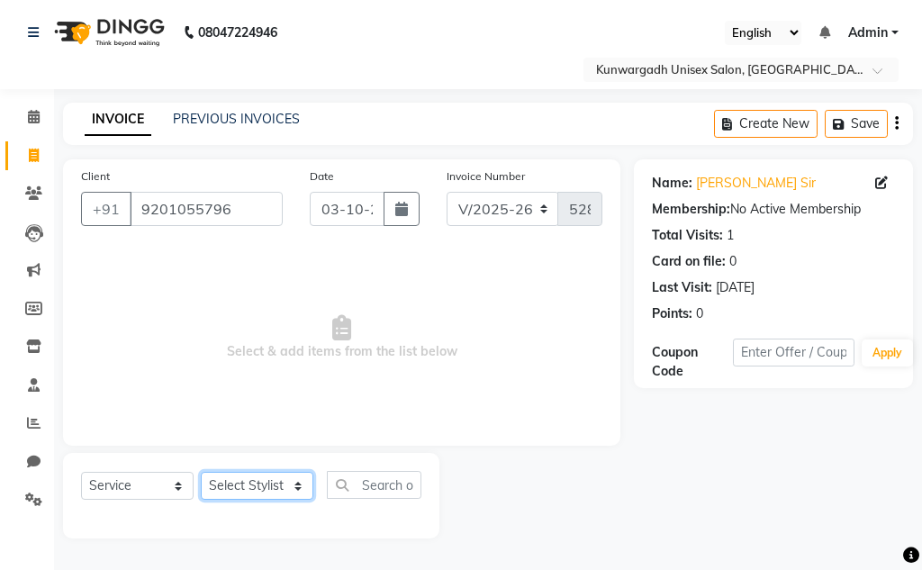
click at [223, 473] on select "Select Stylist Aarti [PERSON_NAME] Sir Chiku [PERSON_NAME] Devdas [PERSON_NAME]…" at bounding box center [257, 486] width 113 height 28
click at [201, 472] on select "Select Stylist Aarti [PERSON_NAME] Sir Chiku [PERSON_NAME] Devdas [PERSON_NAME]…" at bounding box center [257, 486] width 113 height 28
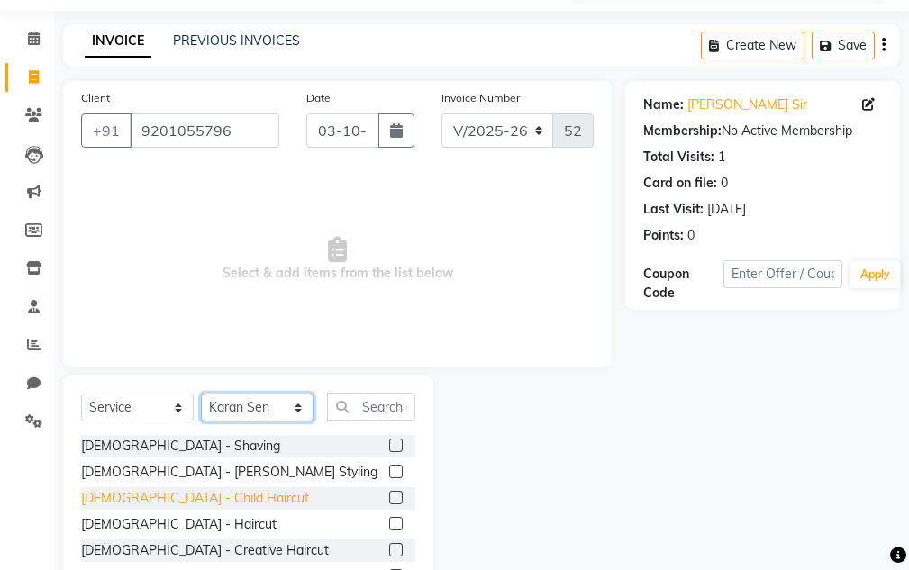
scroll to position [176, 0]
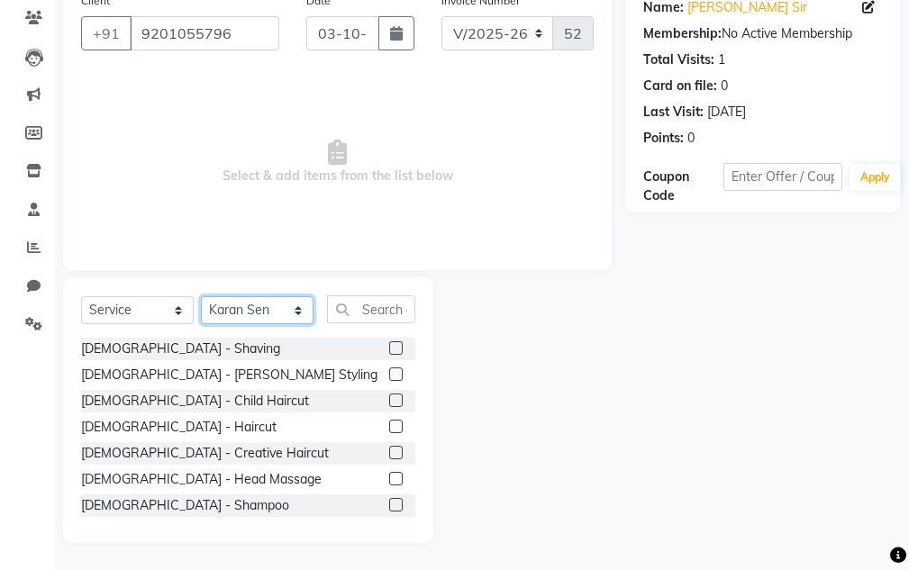
click at [223, 297] on select "Select Stylist Aarti [PERSON_NAME] Sir Chiku [PERSON_NAME] Devdas [PERSON_NAME]…" at bounding box center [257, 310] width 113 height 28
click at [201, 296] on select "Select Stylist Aarti [PERSON_NAME] Sir Chiku [PERSON_NAME] Devdas [PERSON_NAME]…" at bounding box center [257, 310] width 113 height 28
drag, startPoint x: 245, startPoint y: 309, endPoint x: 245, endPoint y: 298, distance: 10.8
click at [245, 309] on select "Select Stylist Aarti [PERSON_NAME] Sir Chiku [PERSON_NAME] Devdas [PERSON_NAME]…" at bounding box center [257, 310] width 113 height 28
select select "85604"
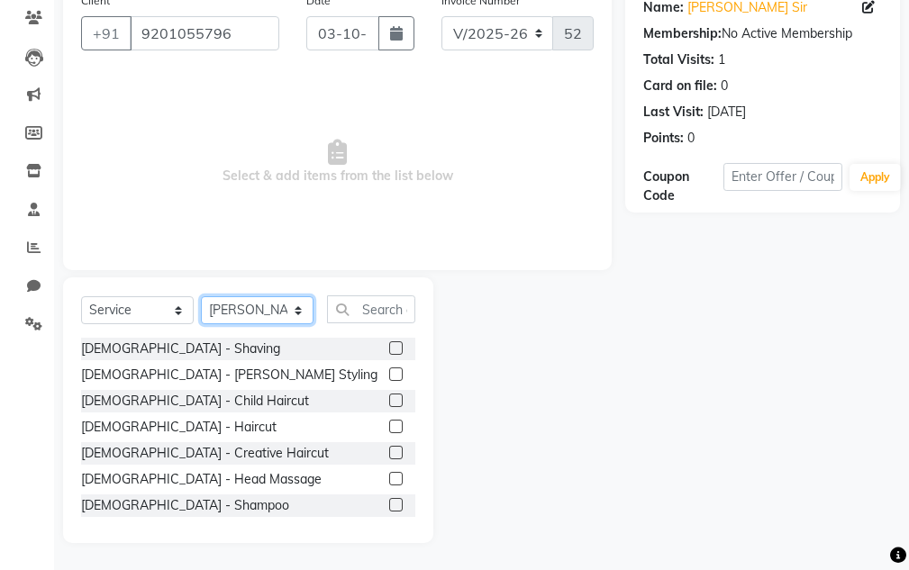
click at [201, 296] on select "Select Stylist Aarti [PERSON_NAME] Sir Chiku [PERSON_NAME] Devdas [PERSON_NAME]…" at bounding box center [257, 310] width 113 height 28
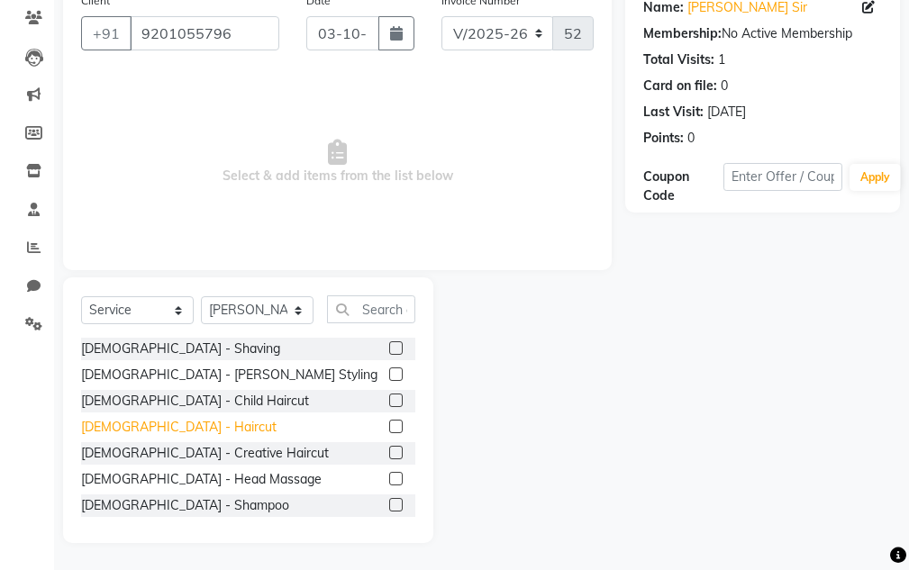
click at [148, 424] on div "[DEMOGRAPHIC_DATA] - Haircut" at bounding box center [178, 427] width 195 height 19
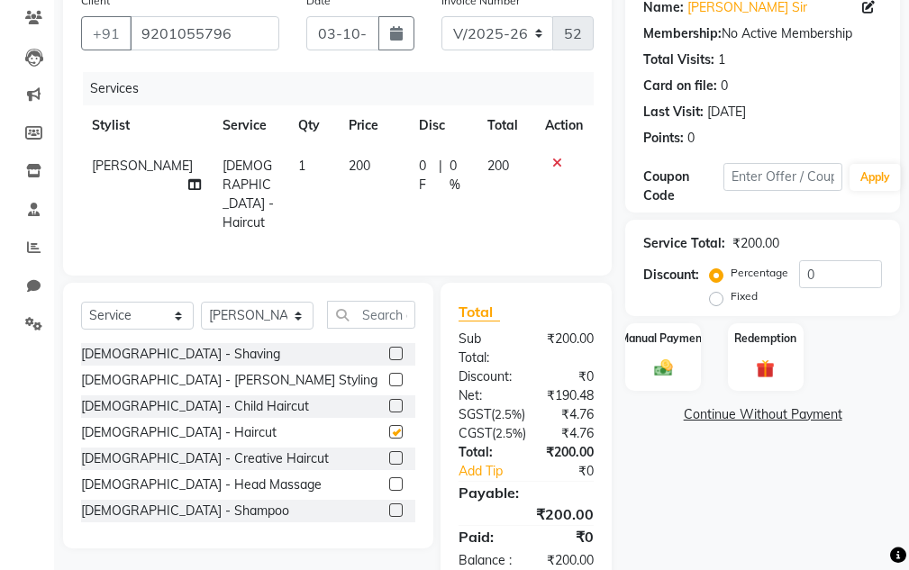
checkbox input "false"
click at [677, 344] on label "Manual Payment" at bounding box center [663, 337] width 90 height 17
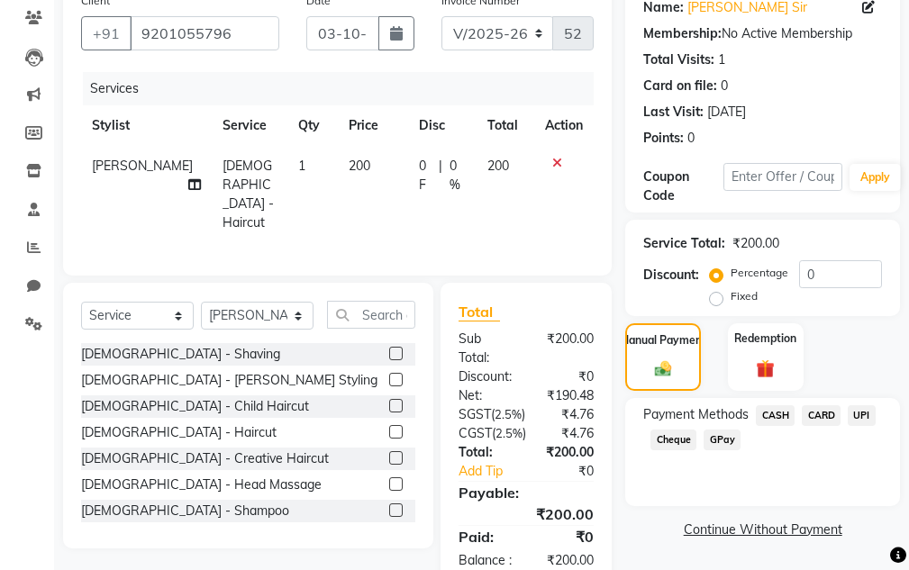
click at [775, 410] on span "CASH" at bounding box center [775, 415] width 39 height 21
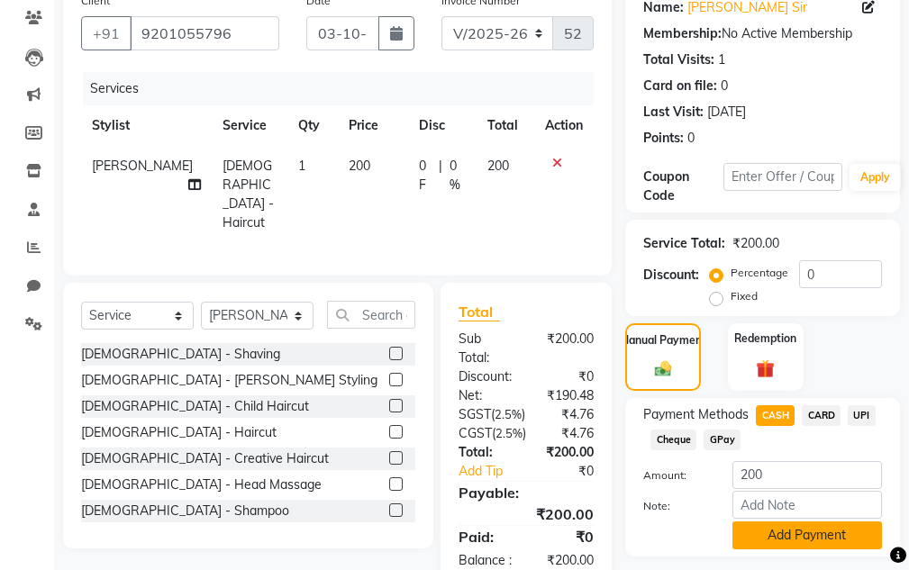
click at [767, 541] on button "Add Payment" at bounding box center [807, 536] width 150 height 28
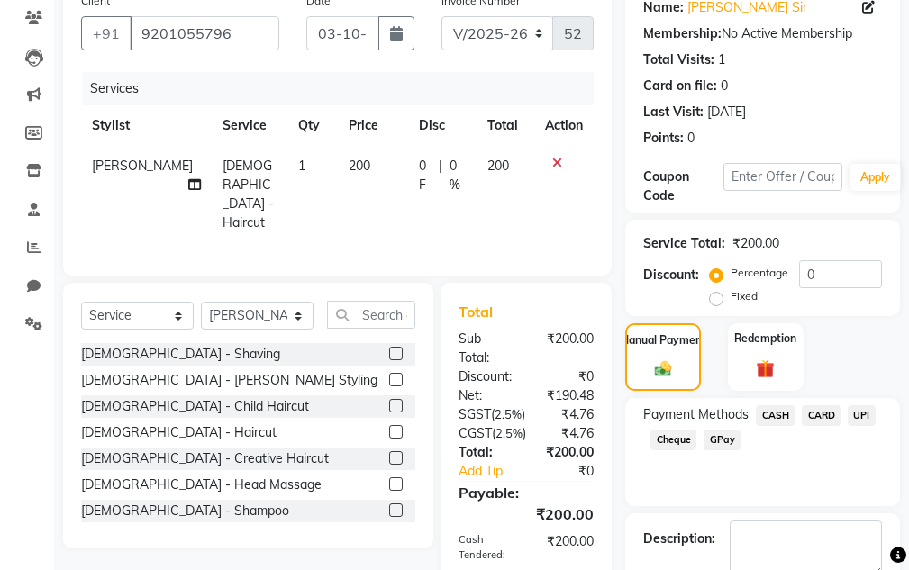
scroll to position [366, 0]
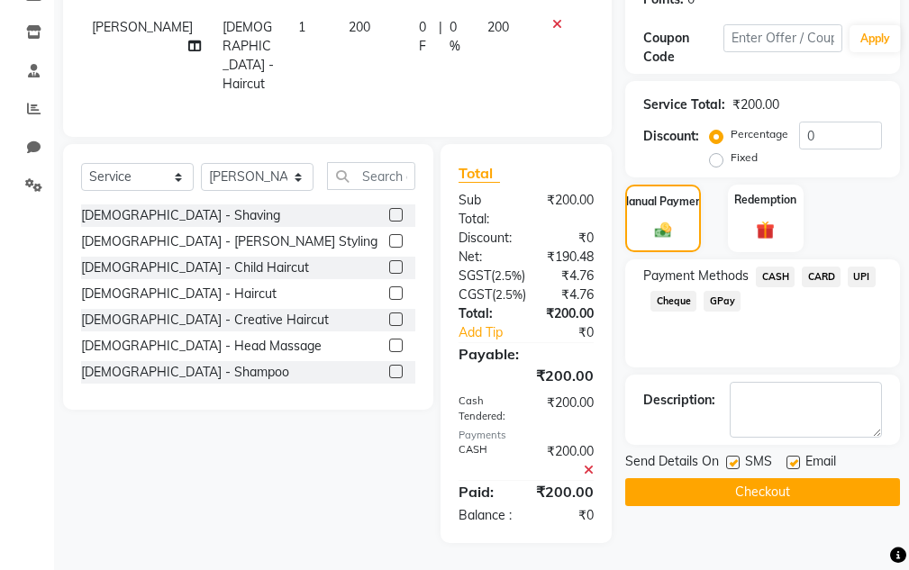
click at [717, 455] on div "Name: Koustubh Joshi Sir Membership: No Active Membership Total Visits: 1 Card …" at bounding box center [769, 194] width 288 height 698
click at [717, 478] on button "Checkout" at bounding box center [762, 492] width 275 height 28
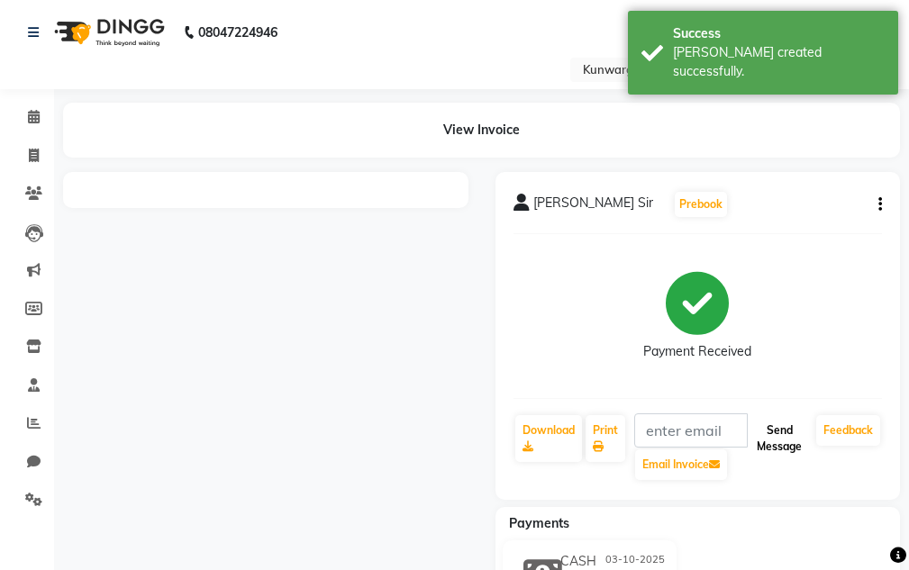
click at [759, 446] on button "Send Message" at bounding box center [778, 438] width 59 height 47
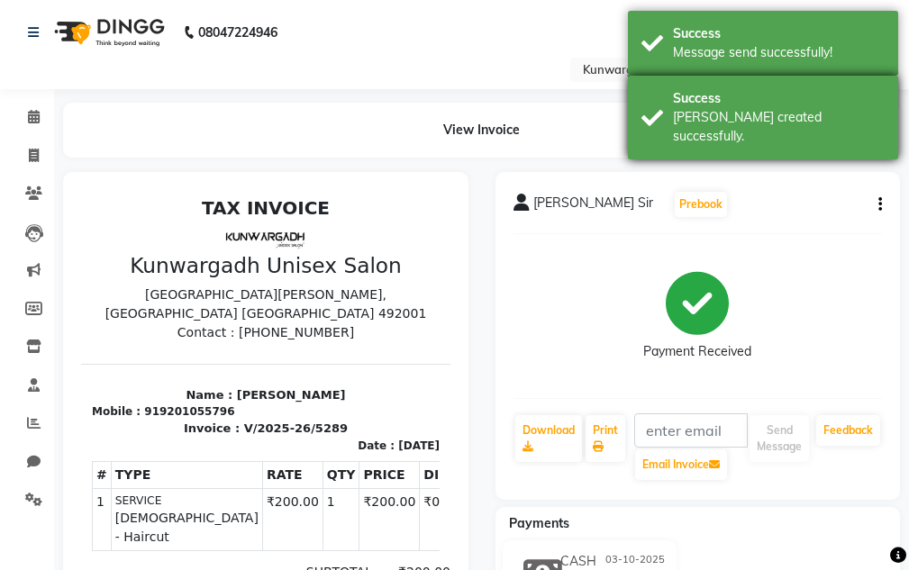
drag, startPoint x: 785, startPoint y: 98, endPoint x: 775, endPoint y: 47, distance: 52.3
click at [784, 95] on div "Success" at bounding box center [779, 98] width 212 height 19
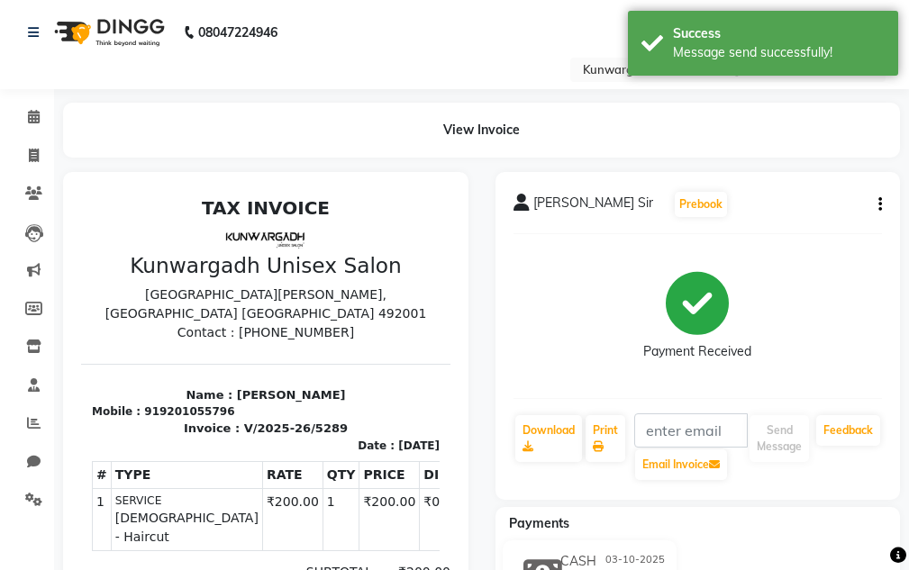
drag, startPoint x: 775, startPoint y: 47, endPoint x: 624, endPoint y: 46, distance: 150.4
click at [773, 47] on div "Message send successfully!" at bounding box center [779, 52] width 212 height 19
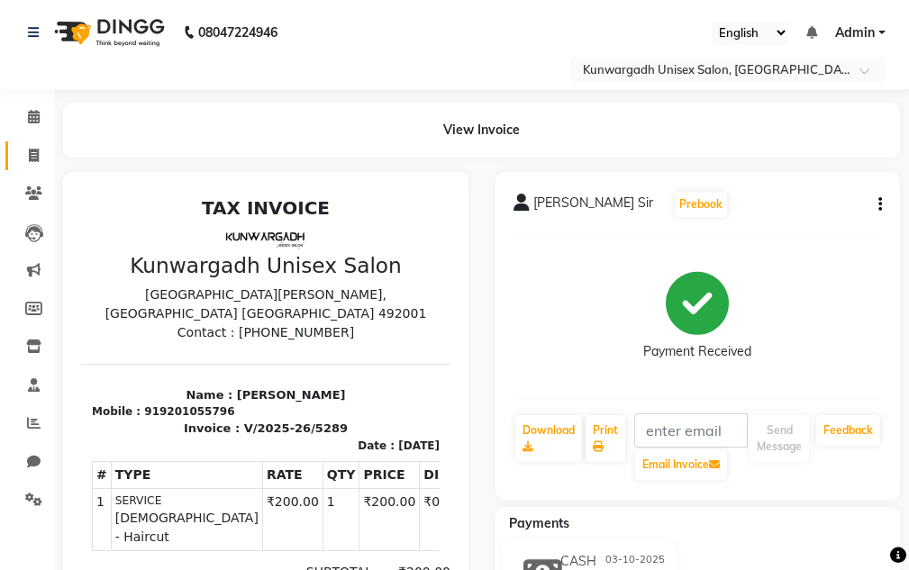
click at [21, 141] on link "Invoice" at bounding box center [26, 156] width 43 height 30
select select "service"
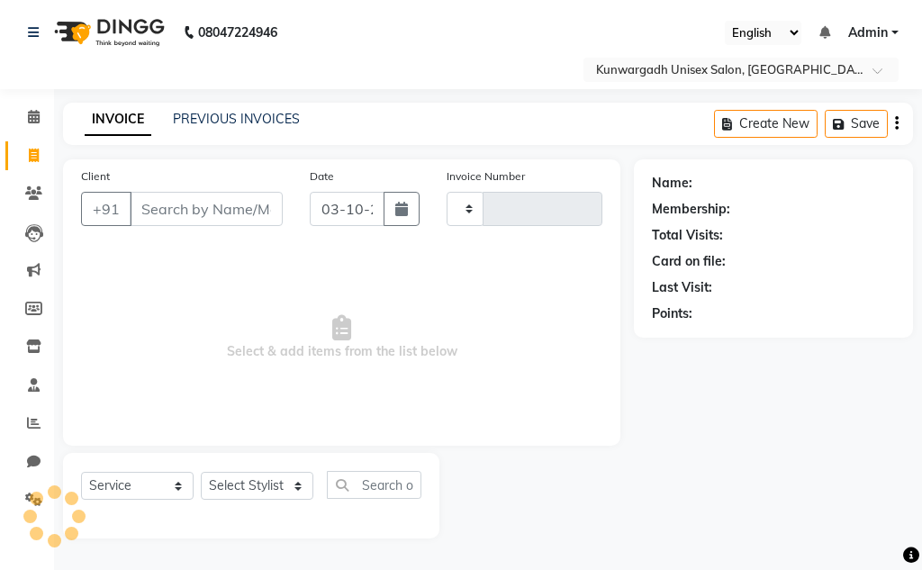
type input "5290"
select select "7931"
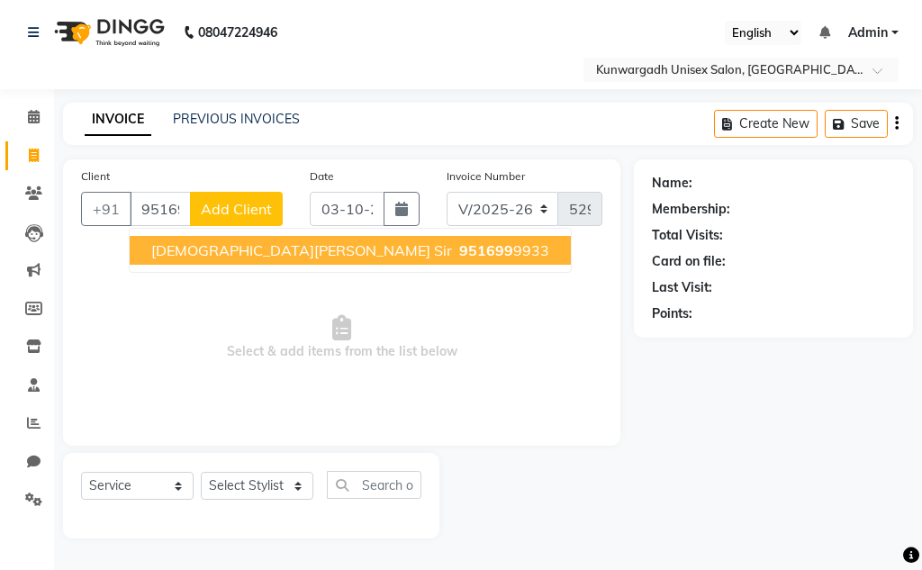
click at [262, 242] on span "[DEMOGRAPHIC_DATA][PERSON_NAME] Sir" at bounding box center [301, 250] width 301 height 18
type input "9516999933"
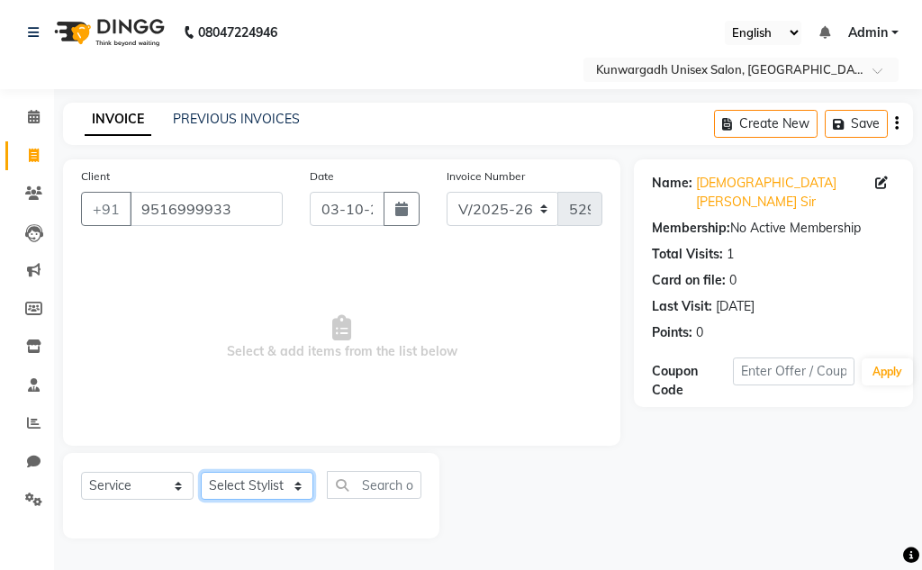
click at [274, 475] on select "Select Stylist Aarti [PERSON_NAME] Sir Chiku [PERSON_NAME] Devdas [PERSON_NAME]…" at bounding box center [257, 486] width 113 height 28
select select "82467"
click at [201, 472] on select "Select Stylist Aarti [PERSON_NAME] Sir Chiku [PERSON_NAME] Devdas [PERSON_NAME]…" at bounding box center [257, 486] width 113 height 28
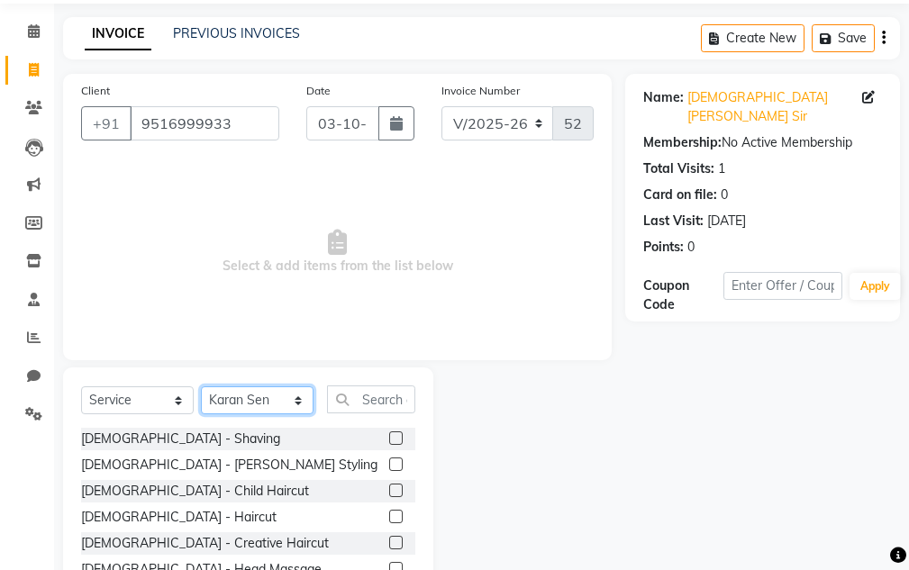
scroll to position [176, 0]
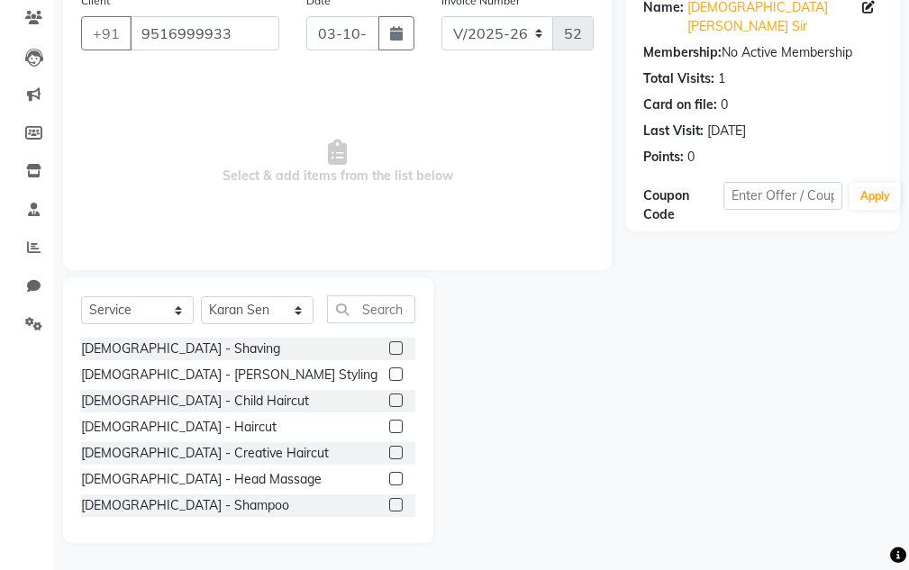
click at [151, 387] on div "[DEMOGRAPHIC_DATA] - Shaving [DEMOGRAPHIC_DATA] - [PERSON_NAME] Styling [DEMOGR…" at bounding box center [248, 428] width 334 height 180
click at [151, 385] on div "[DEMOGRAPHIC_DATA] - [PERSON_NAME] Styling" at bounding box center [248, 375] width 334 height 23
click at [151, 377] on div "[DEMOGRAPHIC_DATA] - [PERSON_NAME] Styling" at bounding box center [229, 375] width 296 height 19
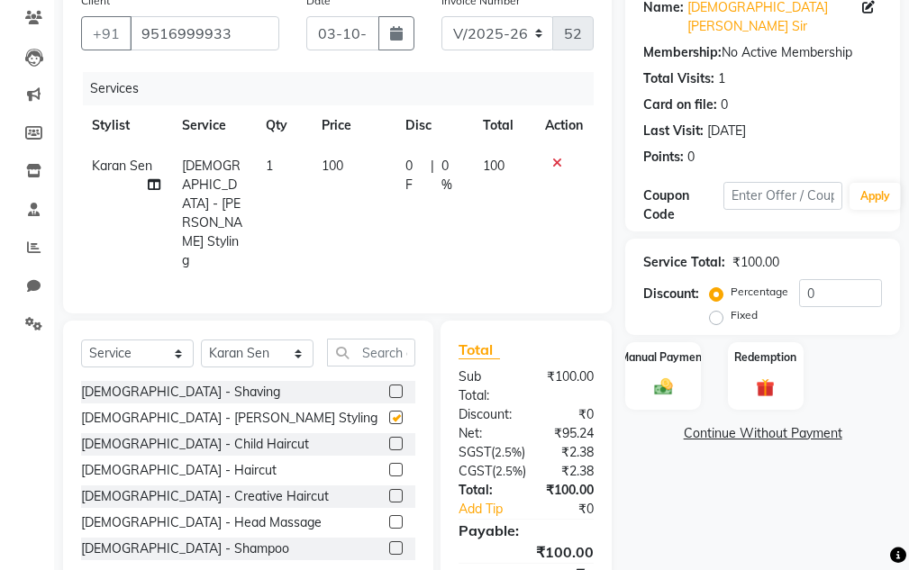
checkbox input "false"
click at [644, 348] on label "Manual Payment" at bounding box center [663, 356] width 90 height 17
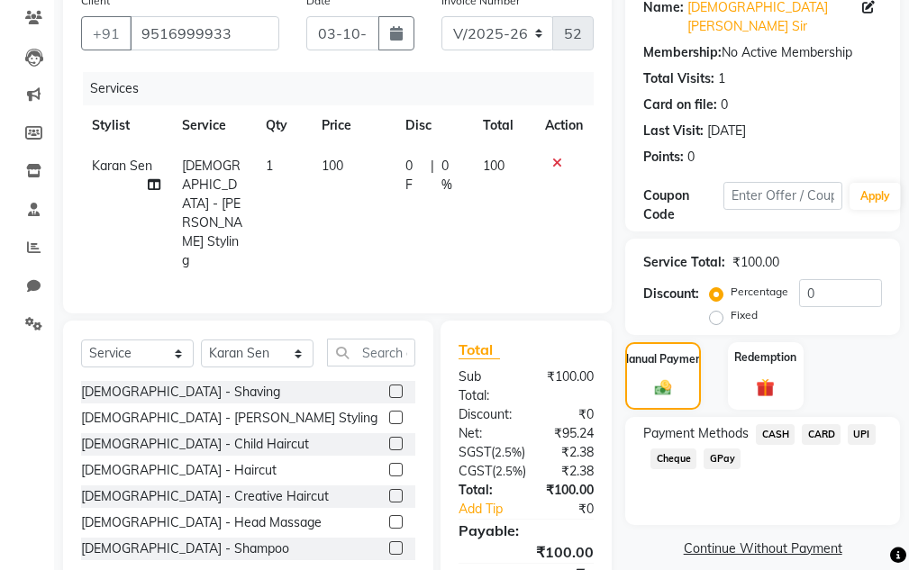
click at [858, 424] on span "UPI" at bounding box center [862, 434] width 28 height 21
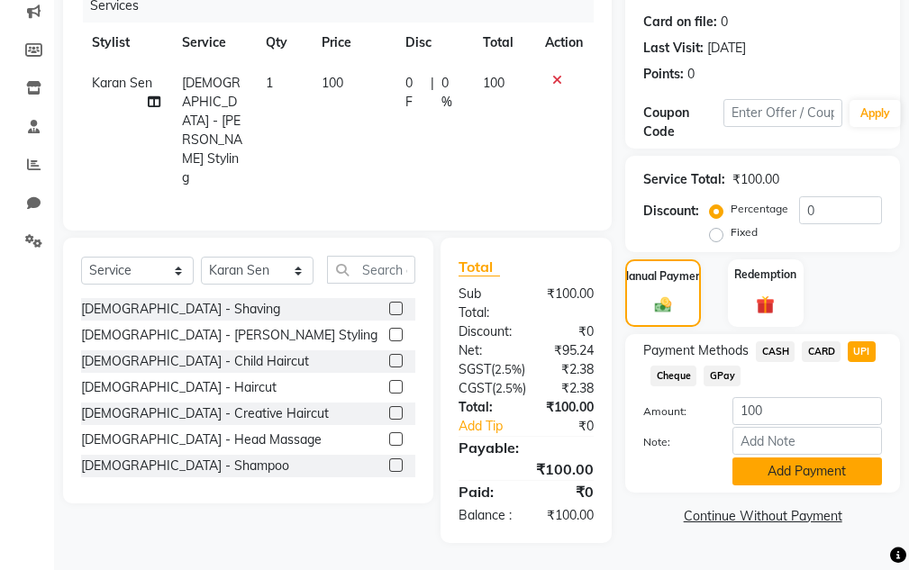
click at [821, 458] on button "Add Payment" at bounding box center [807, 472] width 150 height 28
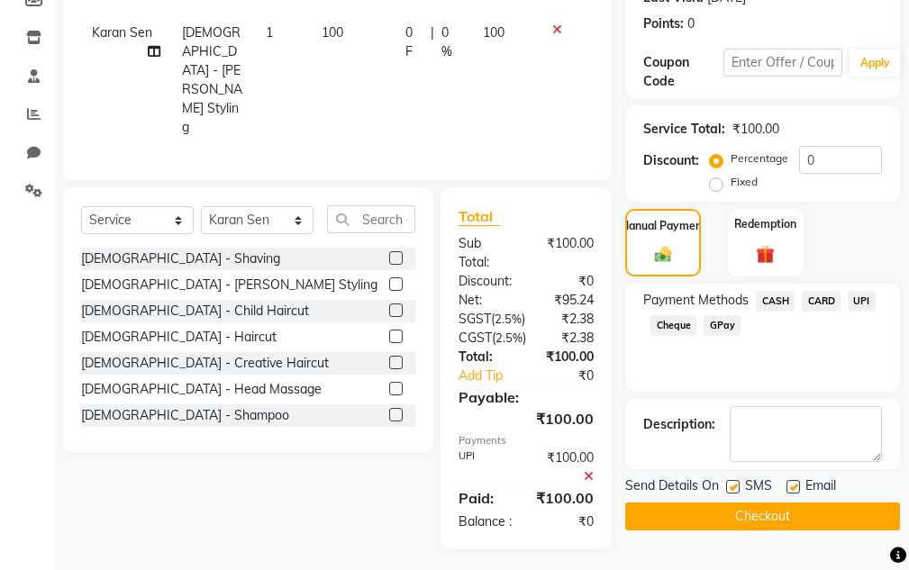
scroll to position [329, 0]
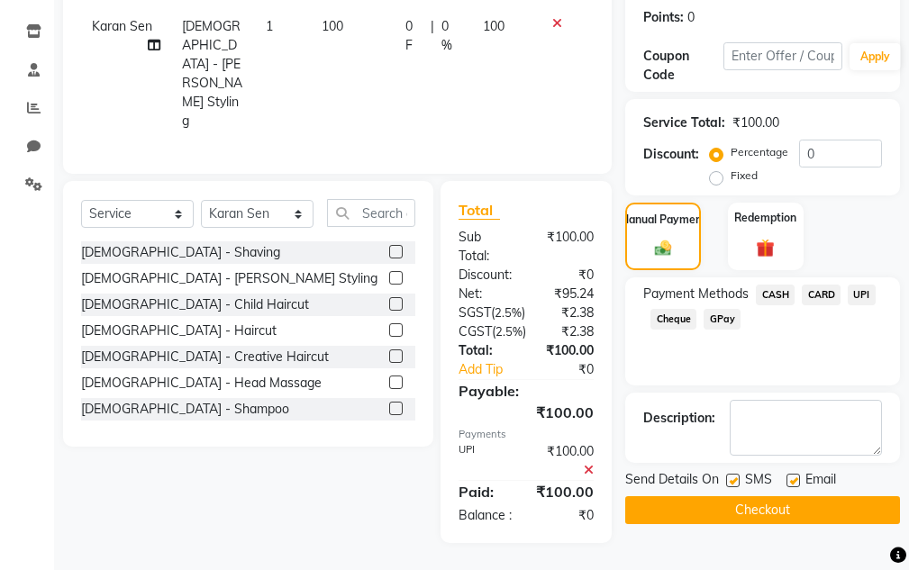
click at [757, 496] on button "Checkout" at bounding box center [762, 510] width 275 height 28
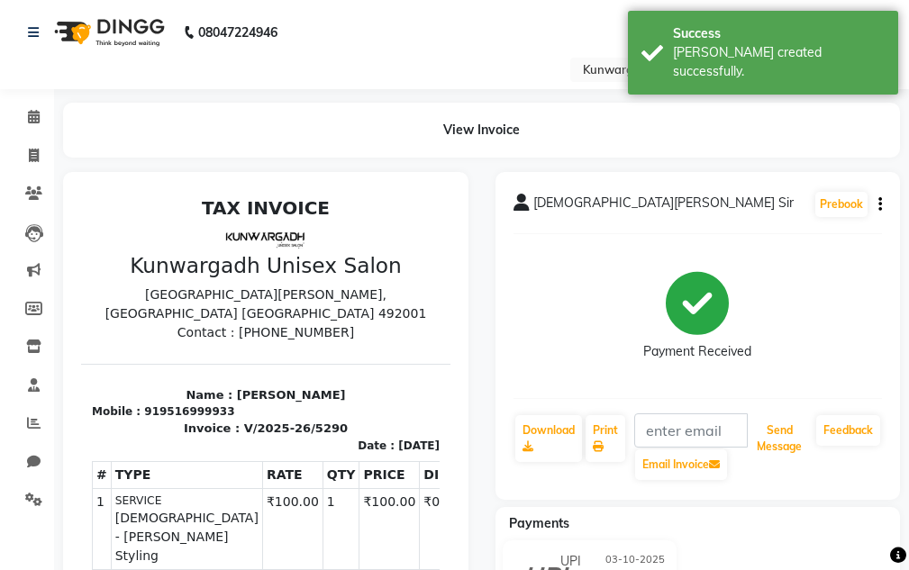
click at [786, 447] on button "Send Message" at bounding box center [778, 438] width 59 height 47
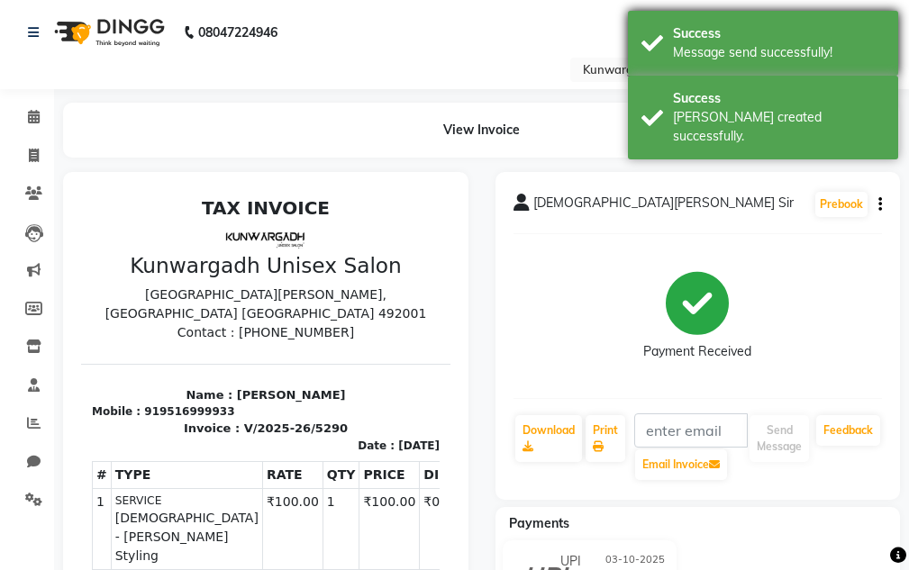
click at [791, 71] on div "Success Message send successfully!" at bounding box center [763, 43] width 270 height 65
click at [782, 108] on div "[PERSON_NAME] created successfully." at bounding box center [779, 127] width 212 height 38
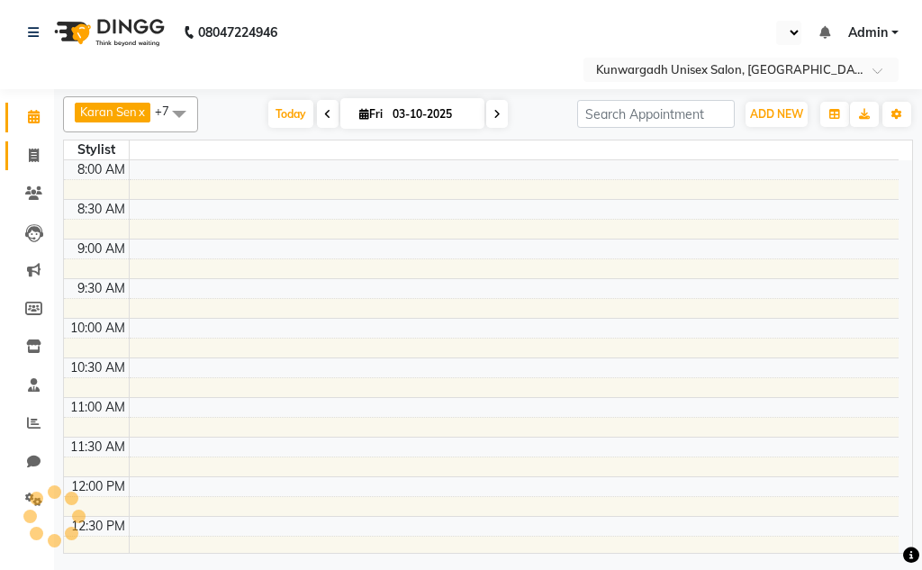
select select "en"
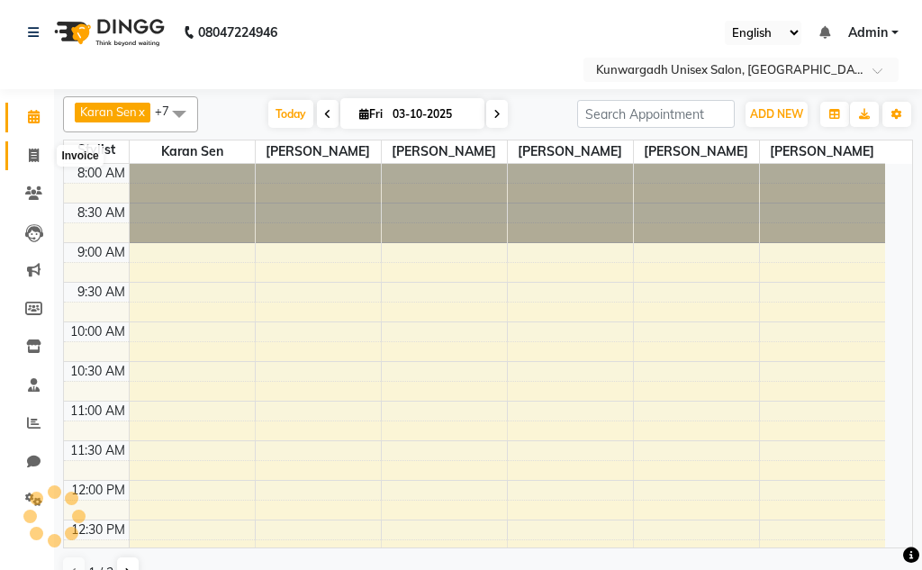
drag, startPoint x: 23, startPoint y: 147, endPoint x: 24, endPoint y: 121, distance: 26.2
click at [23, 146] on span at bounding box center [34, 156] width 32 height 21
select select "service"
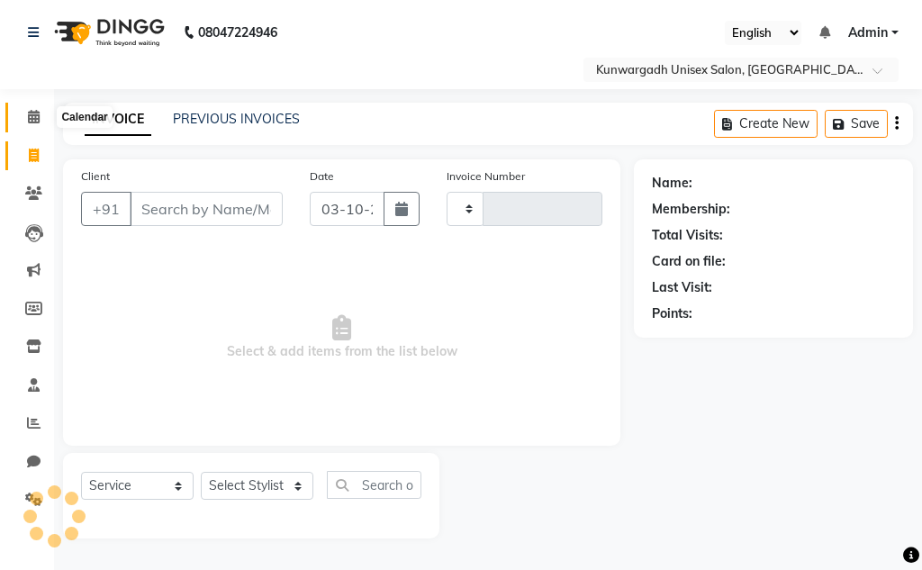
click at [24, 113] on span at bounding box center [34, 117] width 32 height 21
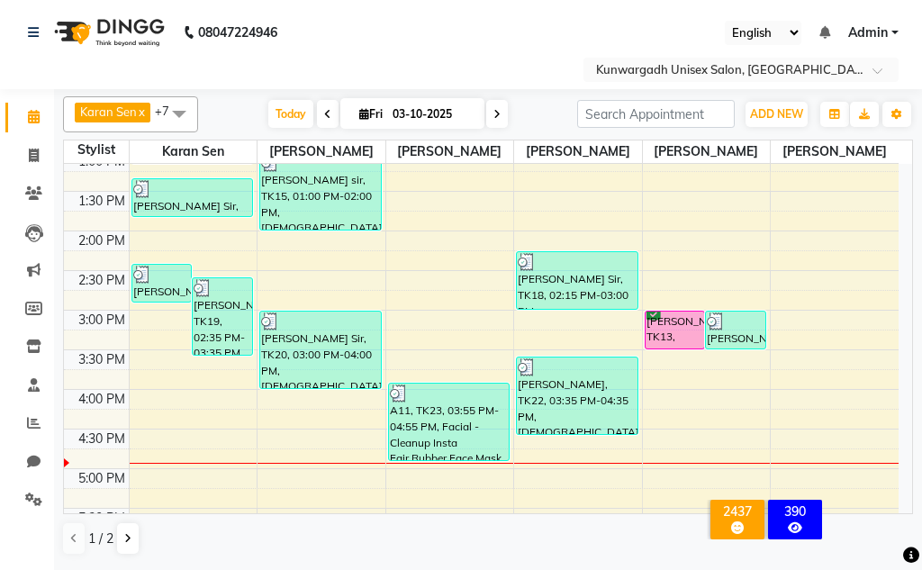
scroll to position [450, 0]
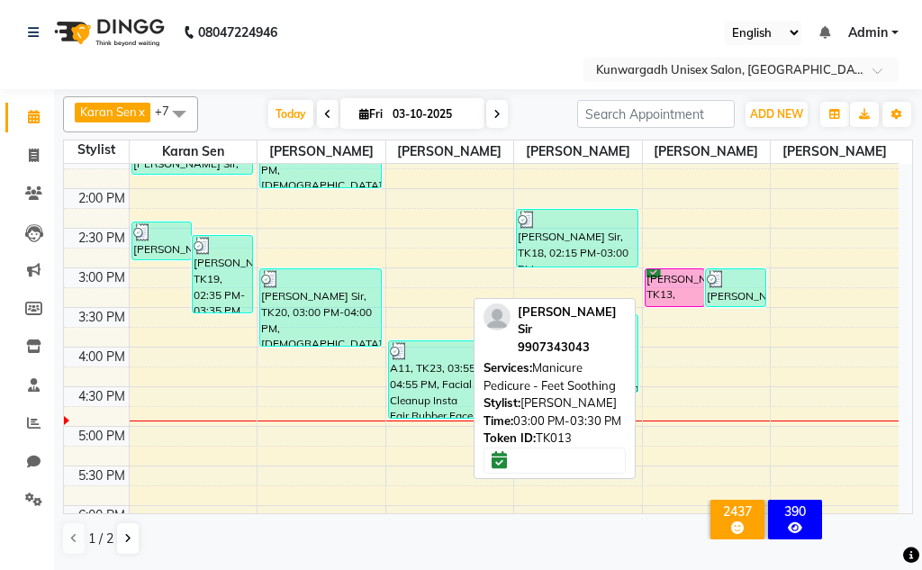
click at [651, 286] on div "[PERSON_NAME], TK13, 03:00 PM-03:30 PM, Manicure Pedicure - Feet Soothing" at bounding box center [675, 287] width 59 height 37
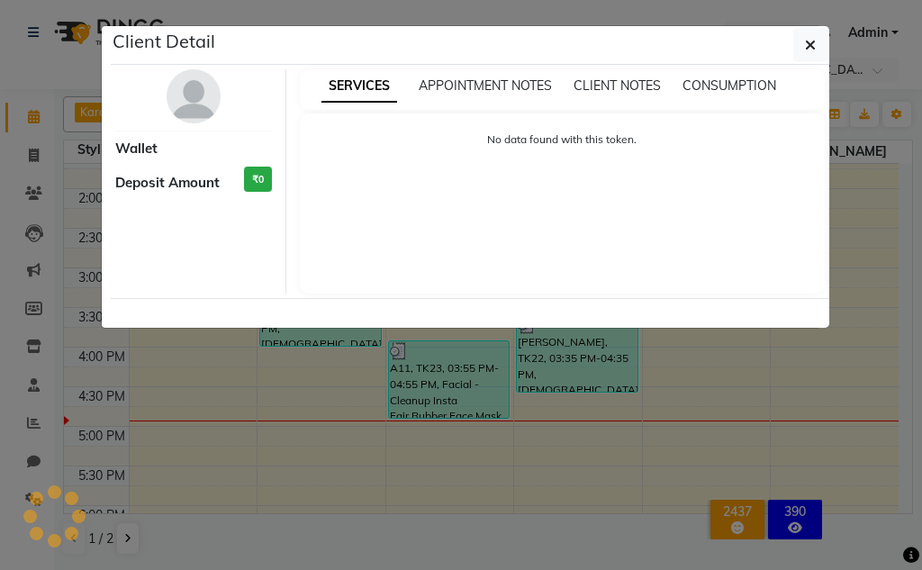
select select "6"
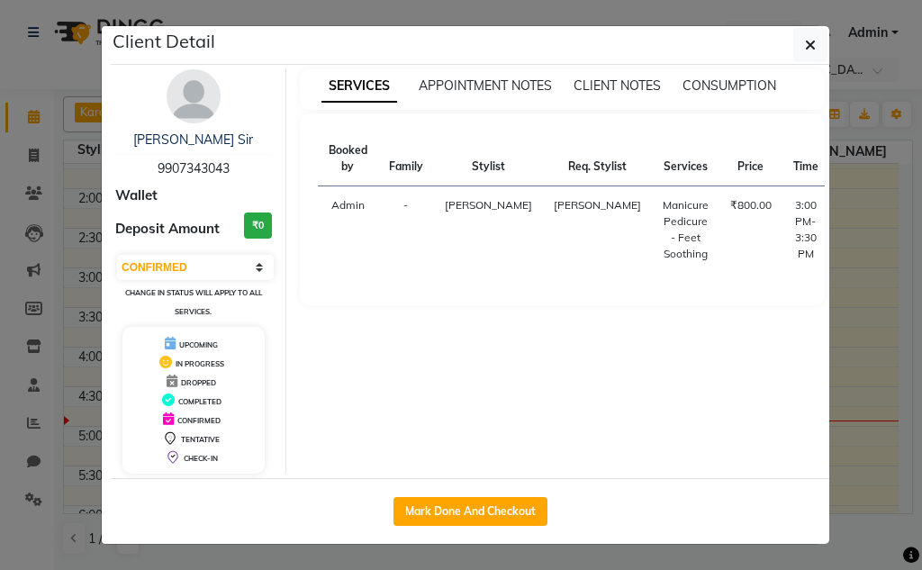
drag, startPoint x: 157, startPoint y: 165, endPoint x: 263, endPoint y: 177, distance: 106.9
click at [263, 177] on div "Shubham Sir 9907343043" at bounding box center [193, 155] width 157 height 48
copy span "9907343043"
click at [809, 55] on button "button" at bounding box center [811, 45] width 34 height 34
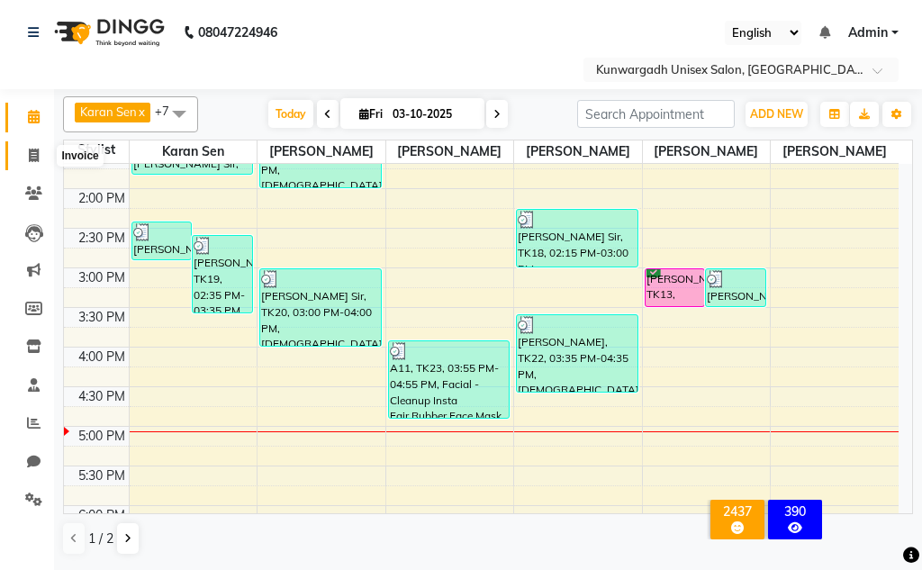
click at [23, 150] on span at bounding box center [34, 156] width 32 height 21
select select "service"
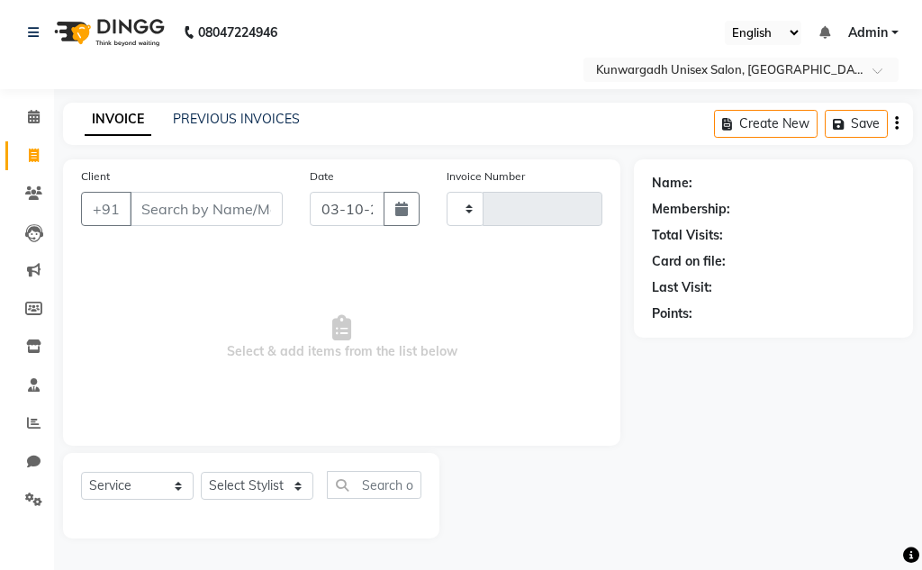
type input "5298"
select select "7931"
type input "7067788001"
click at [265, 214] on span "Add Client" at bounding box center [236, 209] width 71 height 18
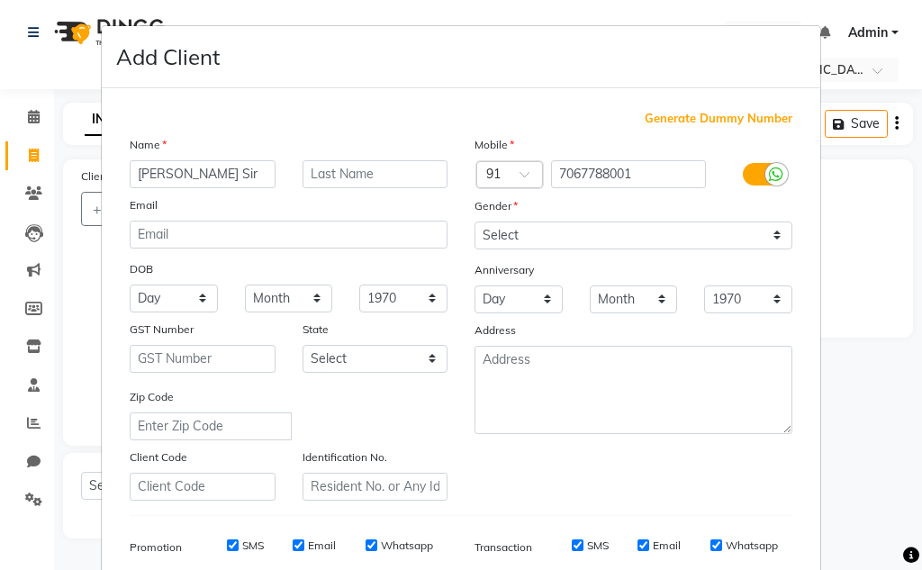
type input "Ekansh Jain Sir"
click at [546, 254] on div "Mobile Country Code × 91 7067788001 Gender Select Male Female Other Prefer Not …" at bounding box center [633, 318] width 345 height 366
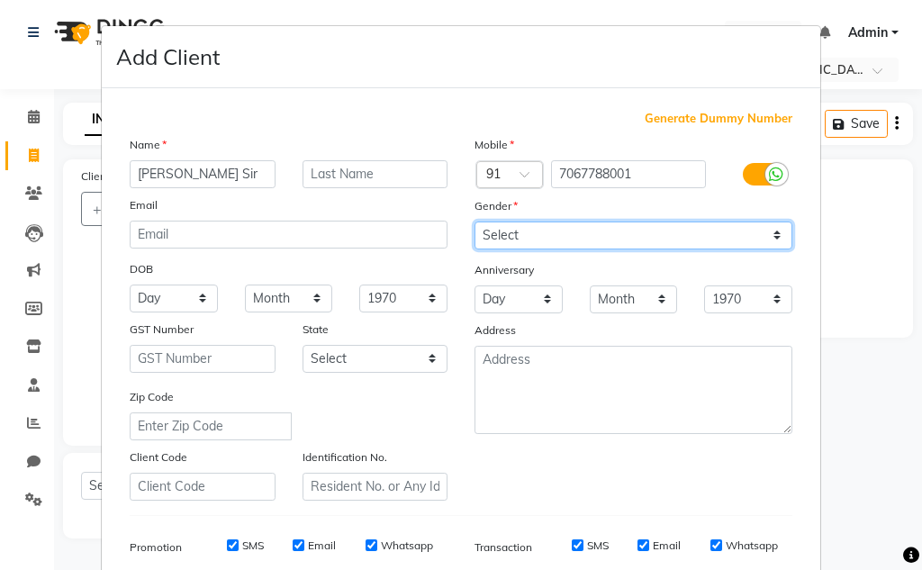
click at [546, 241] on select "Select [DEMOGRAPHIC_DATA] [DEMOGRAPHIC_DATA] Other Prefer Not To Say" at bounding box center [634, 236] width 318 height 28
select select "[DEMOGRAPHIC_DATA]"
click at [475, 222] on select "Select [DEMOGRAPHIC_DATA] [DEMOGRAPHIC_DATA] Other Prefer Not To Say" at bounding box center [634, 236] width 318 height 28
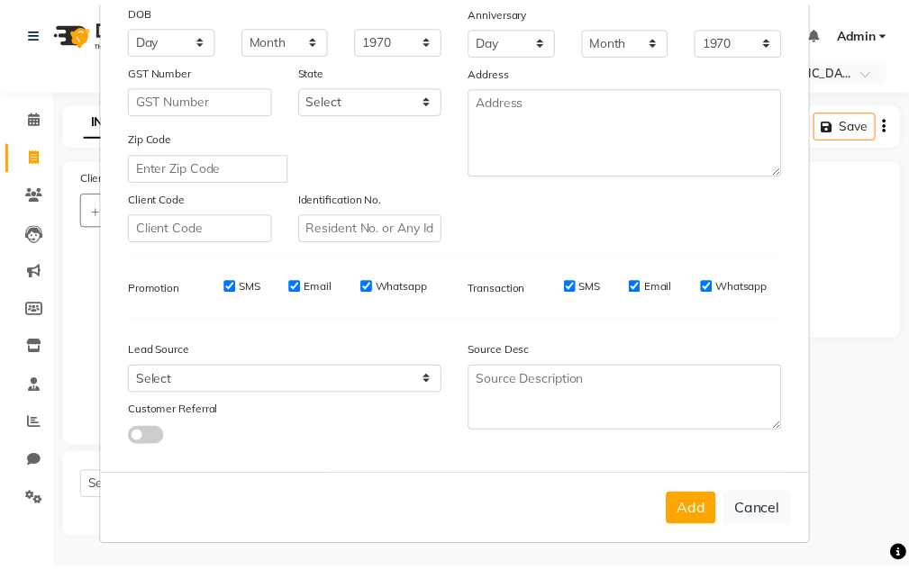
scroll to position [261, 0]
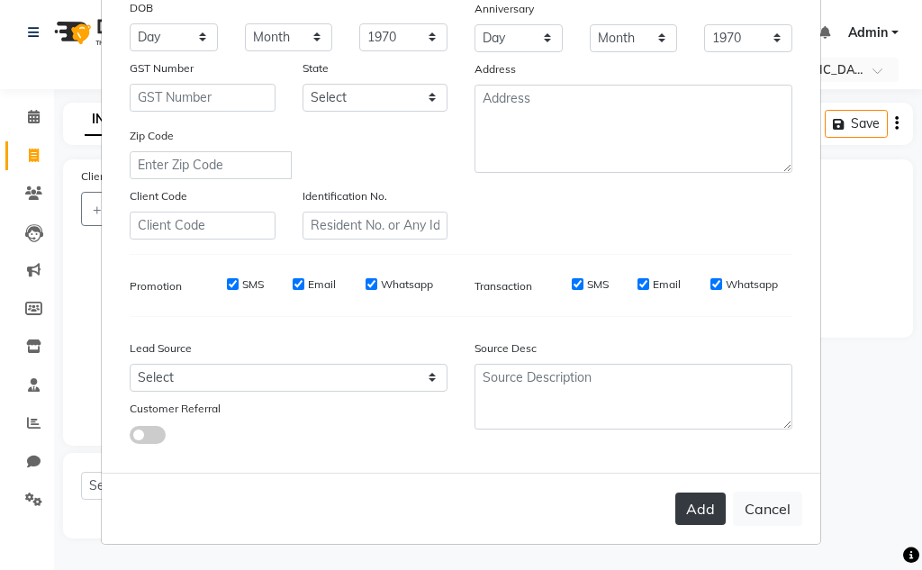
click at [705, 512] on button "Add" at bounding box center [701, 509] width 50 height 32
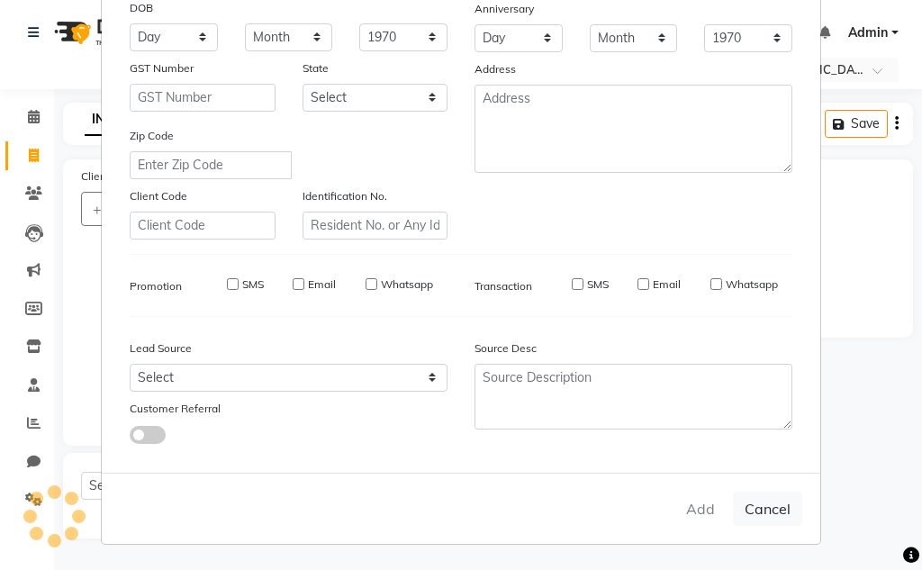
select select
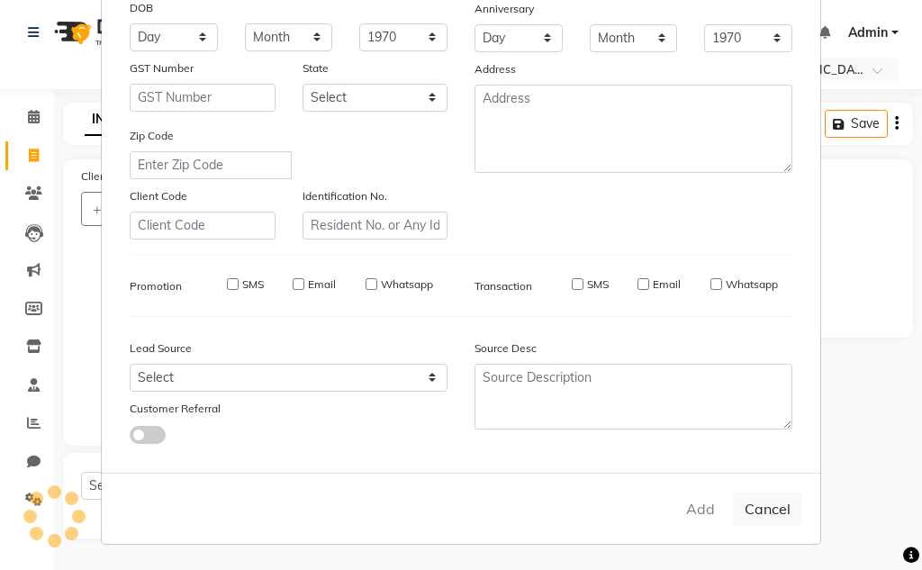
select select
checkbox input "false"
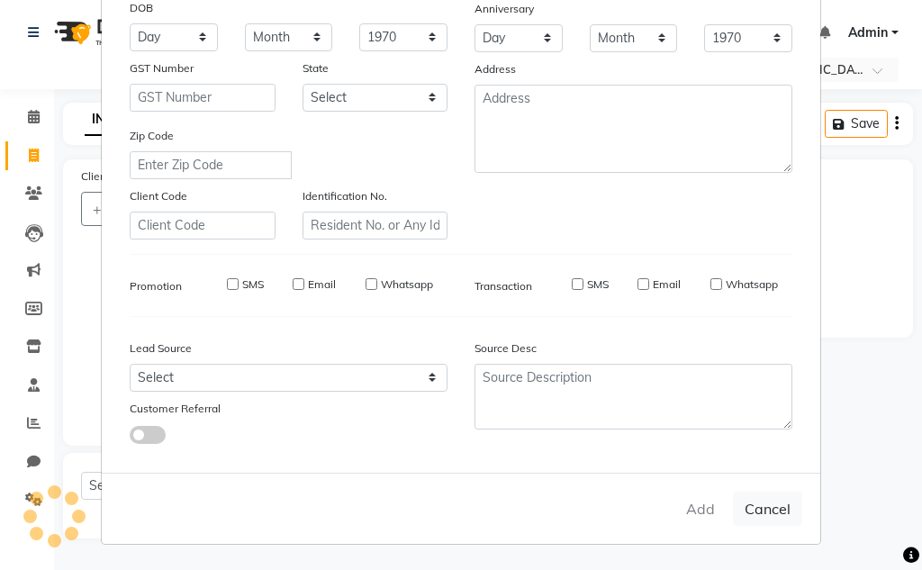
checkbox input "false"
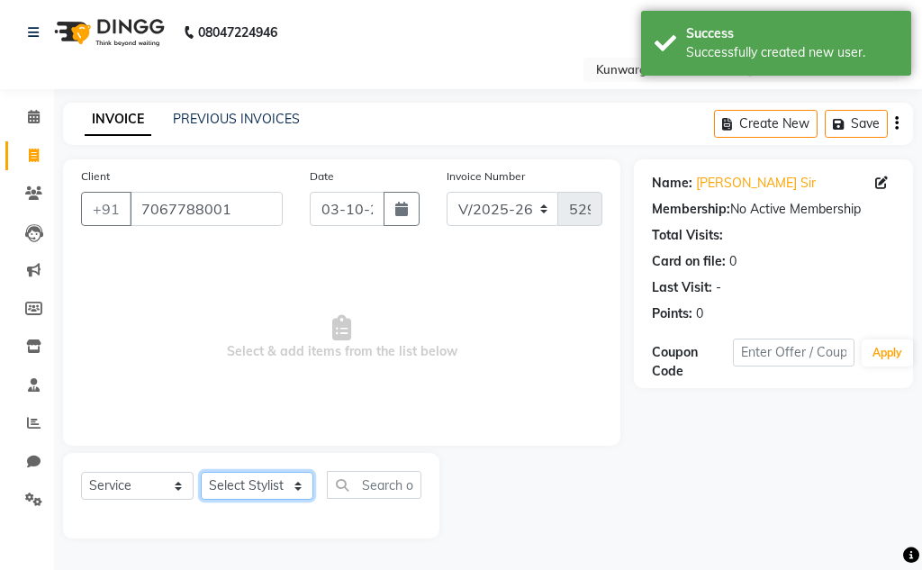
click at [253, 494] on select "Select Stylist Aarti [PERSON_NAME] Sir Chiku [PERSON_NAME] Devdas [PERSON_NAME]…" at bounding box center [257, 486] width 113 height 28
select select "85604"
click at [201, 472] on select "Select Stylist Aarti [PERSON_NAME] Sir Chiku [PERSON_NAME] Devdas [PERSON_NAME]…" at bounding box center [257, 486] width 113 height 28
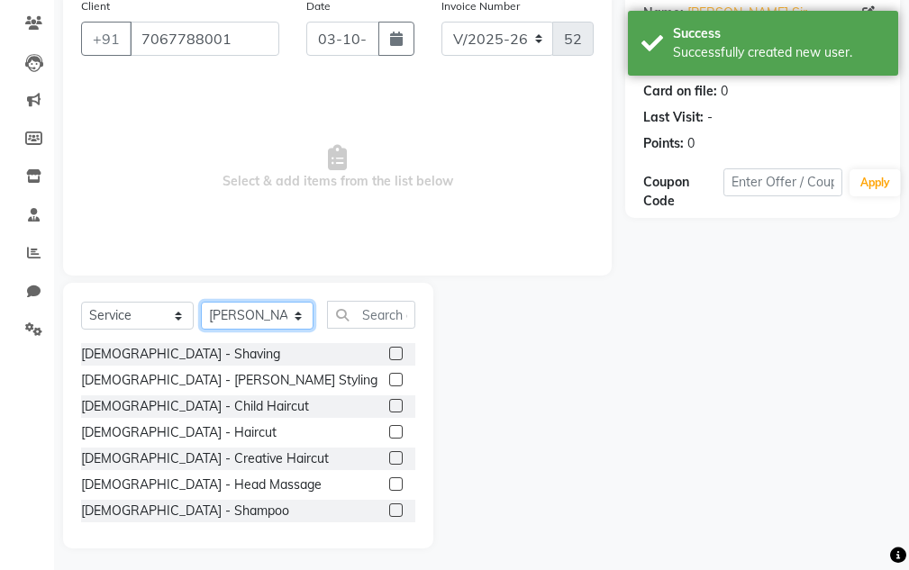
scroll to position [176, 0]
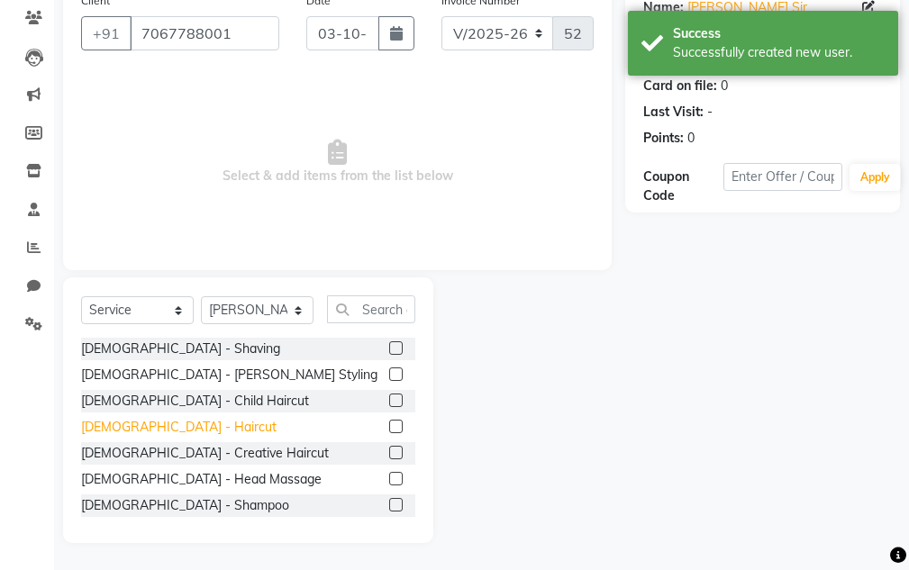
click at [137, 431] on div "[DEMOGRAPHIC_DATA] - Haircut" at bounding box center [178, 427] width 195 height 19
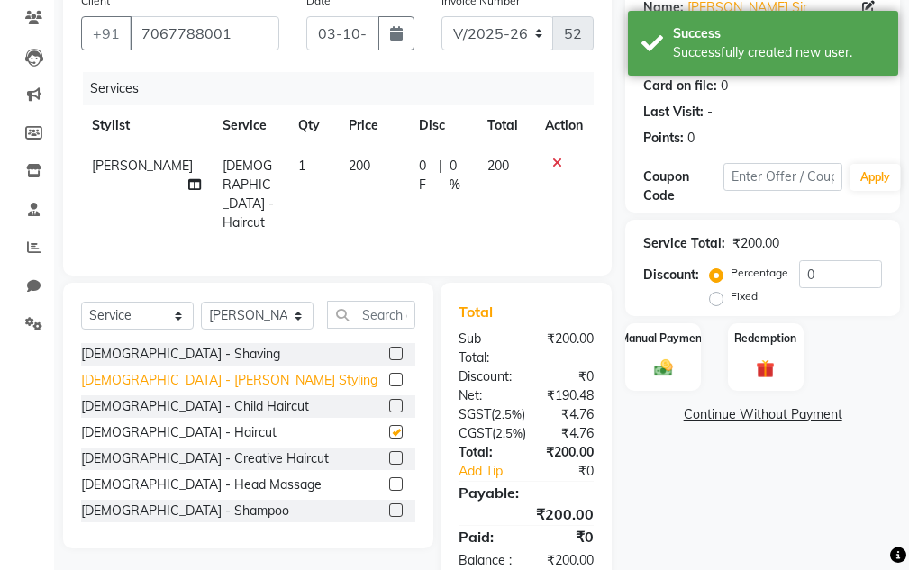
checkbox input "false"
click at [149, 379] on div "[DEMOGRAPHIC_DATA] - [PERSON_NAME] Styling" at bounding box center [229, 380] width 296 height 19
checkbox input "false"
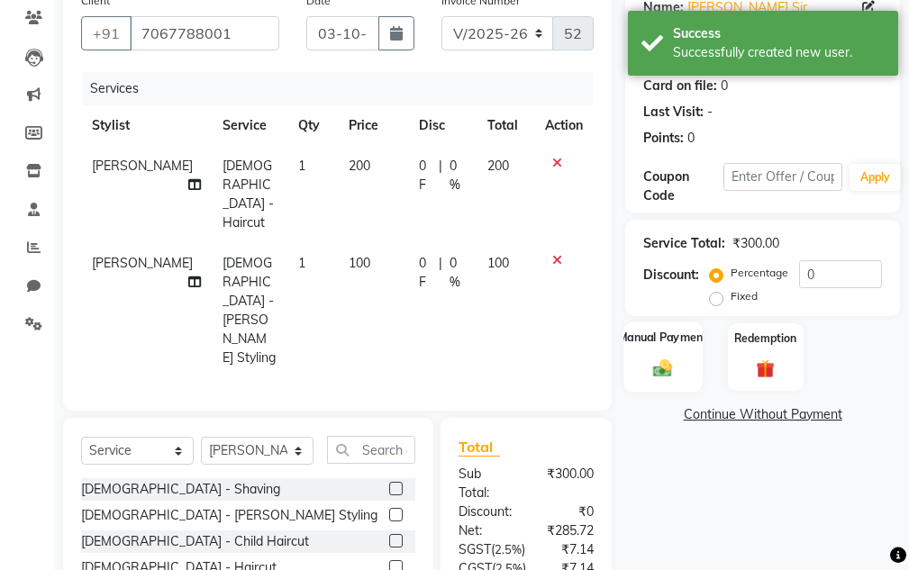
click at [640, 359] on div "Manual Payment" at bounding box center [663, 357] width 78 height 70
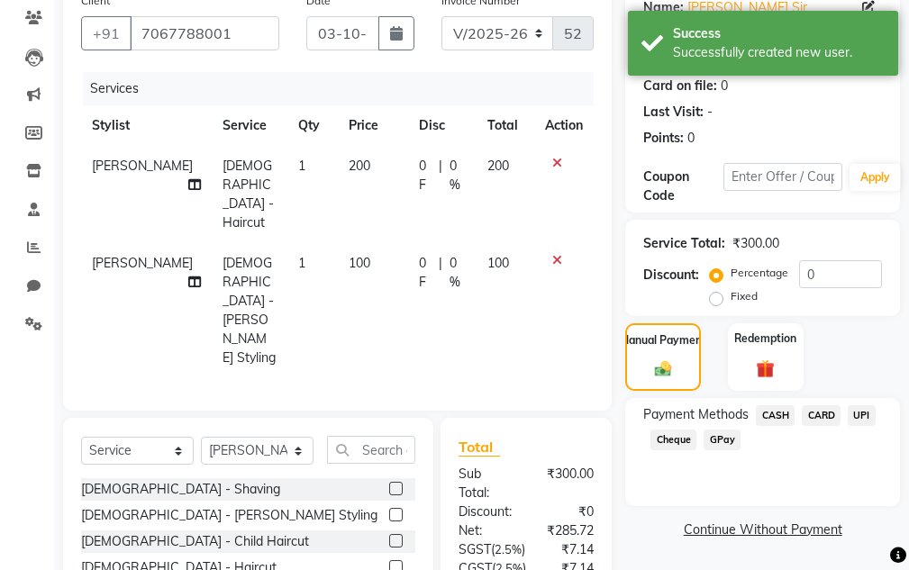
click at [777, 419] on span "CASH" at bounding box center [775, 415] width 39 height 21
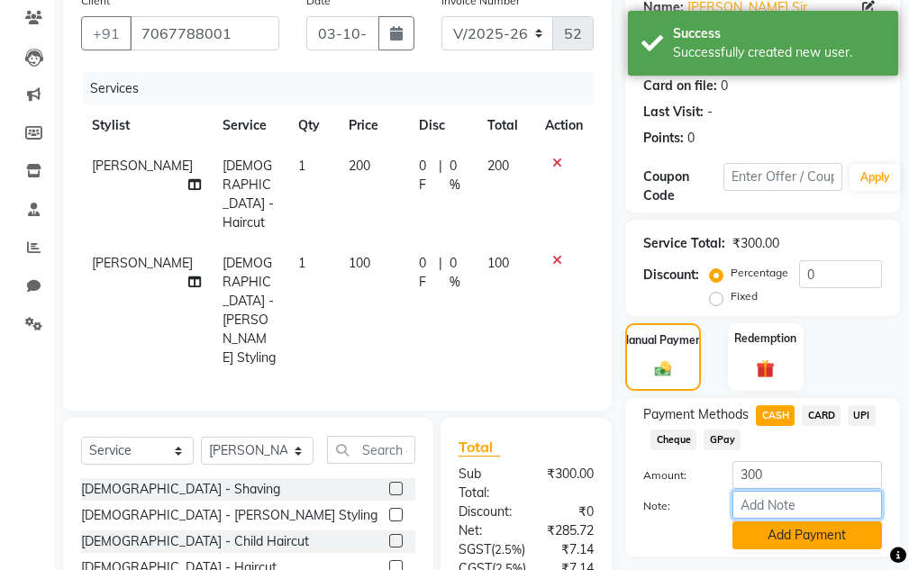
click at [798, 517] on input "Note:" at bounding box center [807, 505] width 150 height 28
click at [798, 525] on button "Add Payment" at bounding box center [807, 536] width 150 height 28
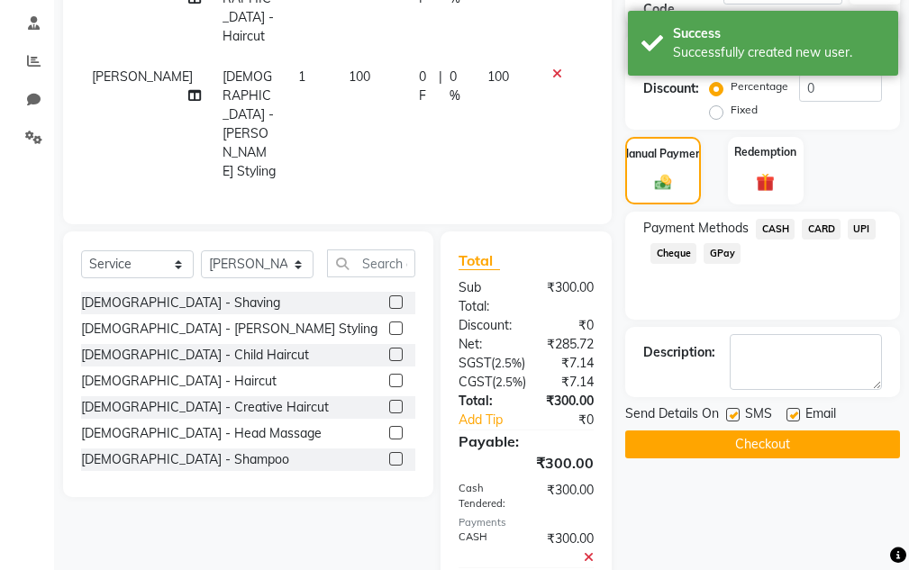
scroll to position [425, 0]
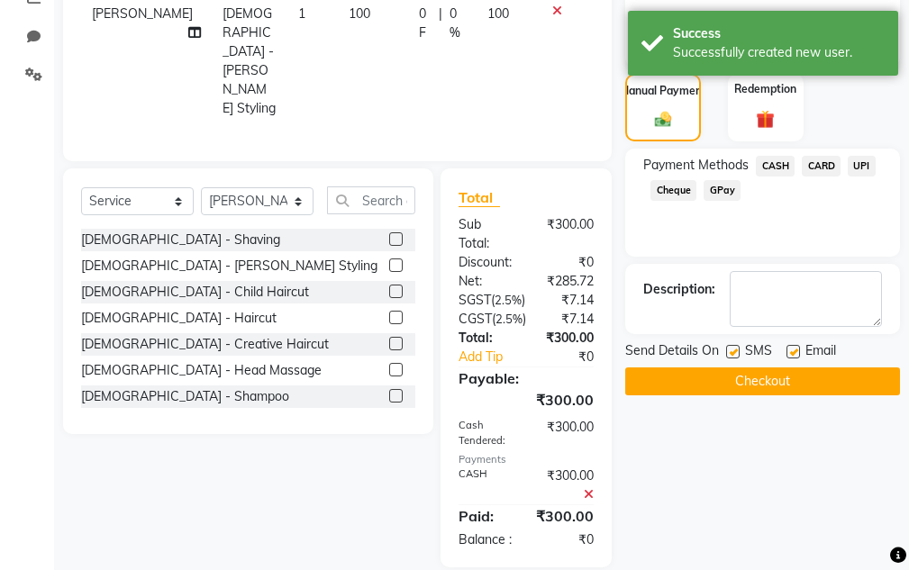
click at [794, 386] on button "Checkout" at bounding box center [762, 382] width 275 height 28
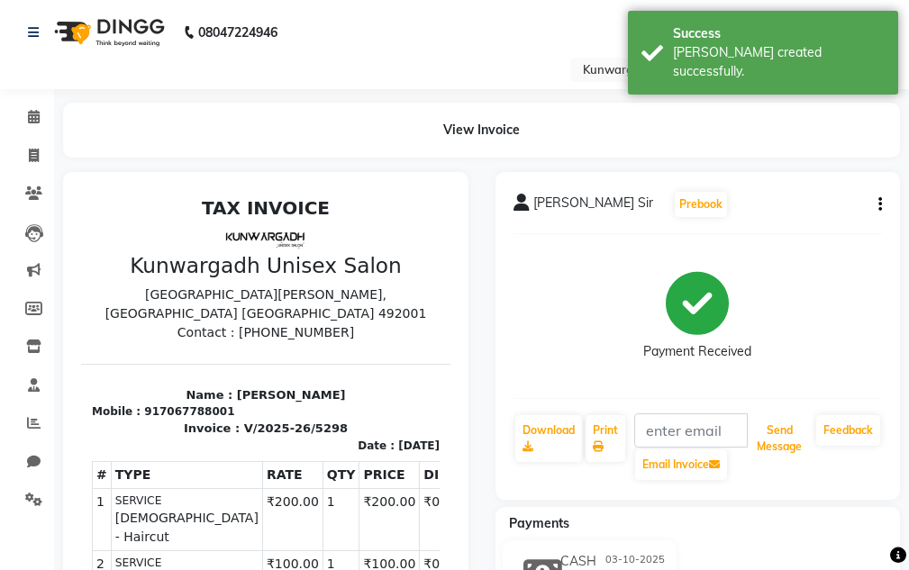
click at [778, 431] on button "Send Message" at bounding box center [778, 438] width 59 height 47
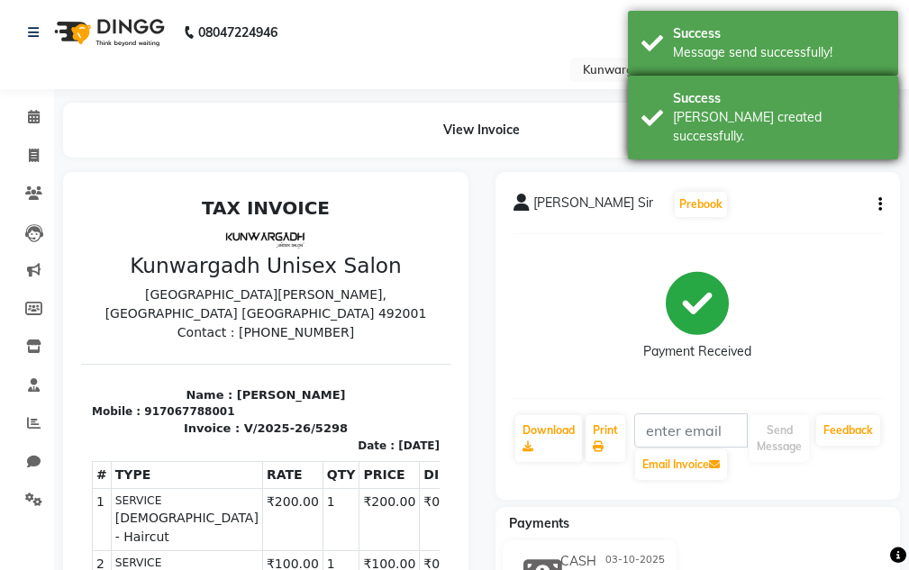
drag, startPoint x: 807, startPoint y: 148, endPoint x: 805, endPoint y: 109, distance: 38.8
click at [806, 132] on body "08047224946 Select Location × Kunwargadh Unisex Salon, Tikrapara English ENGLIS…" at bounding box center [454, 285] width 909 height 570
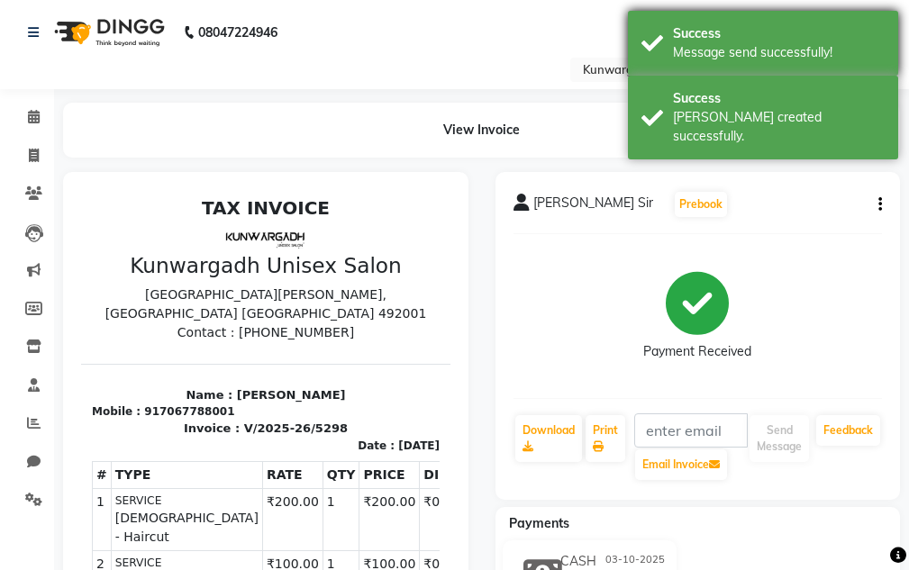
click at [800, 62] on div "Success Message send successfully!" at bounding box center [763, 43] width 270 height 65
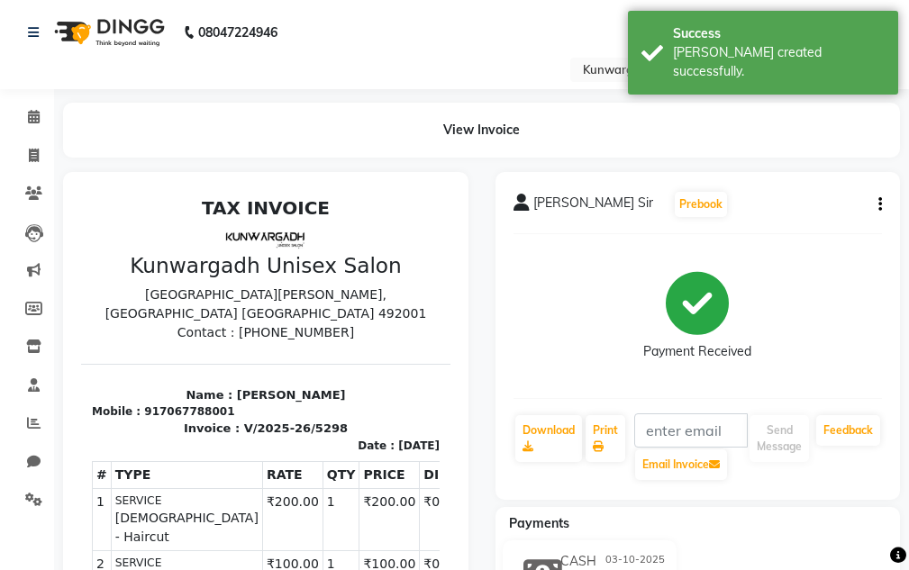
click at [786, 50] on div "[PERSON_NAME] created successfully." at bounding box center [779, 62] width 212 height 38
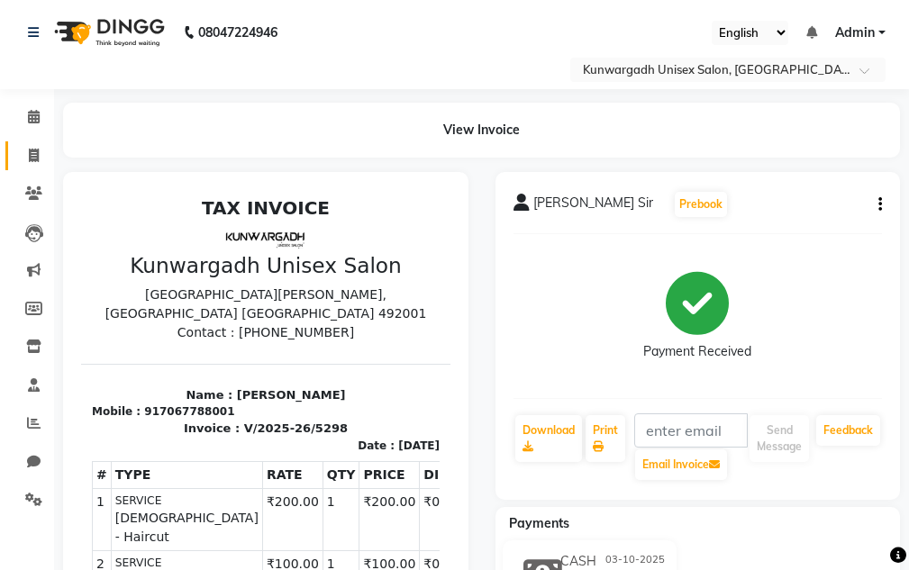
click at [14, 161] on link "Invoice" at bounding box center [26, 156] width 43 height 30
select select "service"
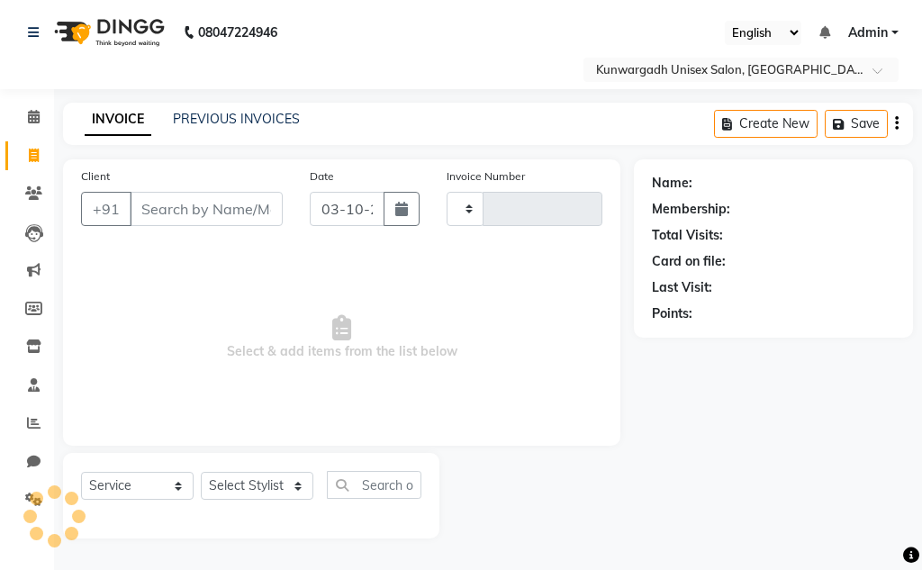
type input "5300"
select select "7931"
click at [224, 468] on div "Select Service Product Membership Package Voucher Prepaid Gift Card Select Styl…" at bounding box center [251, 496] width 377 height 86
click at [230, 482] on select "Select Stylist" at bounding box center [257, 486] width 113 height 28
click at [277, 477] on select "Select Stylist" at bounding box center [257, 486] width 113 height 28
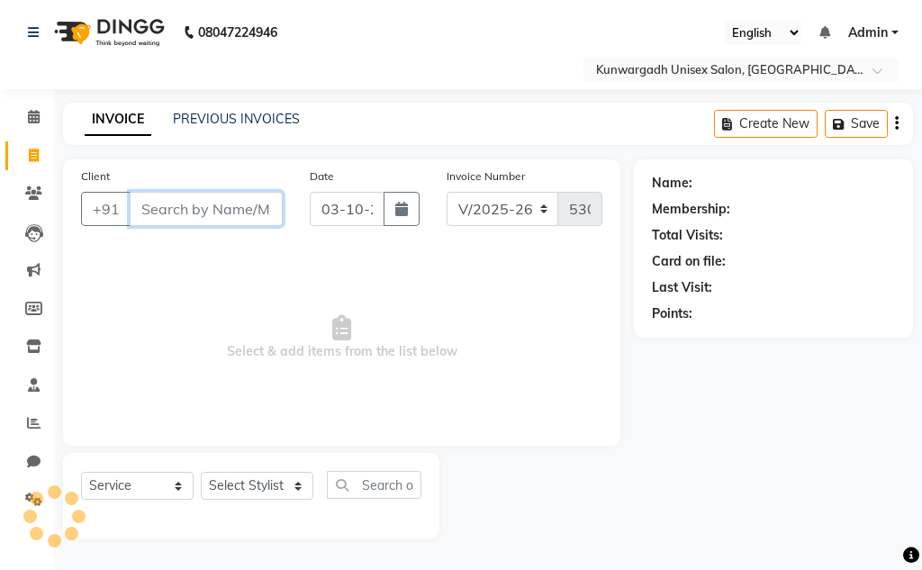
click at [186, 199] on input "Client" at bounding box center [206, 209] width 153 height 34
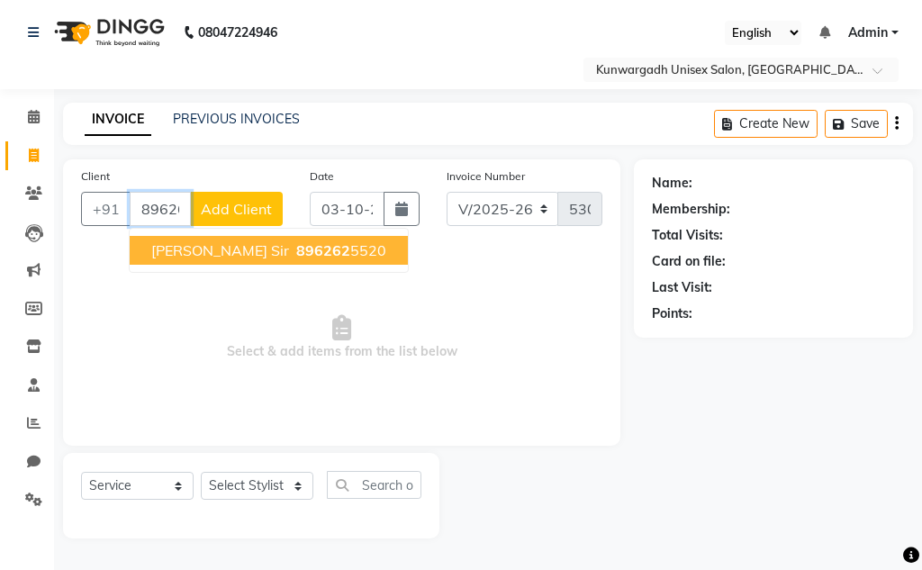
click at [202, 250] on span "vivek sir" at bounding box center [220, 250] width 138 height 18
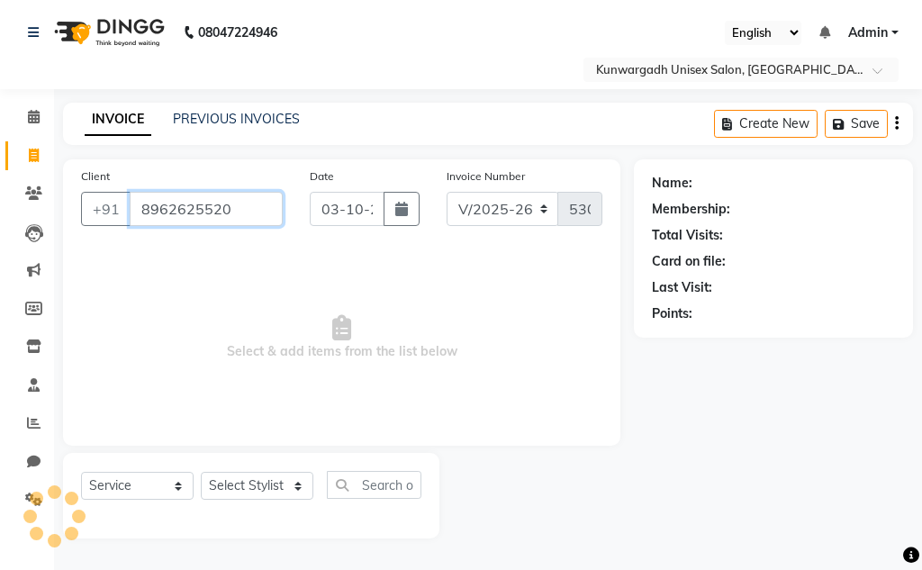
type input "8962625520"
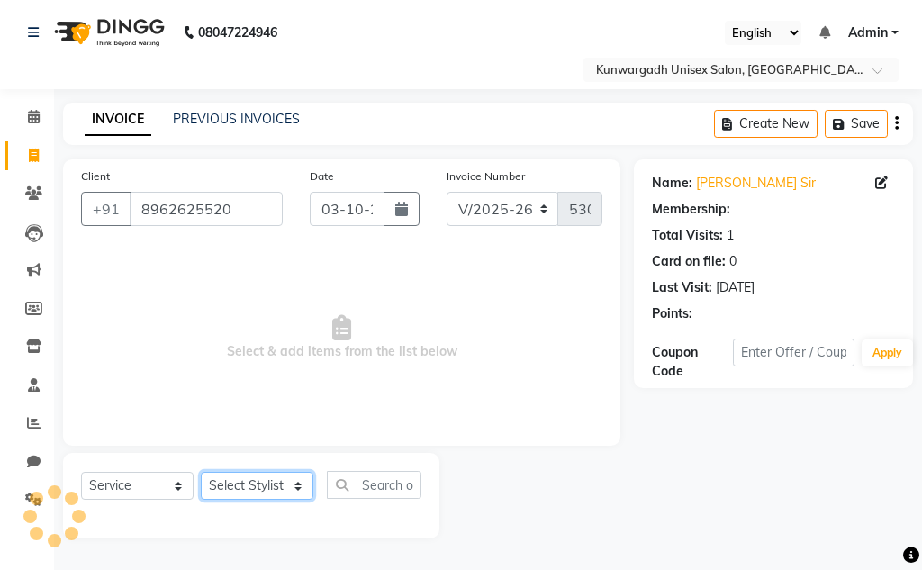
click at [250, 485] on select "Select Stylist Aarti [PERSON_NAME] Sir Chiku [PERSON_NAME] Devdas [PERSON_NAME]…" at bounding box center [257, 486] width 113 height 28
click at [245, 488] on select "Select Stylist Aarti [PERSON_NAME] Sir Chiku [PERSON_NAME] Devdas [PERSON_NAME]…" at bounding box center [257, 486] width 113 height 28
click at [201, 472] on select "Select Stylist Aarti [PERSON_NAME] Sir Chiku [PERSON_NAME] Devdas [PERSON_NAME]…" at bounding box center [257, 486] width 113 height 28
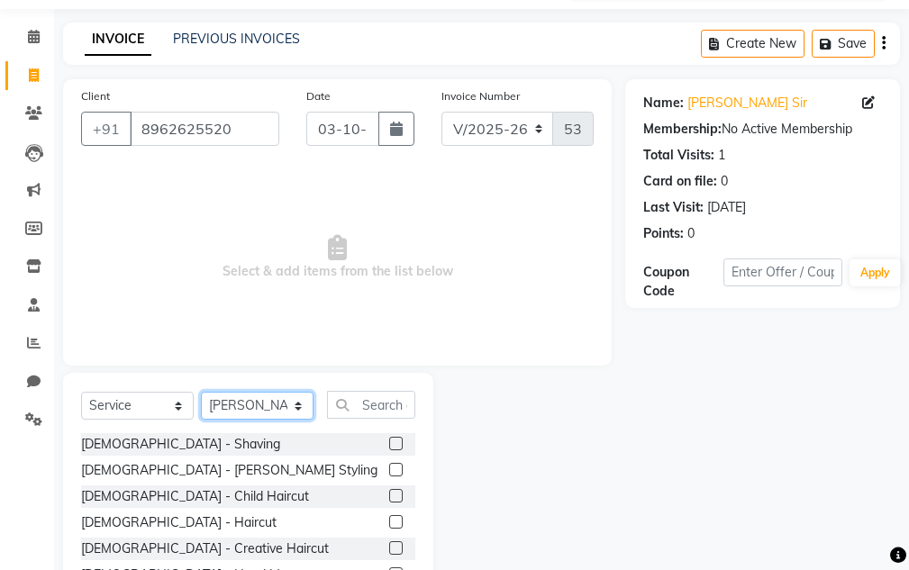
scroll to position [176, 0]
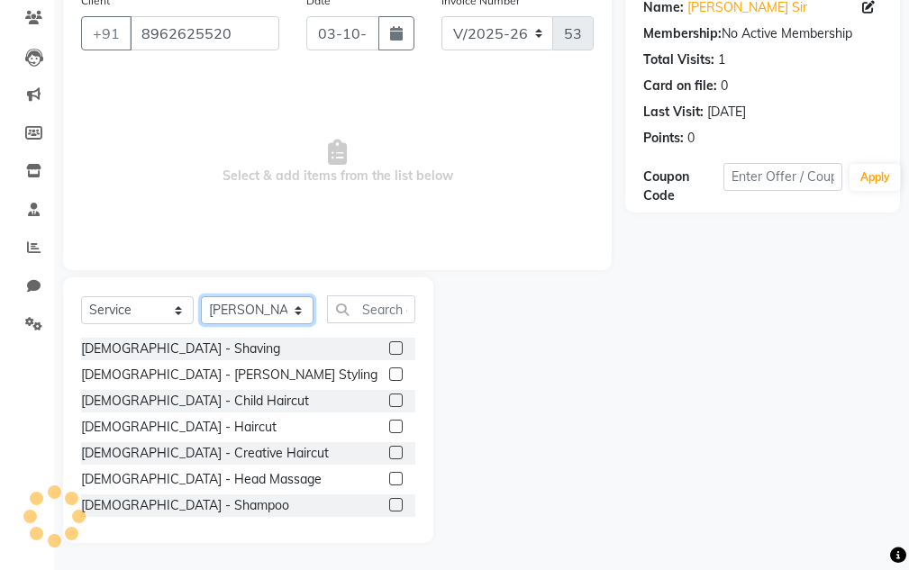
click at [244, 300] on select "Select Stylist Aarti [PERSON_NAME] Sir Chiku [PERSON_NAME] Devdas [PERSON_NAME]…" at bounding box center [257, 310] width 113 height 28
select select "82622"
click at [201, 296] on select "Select Stylist Aarti [PERSON_NAME] Sir Chiku [PERSON_NAME] Devdas [PERSON_NAME]…" at bounding box center [257, 310] width 113 height 28
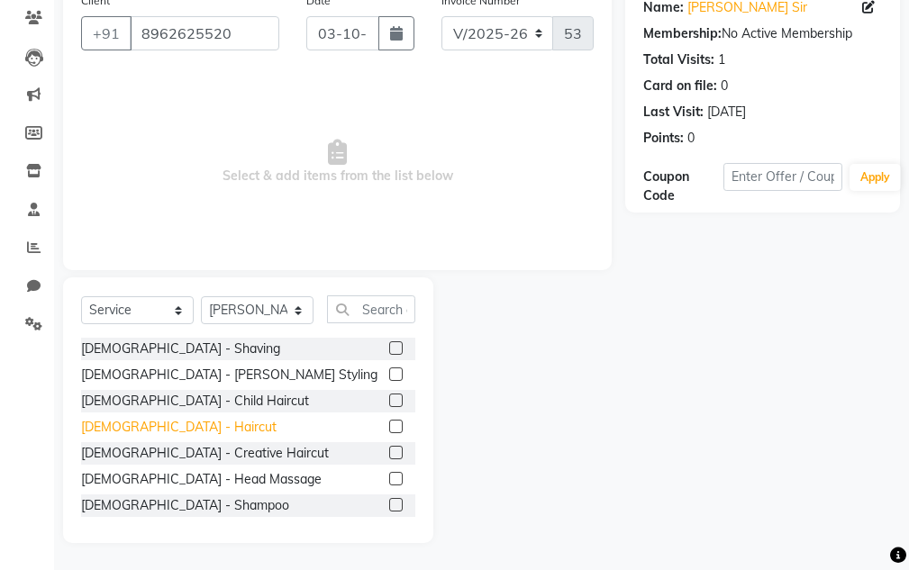
click at [148, 430] on div "[DEMOGRAPHIC_DATA] - Haircut" at bounding box center [178, 427] width 195 height 19
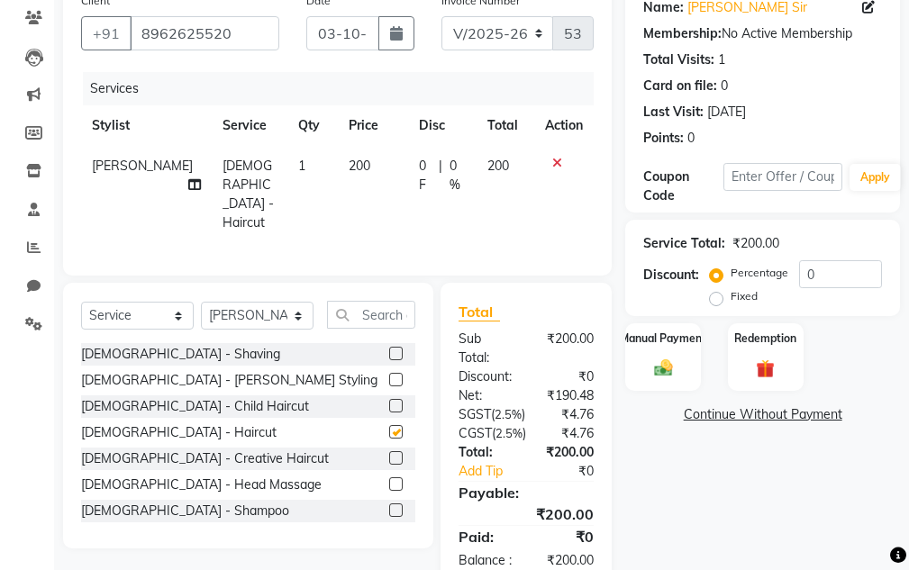
checkbox input "false"
click at [658, 348] on div "Manual Payment" at bounding box center [663, 357] width 78 height 70
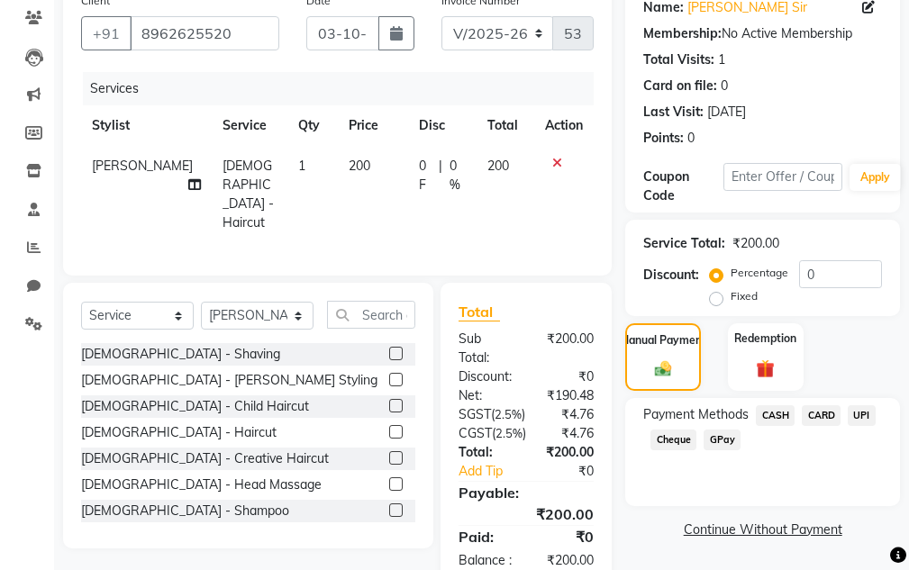
click at [779, 406] on span "CASH" at bounding box center [775, 415] width 39 height 21
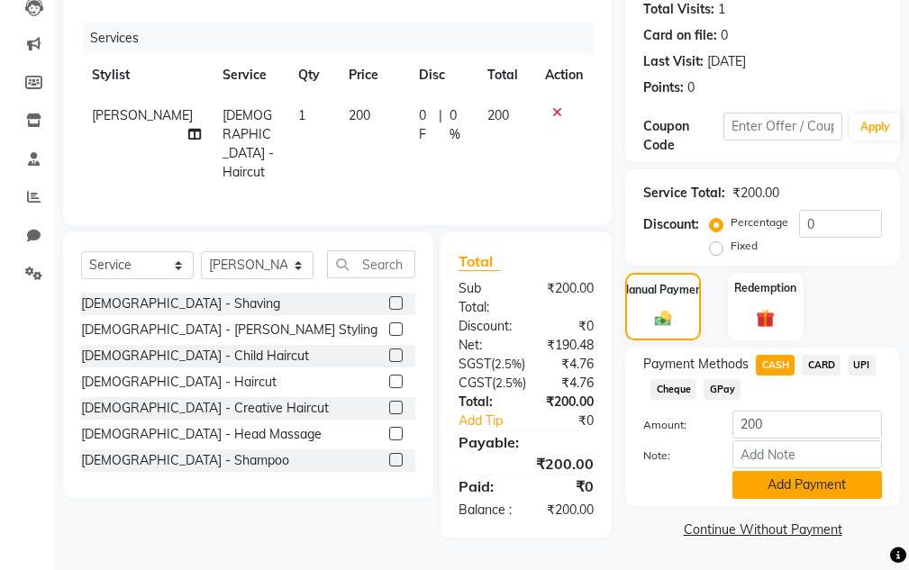
click at [808, 471] on button "Add Payment" at bounding box center [807, 485] width 150 height 28
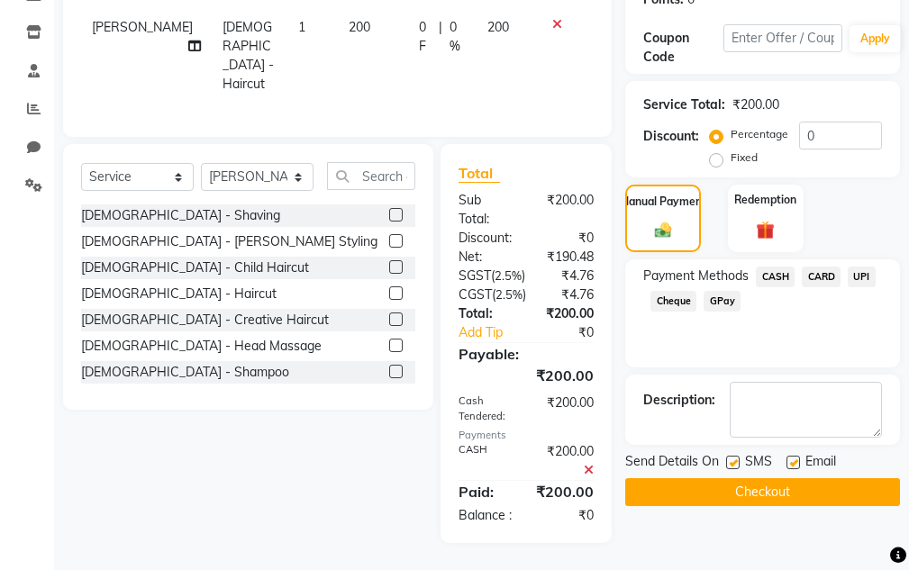
scroll to position [366, 0]
click at [766, 478] on button "Checkout" at bounding box center [762, 492] width 275 height 28
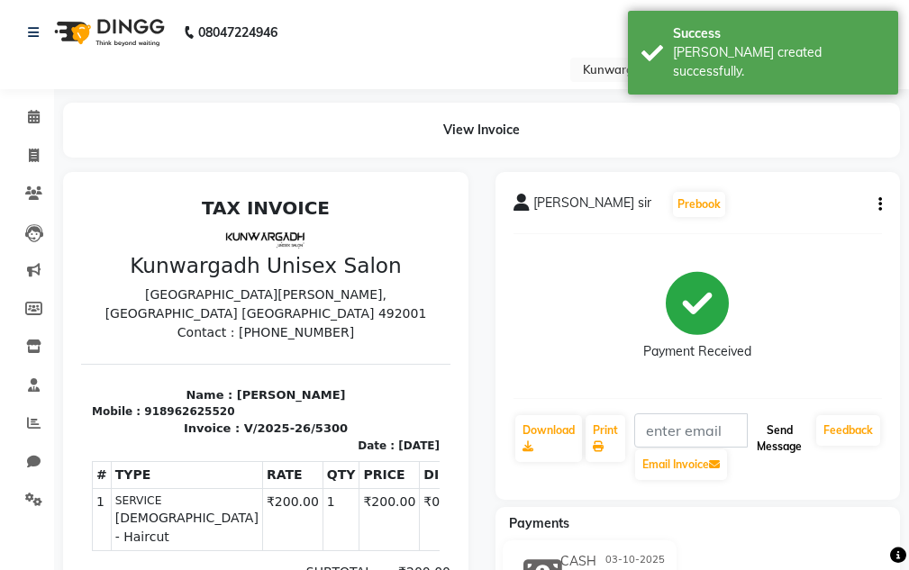
click at [764, 448] on button "Send Message" at bounding box center [778, 438] width 59 height 47
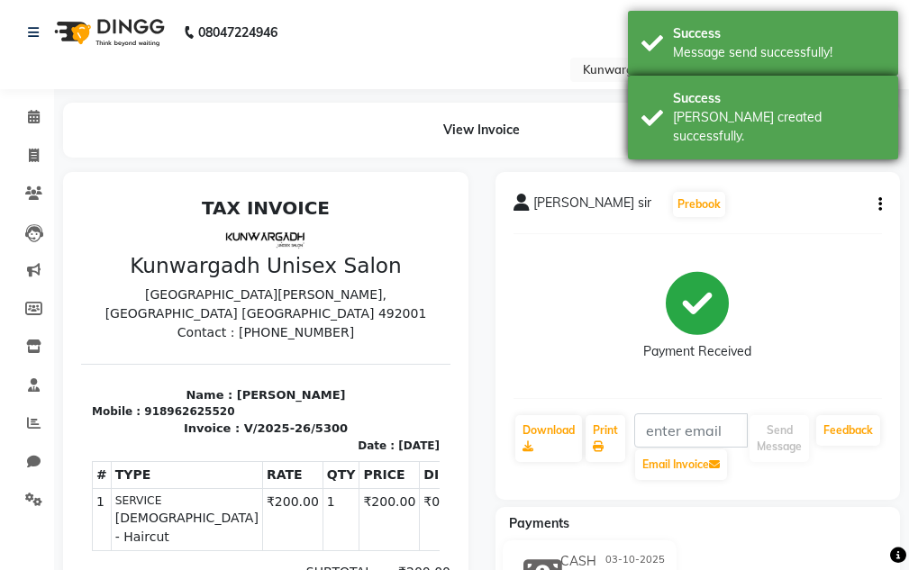
drag, startPoint x: 853, startPoint y: 114, endPoint x: 848, endPoint y: 96, distance: 17.9
click at [852, 107] on div "Success [PERSON_NAME] created successfully." at bounding box center [763, 118] width 270 height 84
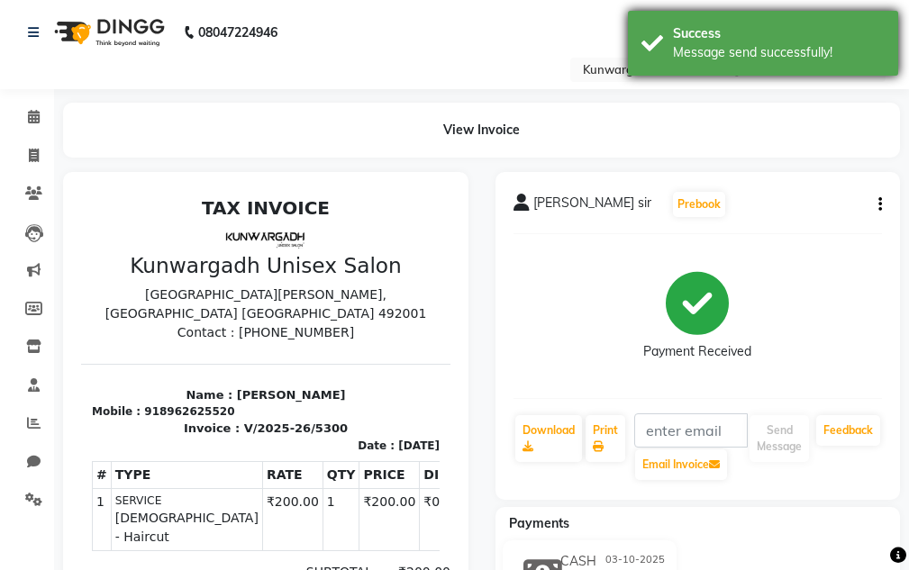
click at [826, 41] on div "Success" at bounding box center [779, 33] width 212 height 19
